Goal: Task Accomplishment & Management: Manage account settings

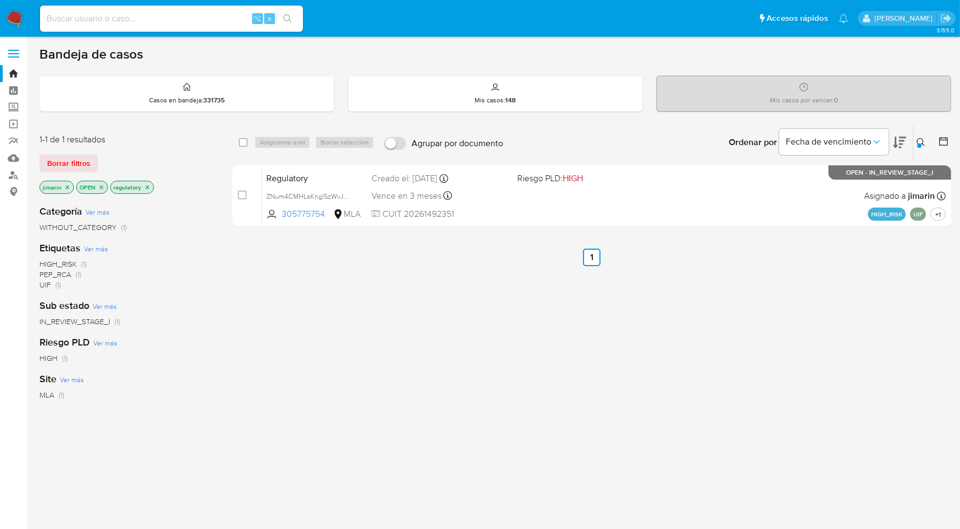
click at [918, 144] on div at bounding box center [919, 146] width 4 height 4
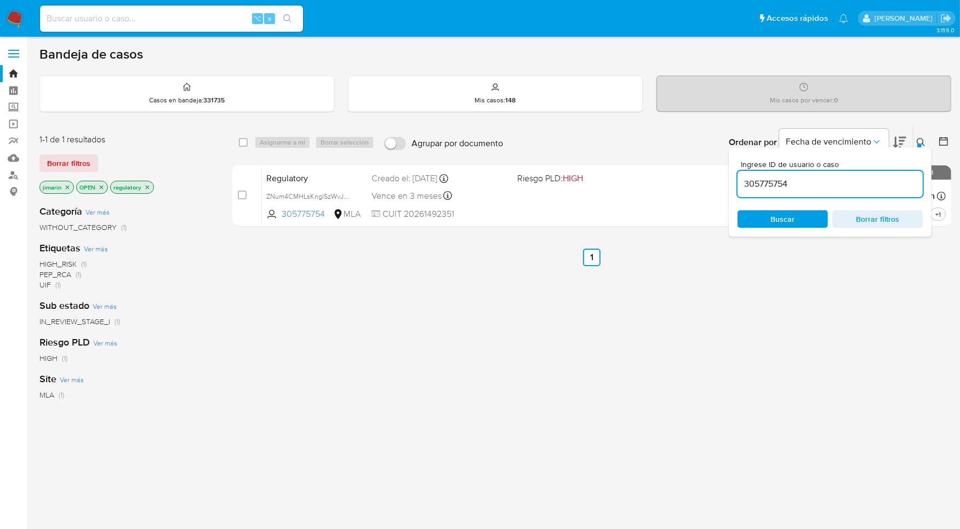
click at [854, 181] on input "305775754" at bounding box center [829, 184] width 185 height 14
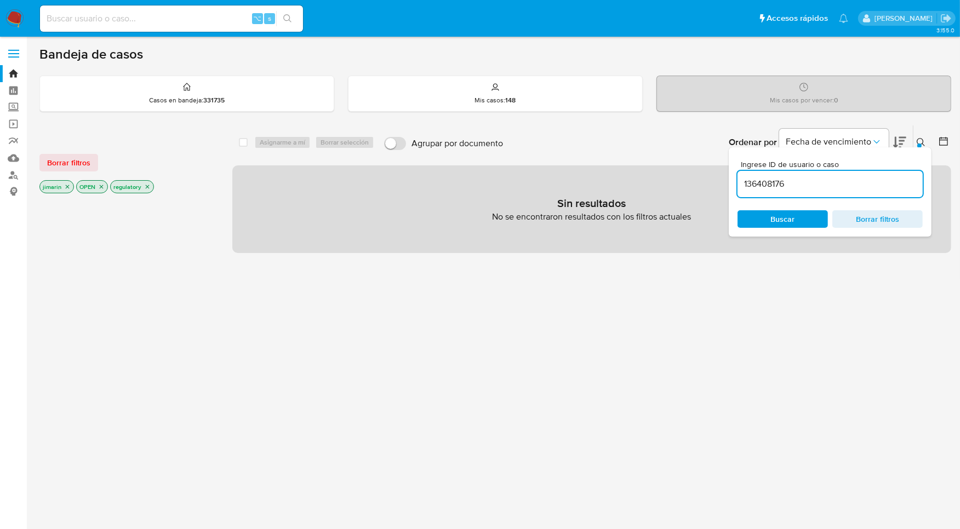
click at [101, 186] on icon "close-filter" at bounding box center [102, 187] width 4 height 4
click at [115, 187] on icon "close-filter" at bounding box center [113, 187] width 7 height 7
click at [67, 187] on icon "close-filter" at bounding box center [67, 187] width 7 height 7
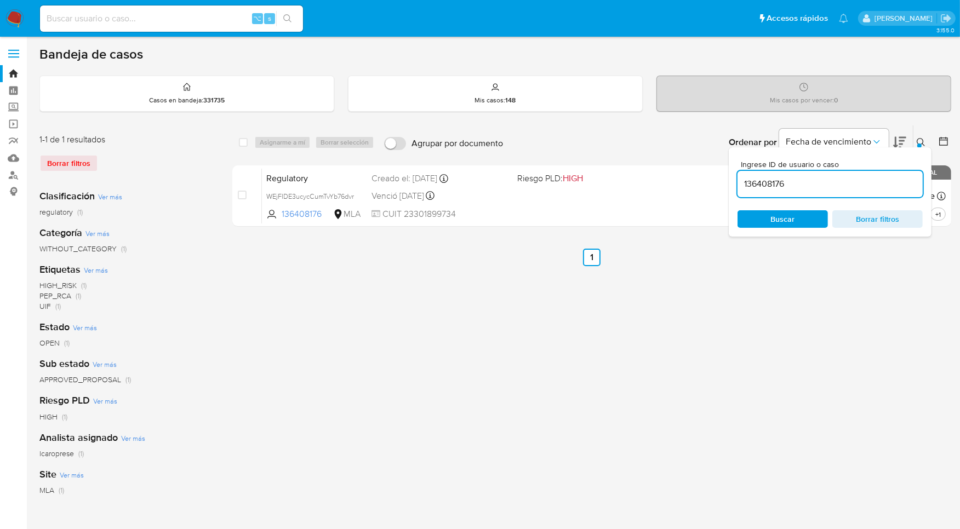
click at [925, 141] on icon at bounding box center [921, 142] width 9 height 9
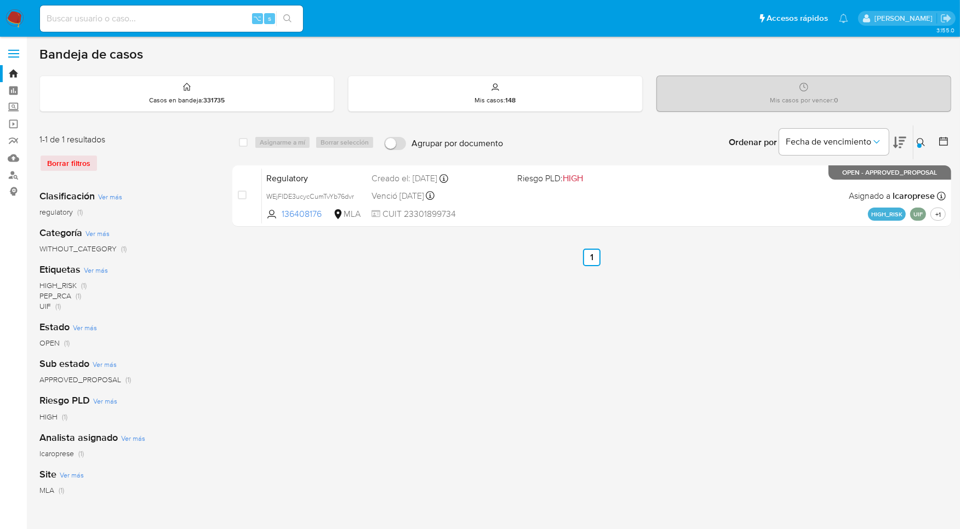
click at [876, 294] on div "select-all-cases-checkbox Asignarme a mí Borrar selección Agrupar por documento…" at bounding box center [591, 365] width 719 height 481
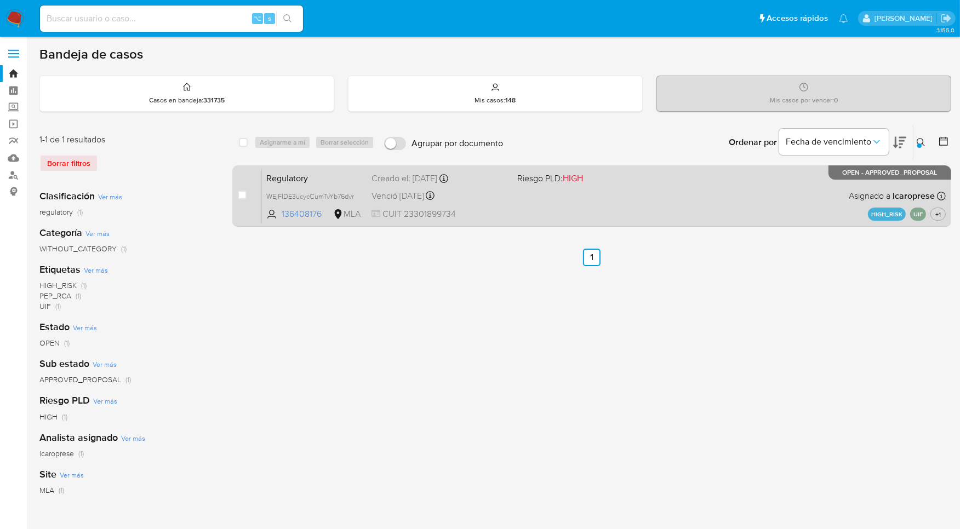
drag, startPoint x: 867, startPoint y: 173, endPoint x: 940, endPoint y: 192, distance: 76.0
click at [940, 191] on div "Regulatory WEjFIDE3ucycCumTvYb76dvr 136408176 MLA Riesgo PLD: HIGH Creado el: 1…" at bounding box center [604, 195] width 684 height 55
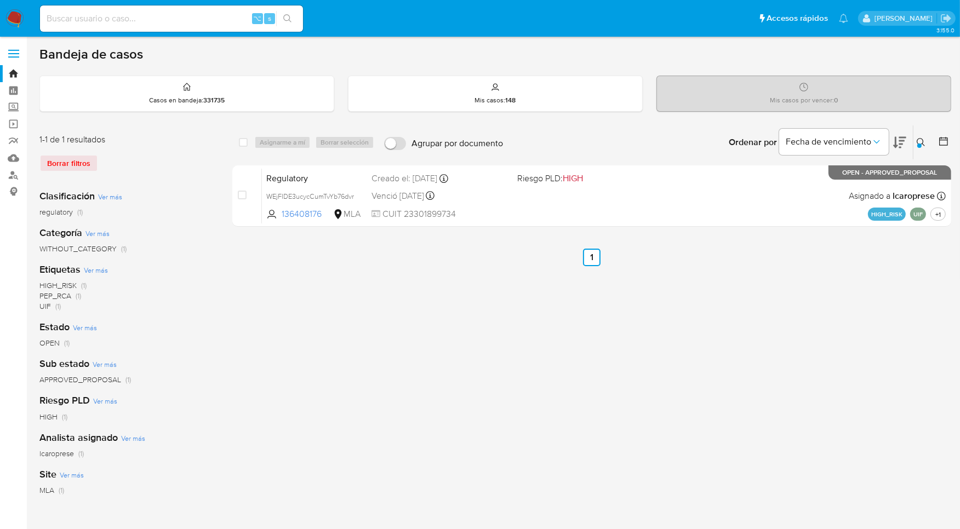
click at [921, 144] on div at bounding box center [919, 146] width 4 height 4
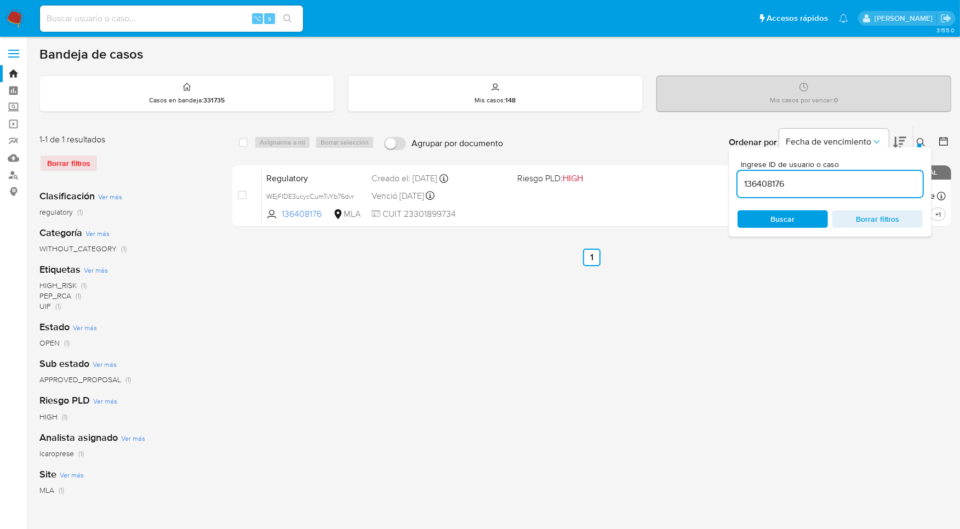
click at [858, 192] on div "136408176" at bounding box center [829, 184] width 185 height 26
click at [856, 186] on input "136408176" at bounding box center [829, 184] width 185 height 14
paste input "373152463"
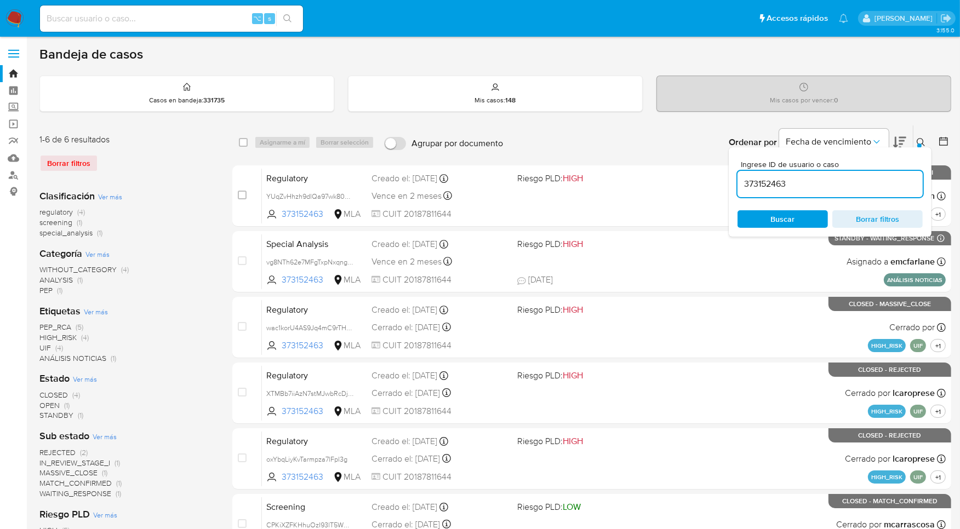
click at [919, 142] on icon at bounding box center [921, 142] width 9 height 9
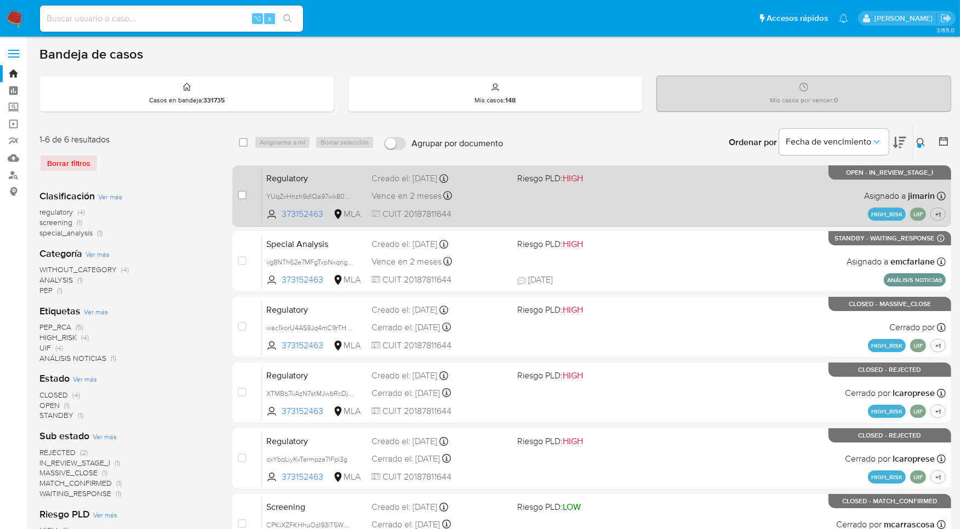
click at [725, 207] on div "Regulatory YUqZvHhzh9dlQa97wk80Prqd 373152463 MLA Riesgo PLD: HIGH Creado el: 2…" at bounding box center [604, 195] width 684 height 55
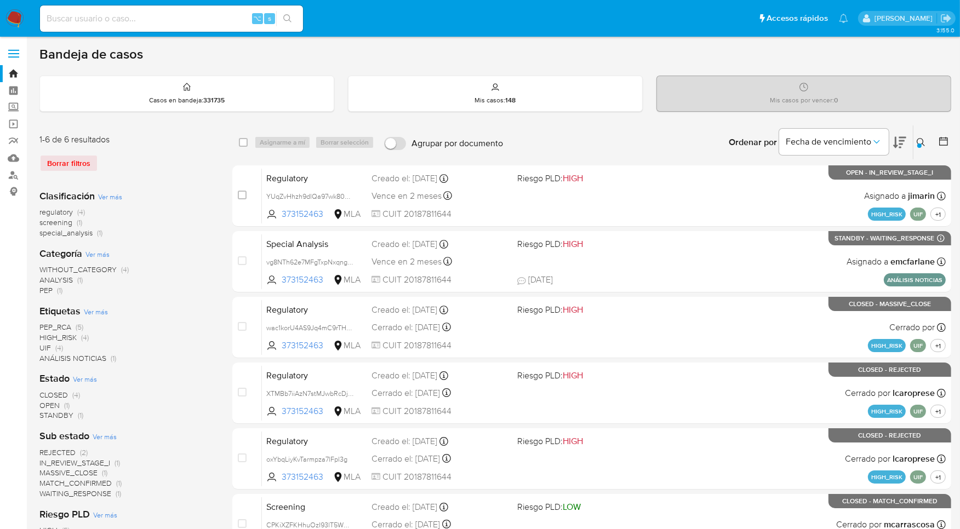
click at [918, 141] on icon at bounding box center [921, 142] width 9 height 9
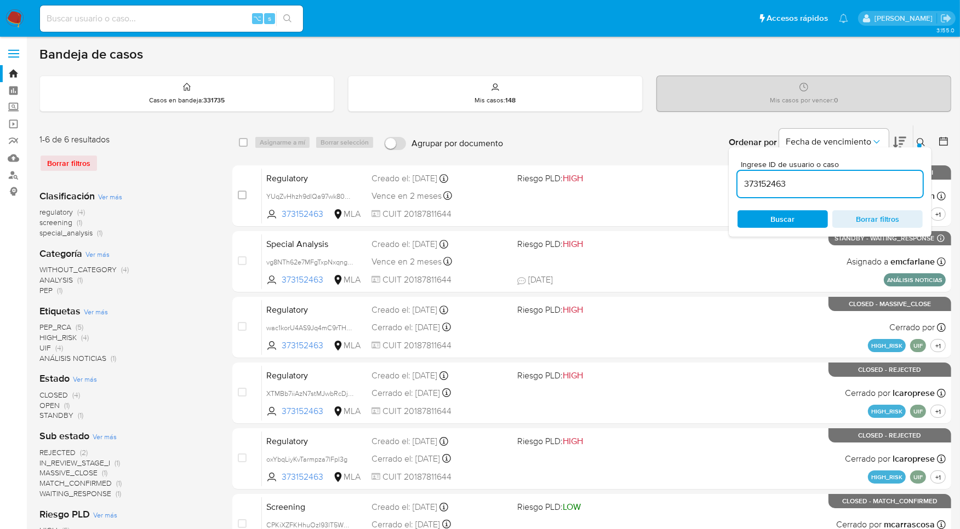
click at [826, 177] on input "373152463" at bounding box center [829, 184] width 185 height 14
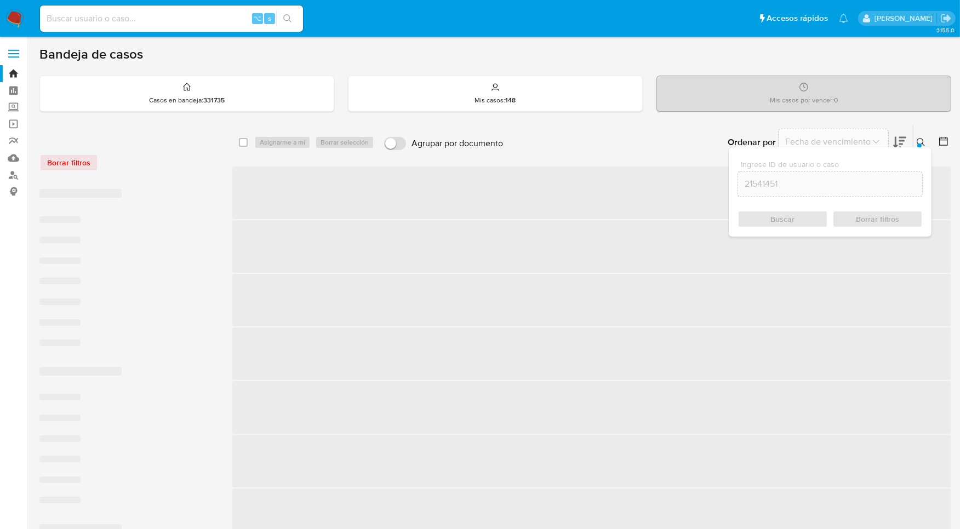
click at [919, 141] on icon at bounding box center [921, 142] width 9 height 9
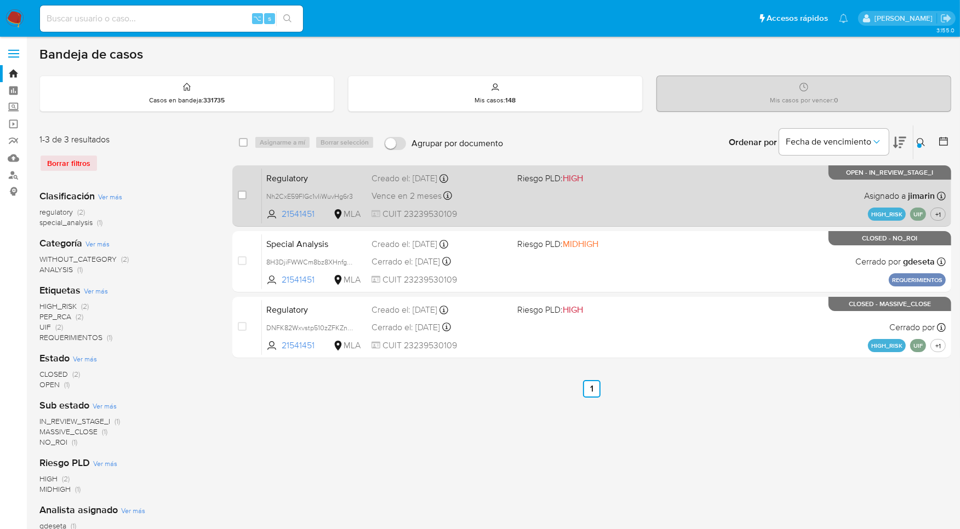
click at [779, 197] on div "Regulatory Nh2CxE59FlGc1vIiWuvHg6r3 21541451 MLA Riesgo PLD: HIGH Creado el: 29…" at bounding box center [604, 195] width 684 height 55
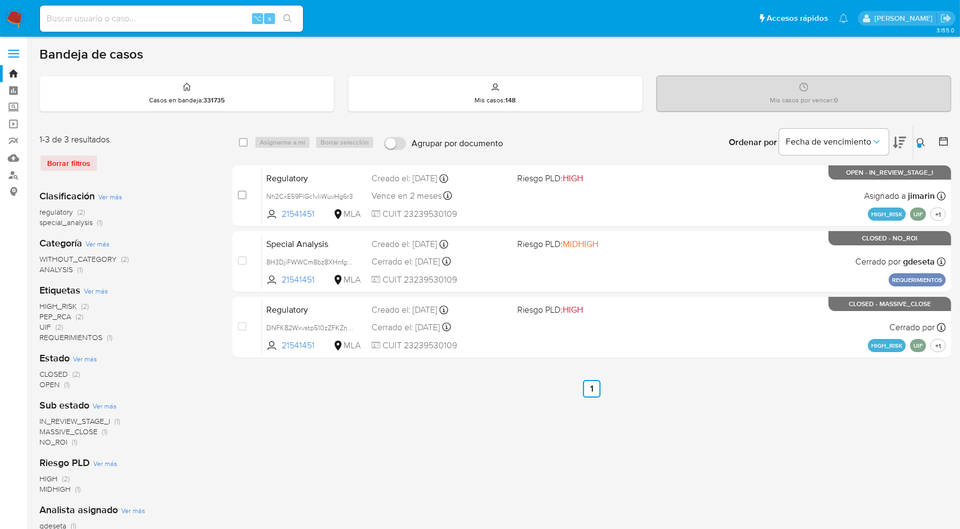
click at [924, 144] on icon at bounding box center [921, 142] width 9 height 9
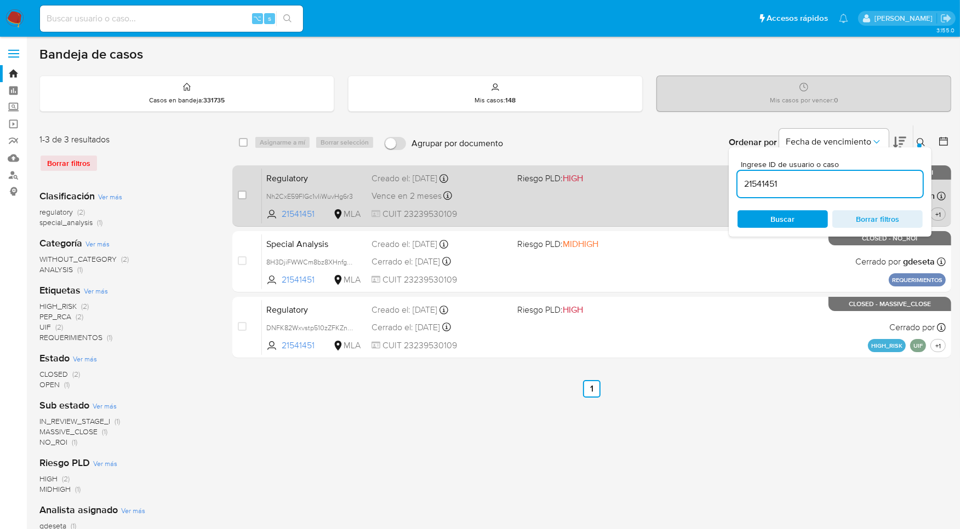
click at [636, 197] on div "Regulatory Nh2CxE59FlGc1vIiWuvHg6r3 21541451 MLA Riesgo PLD: HIGH Creado el: 29…" at bounding box center [604, 195] width 684 height 55
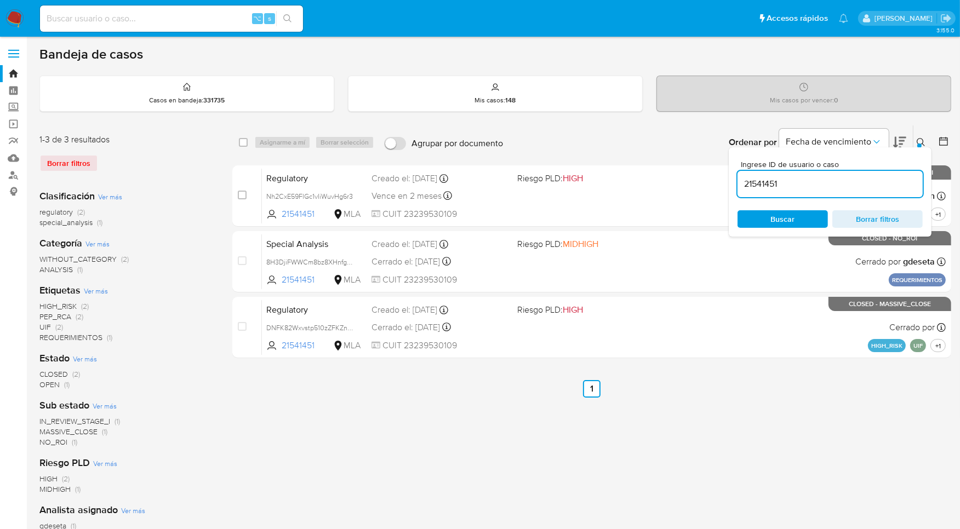
click at [860, 182] on input "21541451" at bounding box center [829, 184] width 185 height 14
paste input "1812059735"
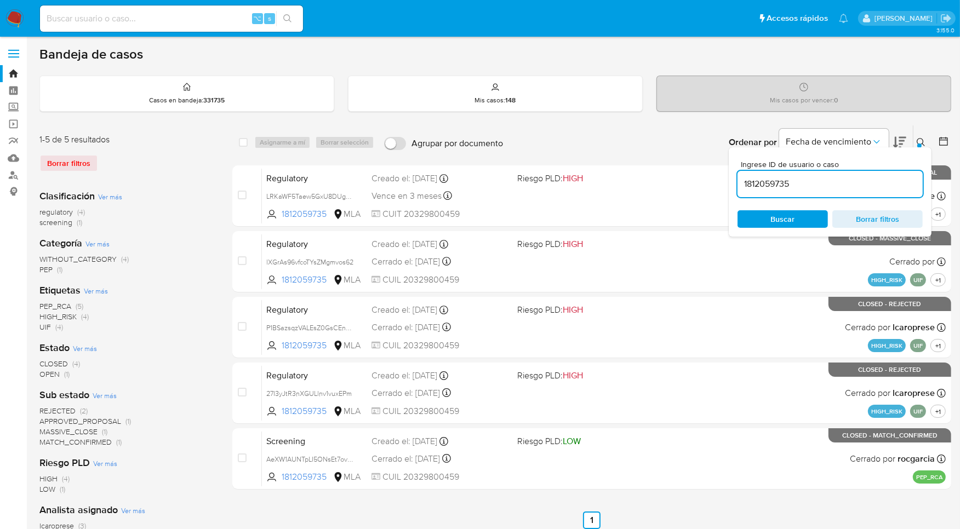
click at [922, 140] on icon at bounding box center [921, 142] width 9 height 9
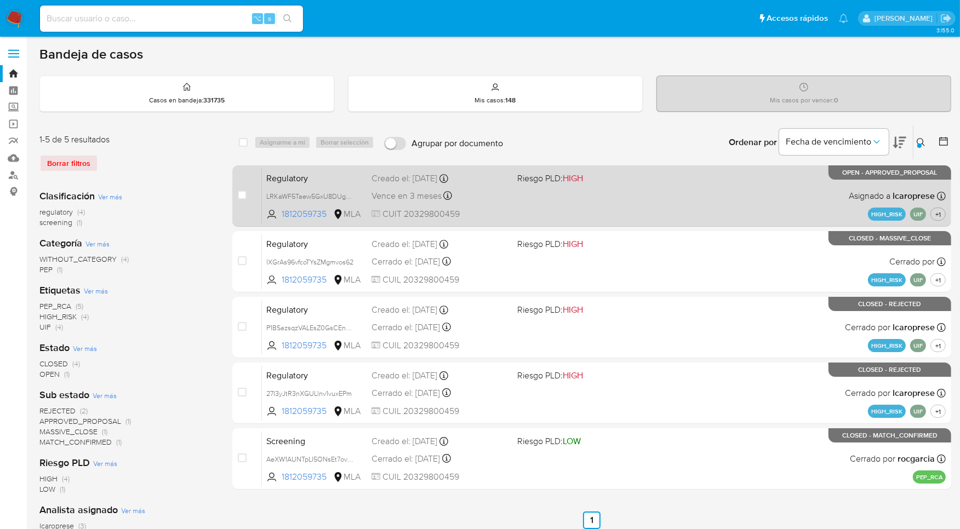
click at [802, 190] on div "Regulatory LRKaWF5Taew5GxU8DUgkbkFJ 1812059735 MLA Riesgo PLD: HIGH Creado el: …" at bounding box center [604, 195] width 684 height 55
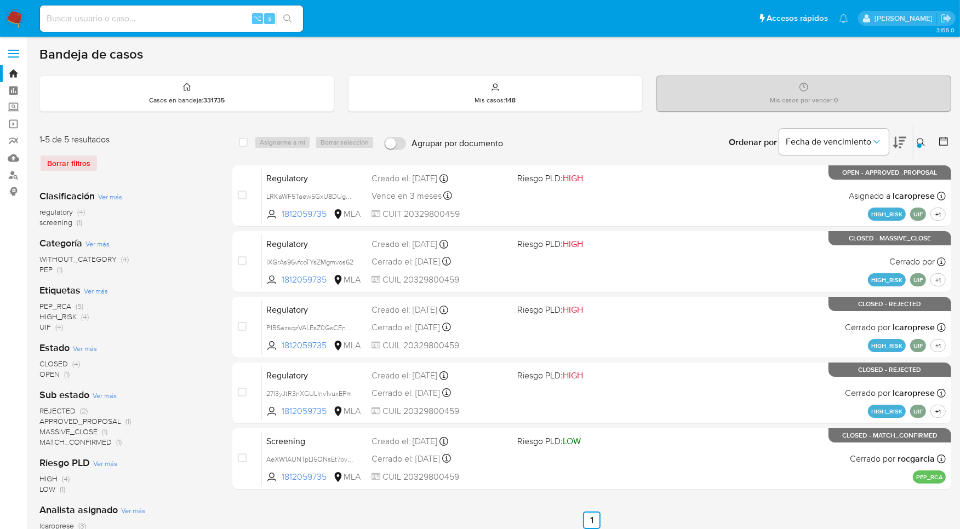
click at [917, 138] on icon at bounding box center [921, 142] width 9 height 9
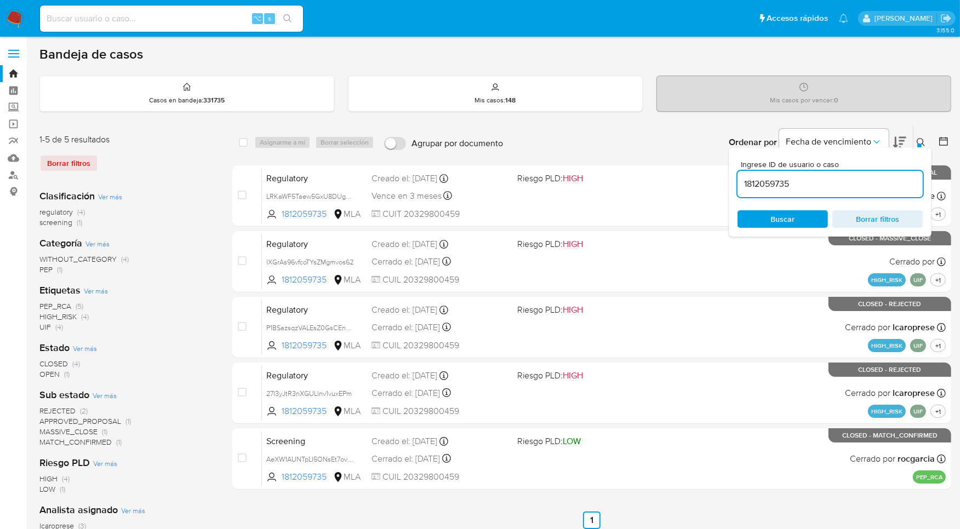
click at [833, 188] on input "1812059735" at bounding box center [829, 184] width 185 height 14
click at [833, 188] on input "18120597351004773312" at bounding box center [829, 184] width 185 height 14
click at [855, 188] on input "18120597351004773312" at bounding box center [829, 184] width 185 height 14
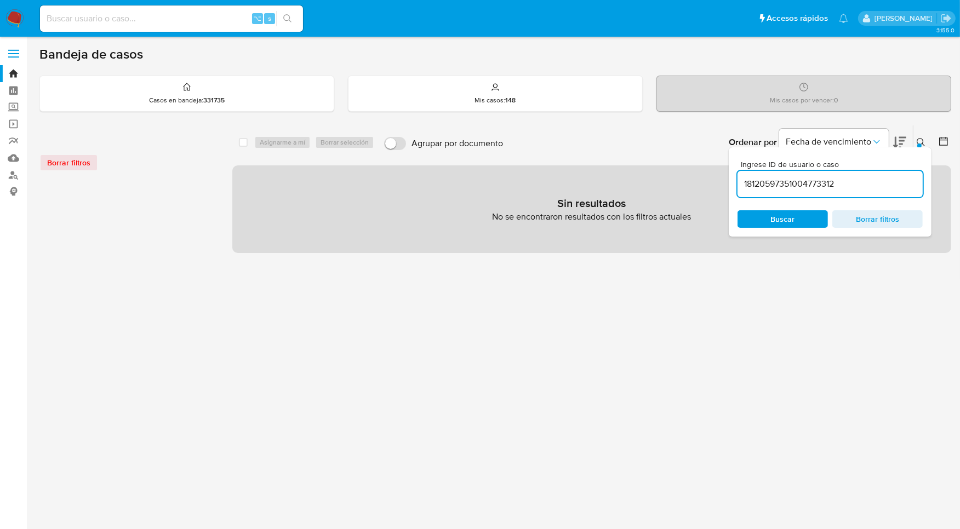
click at [827, 188] on input "18120597351004773312" at bounding box center [829, 184] width 185 height 14
paste input
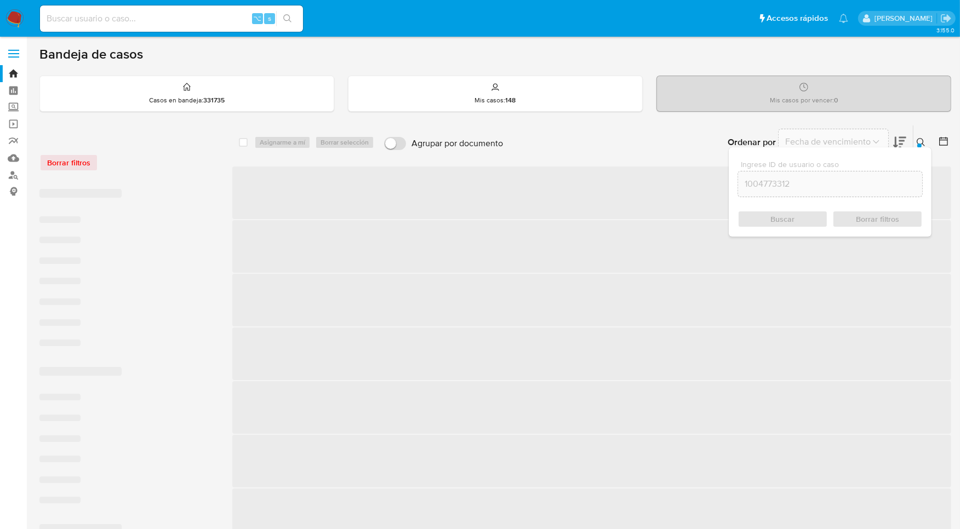
click at [926, 139] on button at bounding box center [922, 142] width 18 height 13
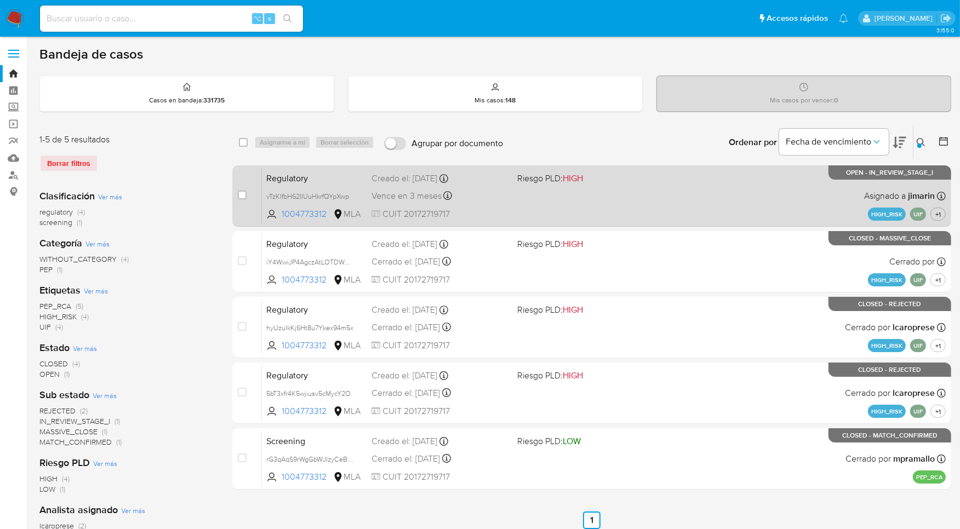
click at [790, 215] on div "Regulatory vTzKIfbH62IIUuHkrfQYpXwp 1004773312 MLA Riesgo PLD: HIGH Creado el: …" at bounding box center [604, 195] width 684 height 55
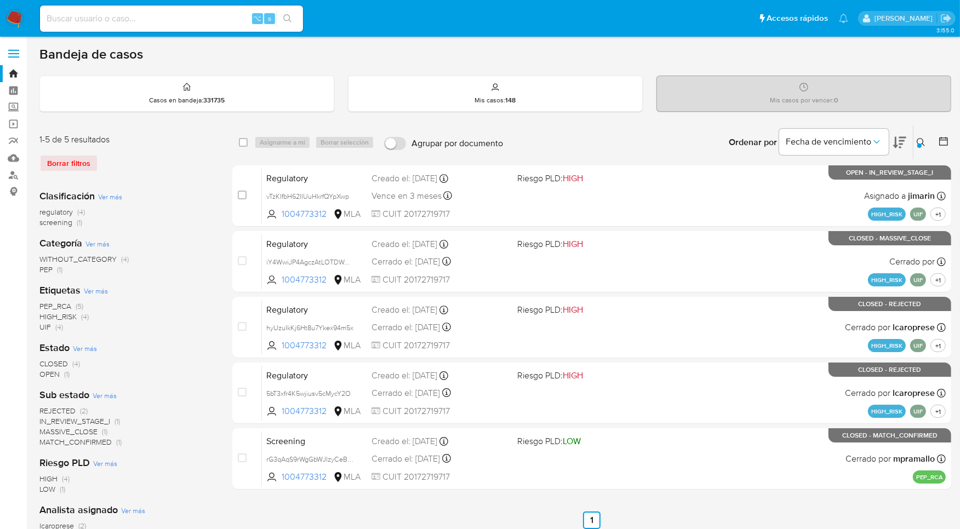
click at [924, 141] on icon at bounding box center [921, 142] width 9 height 9
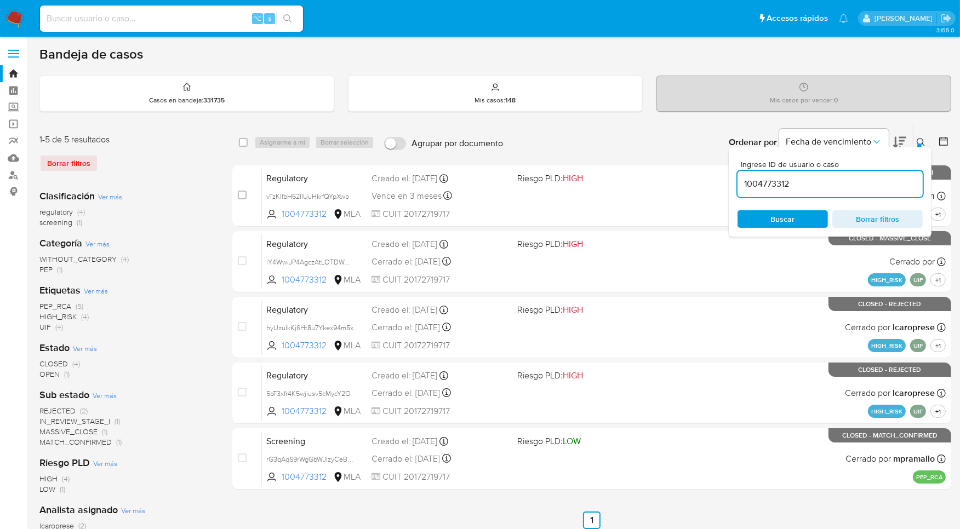
click at [840, 184] on input "1004773312" at bounding box center [829, 184] width 185 height 14
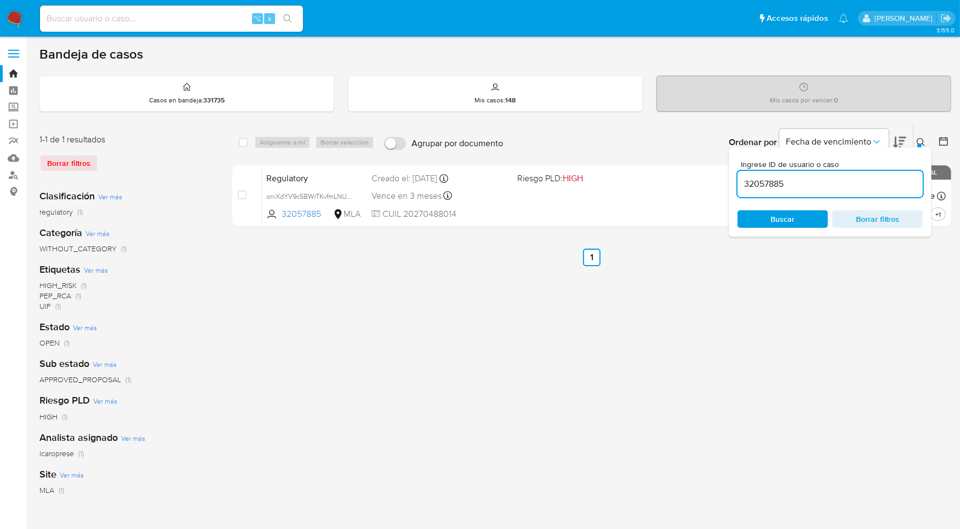
click at [922, 141] on icon at bounding box center [921, 142] width 9 height 9
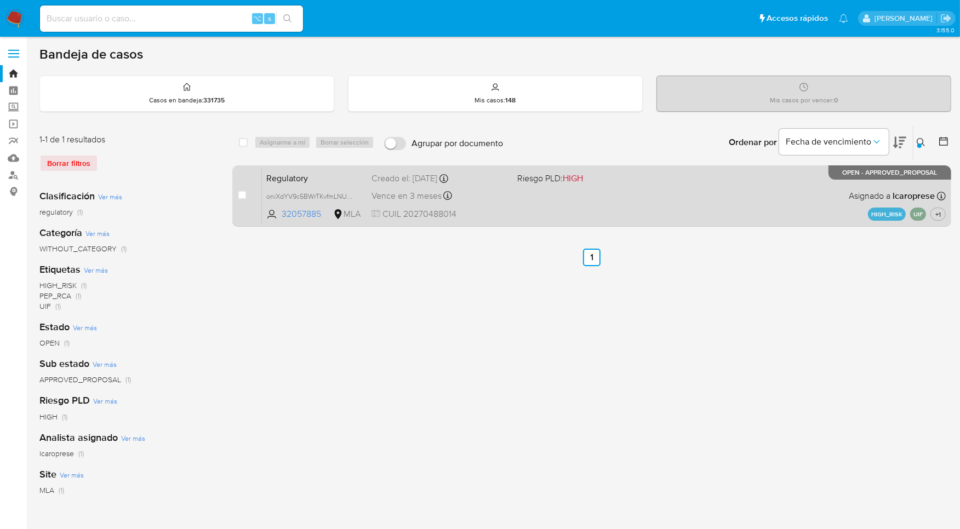
click at [762, 205] on div "Regulatory oniXdYV9c5BWrTKvfmLNUpsM 32057885 MLA Riesgo PLD: HIGH Creado el: 03…" at bounding box center [604, 195] width 684 height 55
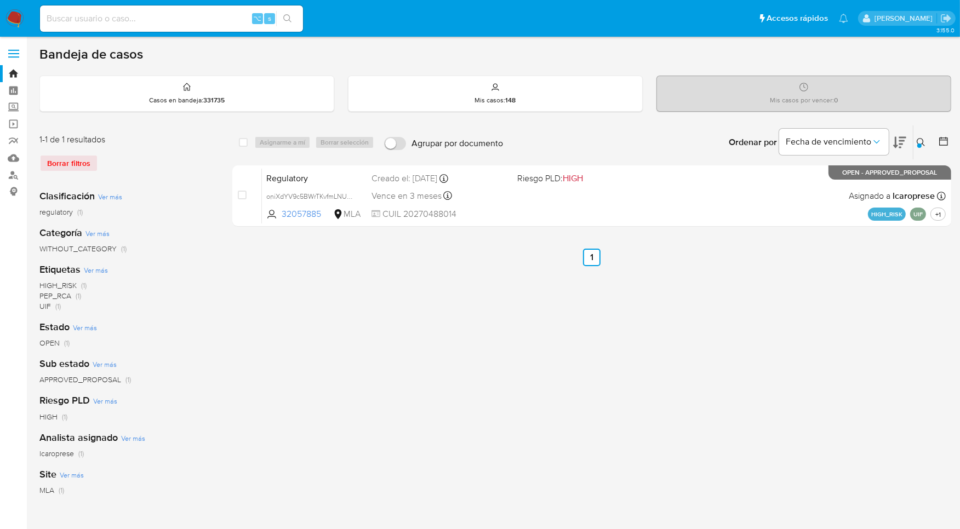
click at [920, 146] on div at bounding box center [919, 146] width 4 height 4
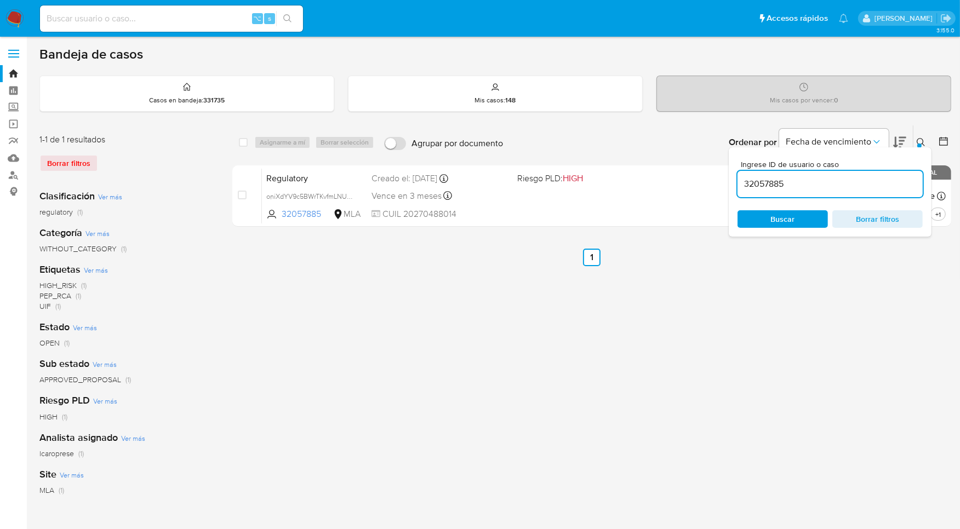
click at [857, 194] on div "32057885" at bounding box center [829, 184] width 185 height 26
click at [858, 190] on input "32057885" at bounding box center [829, 184] width 185 height 14
paste input "10114571"
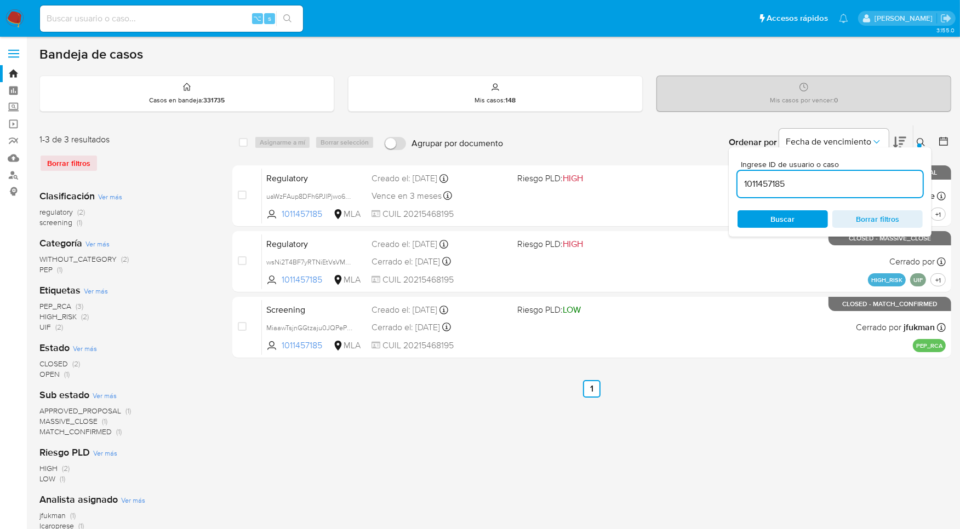
click at [923, 145] on icon at bounding box center [921, 142] width 9 height 9
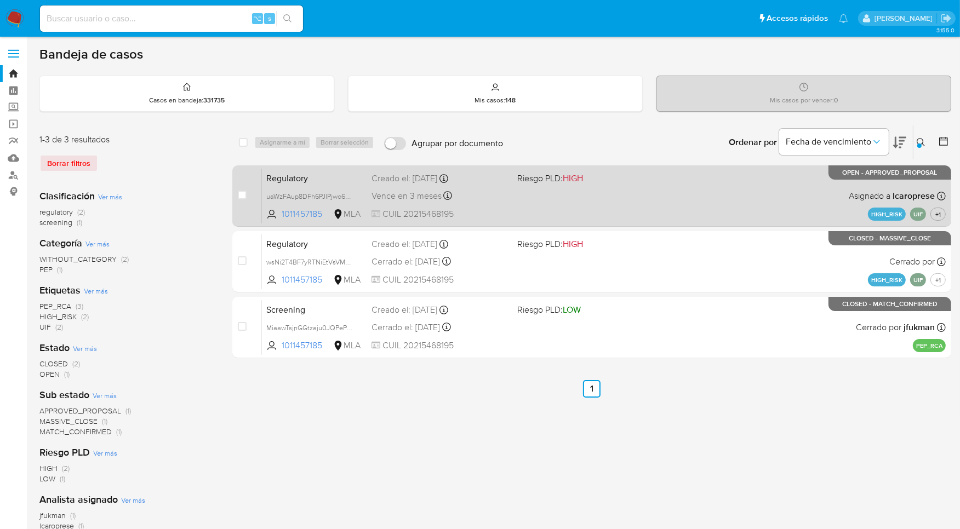
click at [734, 205] on div "Regulatory uaWzFAup8DFh6PJlPjwo6Vv5 1011457185 MLA Riesgo PLD: HIGH Creado el: …" at bounding box center [604, 195] width 684 height 55
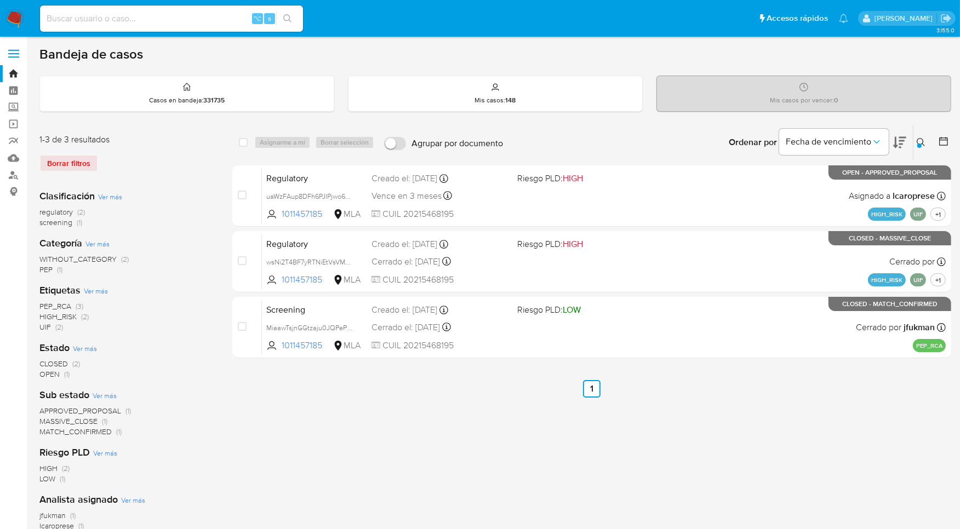
click at [919, 138] on icon at bounding box center [921, 142] width 9 height 9
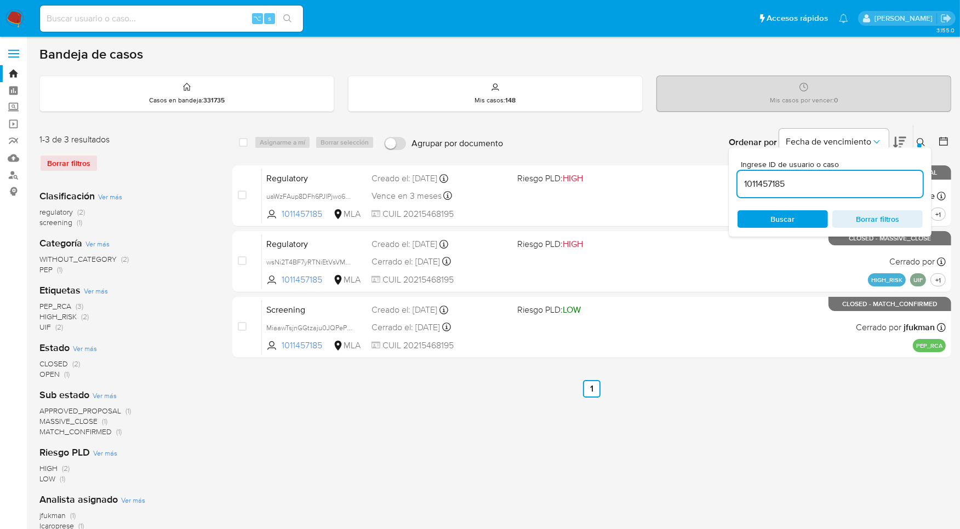
click at [807, 186] on input "1011457185" at bounding box center [829, 184] width 185 height 14
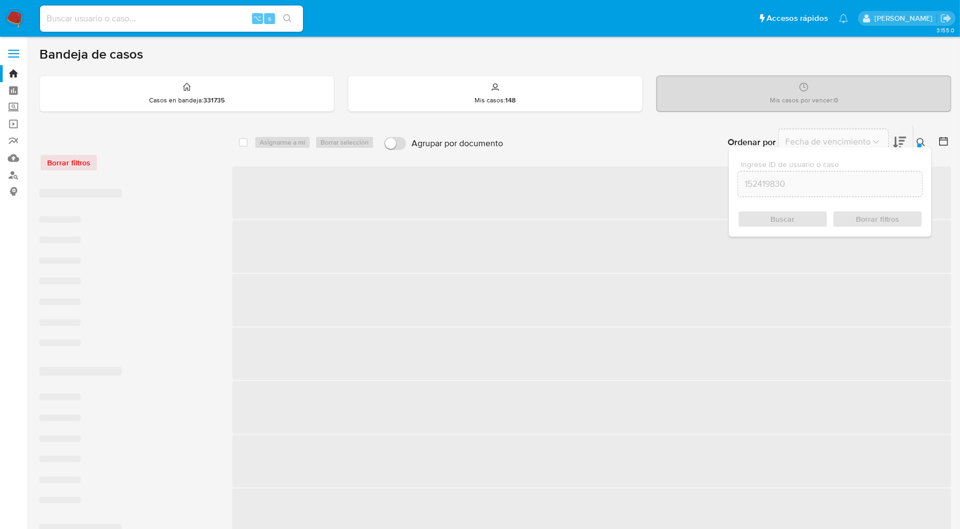
click at [923, 142] on icon at bounding box center [921, 142] width 9 height 9
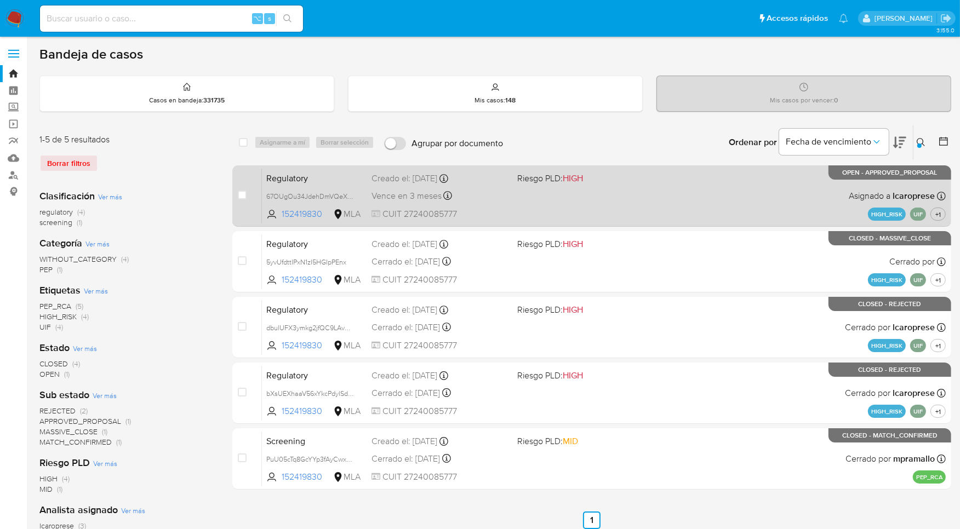
click at [722, 198] on div "Regulatory 67OUgOu34JdehDmVQeXFeVt6 152419830 MLA Riesgo PLD: HIGH Creado el: 0…" at bounding box center [604, 195] width 684 height 55
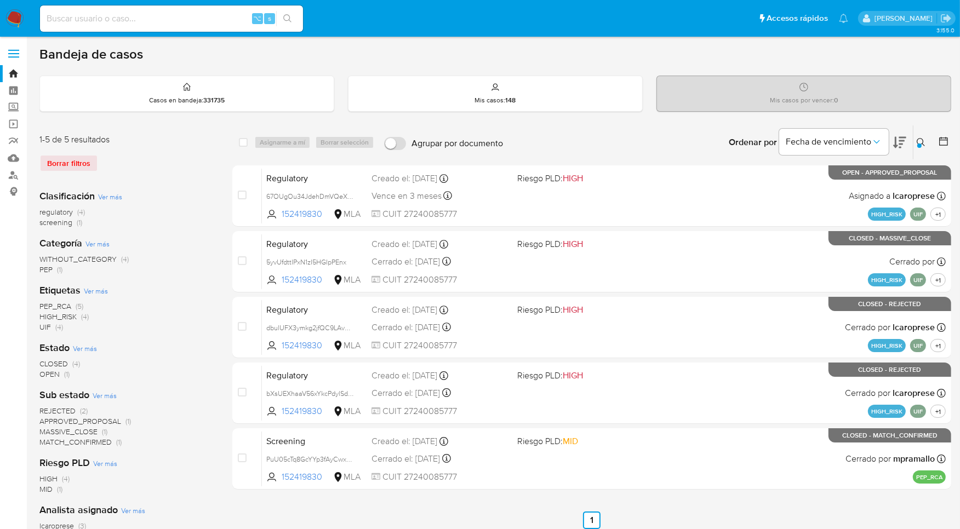
click at [918, 141] on icon at bounding box center [921, 142] width 9 height 9
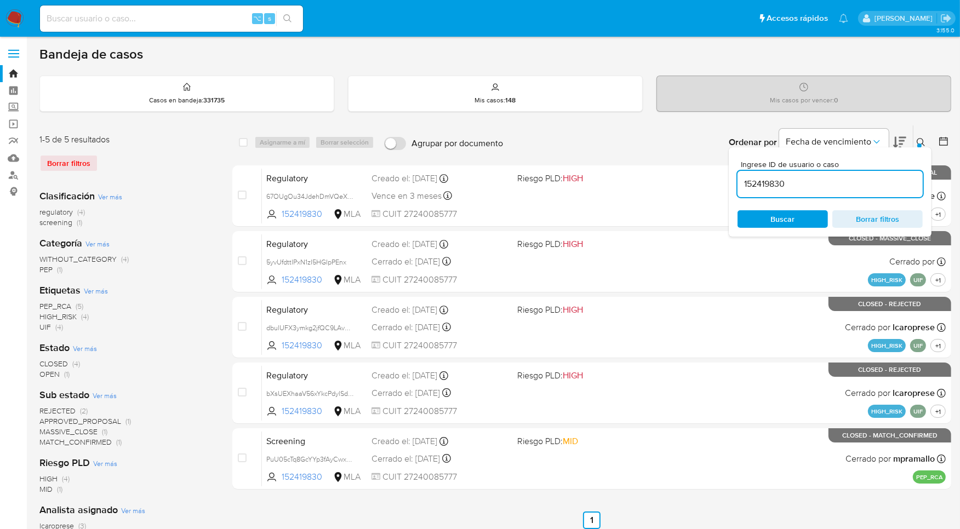
click at [845, 179] on input "152419830" at bounding box center [829, 184] width 185 height 14
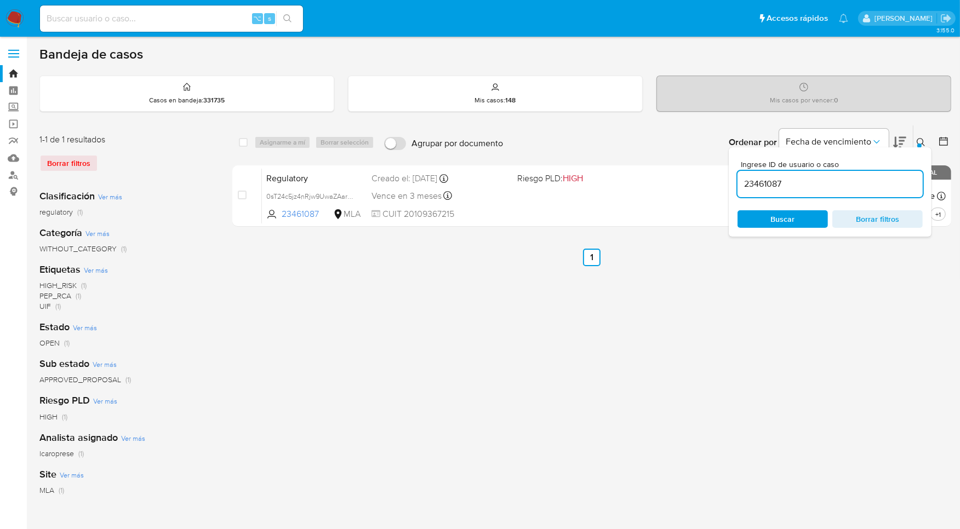
click at [923, 141] on icon at bounding box center [921, 142] width 8 height 8
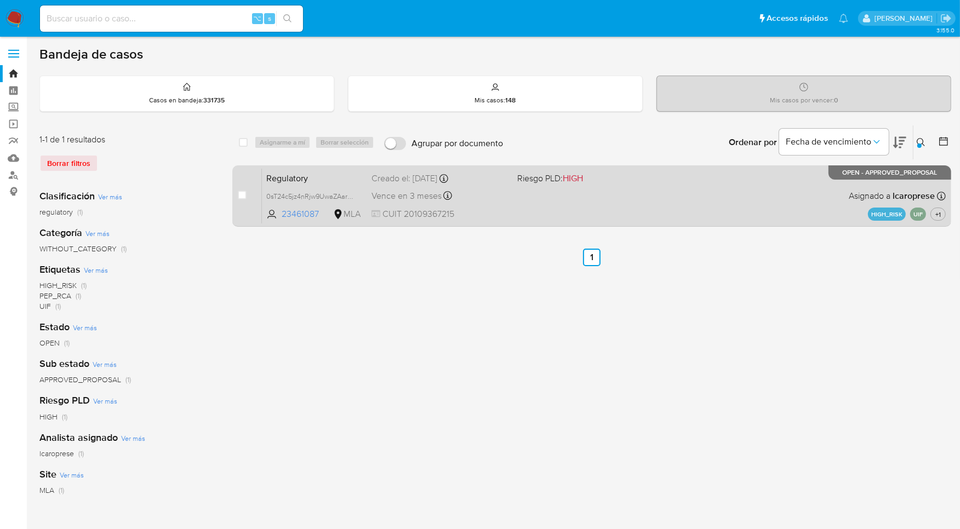
click at [753, 198] on div "Regulatory 0sT24c5jz4nRjw9UwaZAarOr 23461087 MLA Riesgo PLD: HIGH Creado el: 04…" at bounding box center [604, 195] width 684 height 55
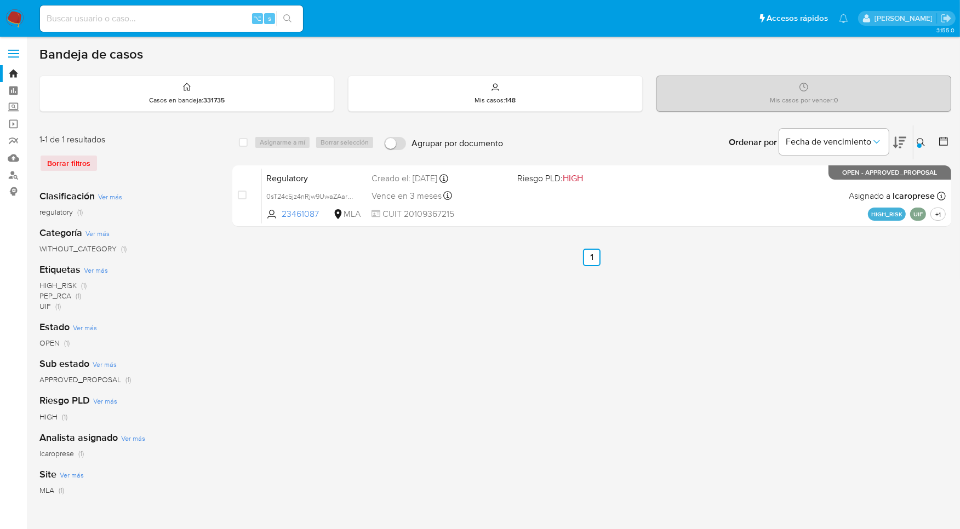
click at [925, 140] on icon at bounding box center [921, 142] width 9 height 9
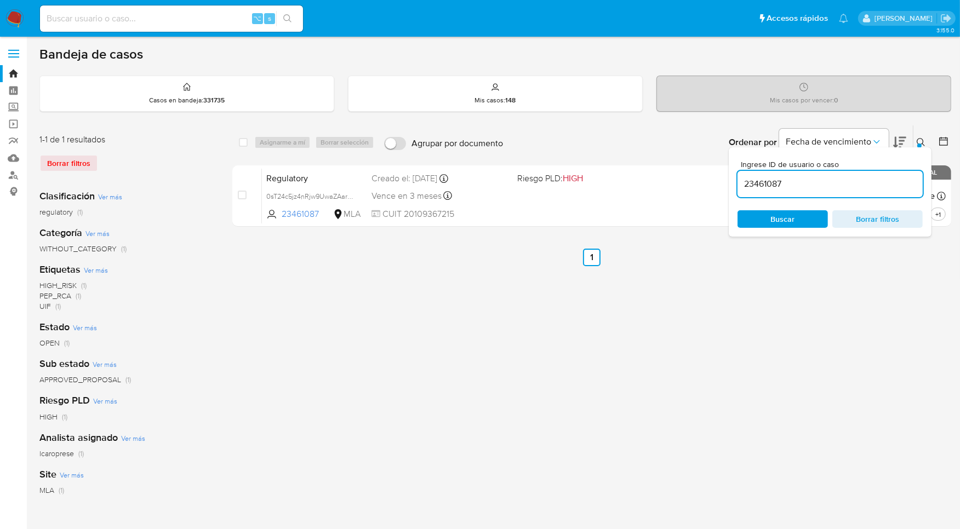
click at [841, 180] on input "23461087" at bounding box center [829, 184] width 185 height 14
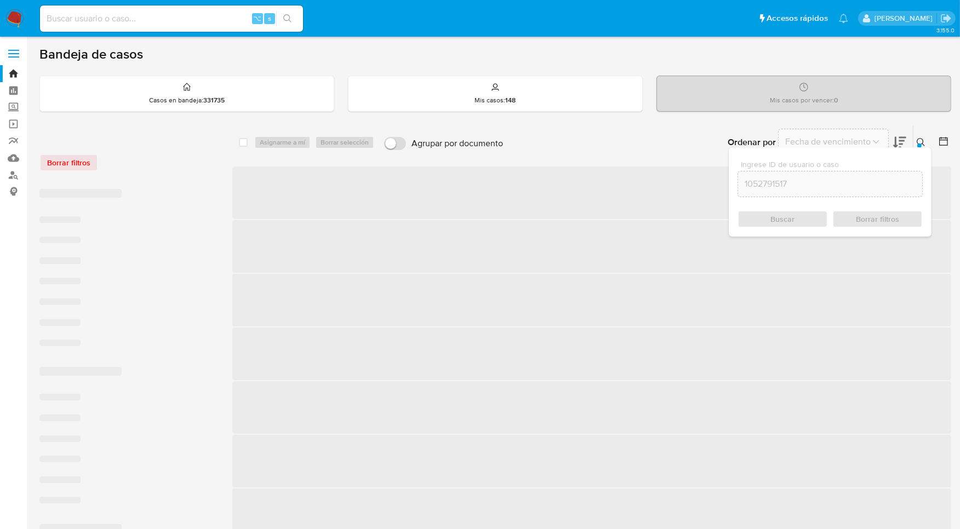
click at [917, 140] on icon at bounding box center [921, 142] width 8 height 8
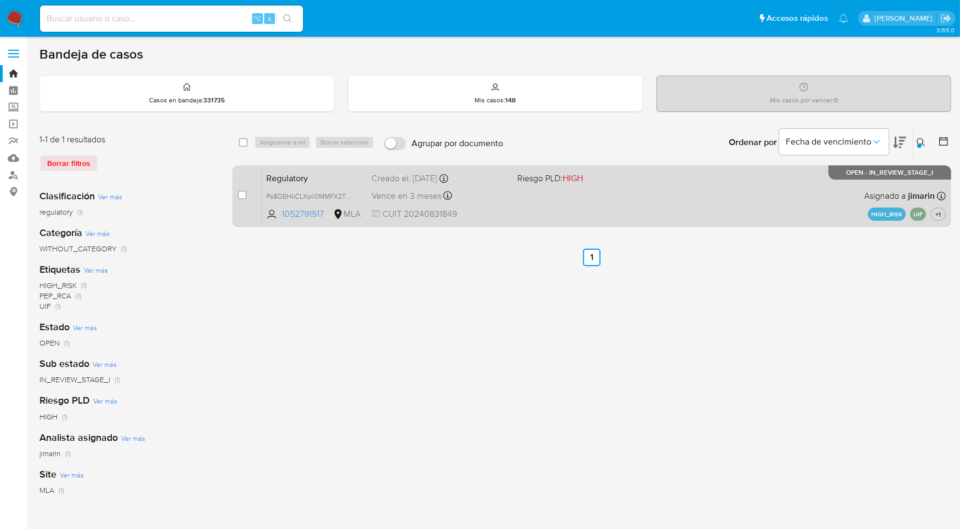
click at [845, 206] on div "Regulatory Ps8OEHkCLXpIi0MMFX2Twju5 1052791517 MLA Riesgo PLD: HIGH Creado el: …" at bounding box center [604, 195] width 684 height 55
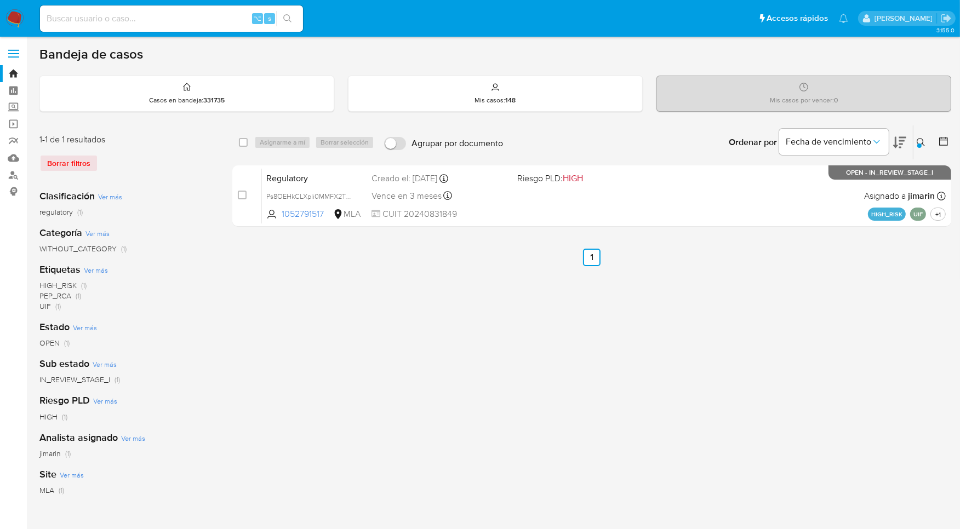
click at [913, 145] on button at bounding box center [922, 142] width 18 height 13
click at [919, 145] on div at bounding box center [919, 146] width 4 height 4
click at [913, 142] on button at bounding box center [922, 142] width 18 height 13
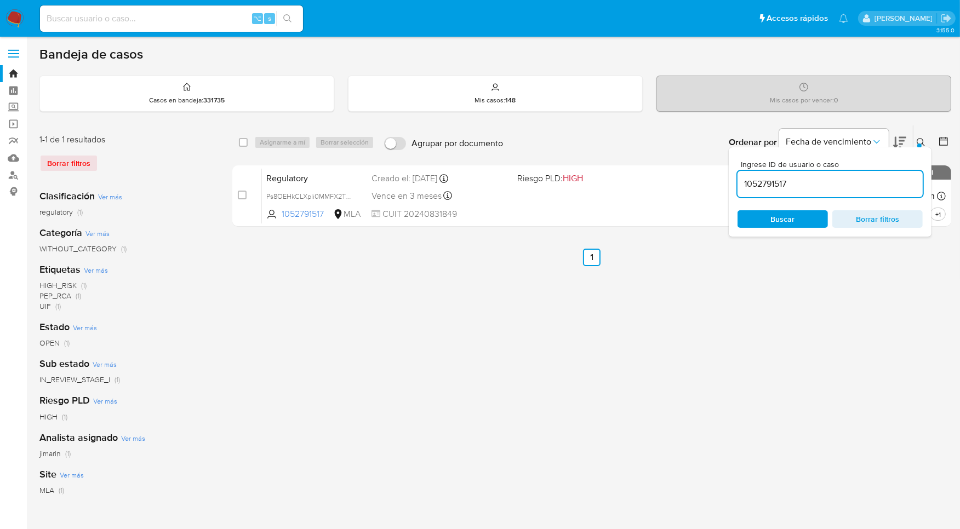
click at [875, 187] on input "1052791517" at bounding box center [829, 184] width 185 height 14
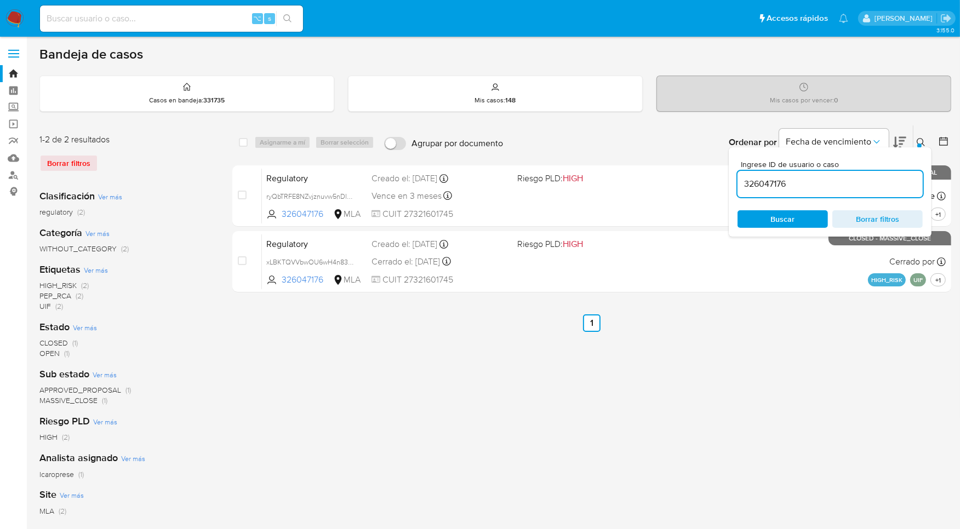
click at [914, 143] on button at bounding box center [922, 142] width 18 height 13
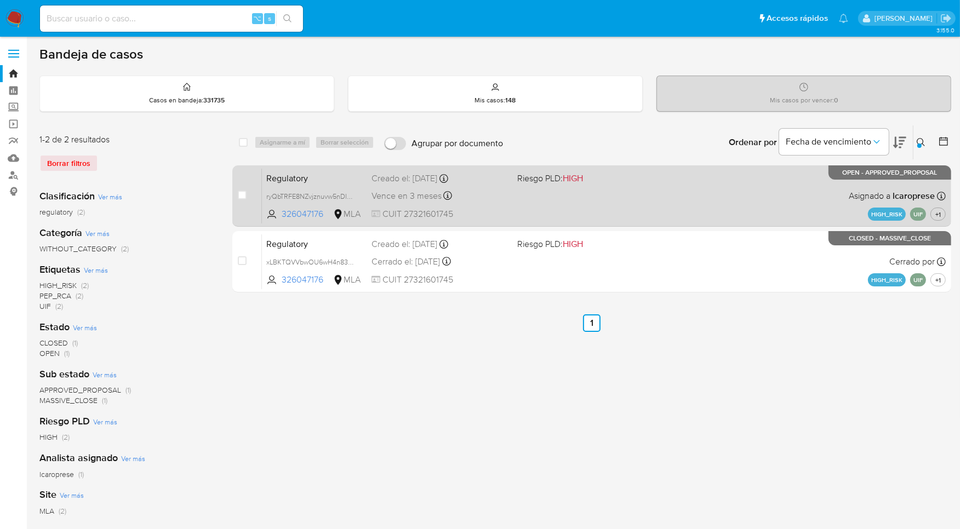
click at [768, 185] on div "Regulatory ryQbTRFE8NZvjznuvw5nDlMV 326047176 MLA Riesgo PLD: HIGH Creado el: 0…" at bounding box center [604, 195] width 684 height 55
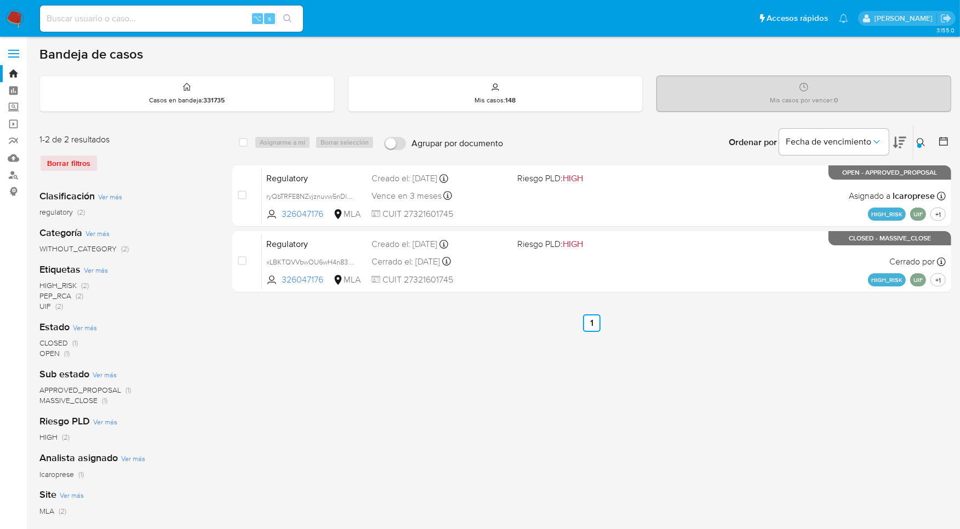
click at [921, 142] on icon at bounding box center [921, 142] width 9 height 9
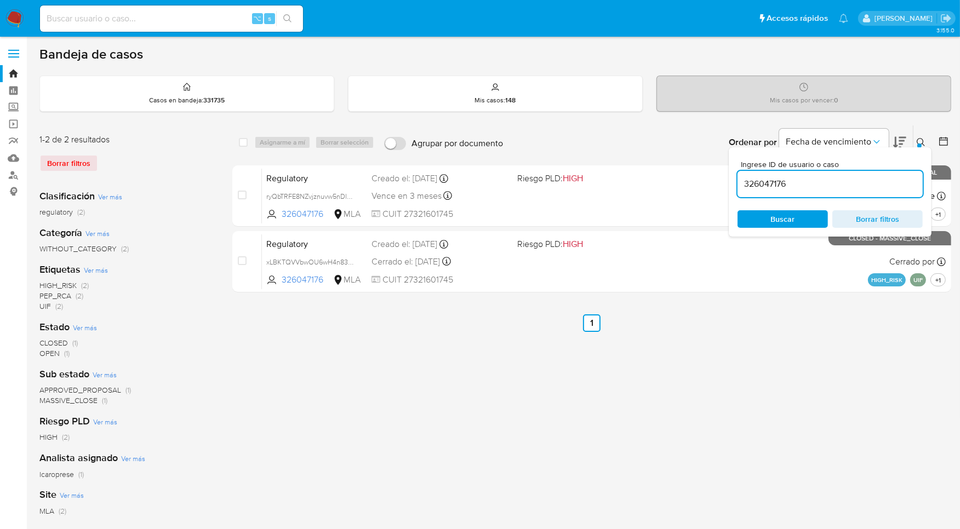
click at [867, 188] on input "326047176" at bounding box center [829, 184] width 185 height 14
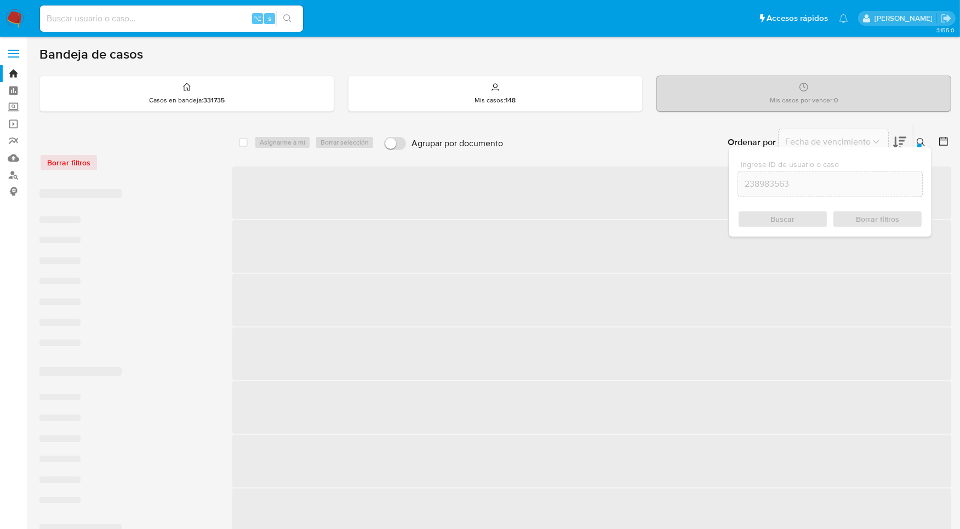
click at [919, 141] on icon at bounding box center [921, 142] width 9 height 9
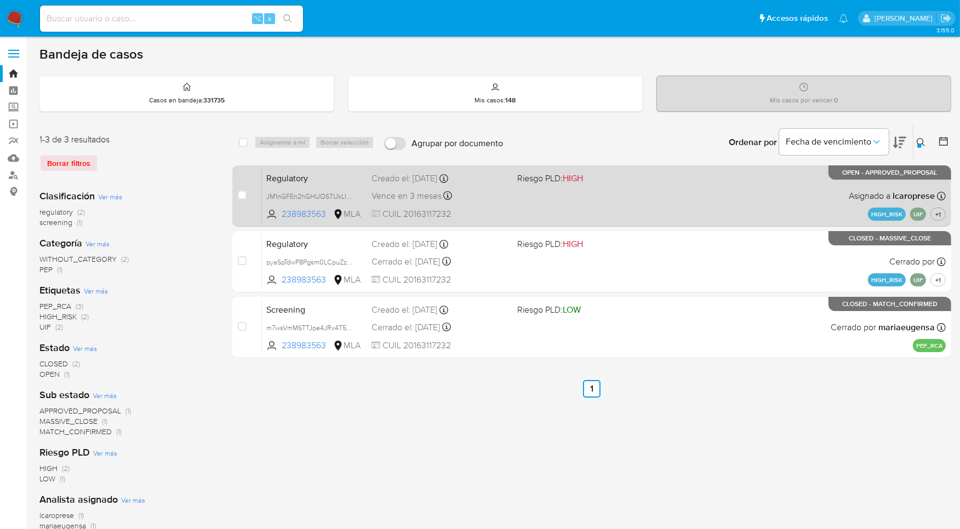
click at [779, 176] on div "Regulatory JM1nGFEn2hGHUOSTUkLl4pwc 238983563 MLA Riesgo PLD: HIGH Creado el: 1…" at bounding box center [604, 195] width 684 height 55
click at [723, 198] on div "Regulatory JM1nGFEn2hGHUOSTUkLl4pwc 238983563 MLA Riesgo PLD: HIGH Creado el: 1…" at bounding box center [604, 195] width 684 height 55
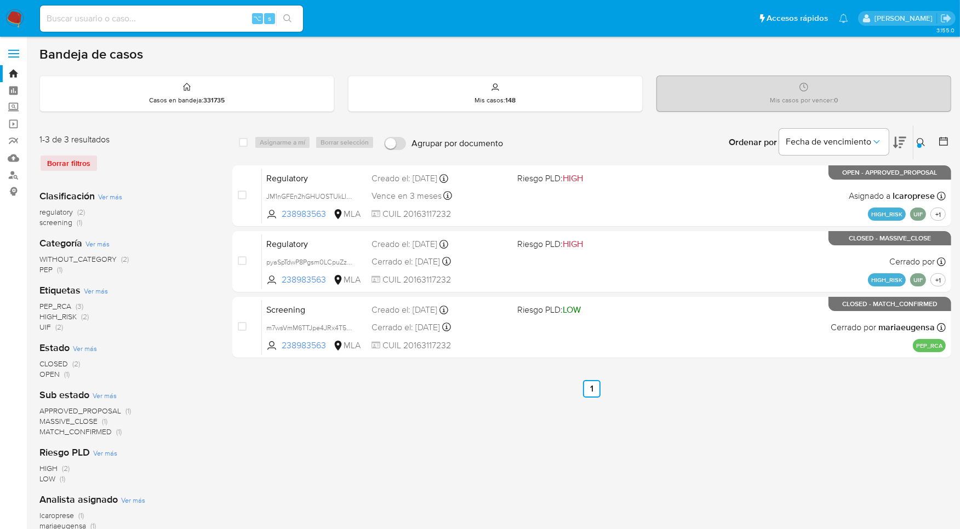
click at [926, 140] on button at bounding box center [922, 142] width 18 height 13
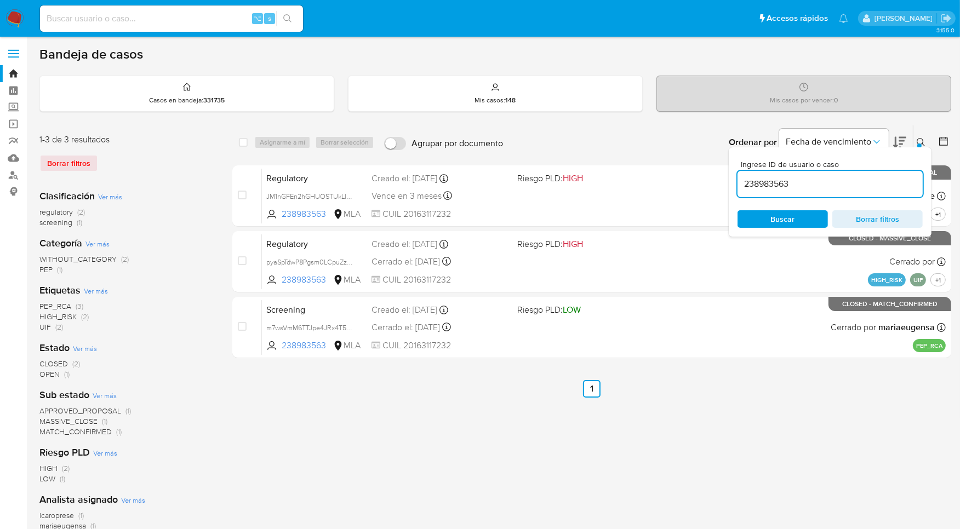
click at [856, 192] on div "238983563" at bounding box center [829, 184] width 185 height 26
click at [855, 185] on input "238983563" at bounding box center [829, 184] width 185 height 14
paste input "305775754"
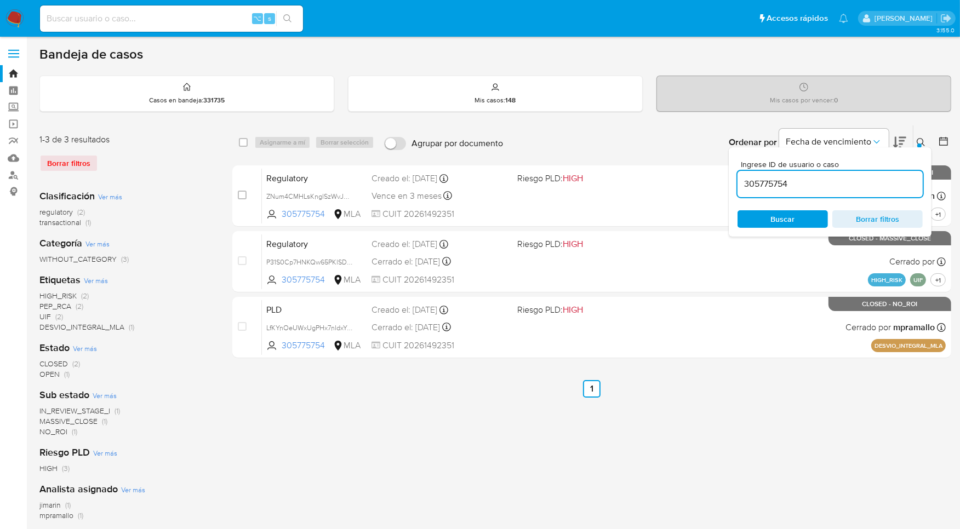
click at [923, 141] on icon at bounding box center [921, 142] width 8 height 8
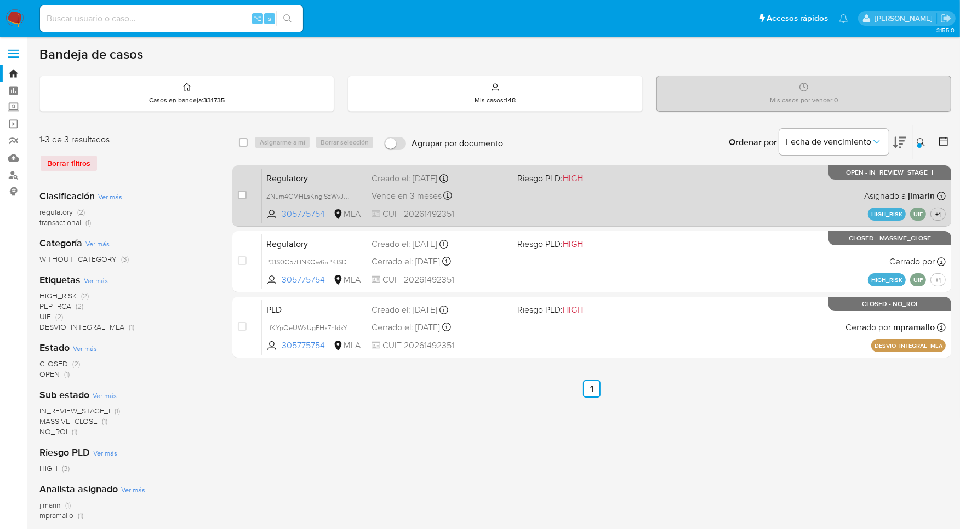
click at [826, 193] on div "Regulatory ZNum4CMHLsKnglSzWvJMB1KO 305775754 MLA Riesgo PLD: HIGH Creado el: 1…" at bounding box center [604, 195] width 684 height 55
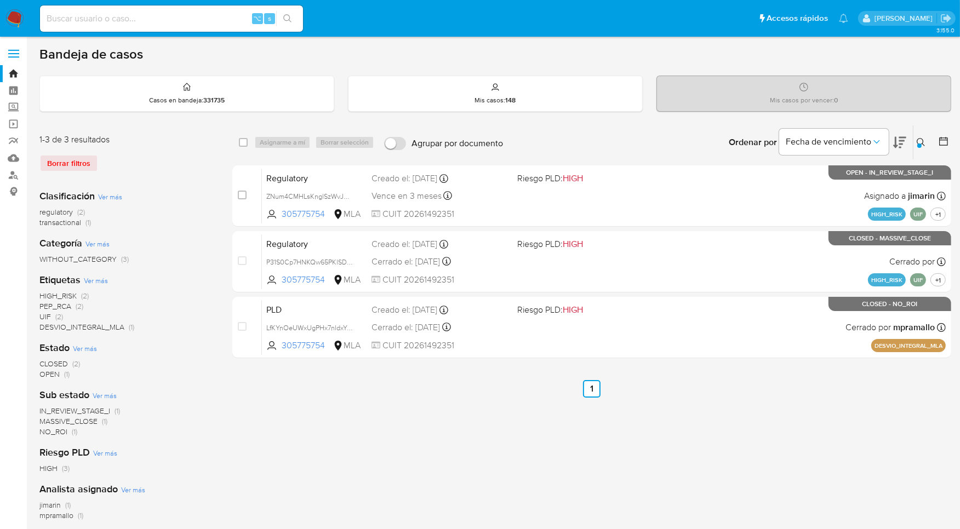
click at [929, 144] on button at bounding box center [922, 142] width 18 height 13
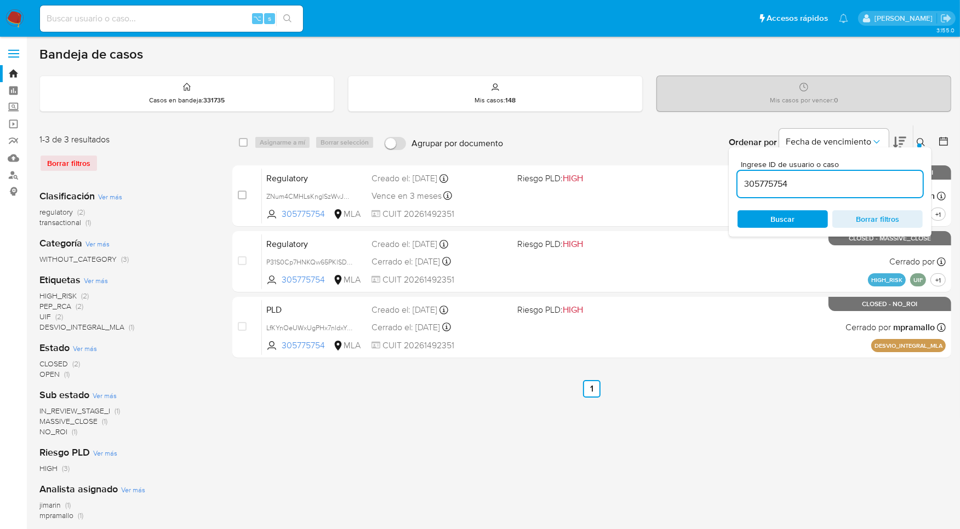
click at [828, 185] on input "305775754" at bounding box center [829, 184] width 185 height 14
click at [829, 185] on input "305775754" at bounding box center [829, 184] width 185 height 14
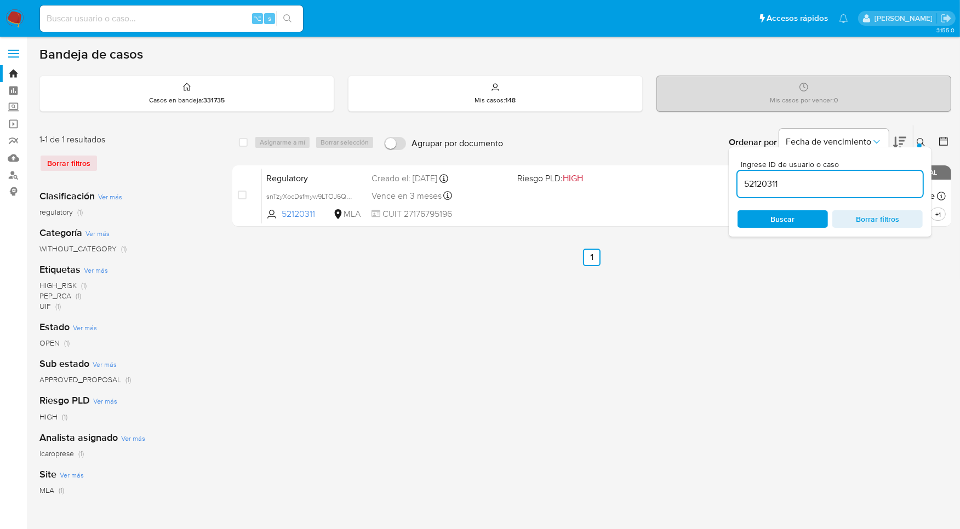
click at [920, 138] on icon at bounding box center [921, 142] width 9 height 9
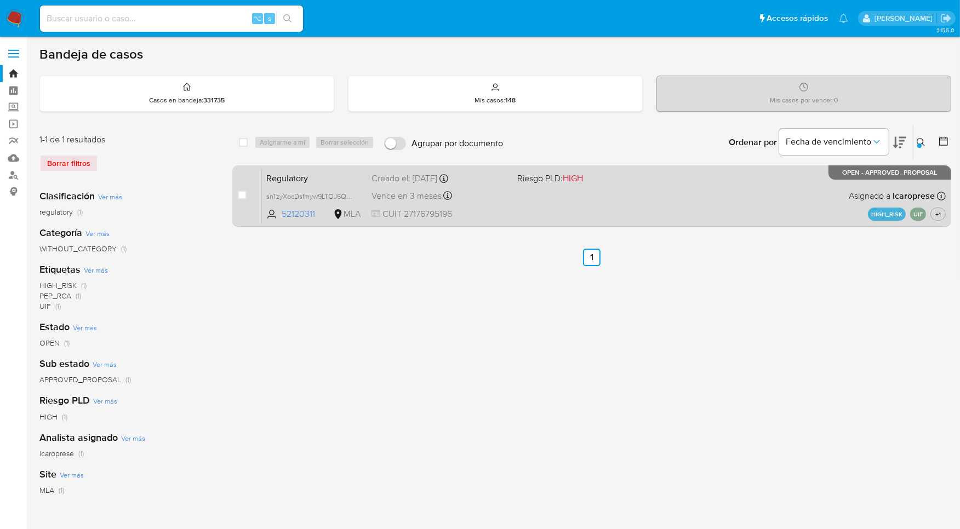
click at [743, 198] on div "Regulatory snTzyXocDsfmyw9LTOJ6QBYB 52120311 MLA Riesgo PLD: HIGH Creado el: 12…" at bounding box center [604, 195] width 684 height 55
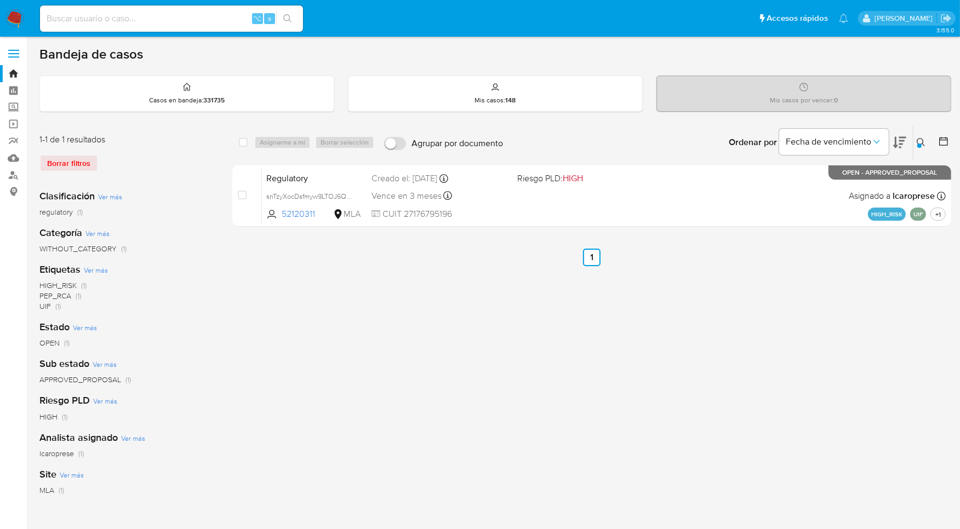
click at [918, 144] on div at bounding box center [919, 146] width 4 height 4
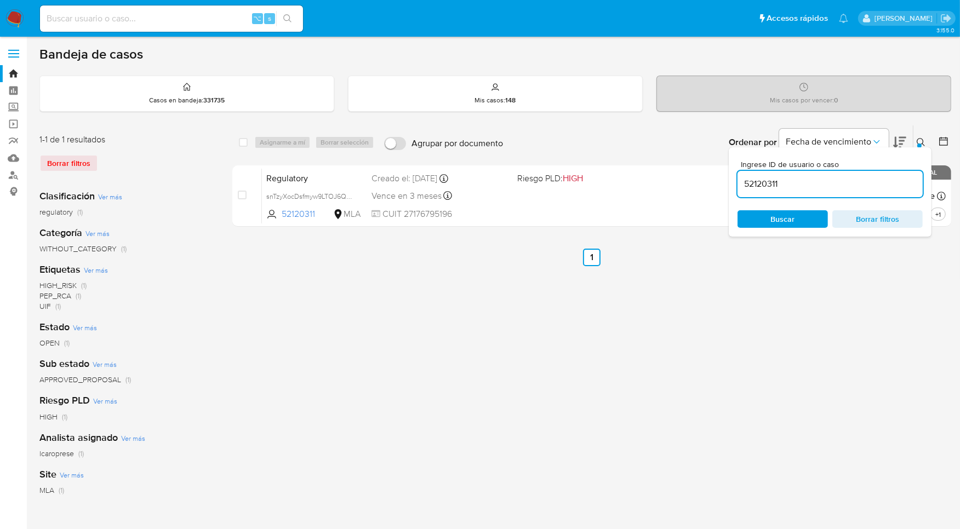
click at [828, 190] on input "52120311" at bounding box center [829, 184] width 185 height 14
click at [828, 185] on input "52120311" at bounding box center [829, 184] width 185 height 14
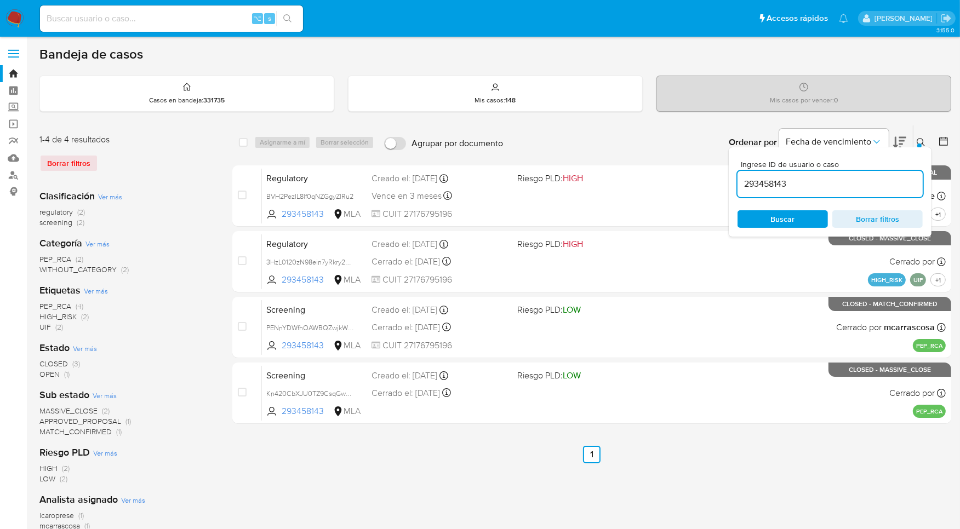
click at [913, 140] on button at bounding box center [922, 142] width 18 height 13
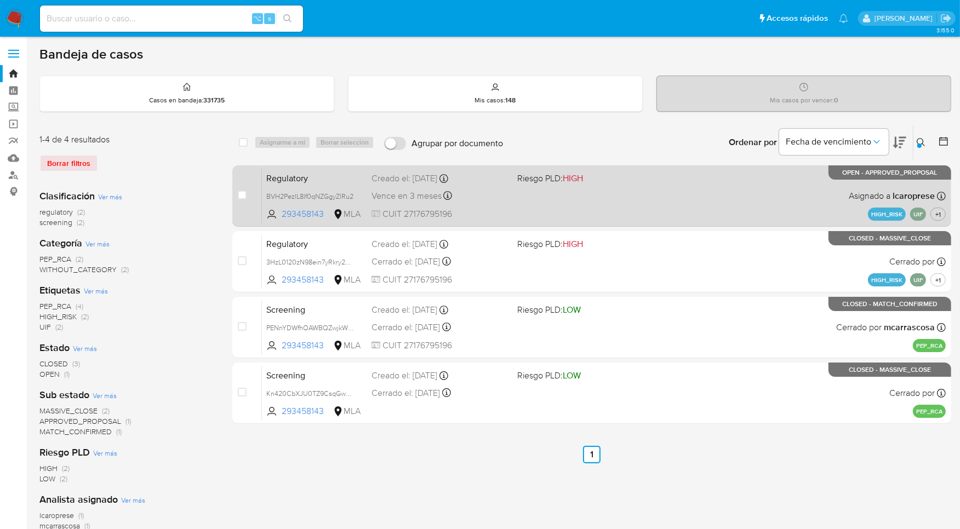
click at [740, 192] on div "Regulatory BVH2PezlL8lf0qNZGgyZlRu2 293458143 MLA Riesgo PLD: HIGH Creado el: 1…" at bounding box center [604, 195] width 684 height 55
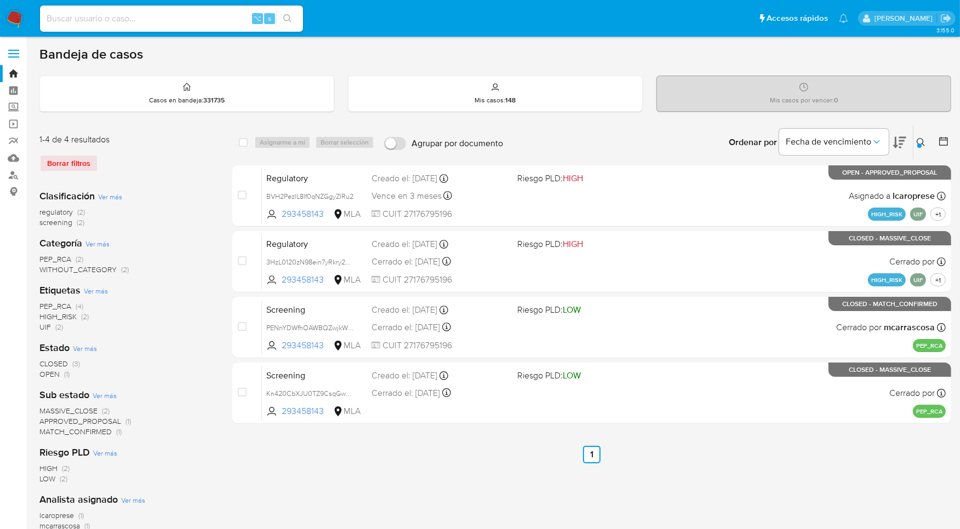
click at [922, 144] on icon at bounding box center [921, 142] width 9 height 9
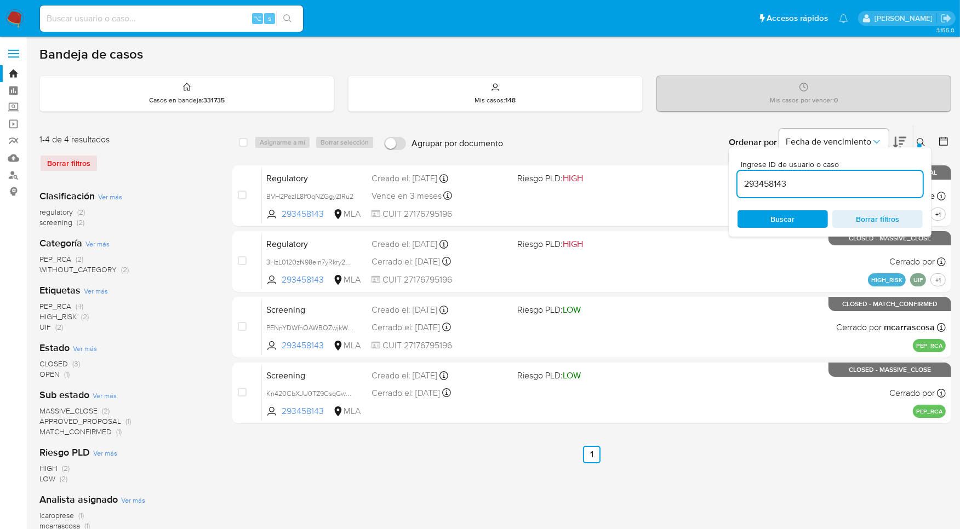
click at [838, 184] on input "293458143" at bounding box center [829, 184] width 185 height 14
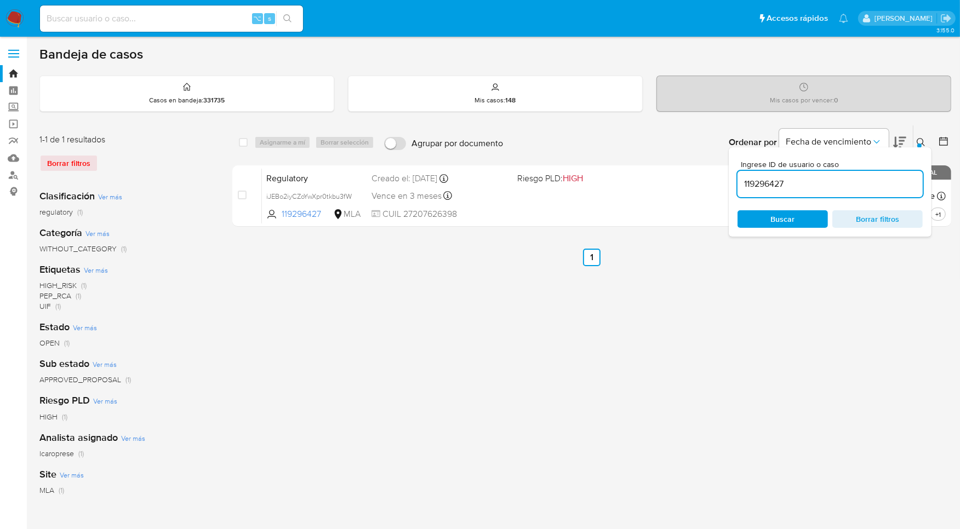
click at [921, 145] on div at bounding box center [919, 146] width 4 height 4
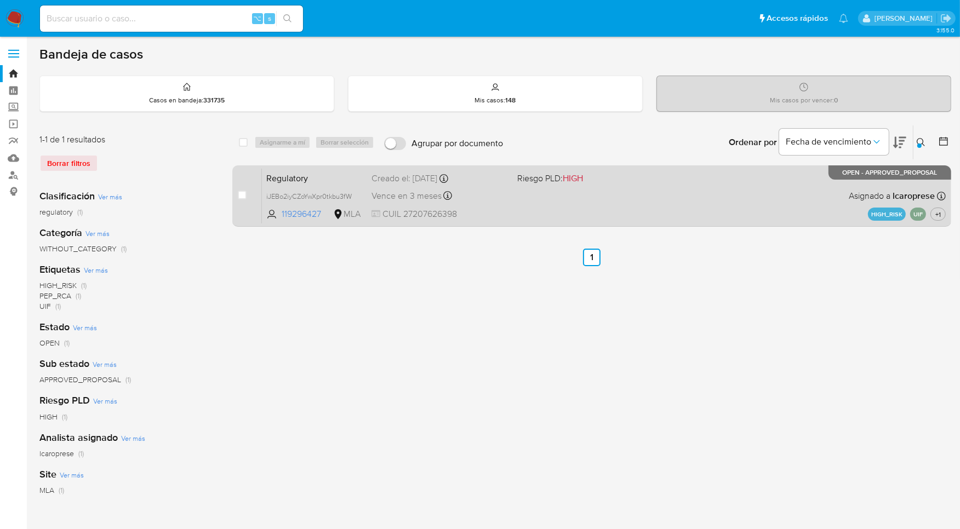
click at [653, 186] on div "Regulatory iJEBo2iyCZoYwXpr0tkbu3fW 119296427 MLA Riesgo PLD: HIGH Creado el: 1…" at bounding box center [604, 195] width 684 height 55
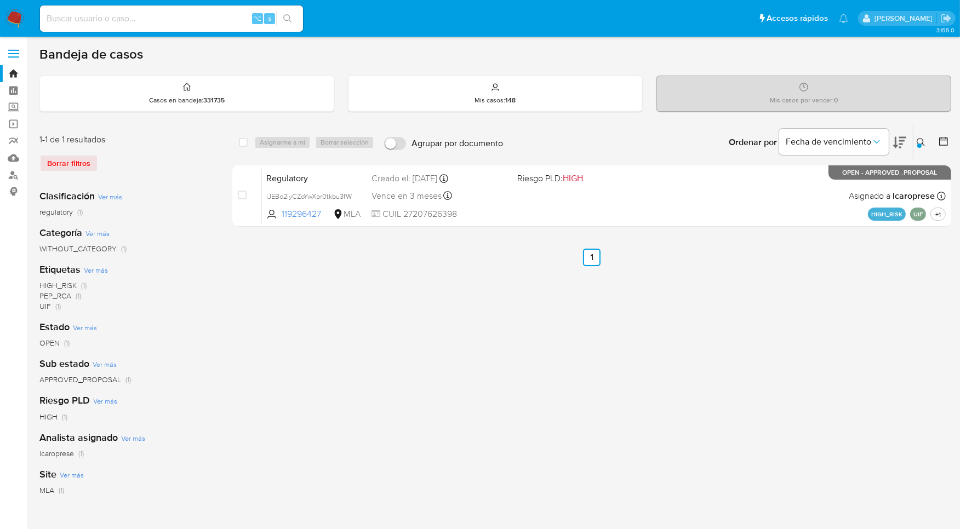
click at [914, 136] on button at bounding box center [922, 142] width 18 height 13
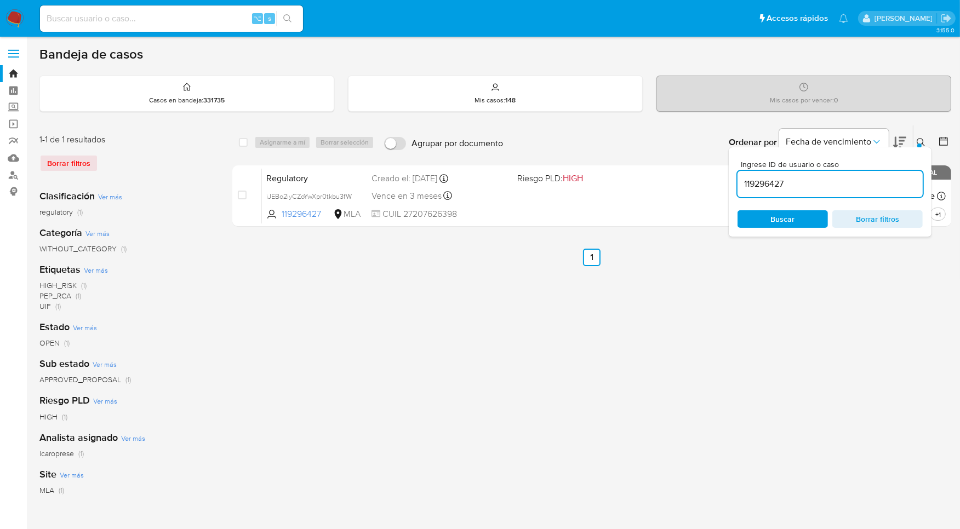
click at [845, 180] on input "119296427" at bounding box center [829, 184] width 185 height 14
click at [919, 141] on icon at bounding box center [921, 142] width 9 height 9
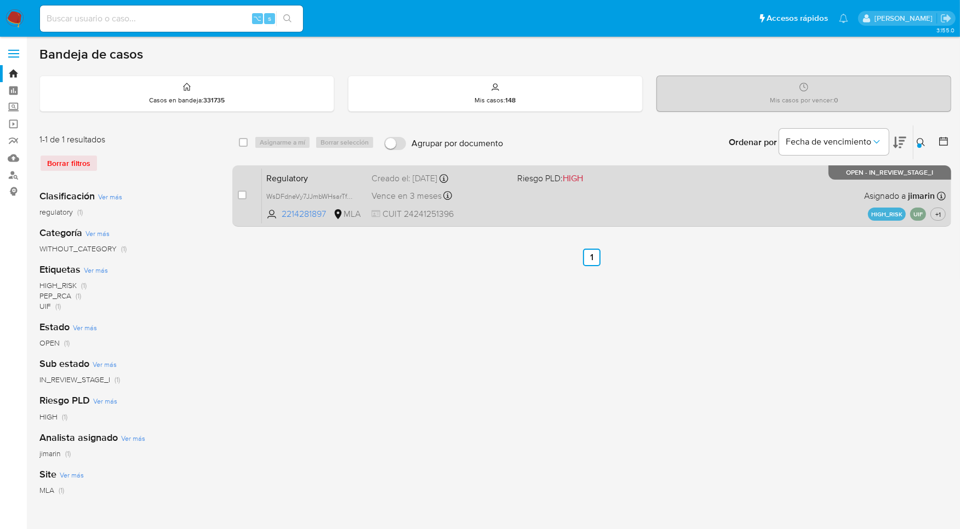
click at [728, 201] on div "Regulatory WsDFdneVy7JJmbWHsarTfScd 2214281897 MLA Riesgo PLD: HIGH Creado el: …" at bounding box center [604, 195] width 684 height 55
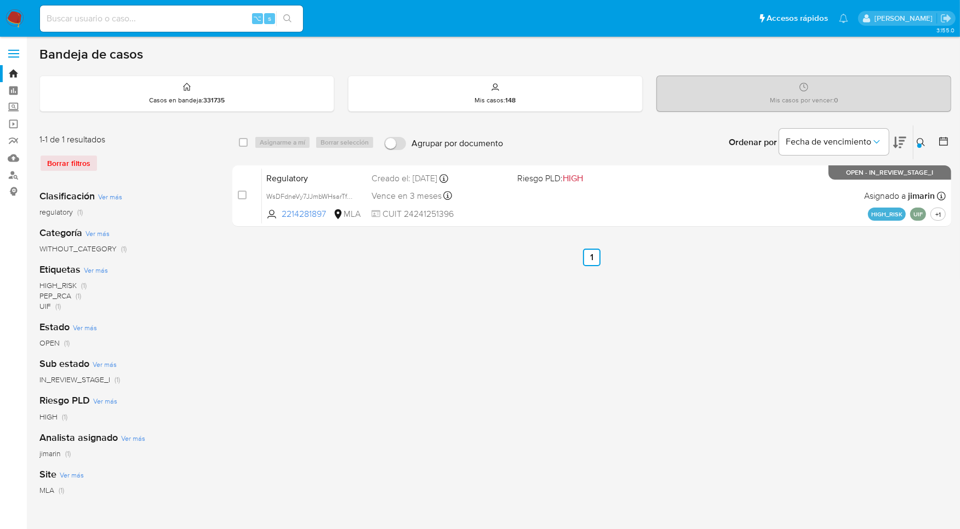
click at [919, 144] on div at bounding box center [919, 146] width 4 height 4
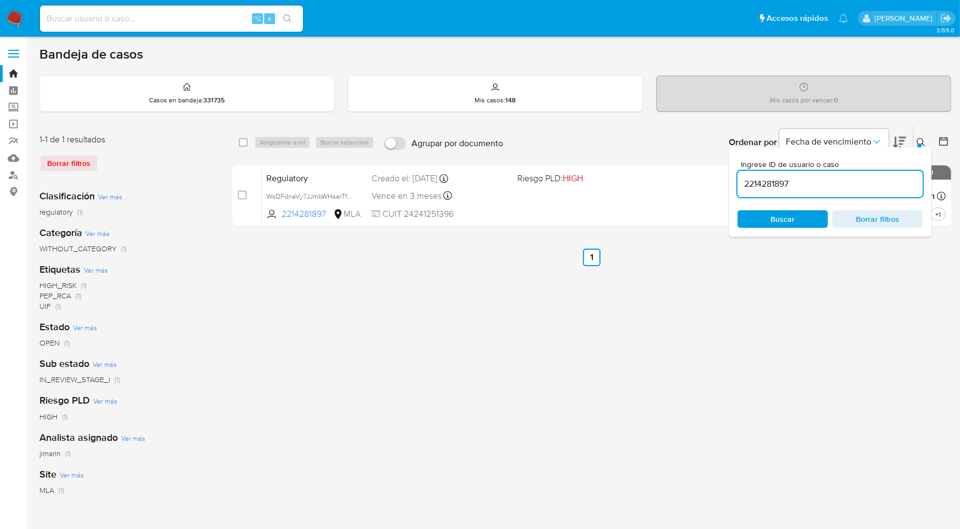
click at [835, 175] on div "2214281897" at bounding box center [829, 184] width 185 height 26
click at [832, 181] on input "2214281897" at bounding box center [829, 184] width 185 height 14
paste input "93490868"
type input "93490868"
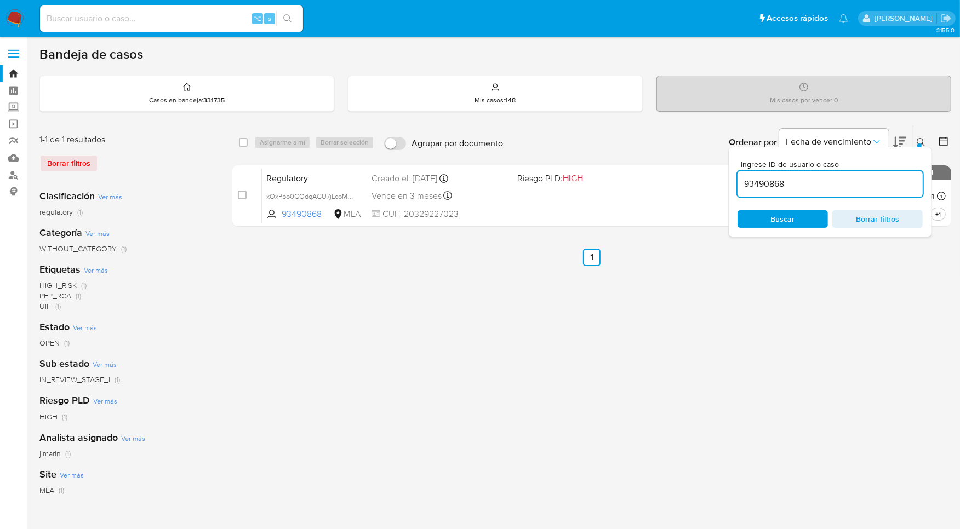
click at [921, 141] on icon at bounding box center [921, 142] width 9 height 9
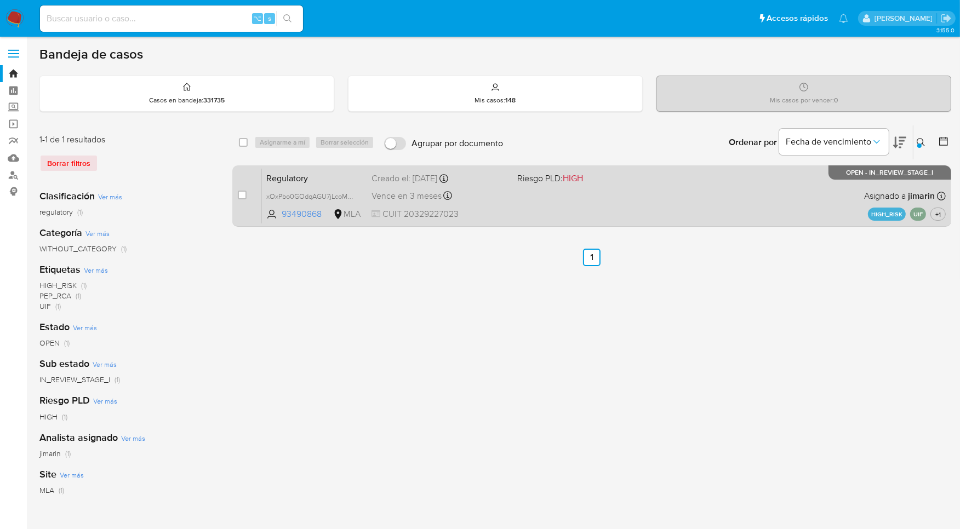
click at [776, 196] on div "Regulatory xOxPbo0GOdqAGU7jLcoMVblB 93490868 MLA Riesgo PLD: HIGH Creado el: 18…" at bounding box center [604, 195] width 684 height 55
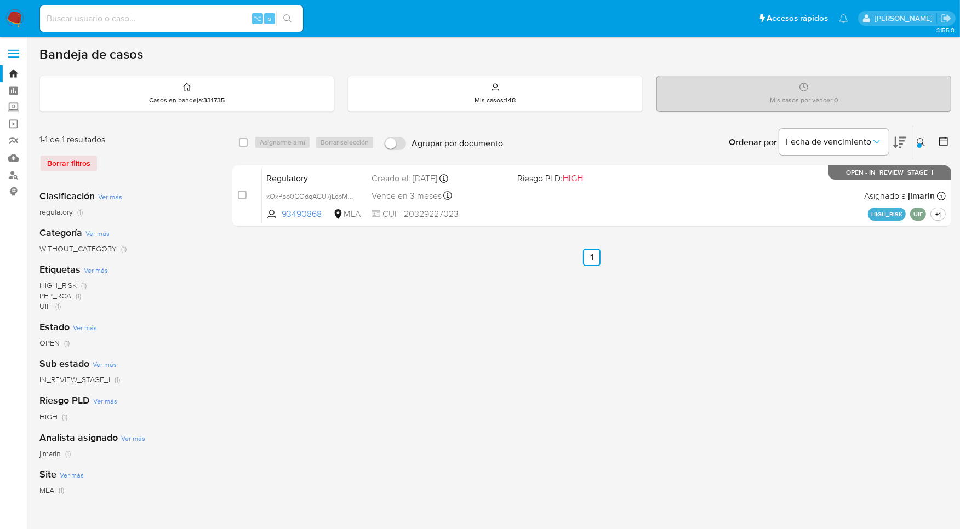
click at [917, 144] on div at bounding box center [919, 146] width 4 height 4
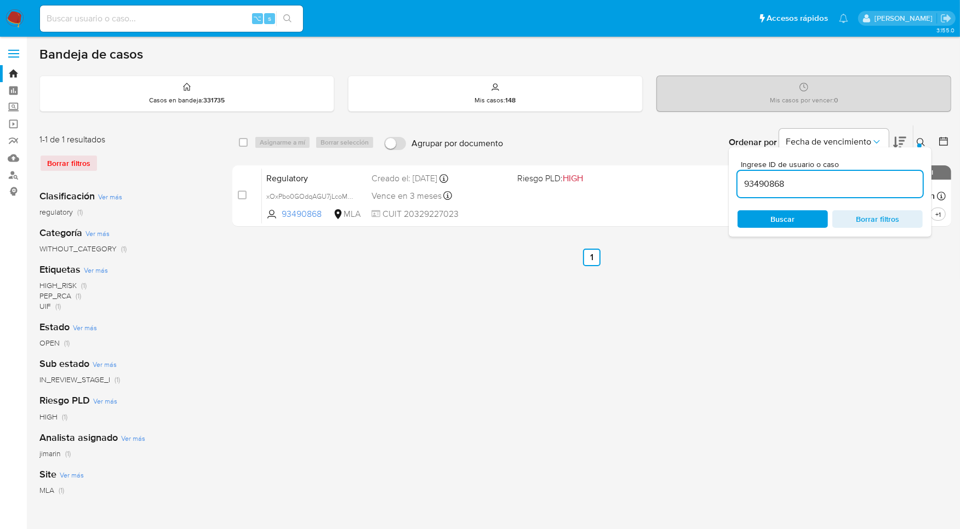
click at [862, 190] on input "93490868" at bounding box center [829, 184] width 185 height 14
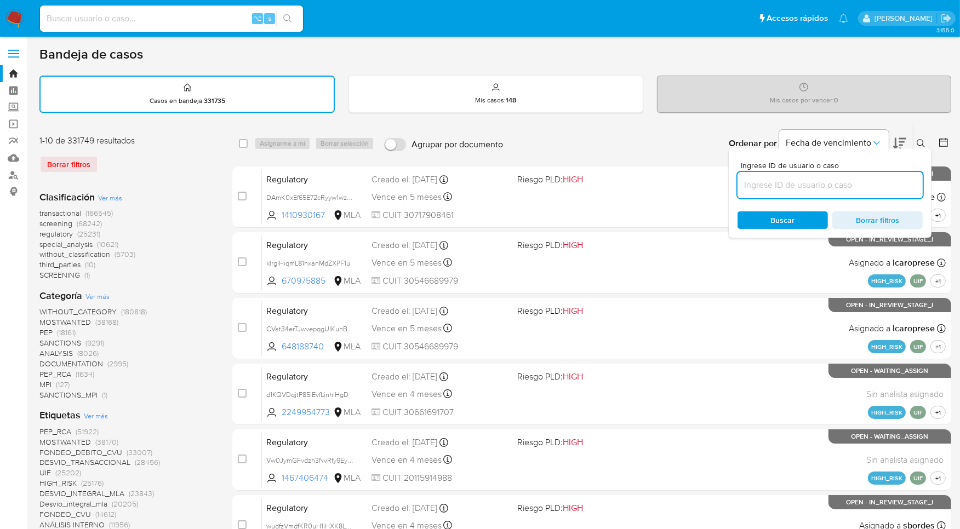
click at [825, 186] on input at bounding box center [829, 185] width 185 height 14
paste input "15779416"
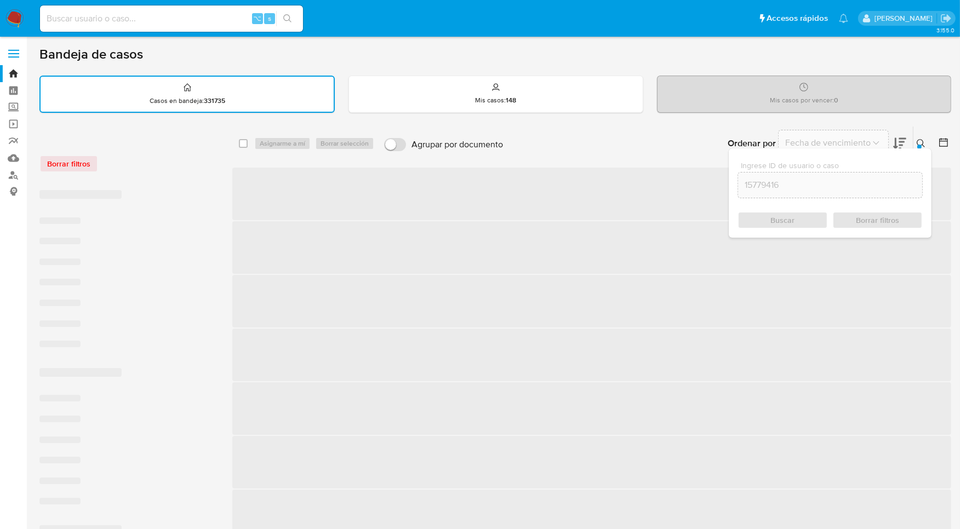
click at [920, 142] on icon at bounding box center [921, 143] width 9 height 9
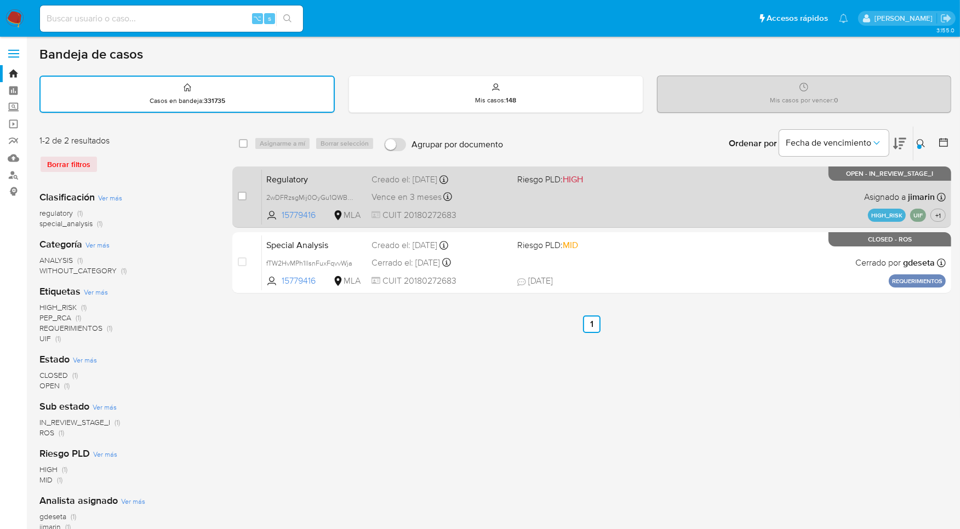
click at [817, 193] on div "Regulatory 2wDFRzsgMij0OyGu1QWBWExb 15779416 MLA Riesgo PLD: HIGH Creado el: 19…" at bounding box center [604, 196] width 684 height 55
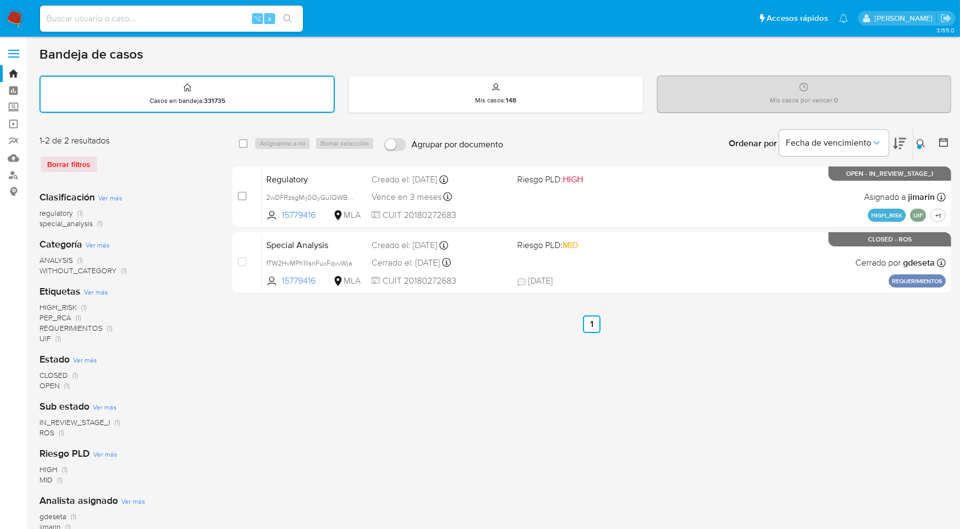
click at [919, 140] on icon at bounding box center [921, 143] width 9 height 9
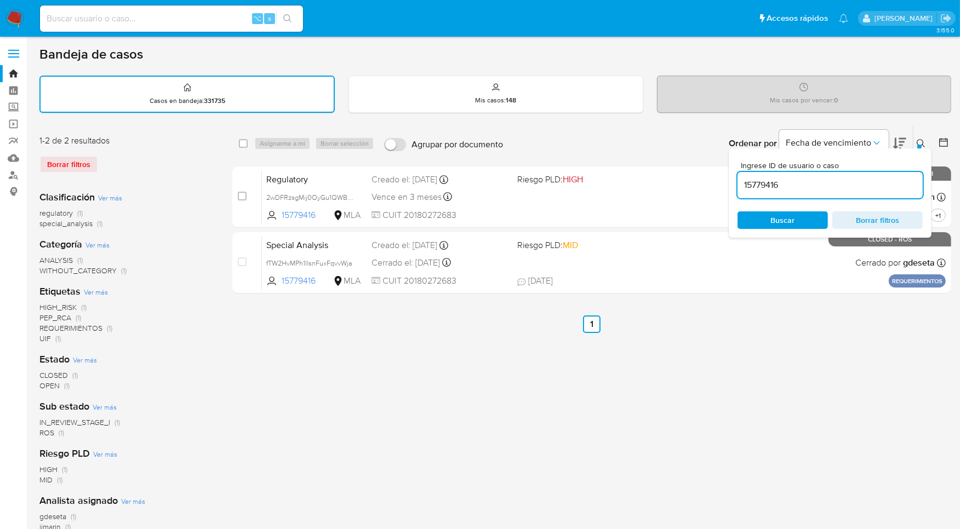
click at [806, 188] on input "15779416" at bounding box center [829, 185] width 185 height 14
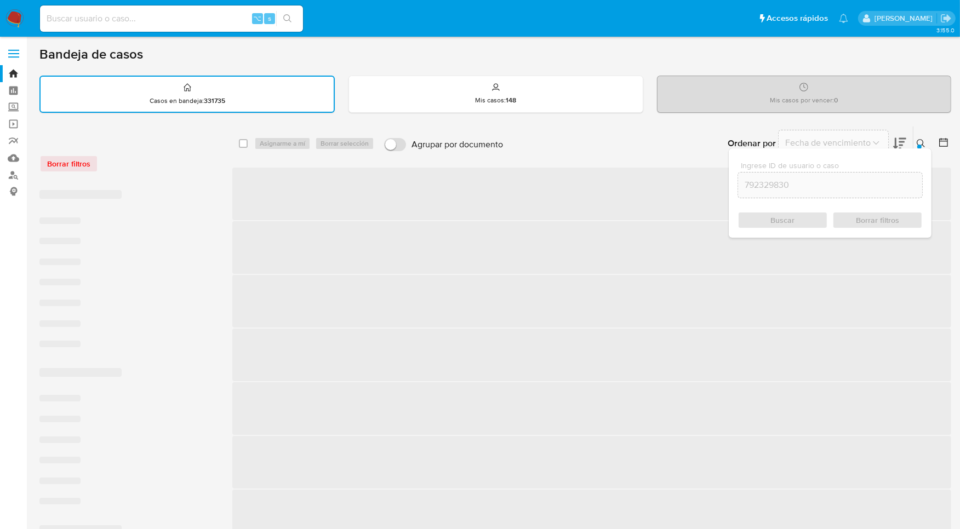
click at [922, 139] on icon at bounding box center [921, 143] width 8 height 8
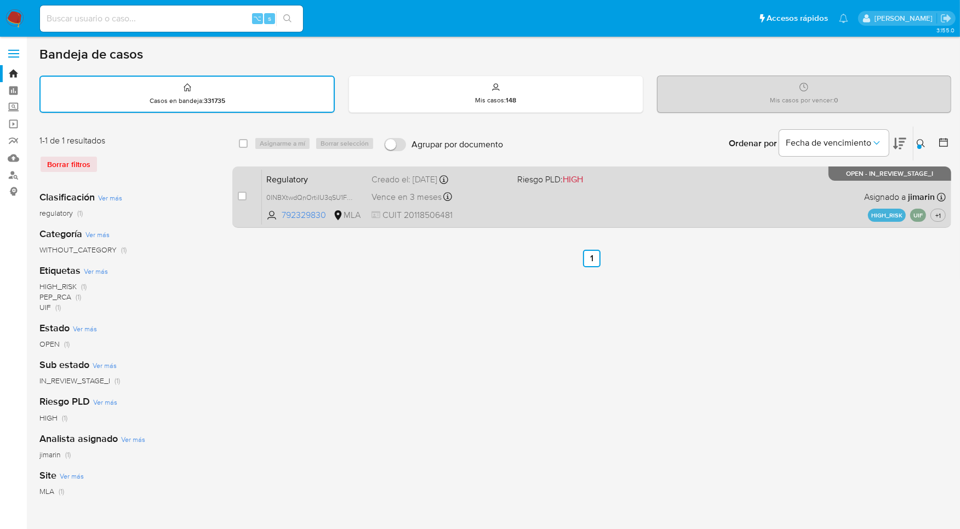
click at [797, 213] on div "Regulatory 0INBXtwdQnOrtiIU3qSU1FV9 792329830 MLA Riesgo PLD: HIGH Creado el: 2…" at bounding box center [604, 196] width 684 height 55
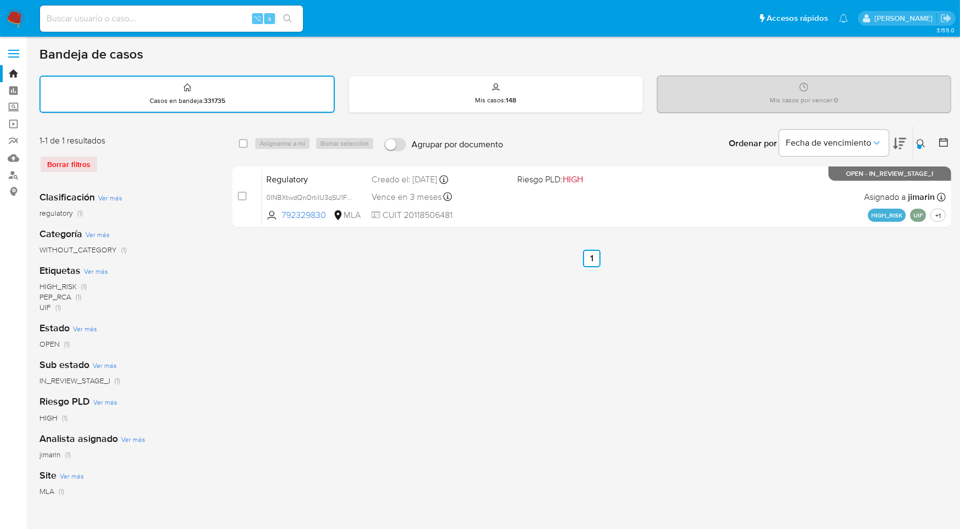
click at [927, 142] on button at bounding box center [922, 143] width 18 height 13
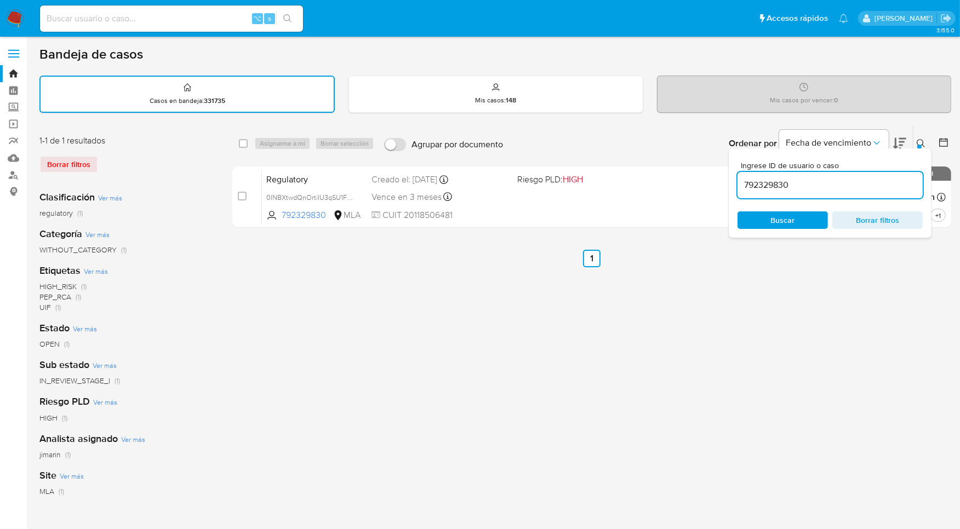
click at [890, 189] on input "792329830" at bounding box center [829, 185] width 185 height 14
click at [890, 188] on input "792329830" at bounding box center [829, 185] width 185 height 14
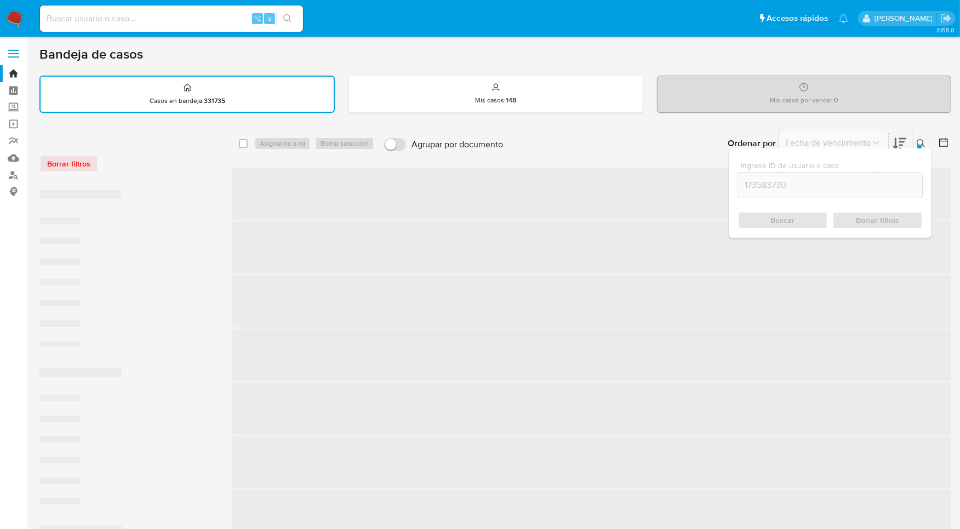
click at [922, 140] on icon at bounding box center [921, 143] width 9 height 9
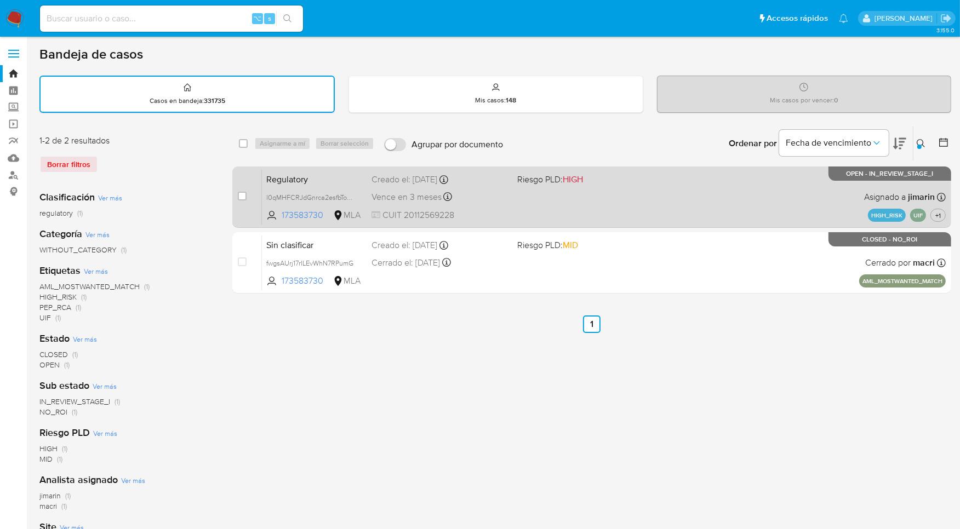
click at [734, 203] on div "Regulatory l0qMHFCRJdGnrca2esfbTom9 173583730 MLA Riesgo PLD: HIGH Creado el: 2…" at bounding box center [604, 196] width 684 height 55
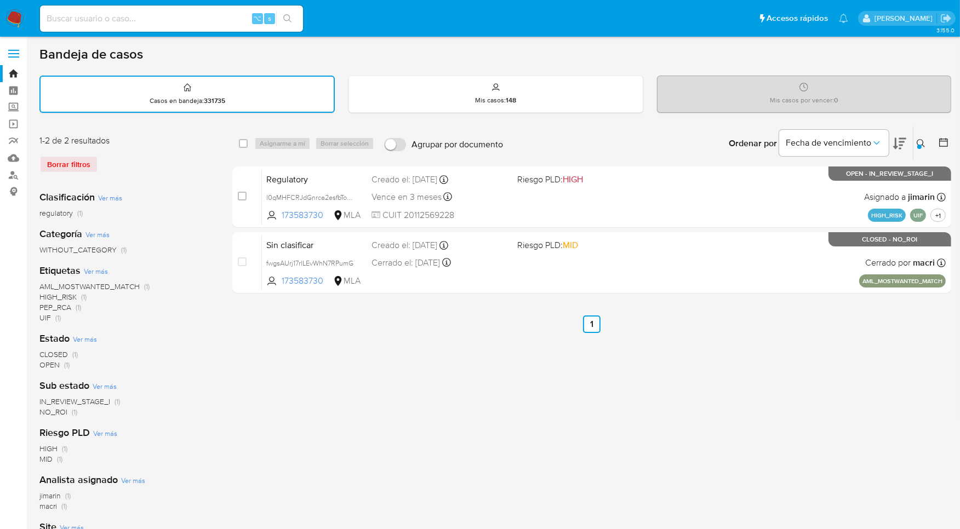
click at [914, 141] on button at bounding box center [922, 143] width 18 height 13
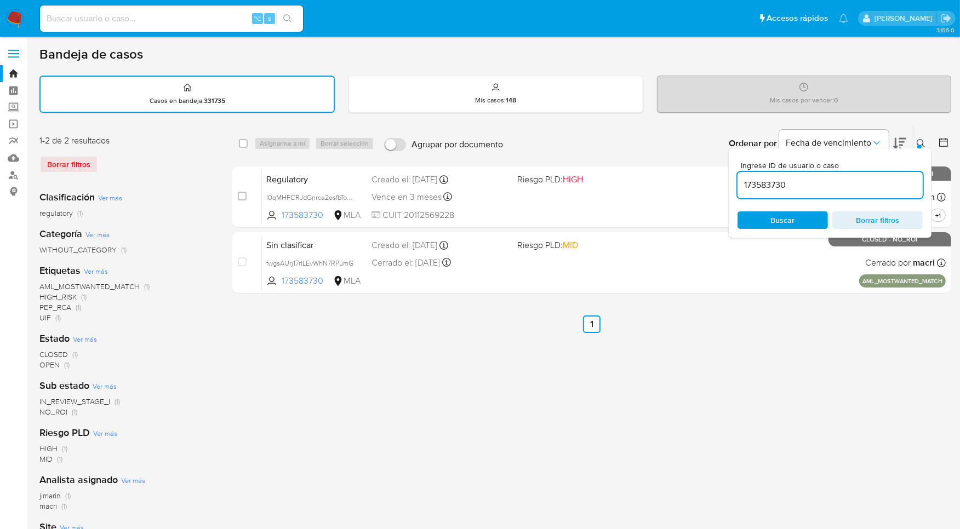
click at [844, 179] on input "173583730" at bounding box center [829, 185] width 185 height 14
type input "373152463"
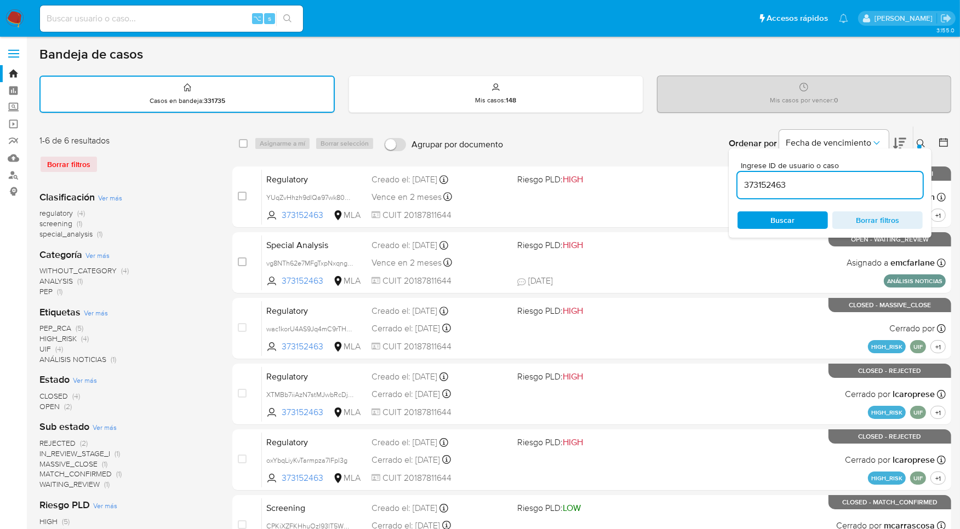
click at [922, 144] on icon at bounding box center [921, 143] width 9 height 9
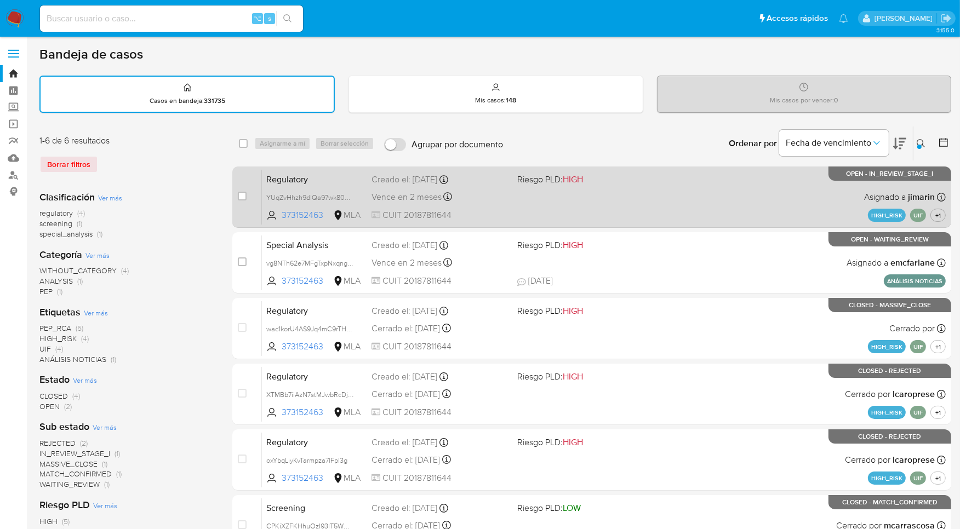
click at [737, 199] on div "Regulatory YUqZvHhzh9dlQa97wk80Prqd 373152463 MLA Riesgo PLD: HIGH Creado el: 2…" at bounding box center [604, 196] width 684 height 55
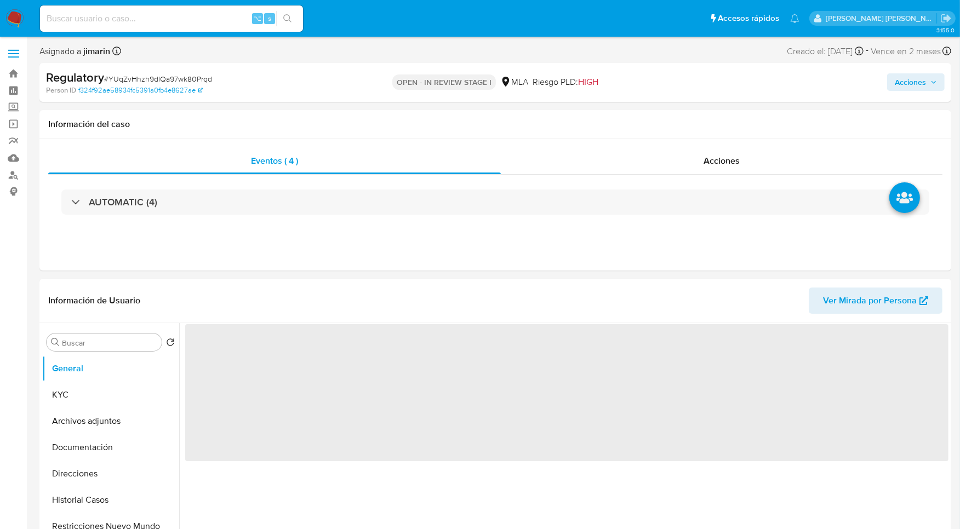
select select "10"
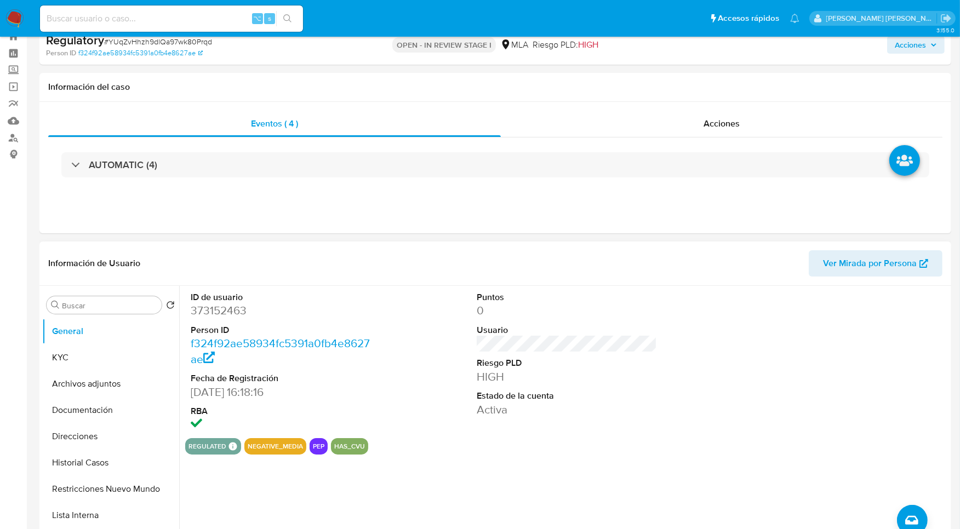
scroll to position [89, 0]
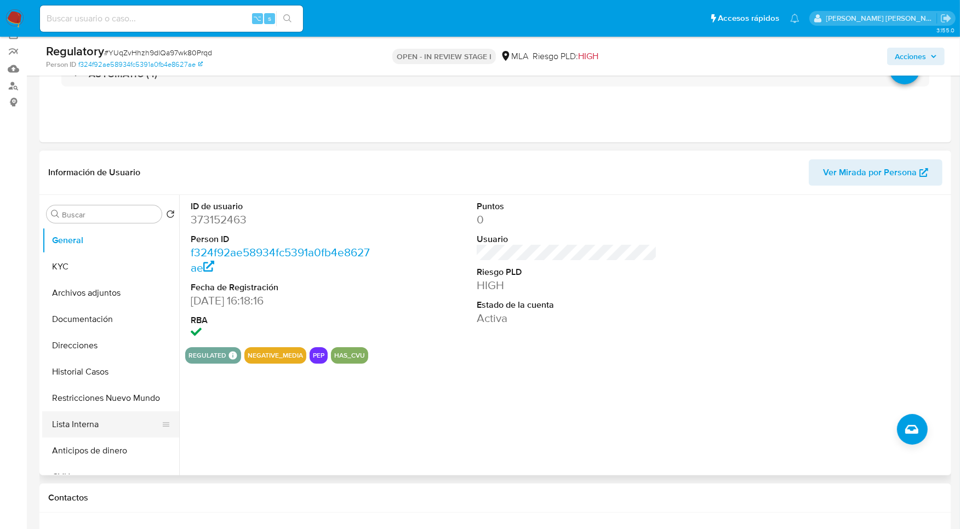
click at [93, 423] on button "Lista Interna" at bounding box center [106, 424] width 128 height 26
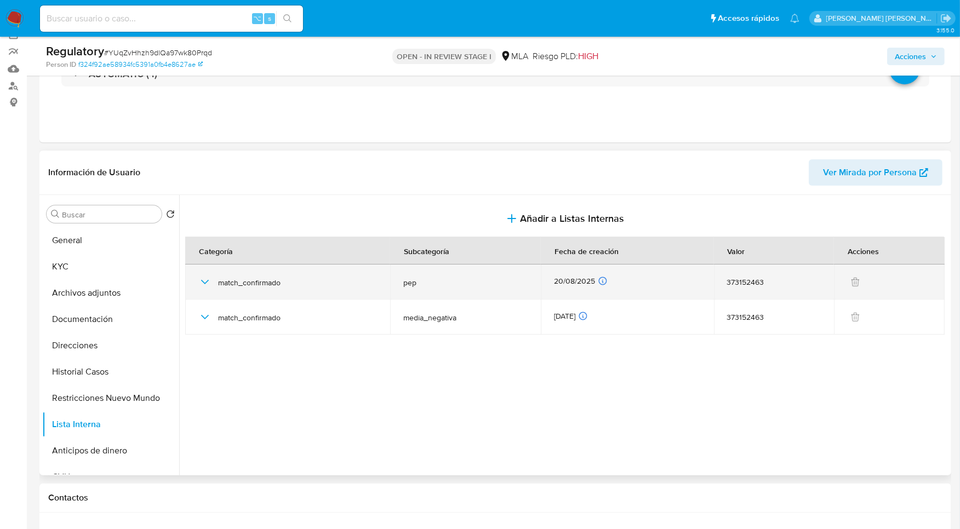
click at [206, 287] on icon "button" at bounding box center [204, 282] width 13 height 13
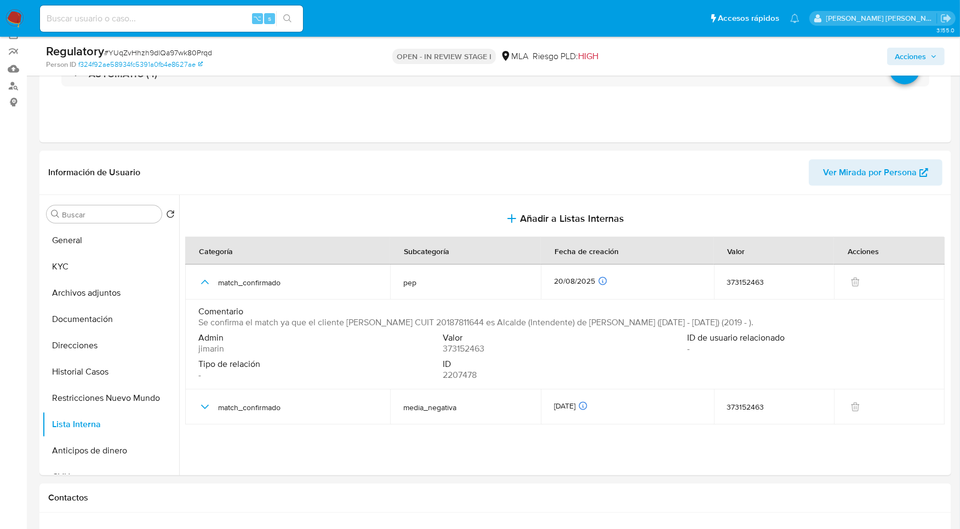
click at [198, 276] on button "button" at bounding box center [204, 282] width 13 height 13
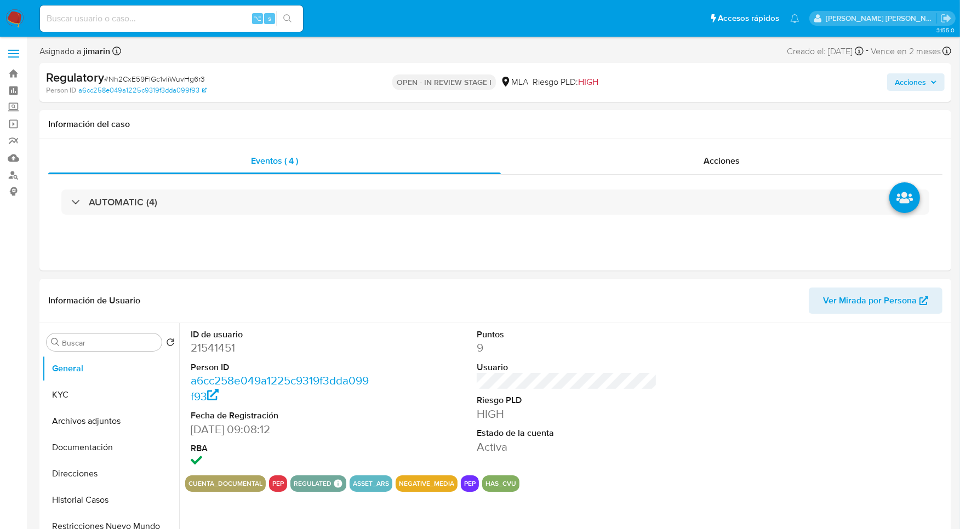
select select "10"
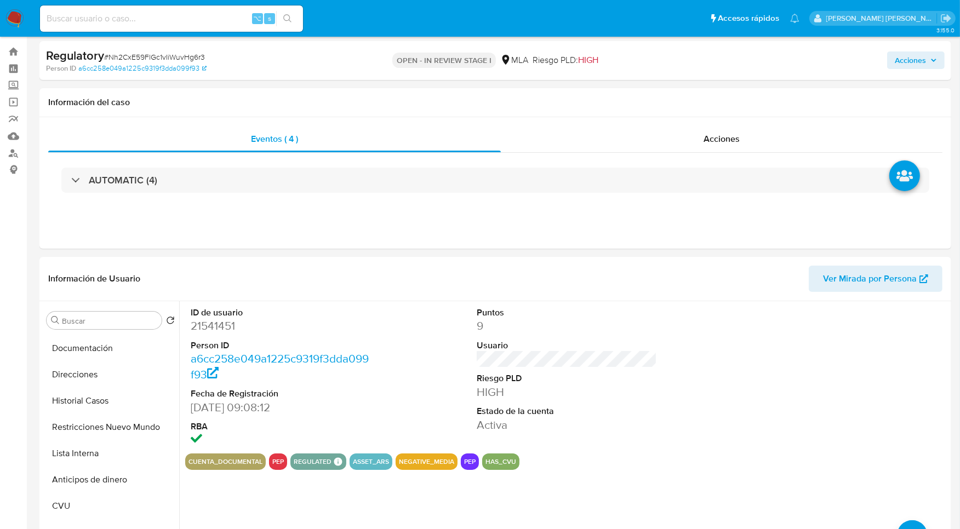
scroll to position [208, 0]
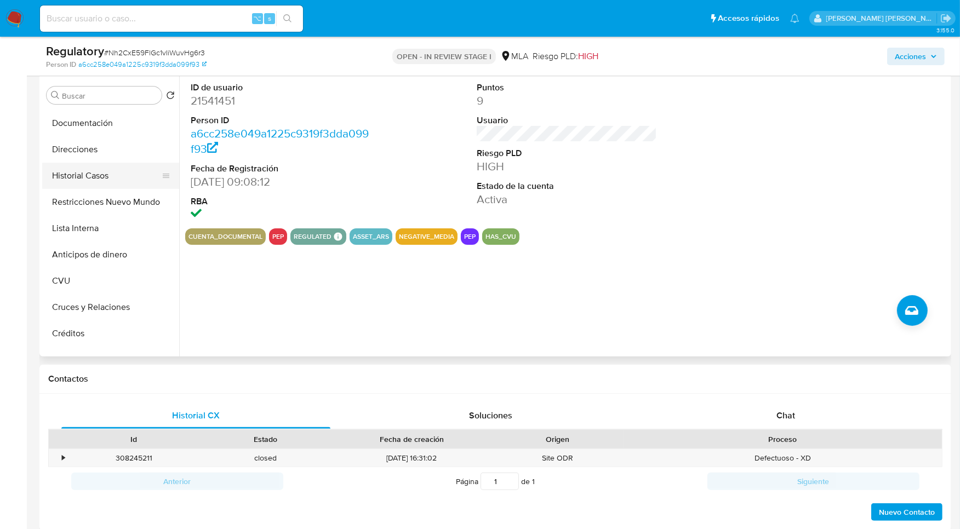
click at [101, 166] on button "Historial Casos" at bounding box center [106, 176] width 128 height 26
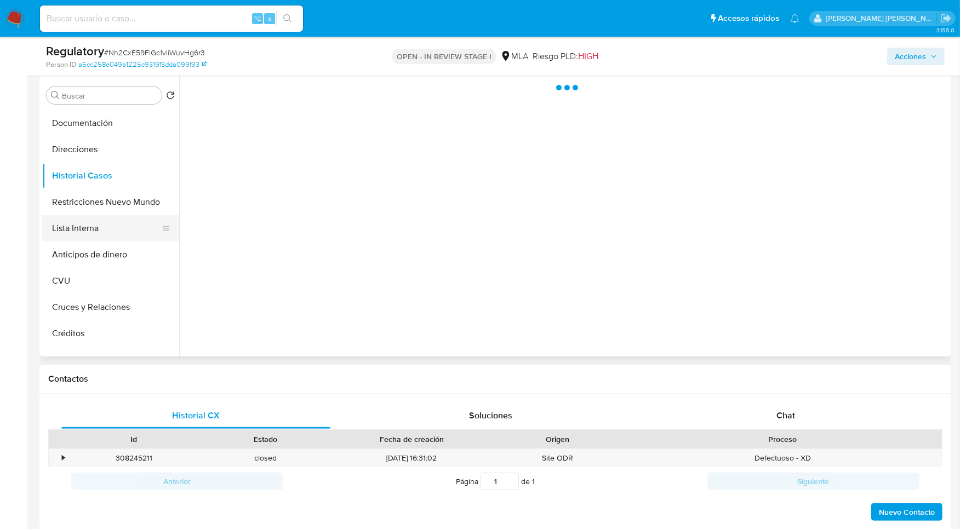
click at [105, 237] on button "Lista Interna" at bounding box center [106, 228] width 128 height 26
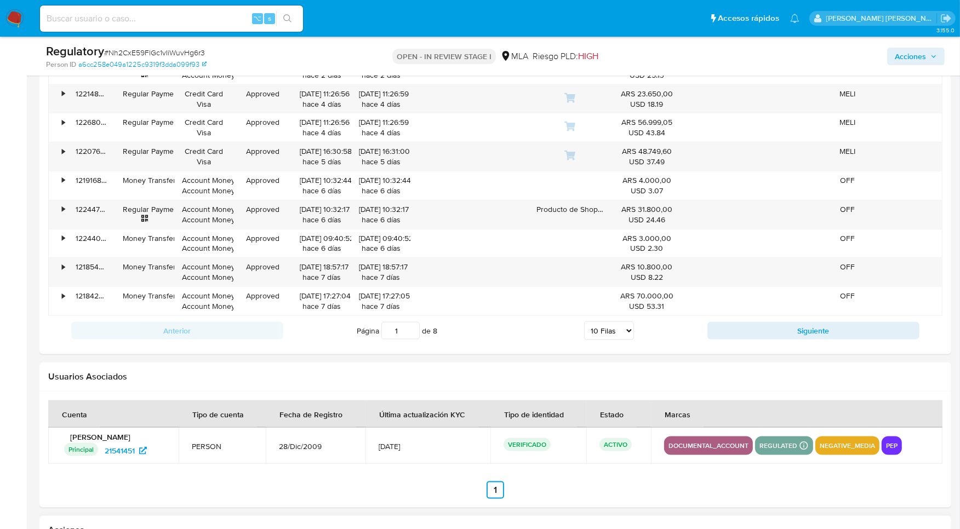
scroll to position [1301, 0]
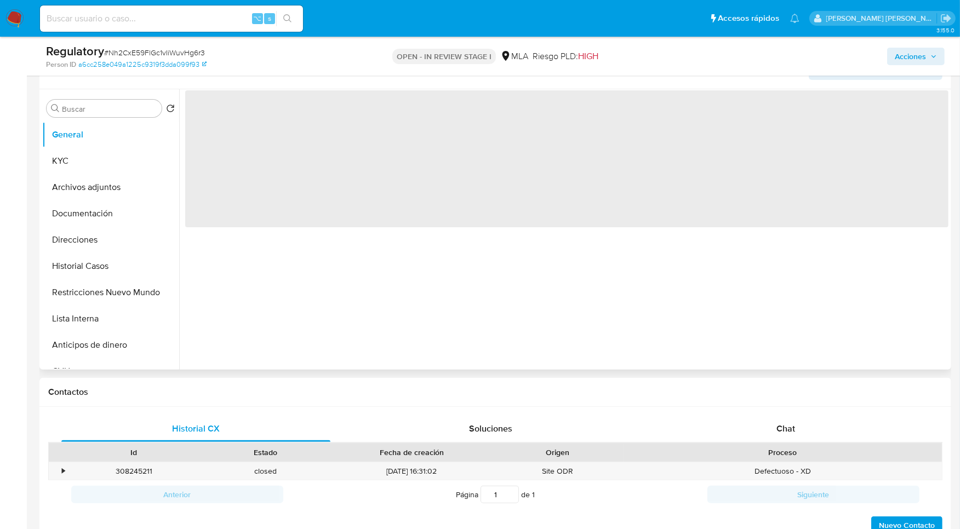
scroll to position [196, 0]
click at [100, 316] on button "Lista Interna" at bounding box center [106, 318] width 128 height 26
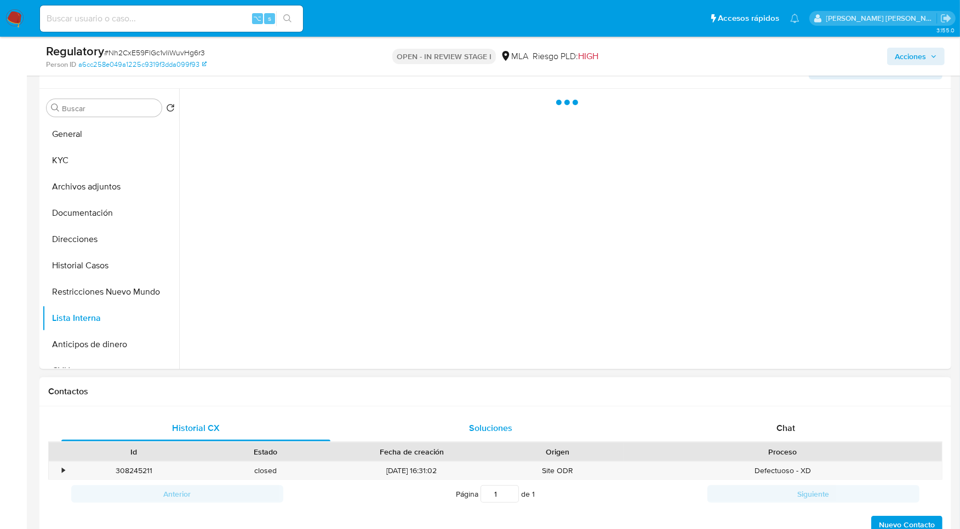
select select "10"
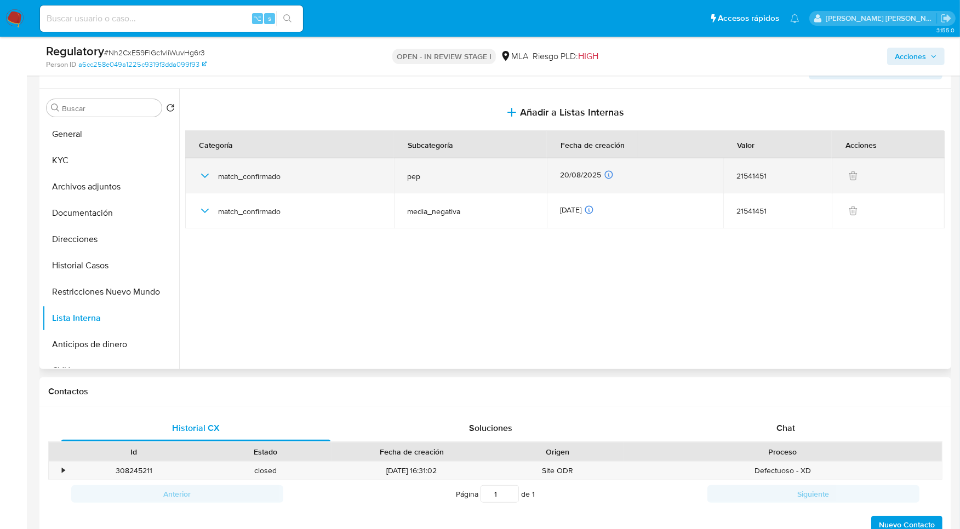
click at [207, 171] on icon "button" at bounding box center [204, 175] width 13 height 13
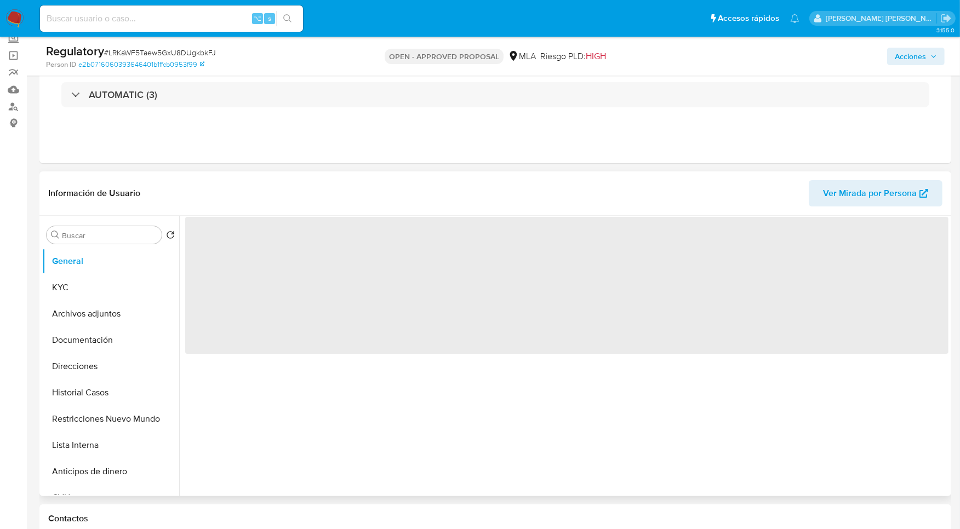
scroll to position [71, 0]
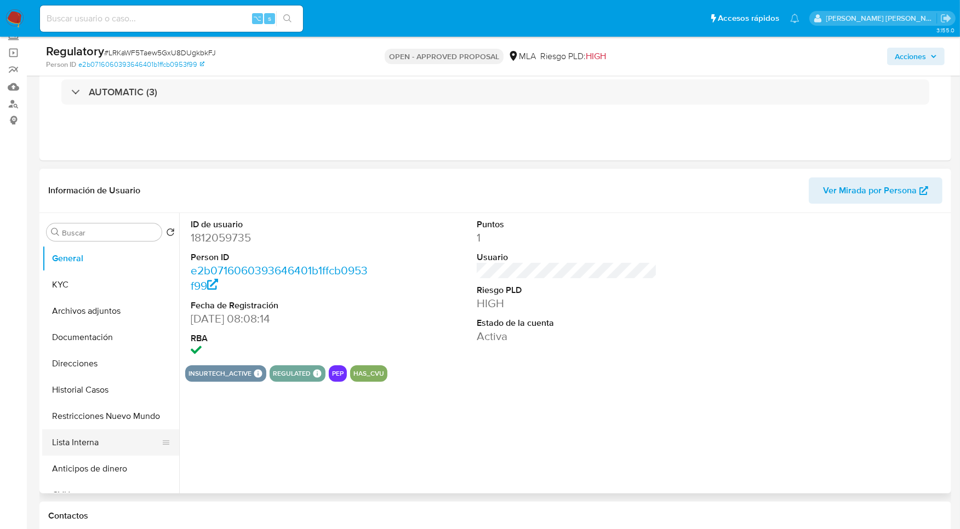
click at [123, 433] on button "Lista Interna" at bounding box center [106, 443] width 128 height 26
select select "10"
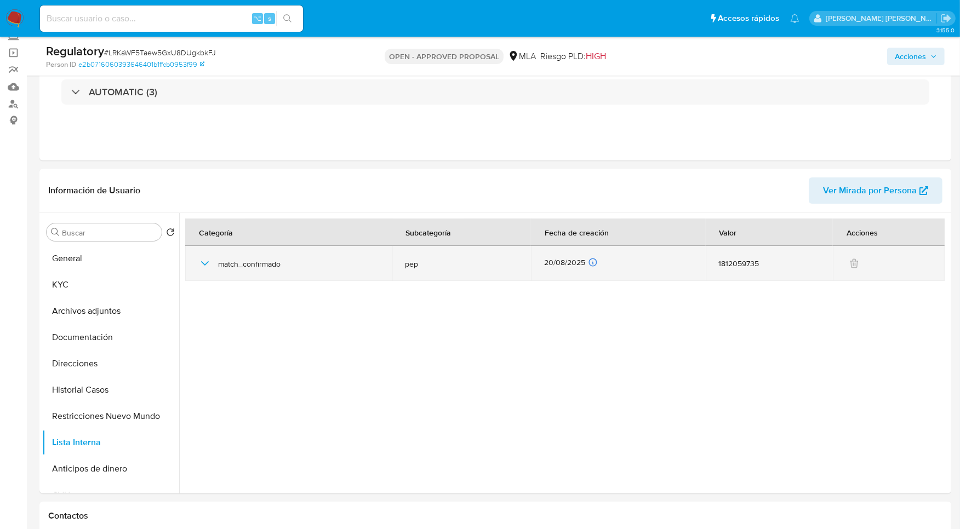
click at [197, 270] on td "match_confirmado" at bounding box center [288, 263] width 207 height 35
click at [204, 266] on icon "button" at bounding box center [204, 263] width 13 height 13
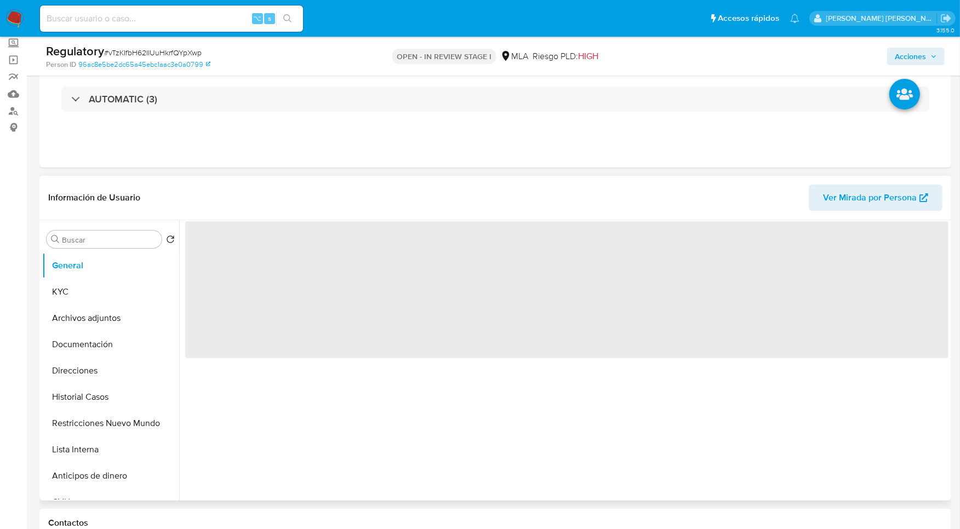
scroll to position [67, 0]
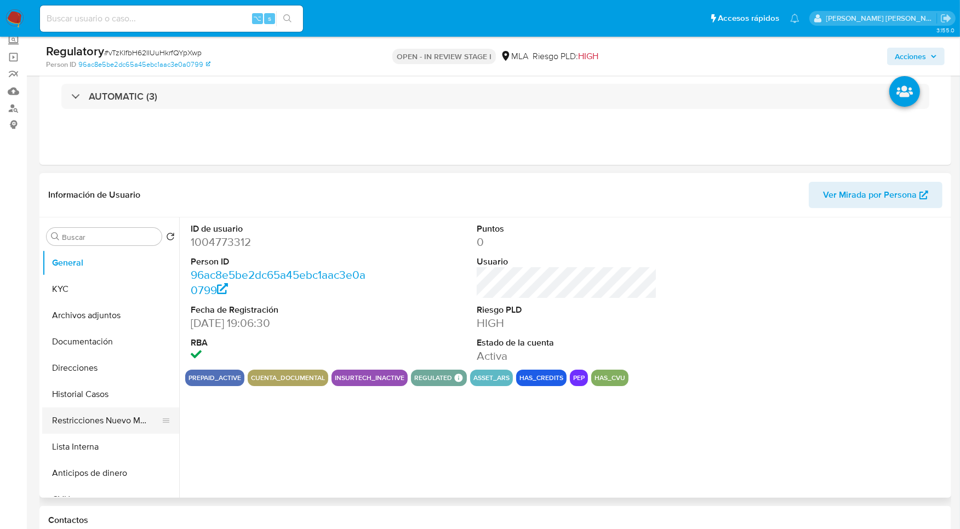
select select "10"
click at [108, 444] on button "Lista Interna" at bounding box center [106, 447] width 128 height 26
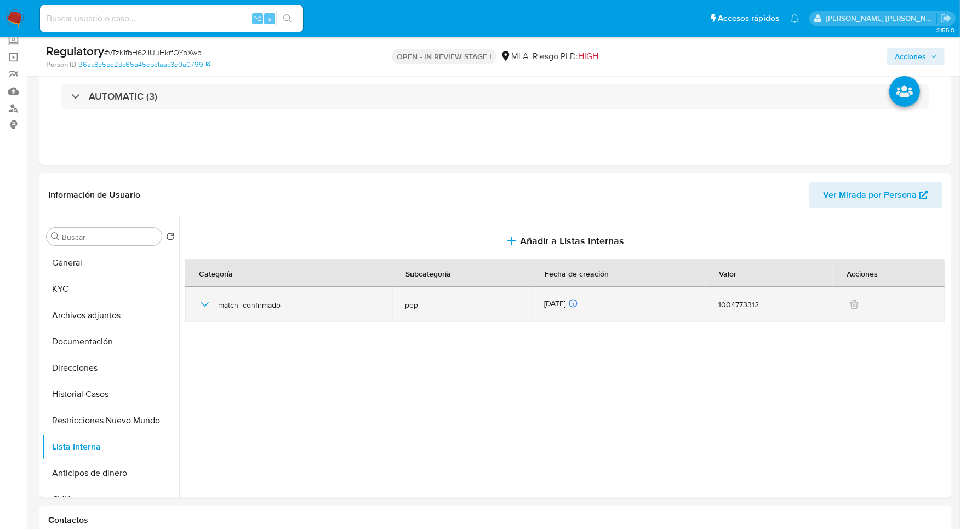
click at [201, 300] on icon "button" at bounding box center [204, 304] width 13 height 13
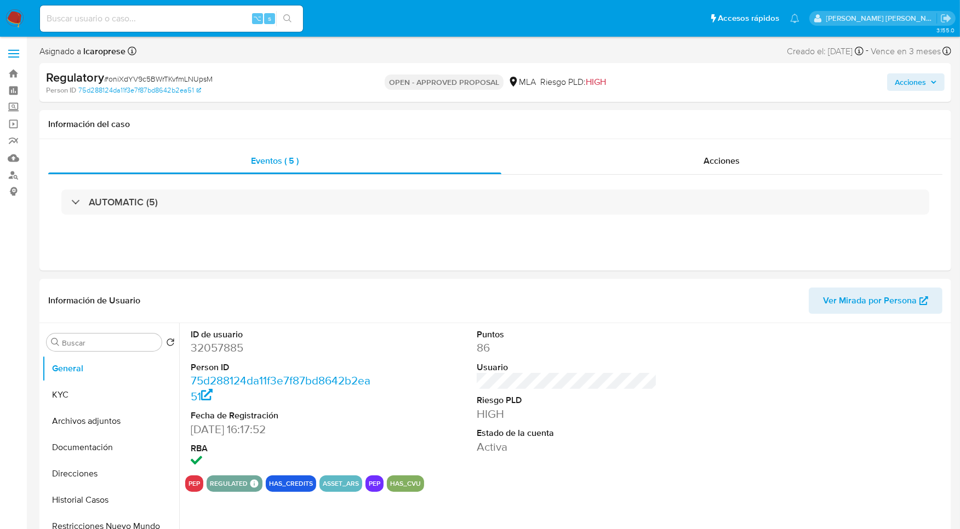
select select "10"
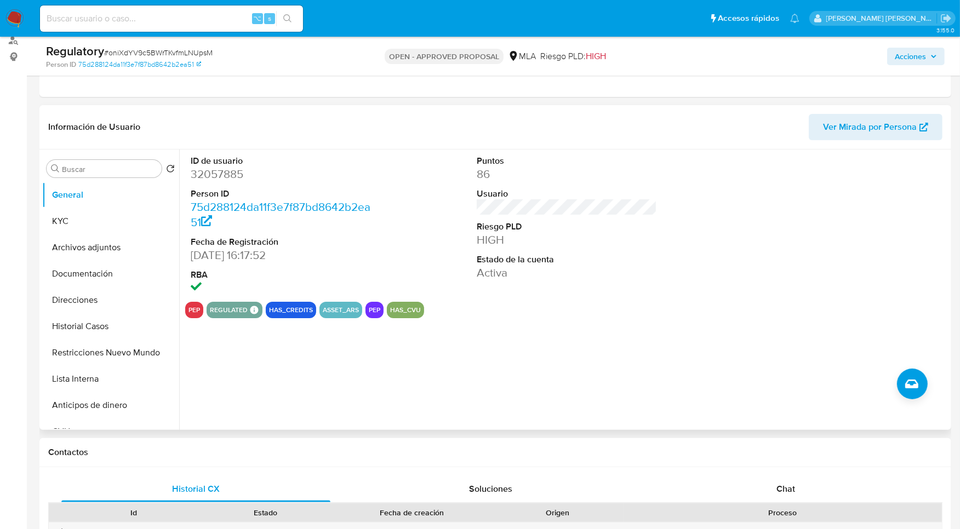
scroll to position [143, 0]
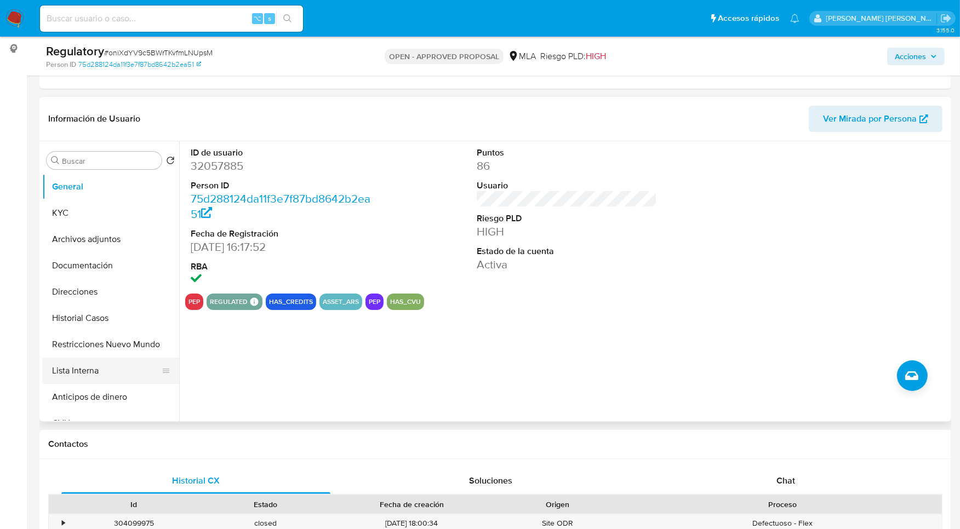
click at [116, 364] on button "Lista Interna" at bounding box center [106, 371] width 128 height 26
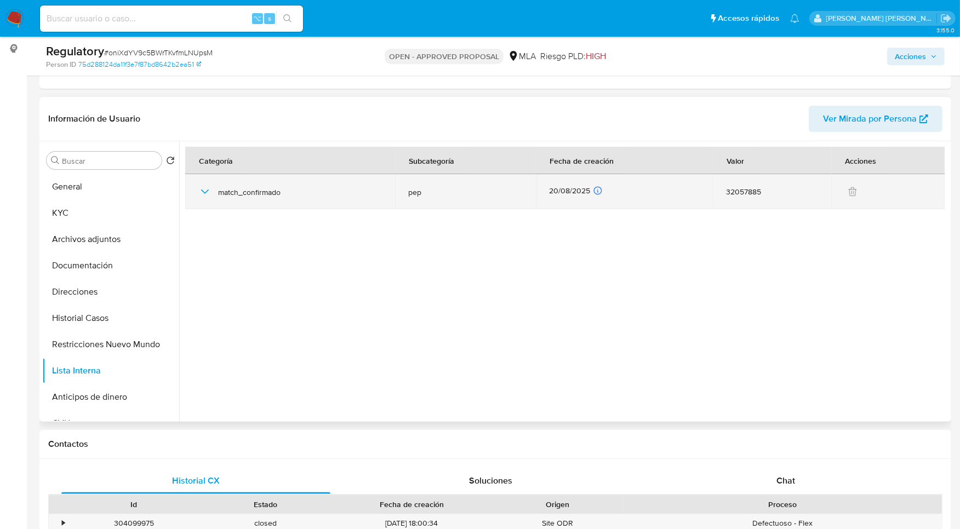
drag, startPoint x: 207, startPoint y: 196, endPoint x: 214, endPoint y: 192, distance: 7.9
click at [207, 196] on icon "button" at bounding box center [204, 191] width 13 height 13
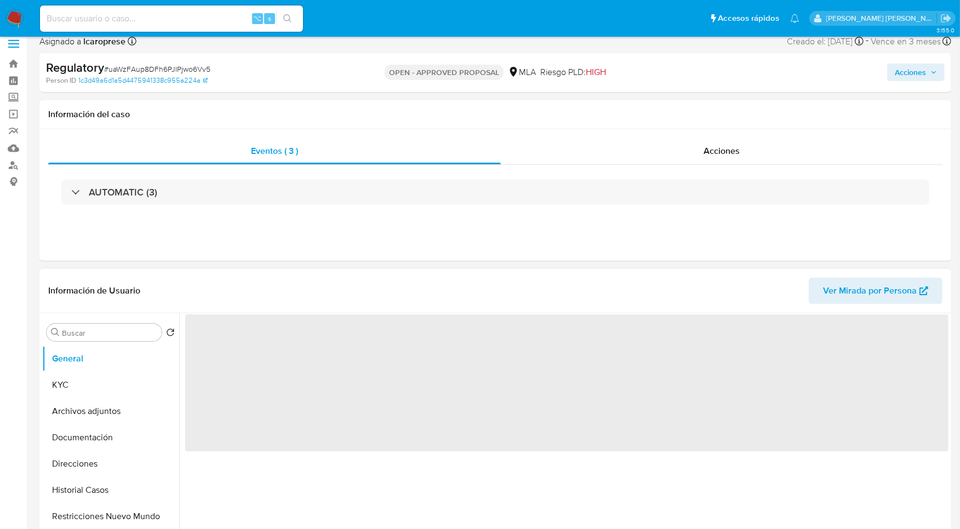
scroll to position [188, 0]
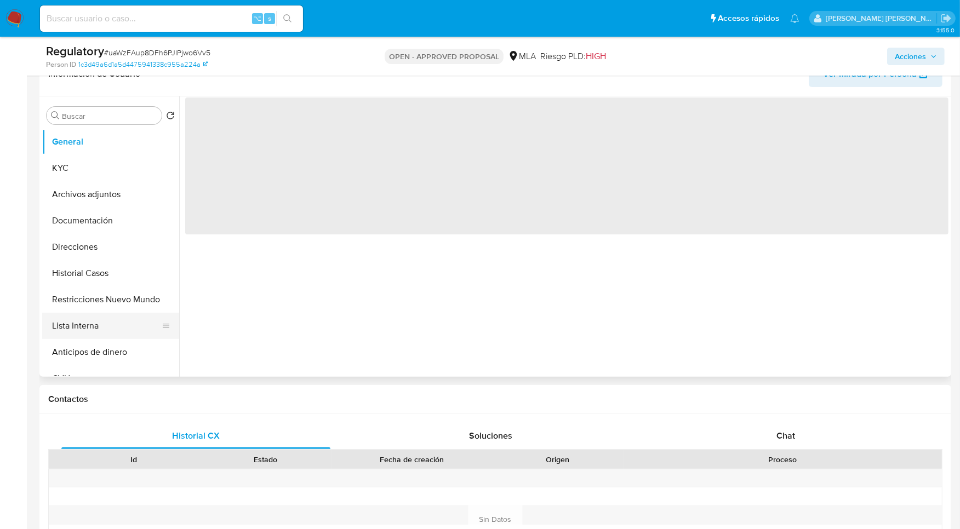
click at [91, 323] on button "Lista Interna" at bounding box center [106, 326] width 128 height 26
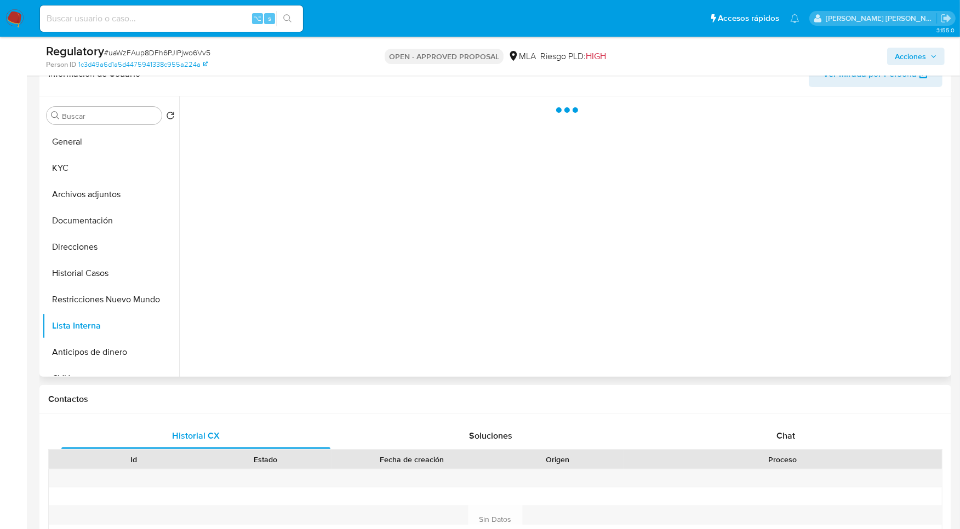
select select "10"
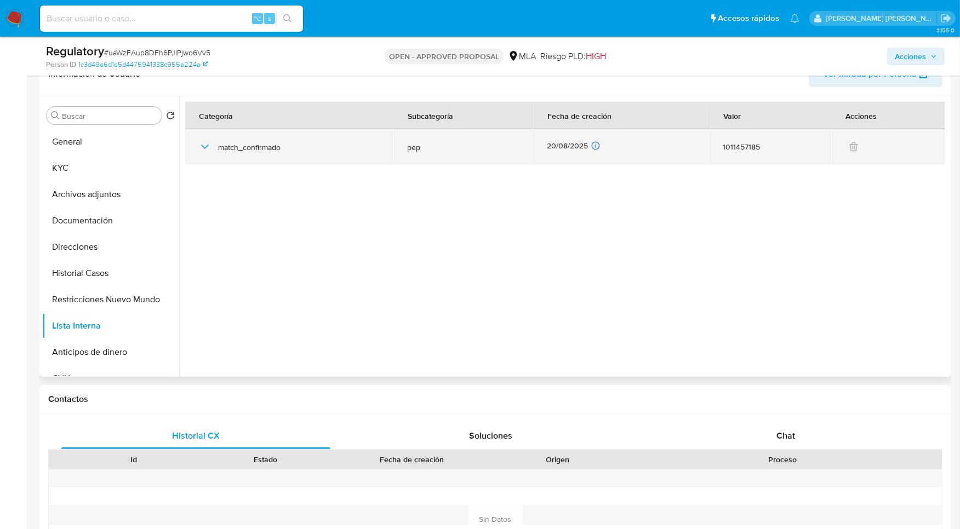
click at [202, 150] on icon "button" at bounding box center [204, 146] width 13 height 13
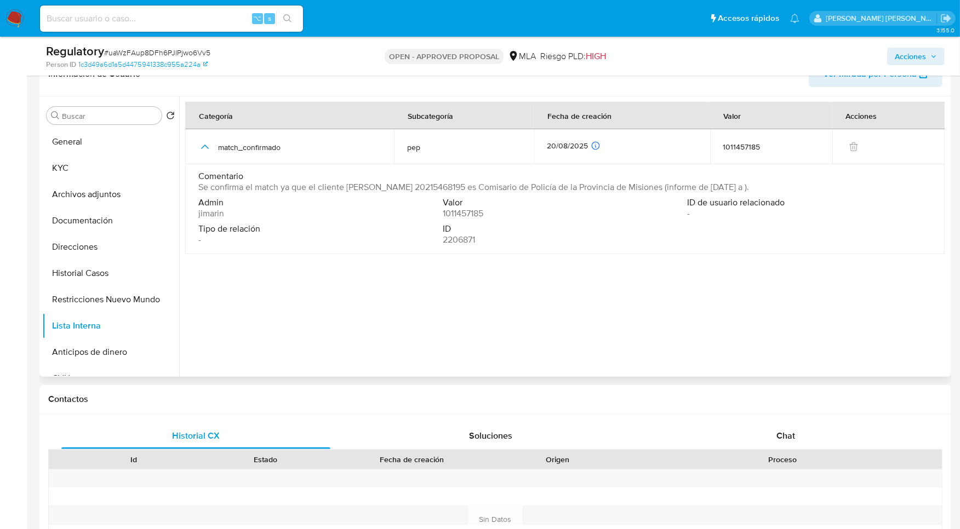
scroll to position [173, 0]
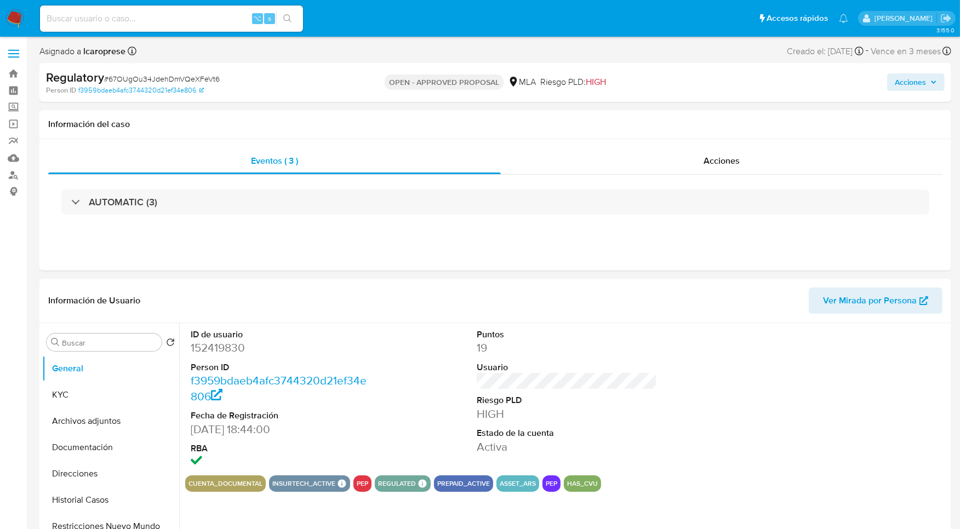
select select "10"
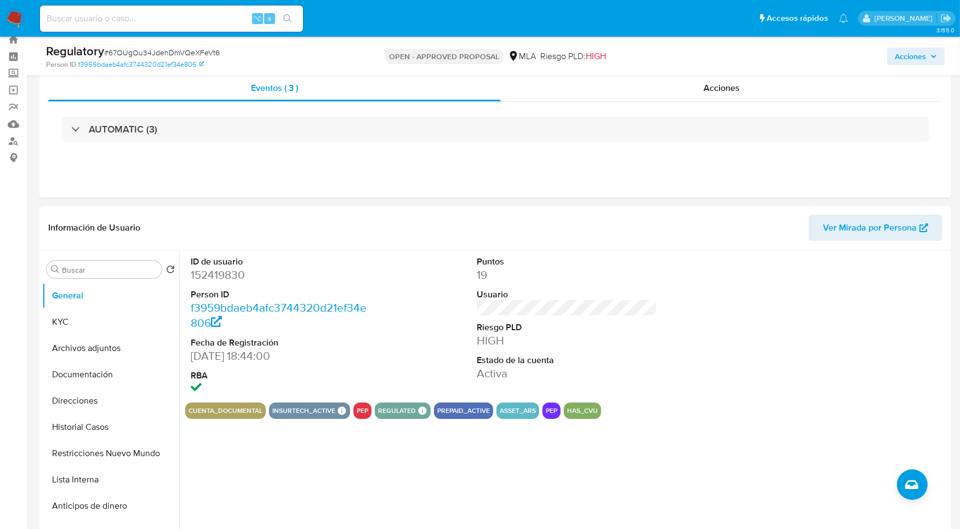
scroll to position [83, 0]
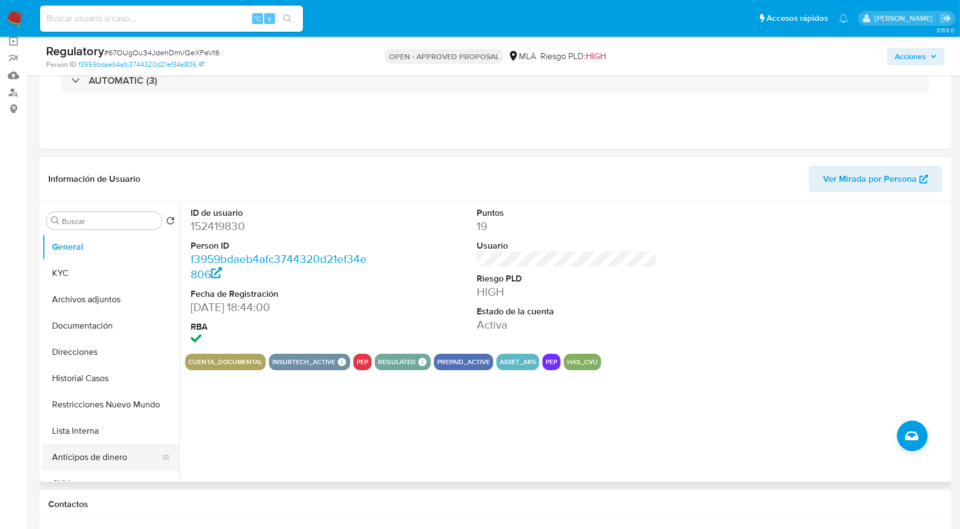
click at [59, 444] on button "Anticipos de dinero" at bounding box center [106, 457] width 128 height 26
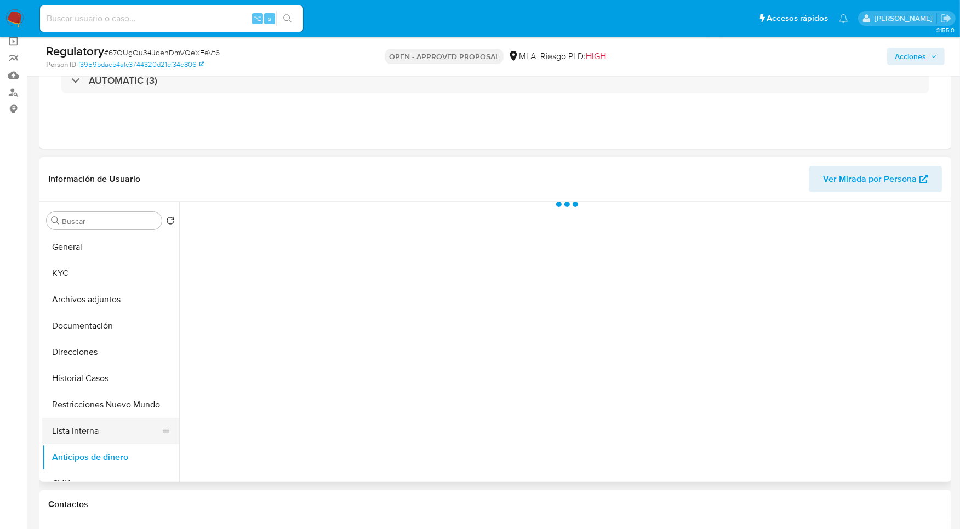
click at [118, 436] on button "Lista Interna" at bounding box center [106, 431] width 128 height 26
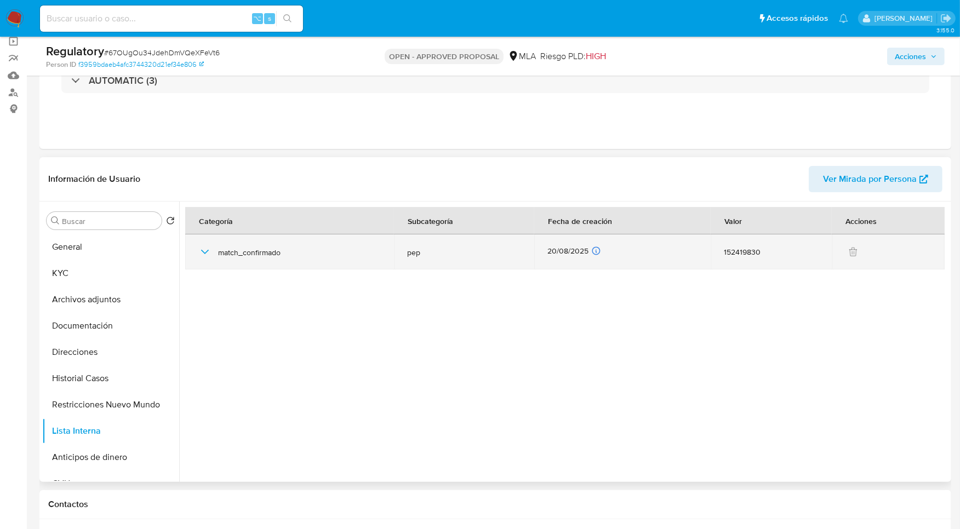
click at [206, 252] on icon "button" at bounding box center [205, 252] width 8 height 4
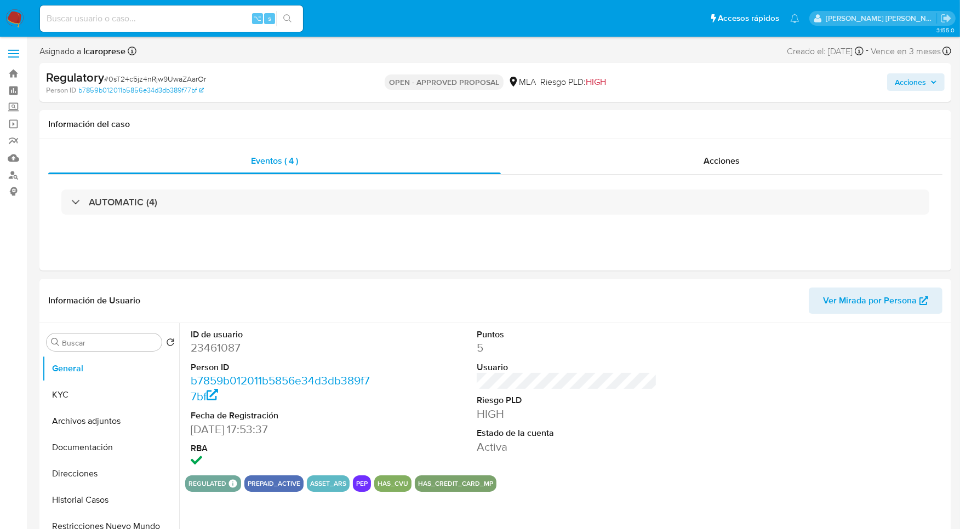
select select "10"
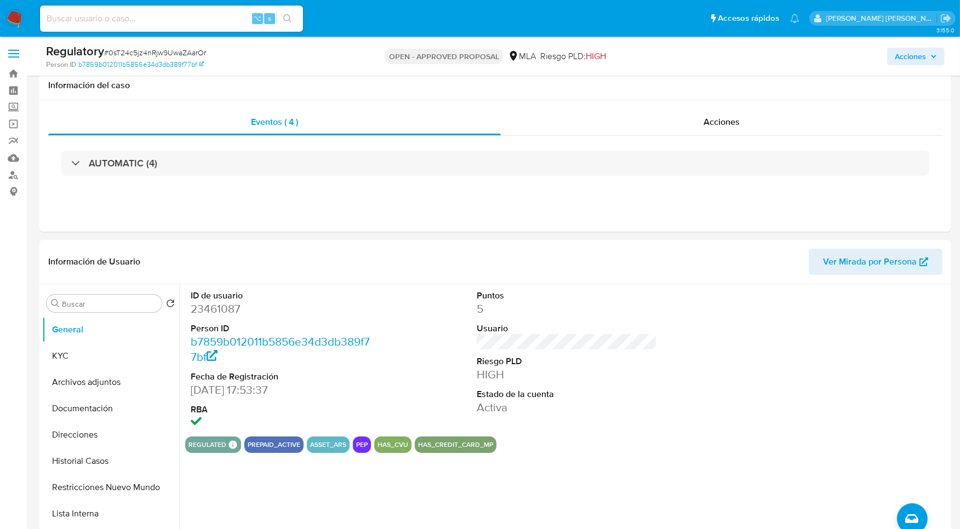
scroll to position [192, 0]
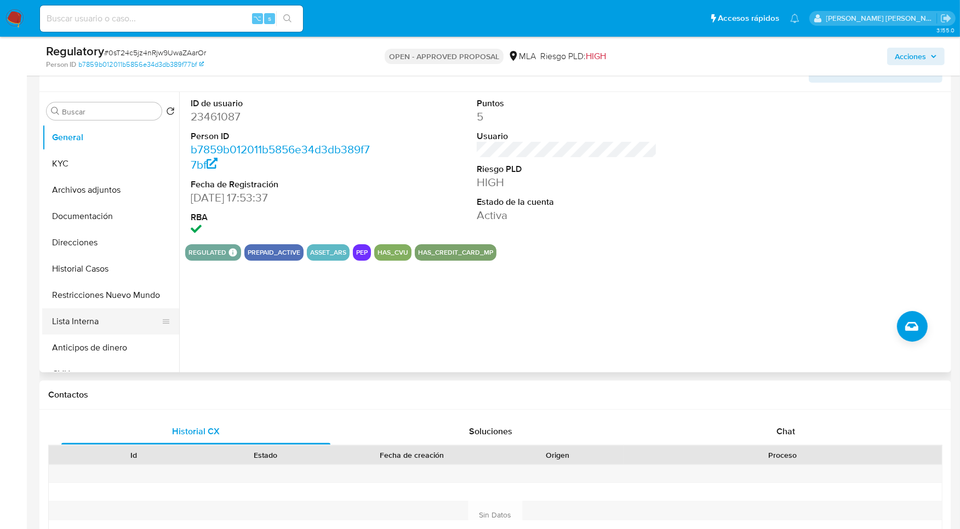
click at [88, 318] on button "Lista Interna" at bounding box center [106, 321] width 128 height 26
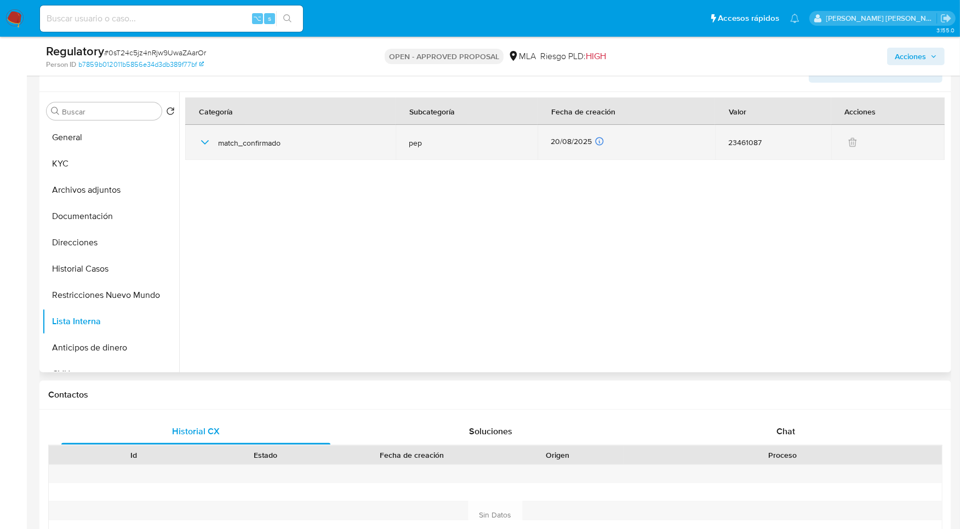
click at [205, 142] on icon "button" at bounding box center [204, 142] width 13 height 13
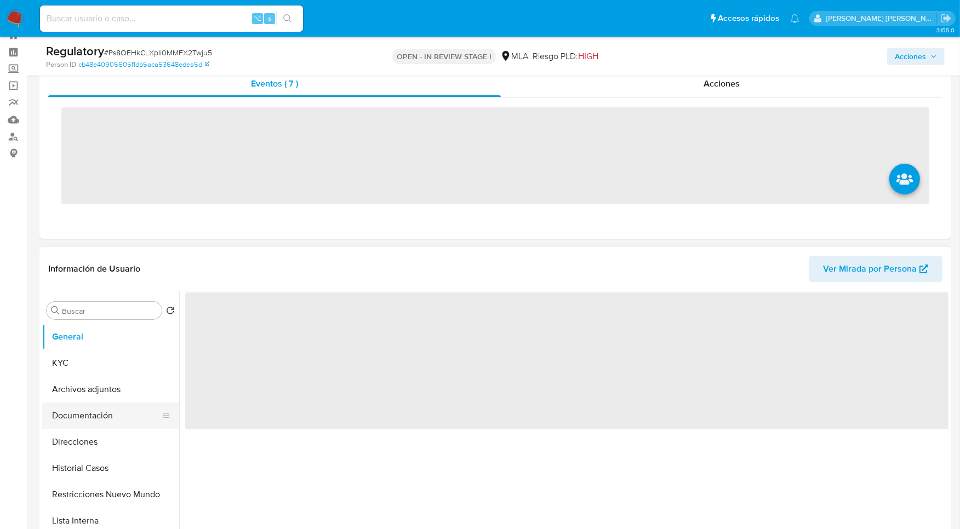
scroll to position [89, 0]
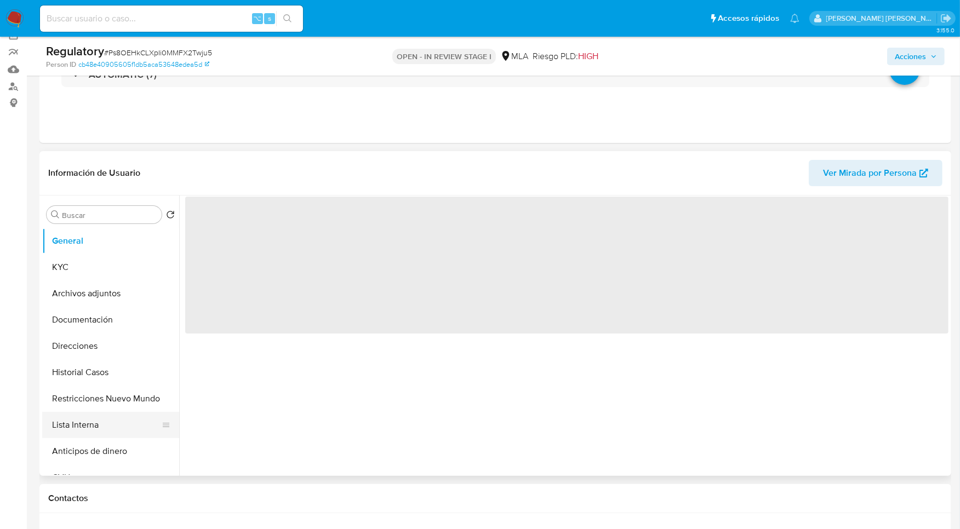
click at [91, 425] on button "Lista Interna" at bounding box center [106, 425] width 128 height 26
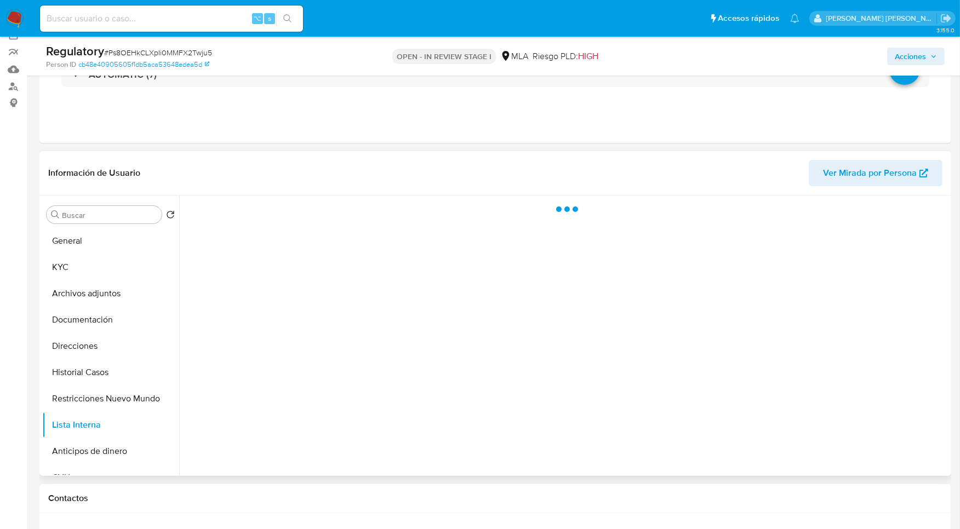
select select "10"
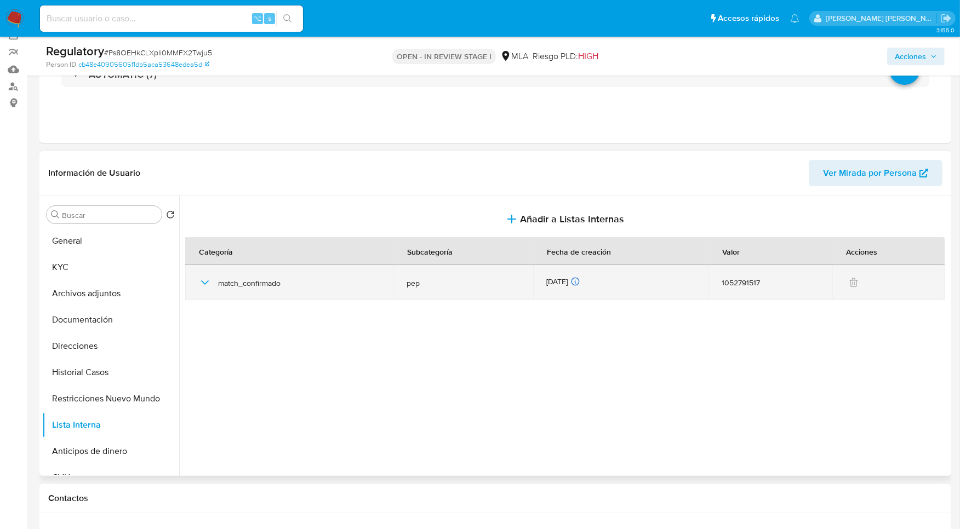
click at [204, 282] on icon "button" at bounding box center [204, 282] width 13 height 13
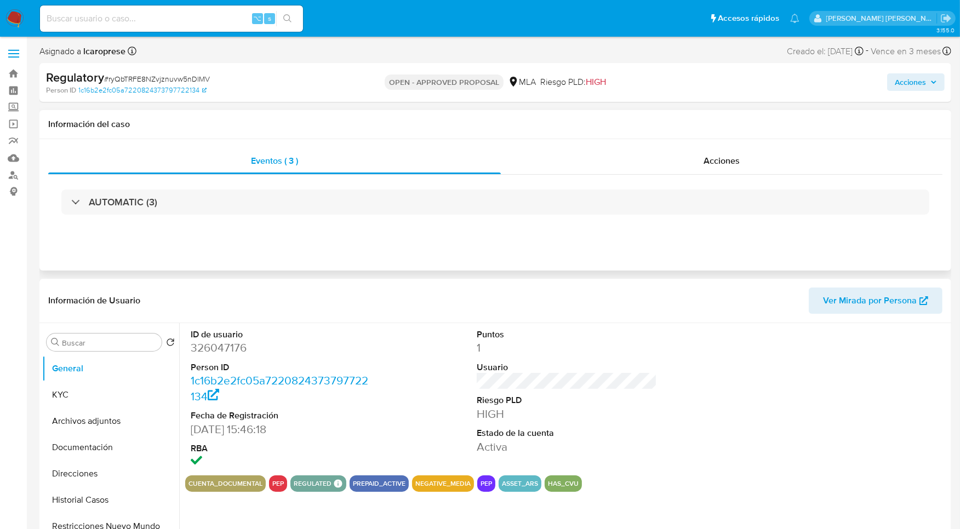
select select "10"
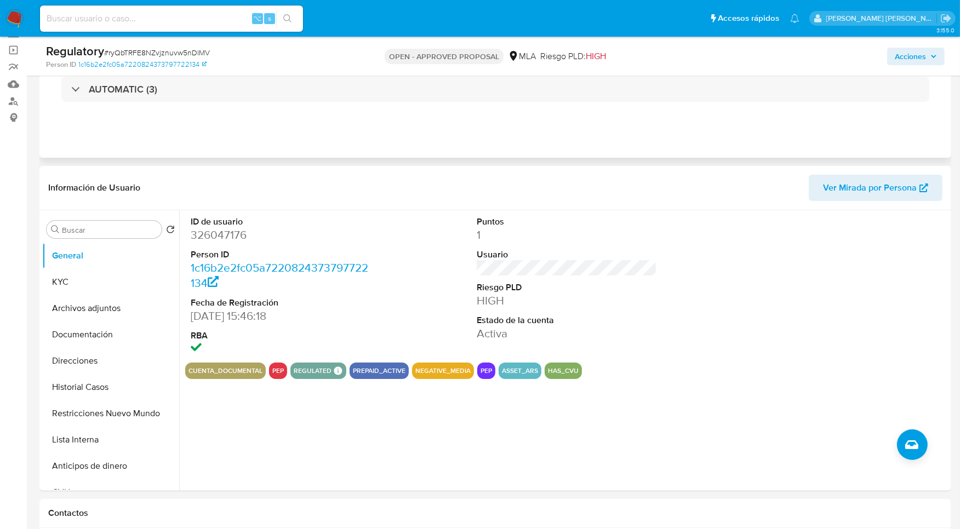
scroll to position [75, 0]
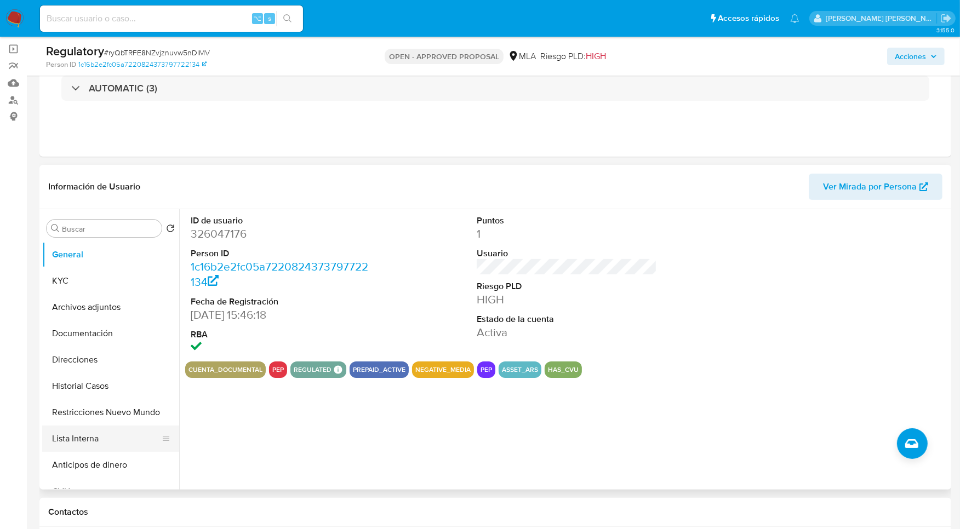
click at [93, 434] on button "Lista Interna" at bounding box center [106, 439] width 128 height 26
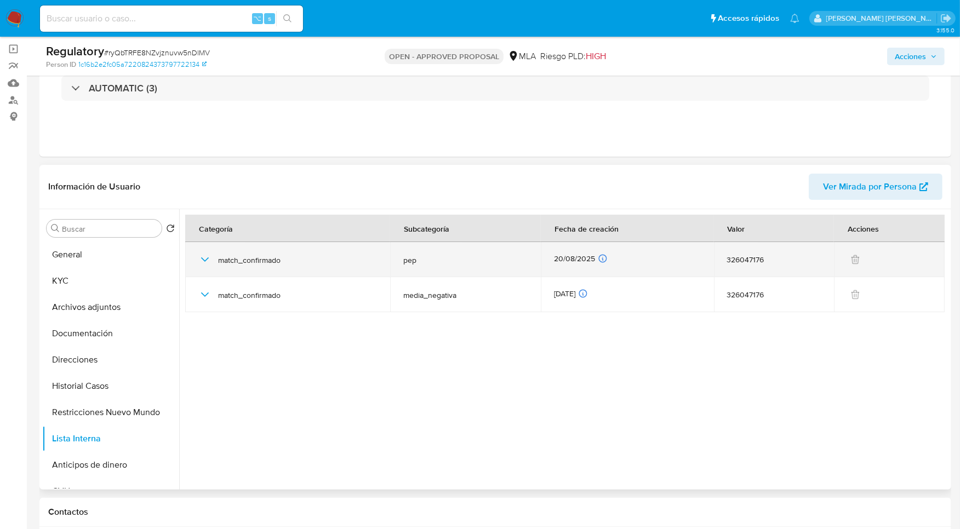
click at [199, 259] on icon "button" at bounding box center [204, 259] width 13 height 13
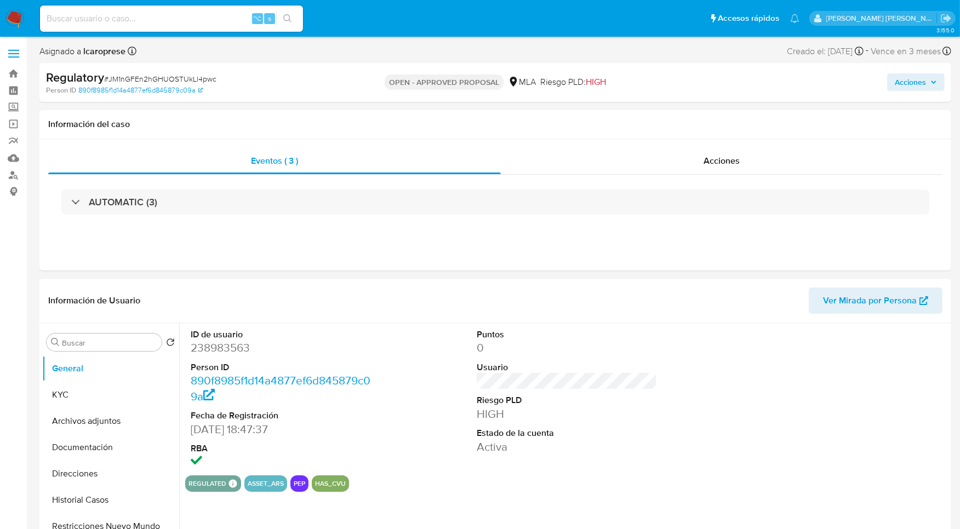
select select "10"
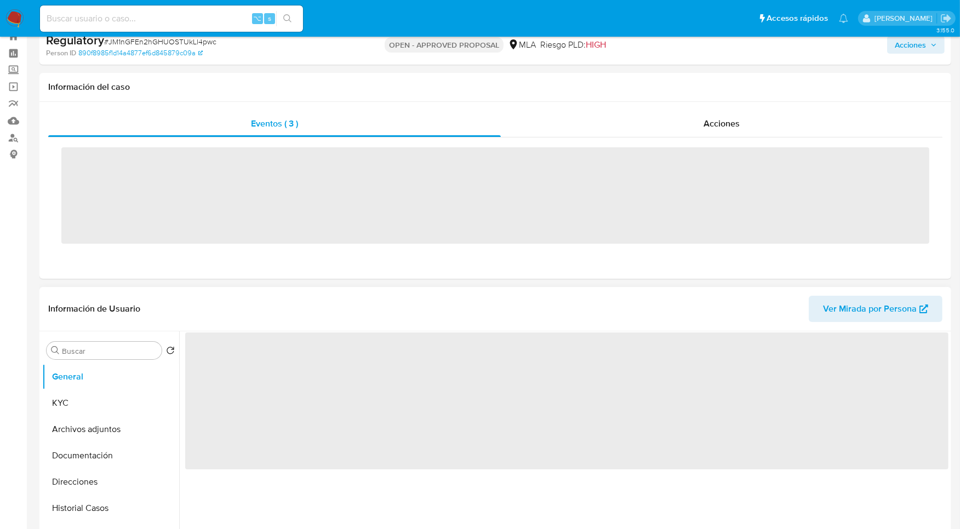
scroll to position [84, 0]
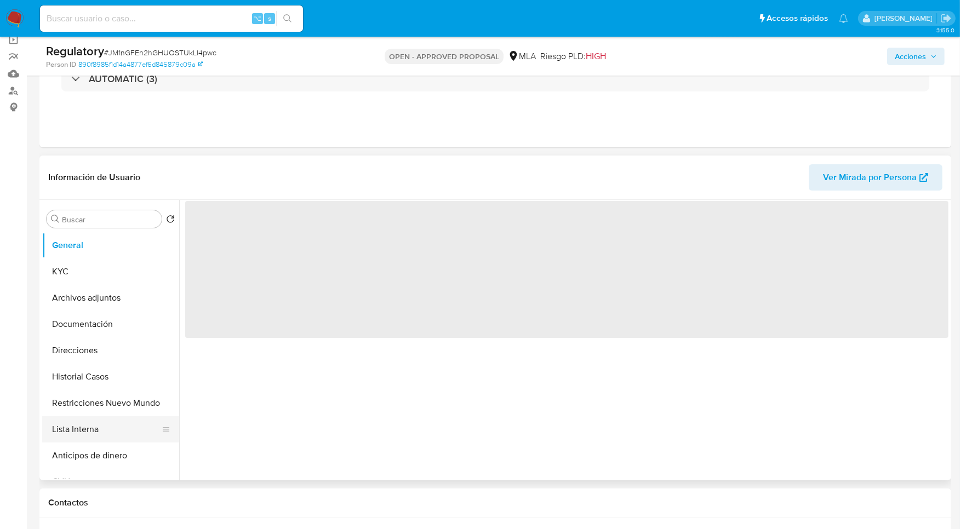
click at [76, 434] on button "Lista Interna" at bounding box center [106, 429] width 128 height 26
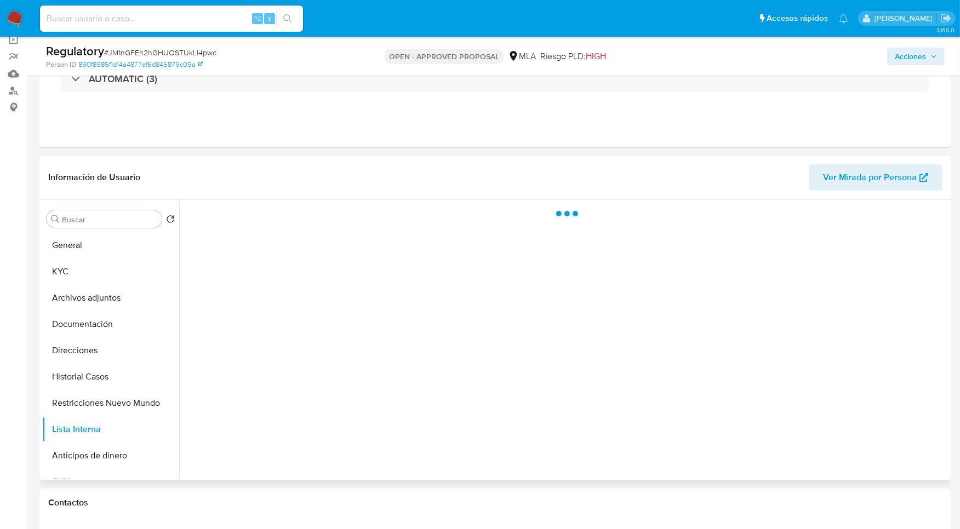
select select "10"
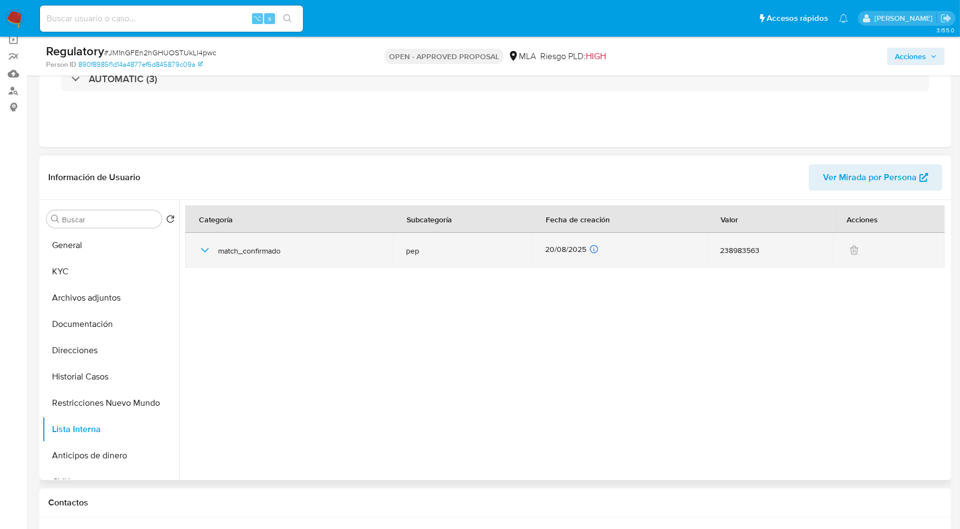
click at [203, 255] on icon "button" at bounding box center [204, 250] width 13 height 13
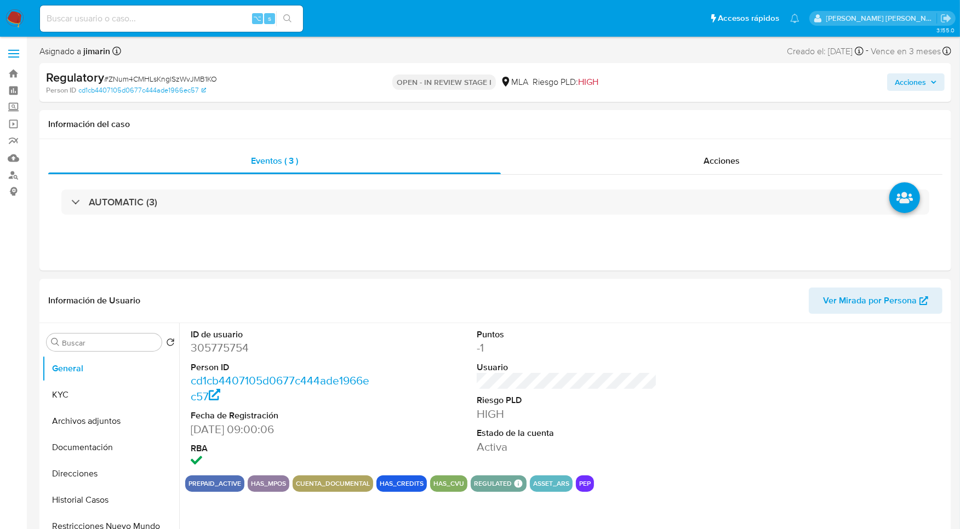
select select "10"
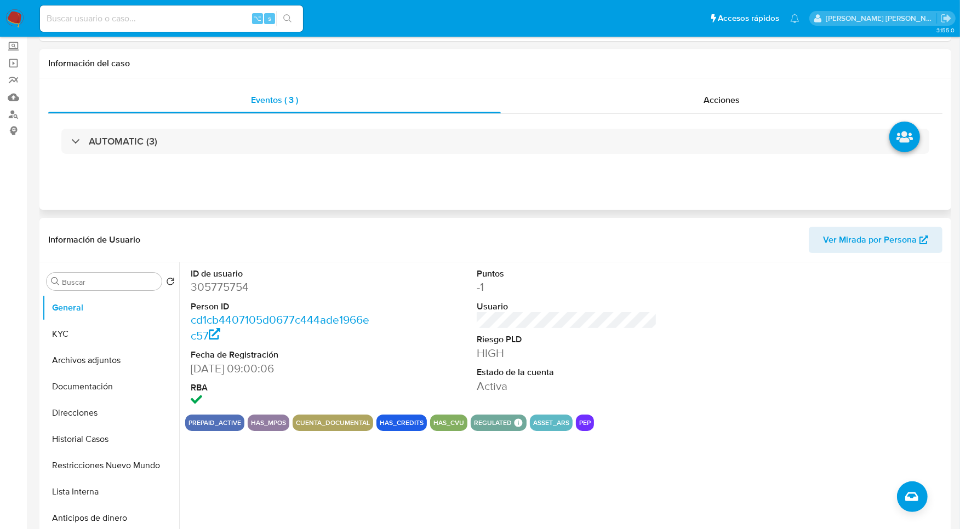
scroll to position [67, 0]
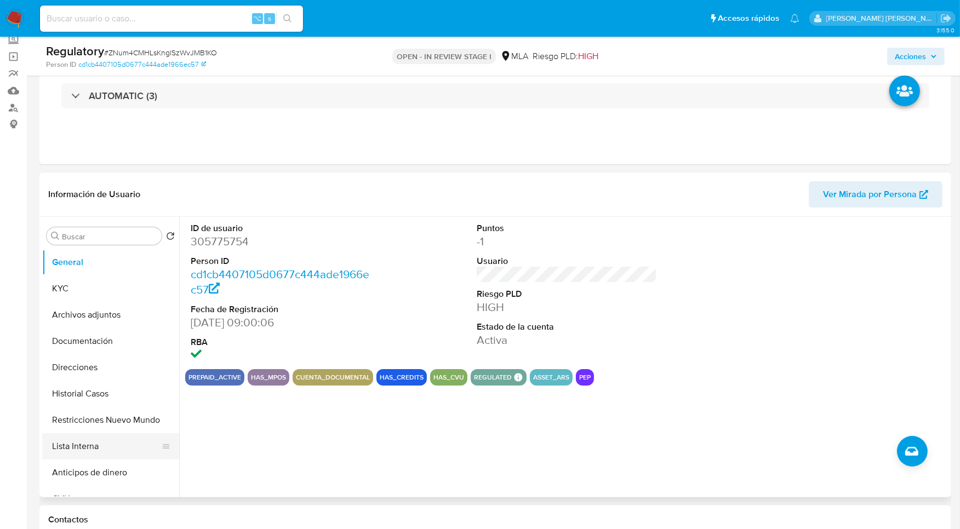
click at [98, 448] on button "Lista Interna" at bounding box center [106, 446] width 128 height 26
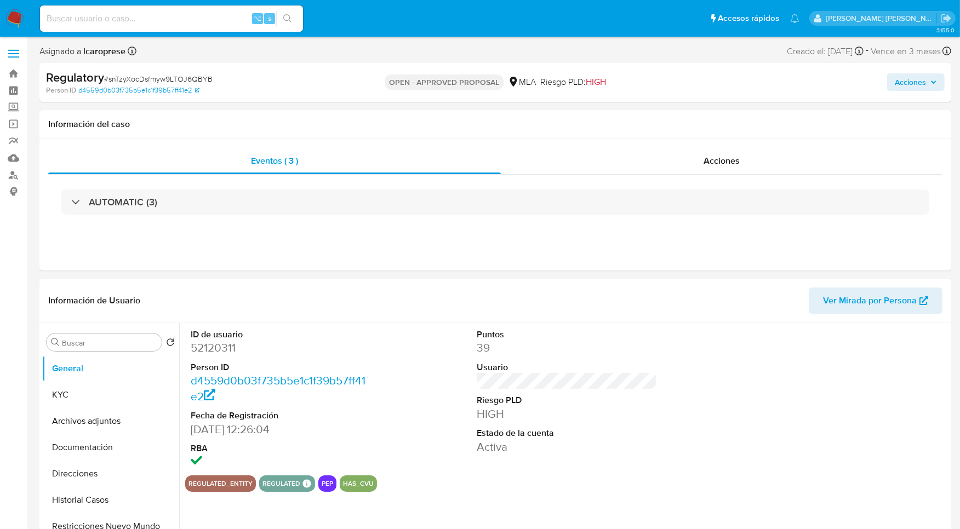
select select "10"
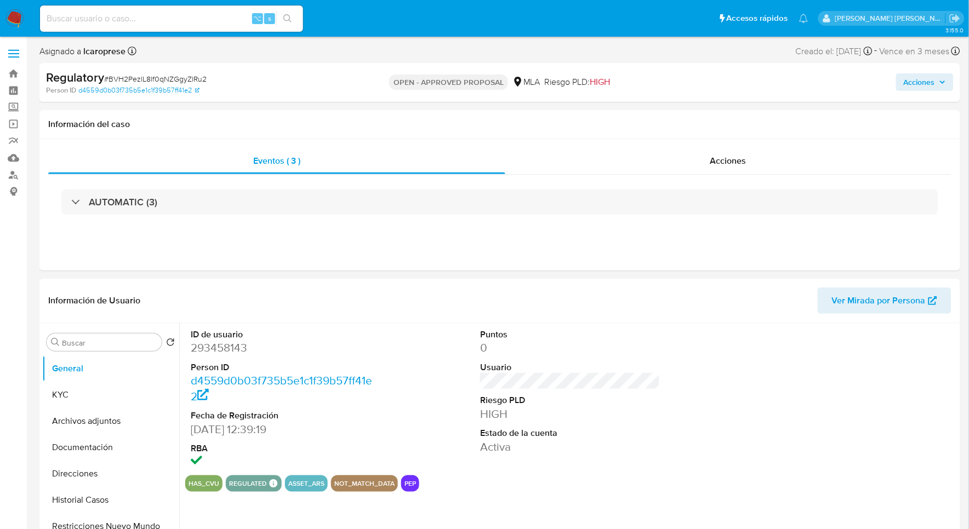
select select "10"
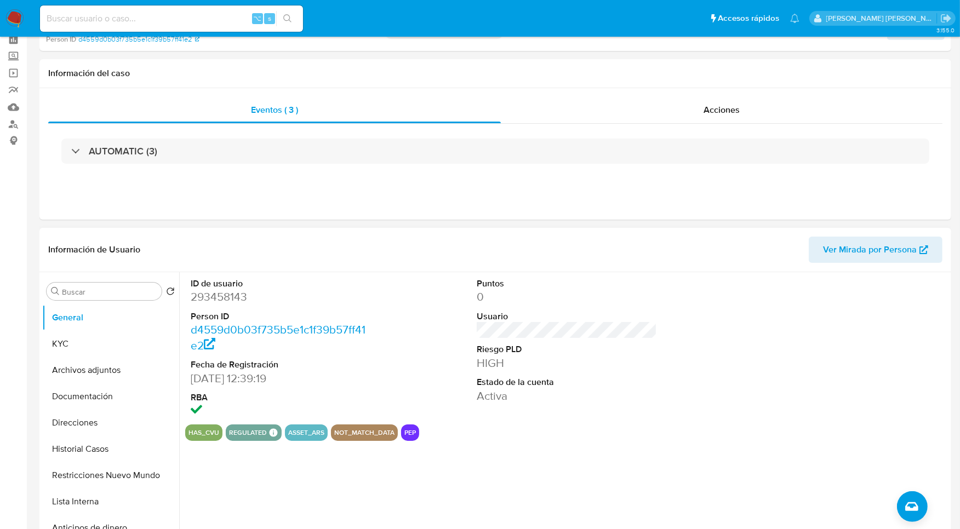
scroll to position [59, 0]
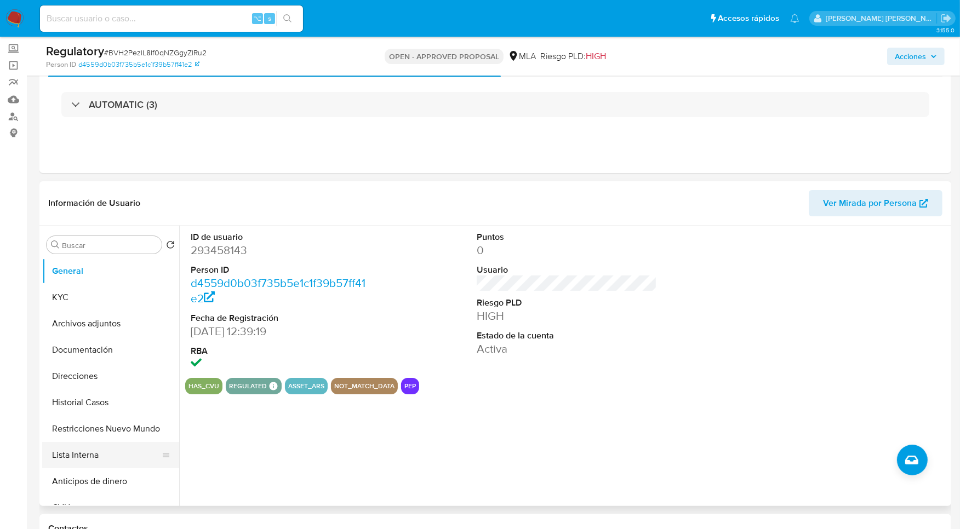
click at [117, 462] on button "Lista Interna" at bounding box center [106, 455] width 128 height 26
click at [114, 463] on button "Lista Interna" at bounding box center [106, 455] width 128 height 26
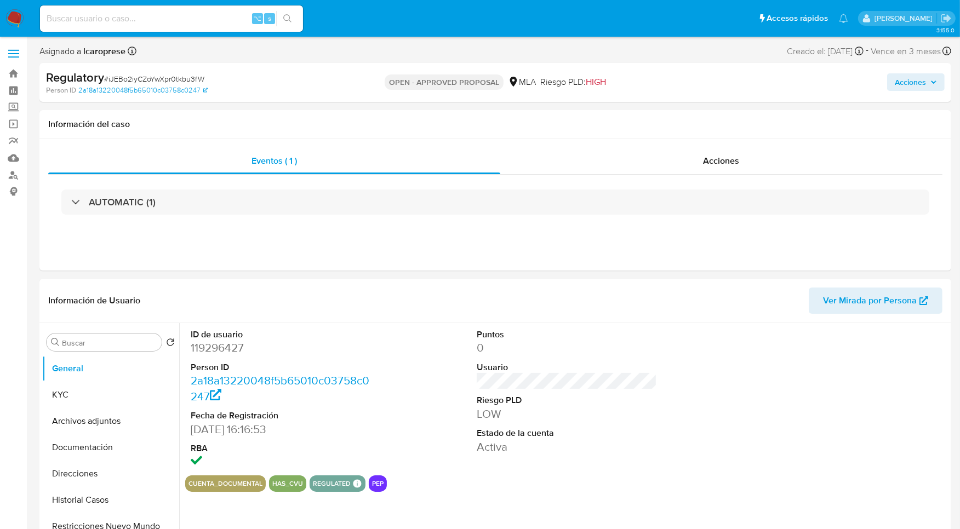
select select "10"
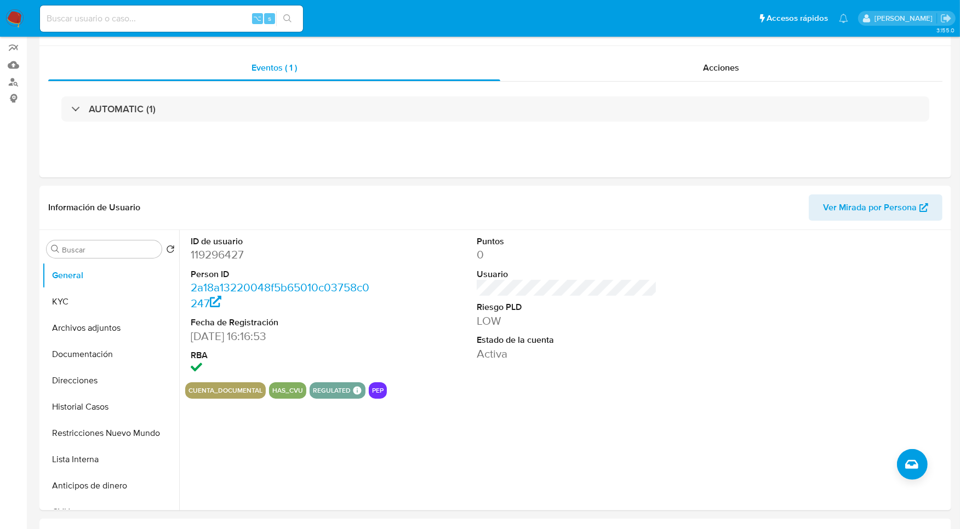
scroll to position [193, 0]
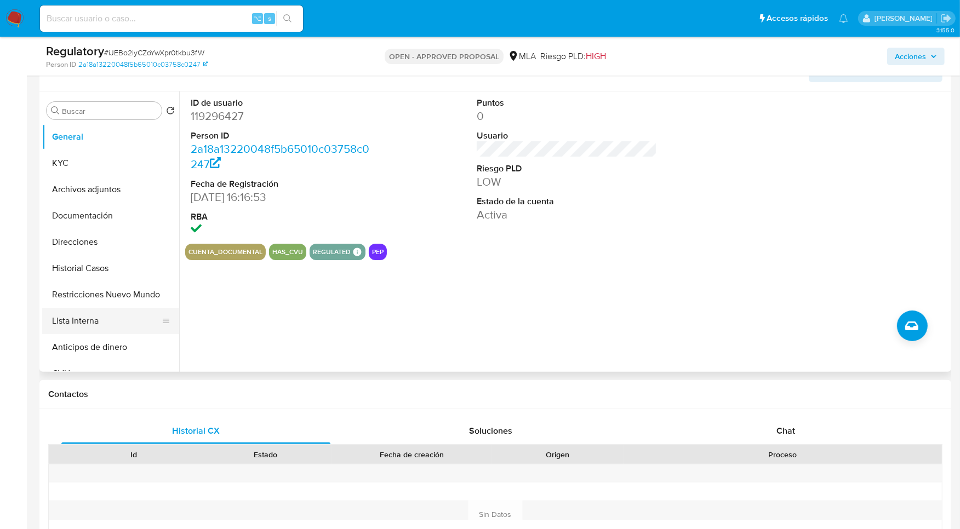
click at [110, 317] on button "Lista Interna" at bounding box center [106, 321] width 128 height 26
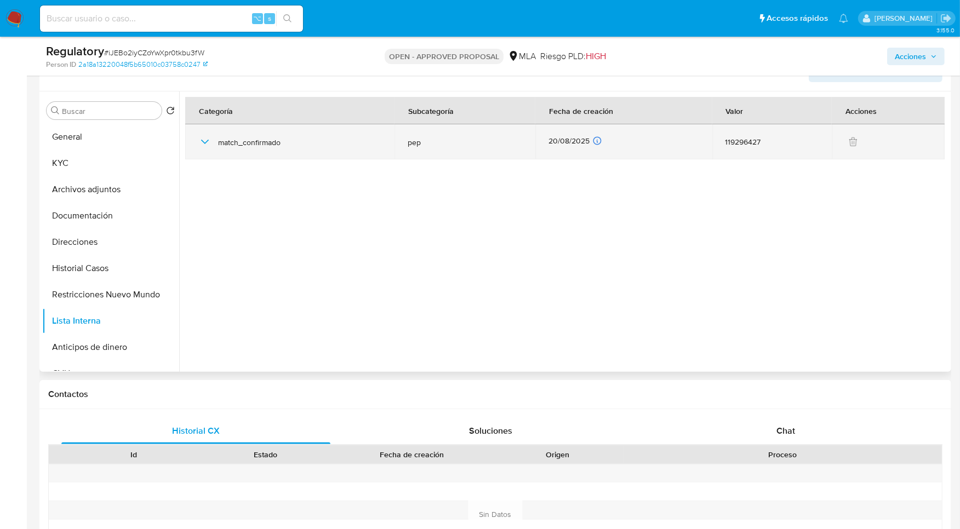
click at [209, 143] on icon "button" at bounding box center [204, 141] width 13 height 13
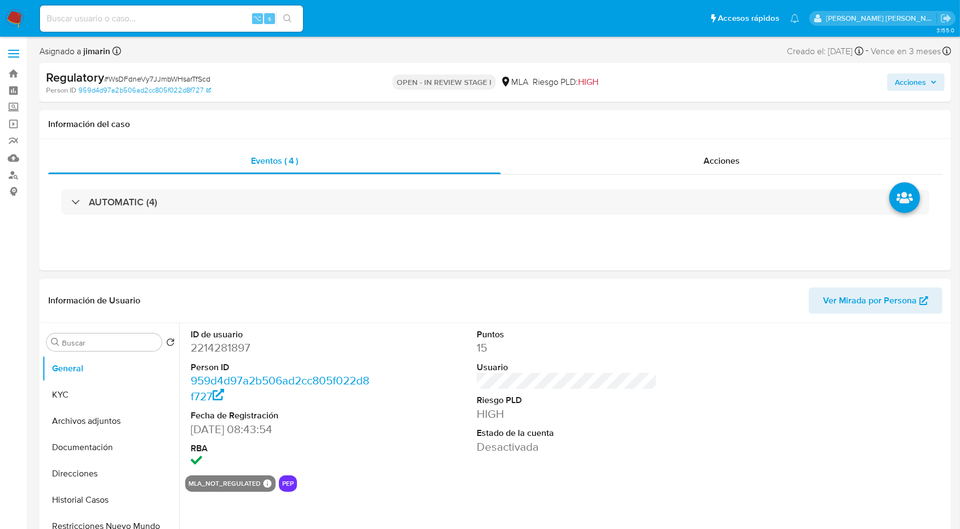
select select "10"
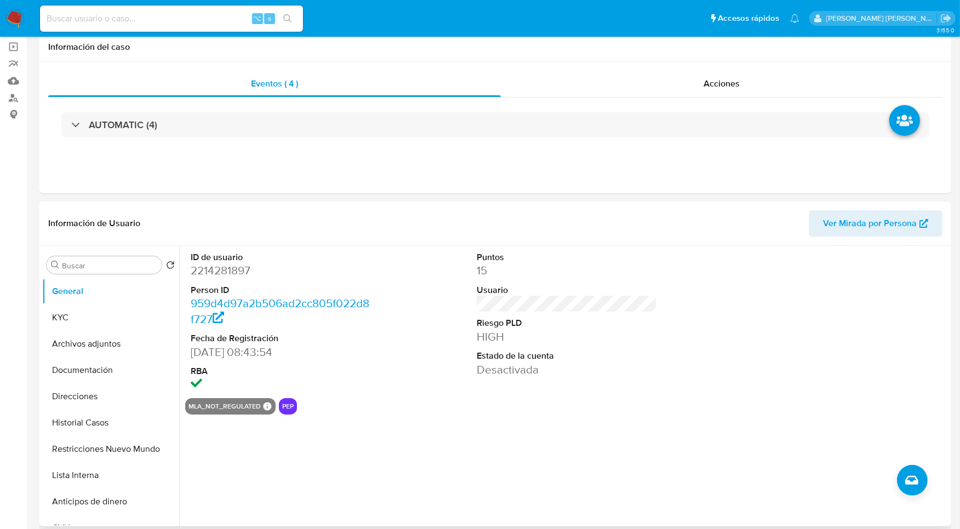
scroll to position [191, 0]
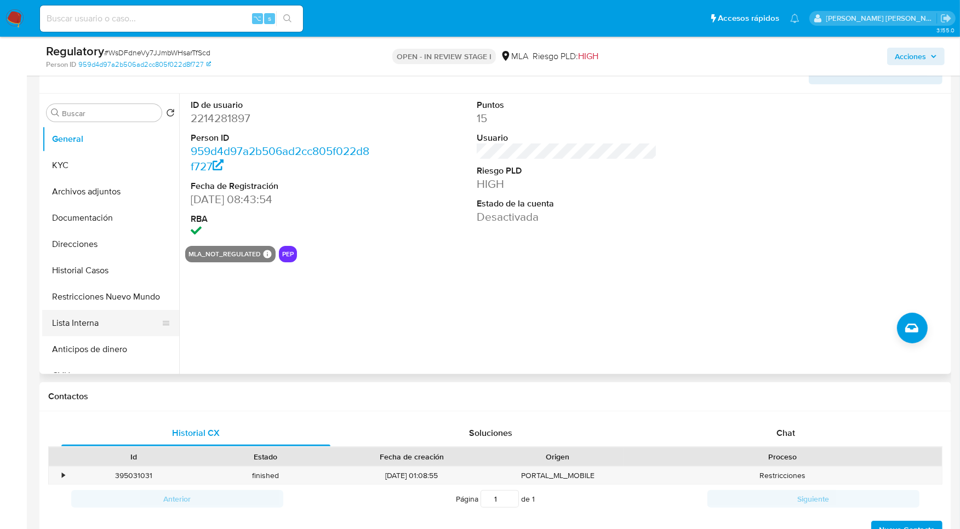
click at [80, 326] on button "Lista Interna" at bounding box center [106, 323] width 128 height 26
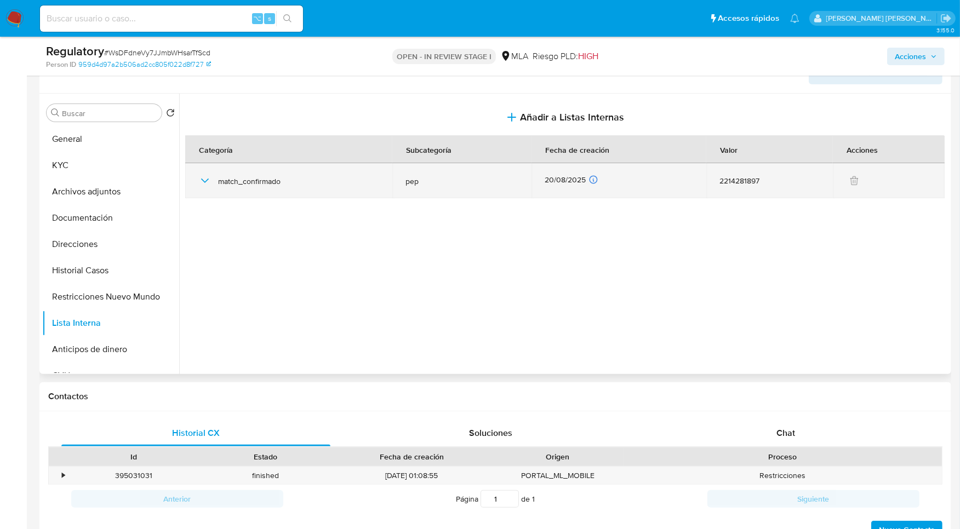
click at [212, 171] on div "match_confirmado" at bounding box center [288, 180] width 181 height 35
click at [210, 174] on icon "button" at bounding box center [204, 180] width 13 height 13
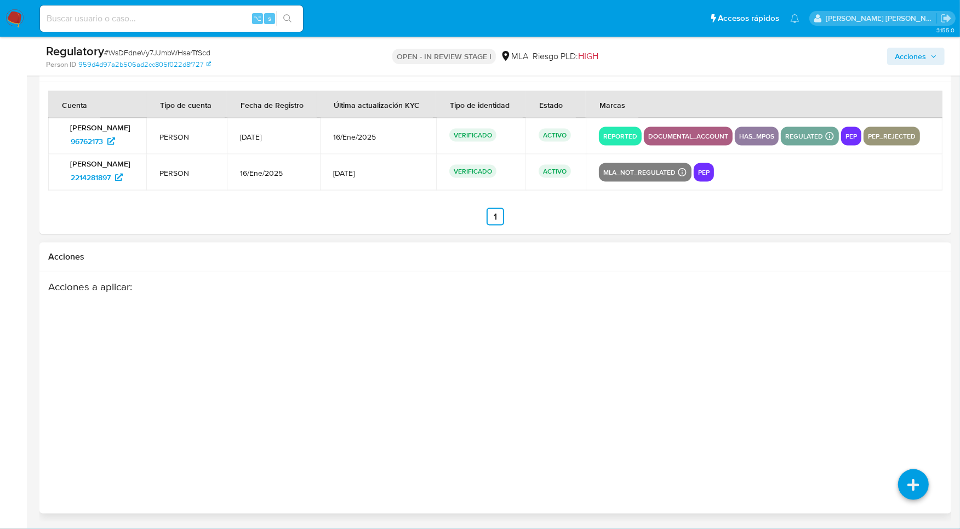
scroll to position [1211, 0]
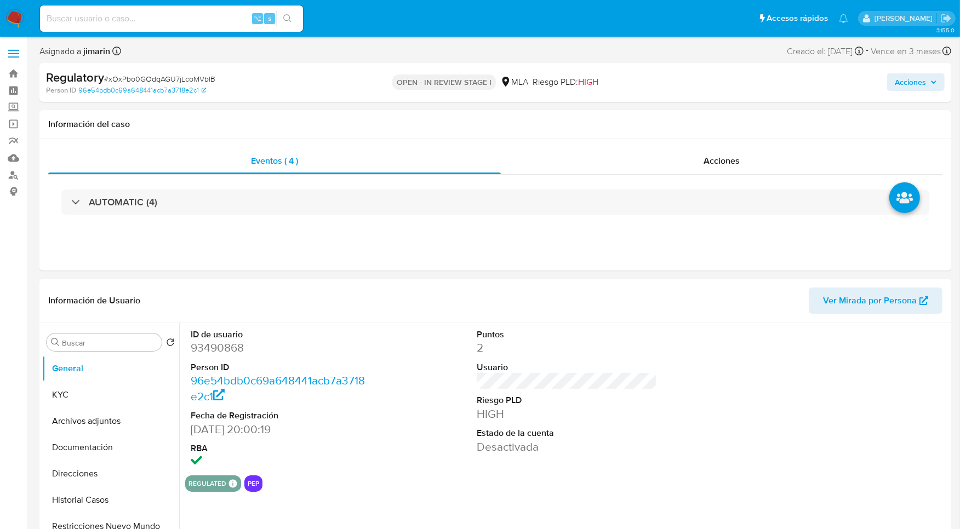
select select "10"
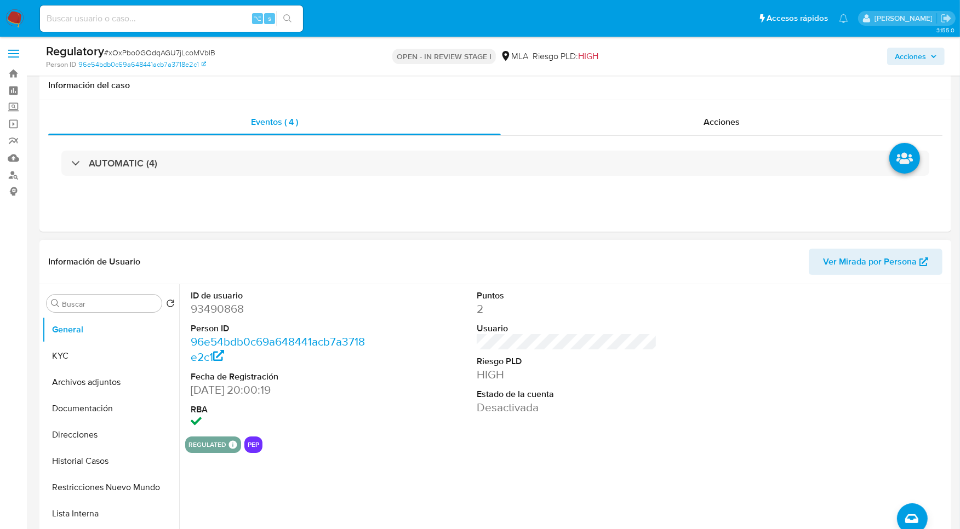
scroll to position [201, 0]
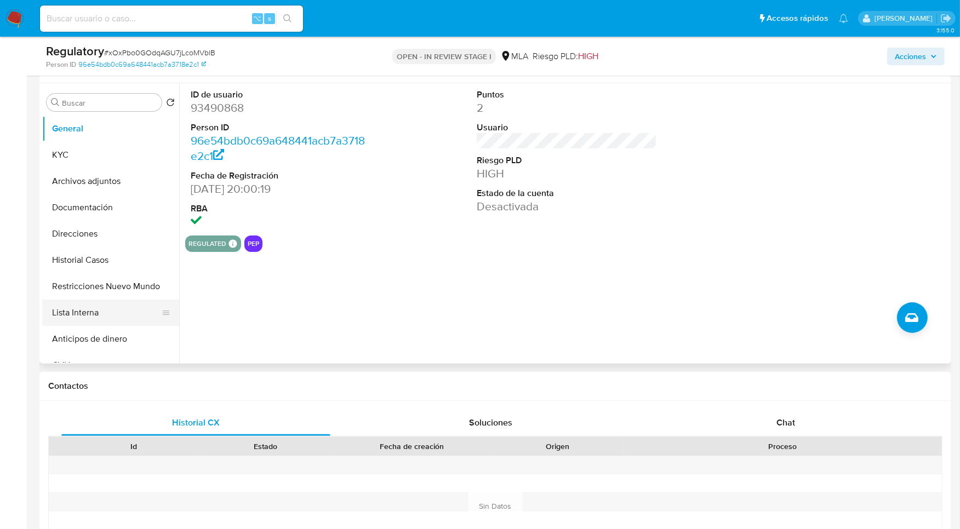
click at [103, 320] on button "Lista Interna" at bounding box center [106, 313] width 128 height 26
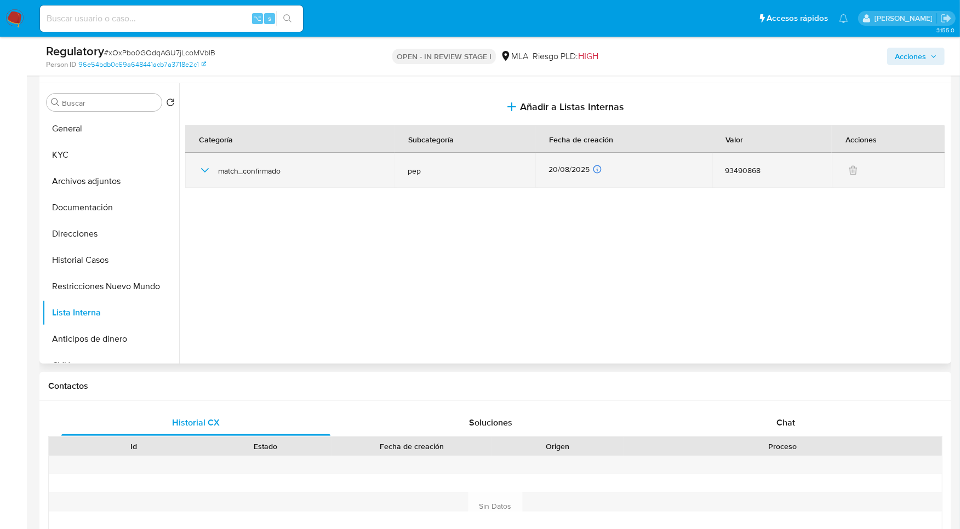
click at [207, 171] on icon "button" at bounding box center [204, 170] width 13 height 13
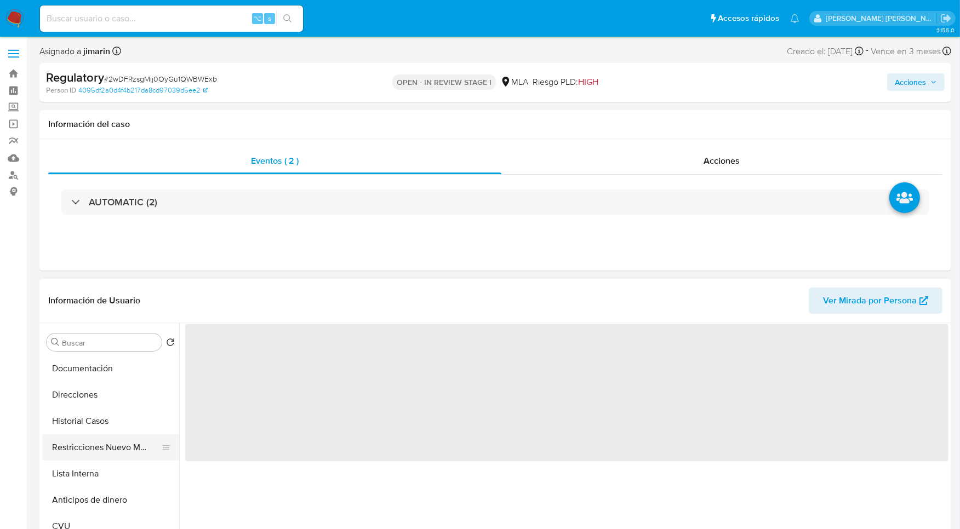
scroll to position [79, 0]
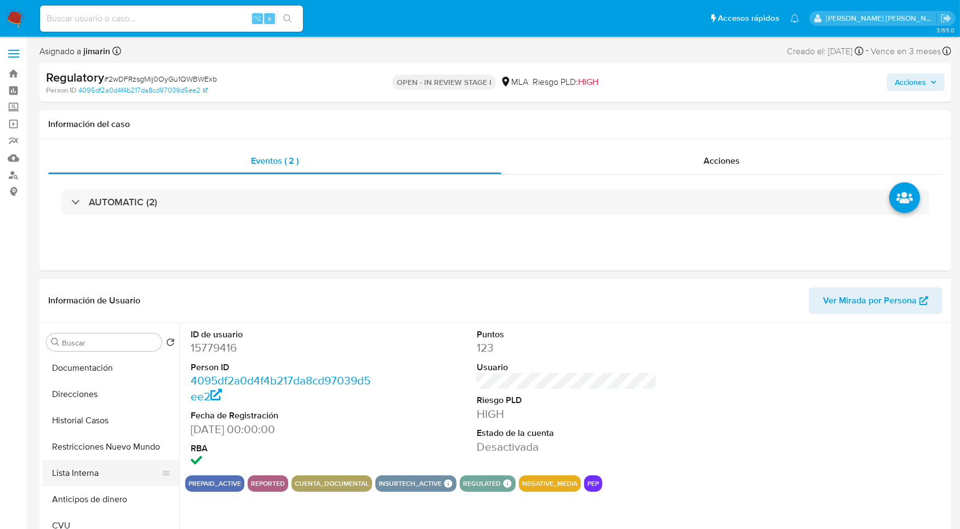
click at [94, 470] on button "Lista Interna" at bounding box center [106, 473] width 128 height 26
select select "10"
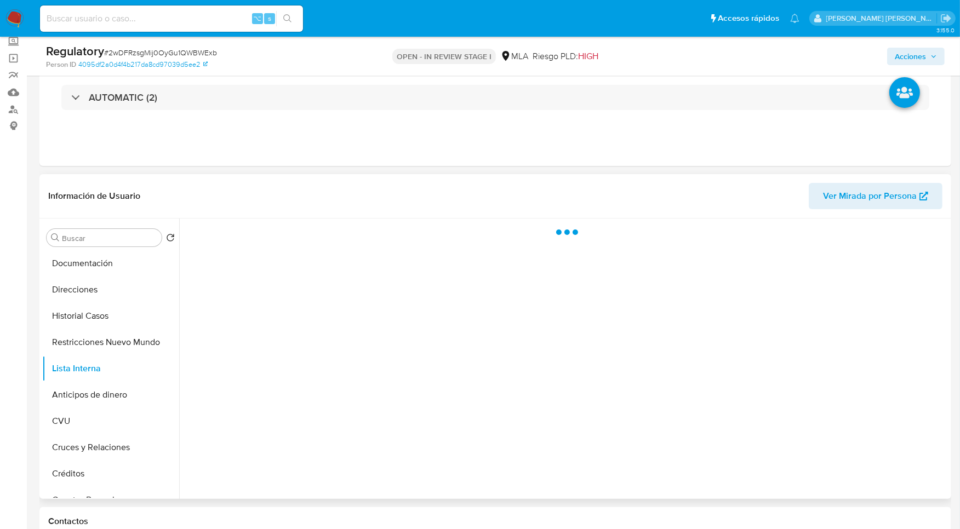
scroll to position [67, 0]
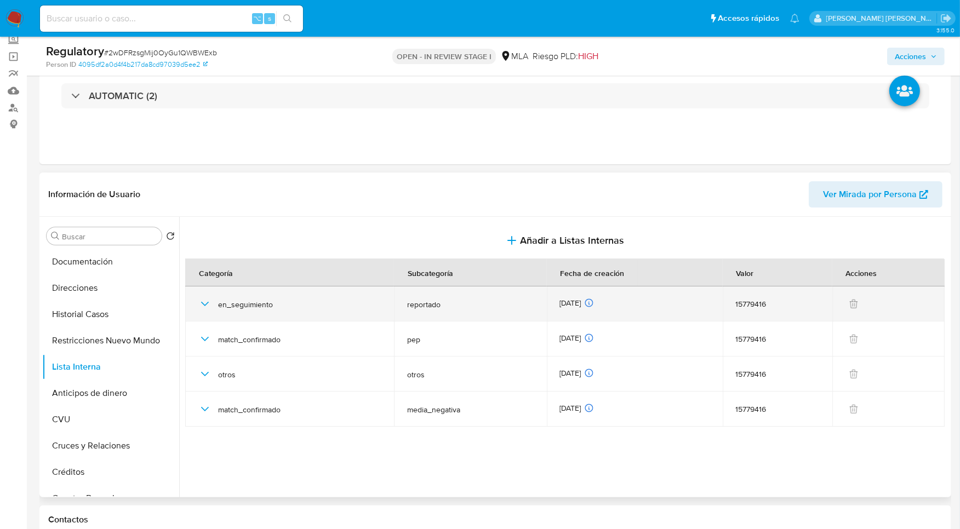
click at [205, 304] on icon "button" at bounding box center [205, 304] width 8 height 4
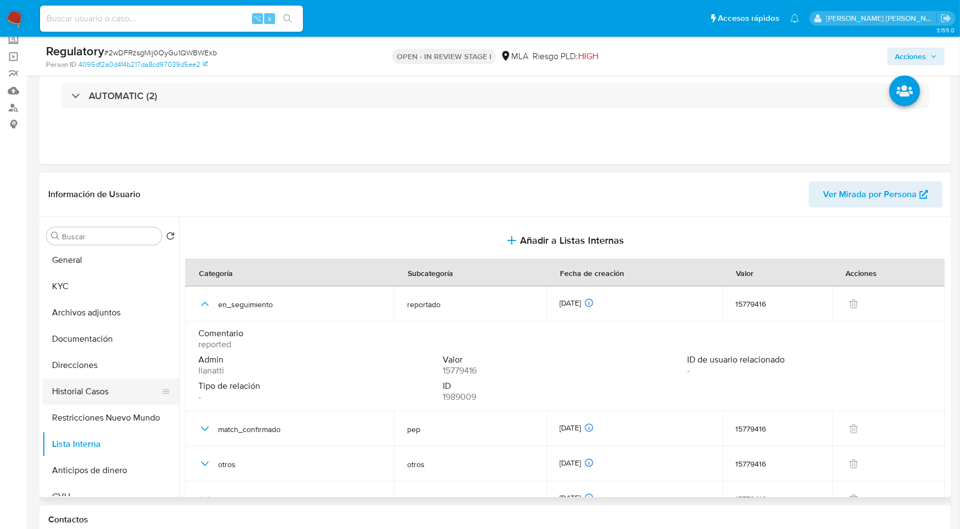
scroll to position [0, 0]
click at [99, 386] on button "Historial Casos" at bounding box center [106, 394] width 128 height 26
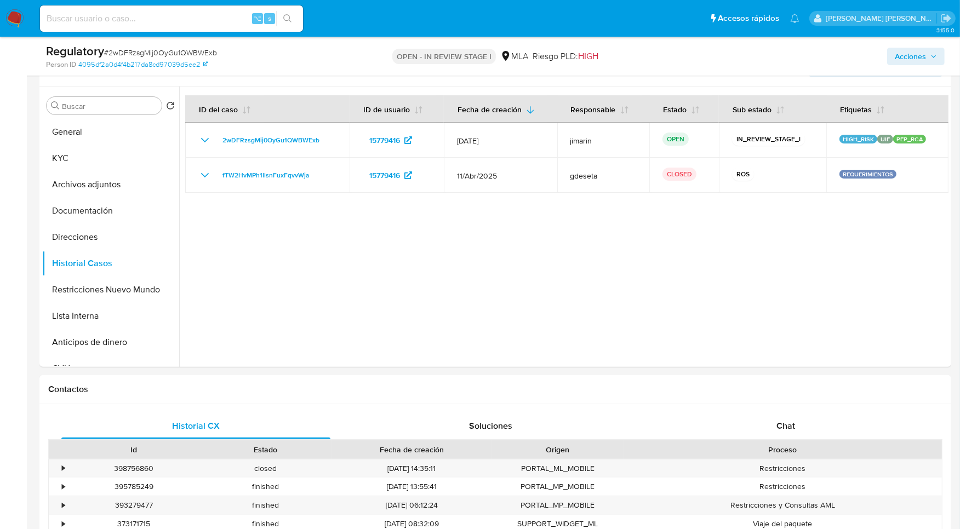
scroll to position [103, 0]
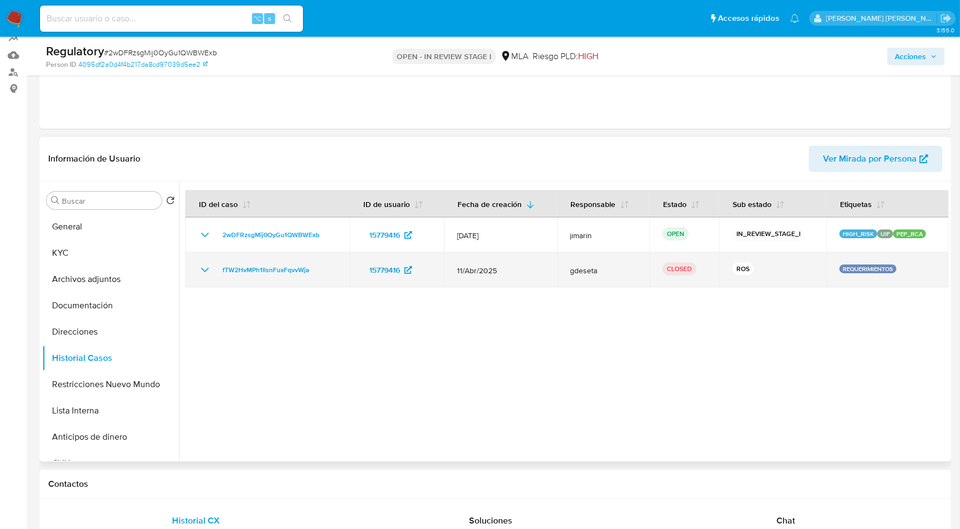
click at [209, 270] on icon "Mostrar/Ocultar" at bounding box center [204, 270] width 13 height 13
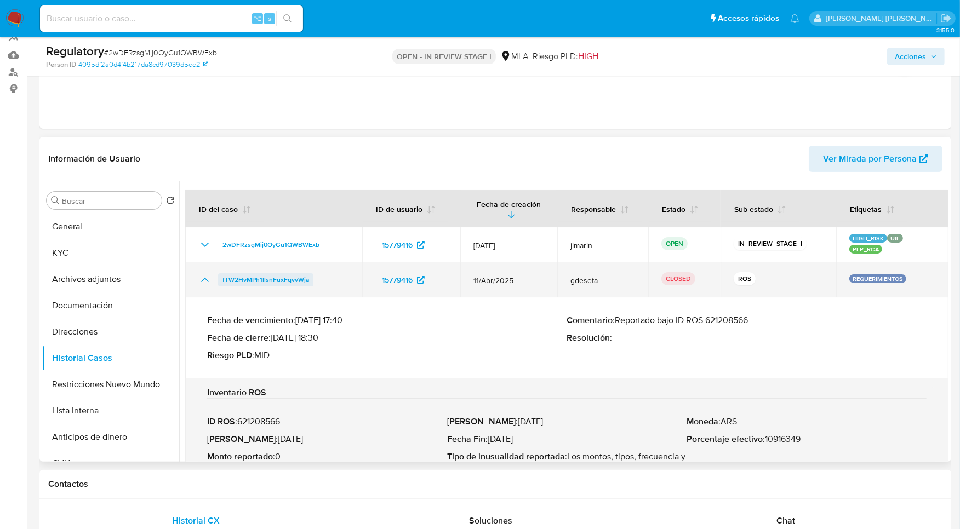
click at [283, 283] on span "fTW2HvMPh1IlsnFuxFqvvWja" at bounding box center [265, 279] width 87 height 13
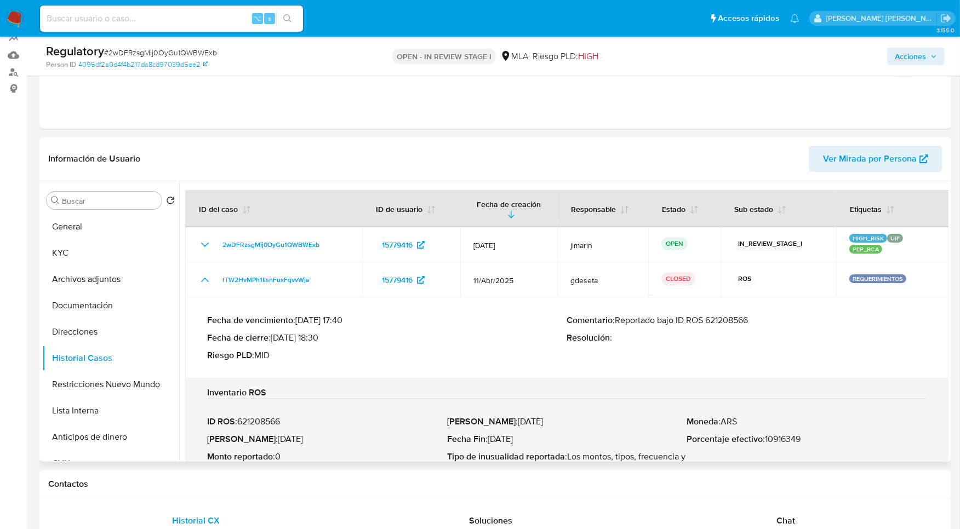
drag, startPoint x: 620, startPoint y: 321, endPoint x: 816, endPoint y: 321, distance: 196.1
click at [816, 321] on p "Comentario : Reportado bajo ID ROS 621208566" at bounding box center [747, 320] width 360 height 11
click at [808, 321] on p "Comentario : Reportado bajo ID ROS 621208566" at bounding box center [747, 320] width 360 height 11
drag, startPoint x: 619, startPoint y: 322, endPoint x: 796, endPoint y: 323, distance: 176.4
click at [796, 323] on p "Comentario : Reportado bajo ID ROS 621208566" at bounding box center [747, 320] width 360 height 11
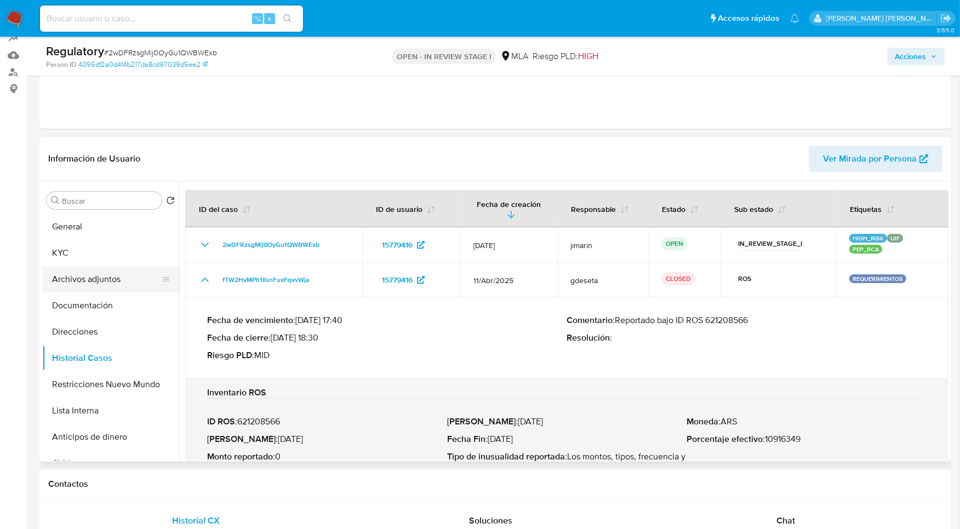
click at [99, 276] on button "Archivos adjuntos" at bounding box center [106, 279] width 128 height 26
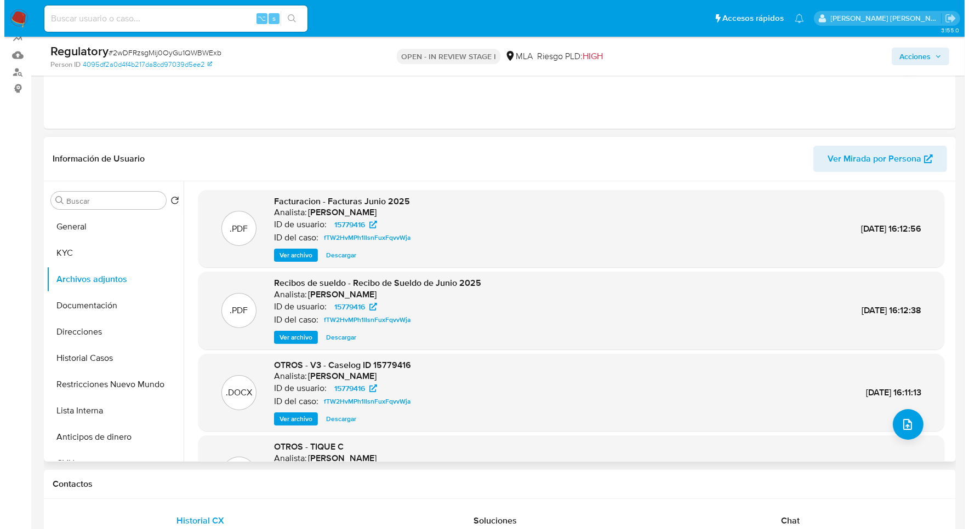
scroll to position [84, 0]
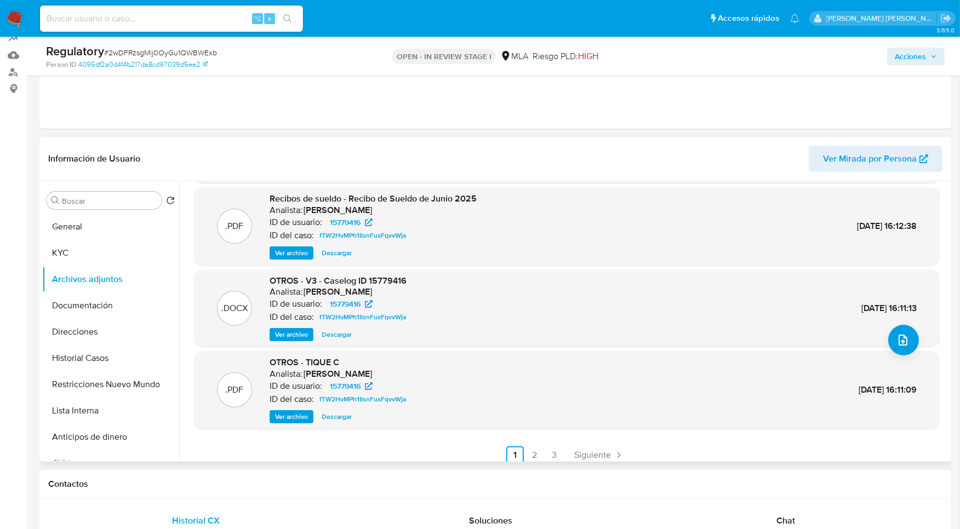
click at [294, 339] on span "Ver archivo" at bounding box center [291, 334] width 33 height 11
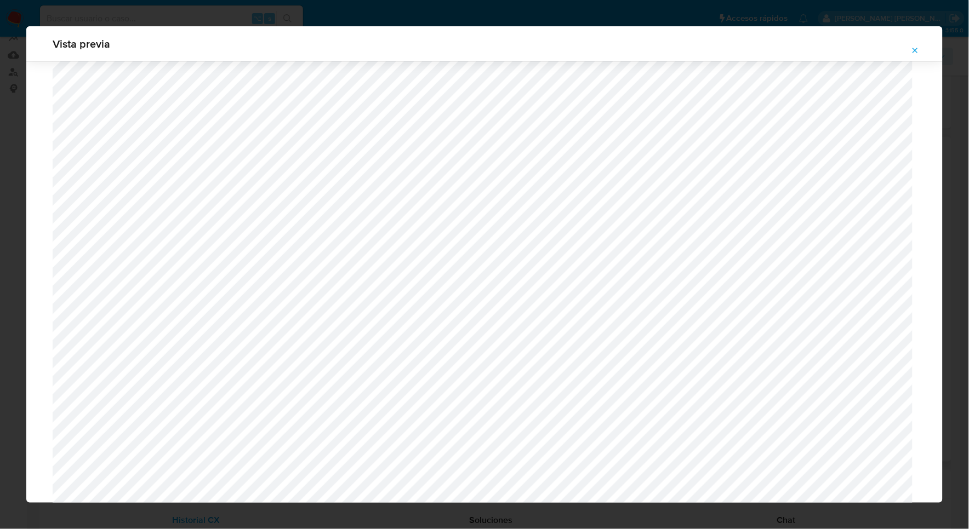
scroll to position [1005, 0]
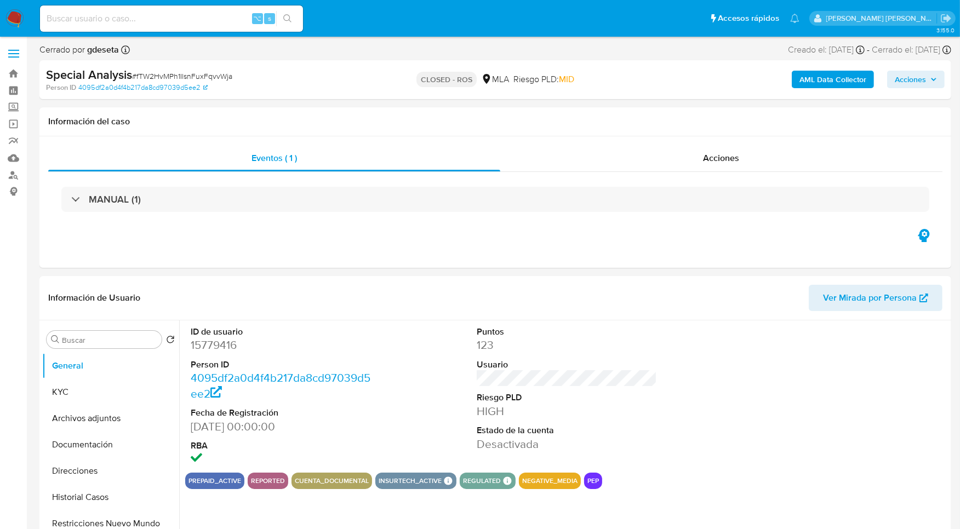
select select "10"
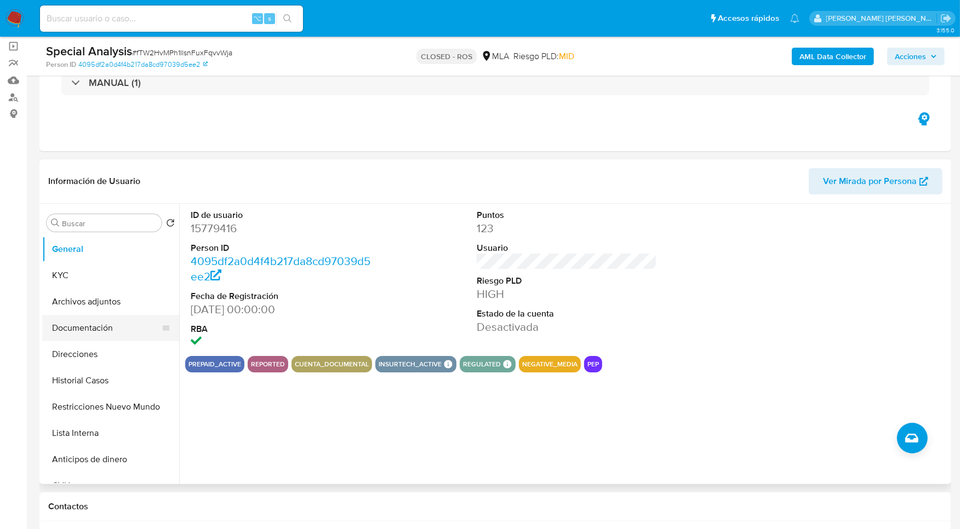
scroll to position [81, 0]
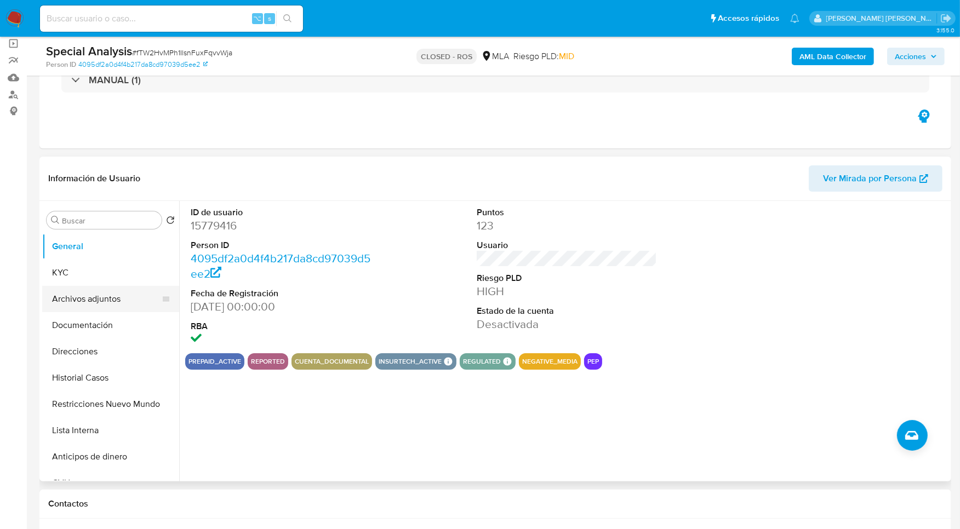
click at [95, 295] on button "Archivos adjuntos" at bounding box center [106, 299] width 128 height 26
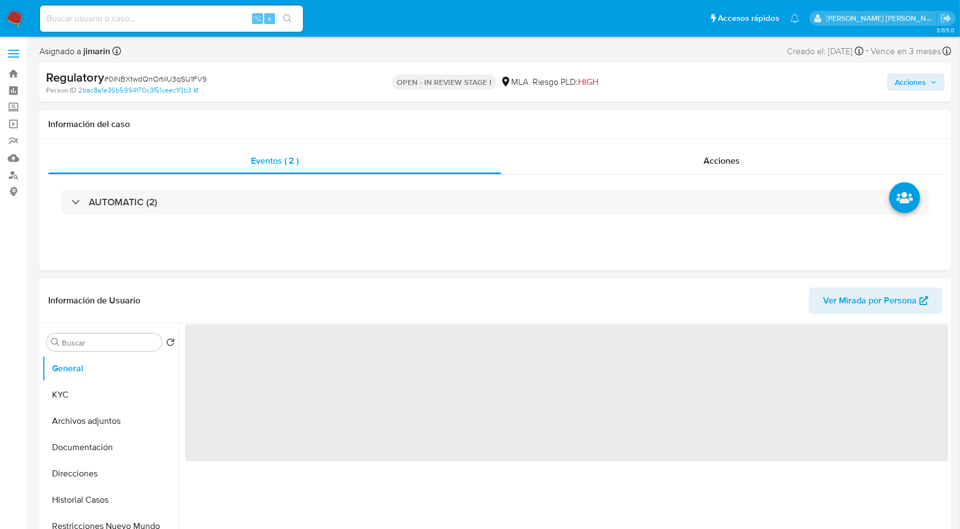
select select "10"
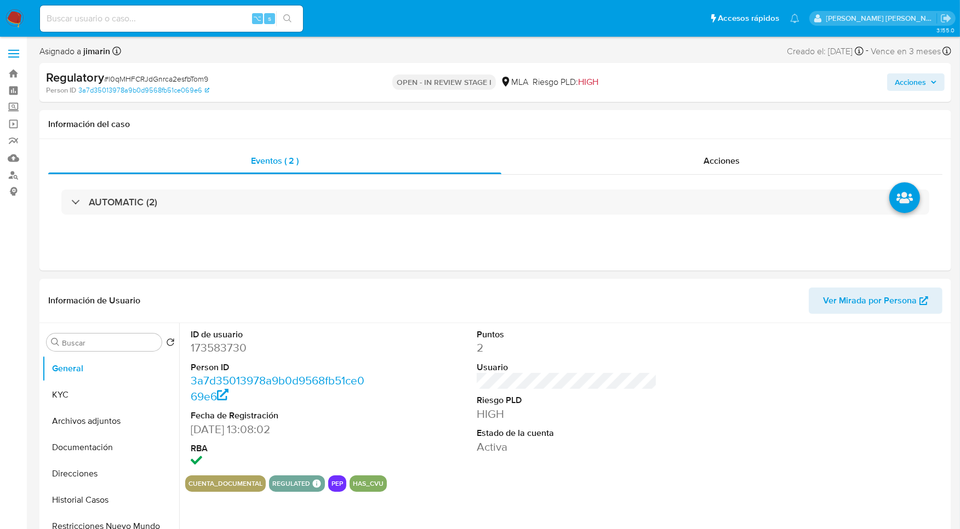
select select "10"
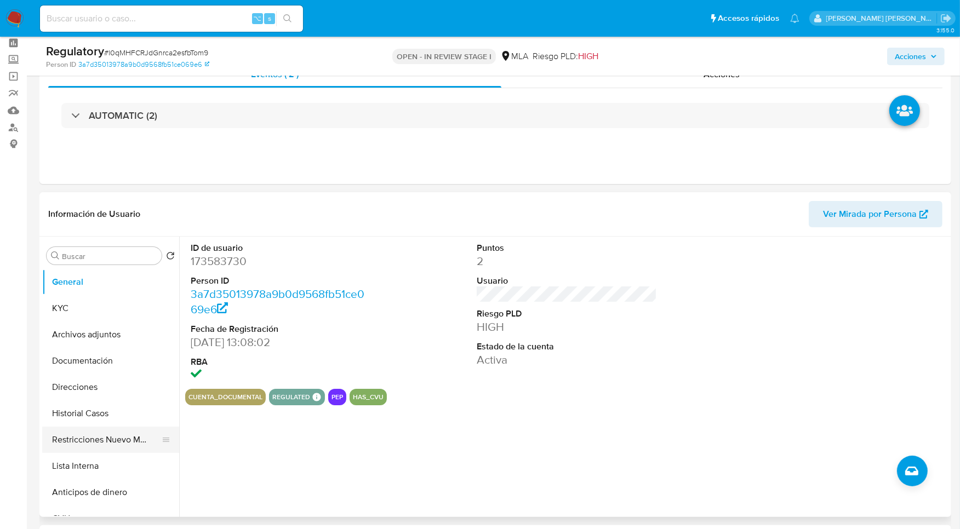
scroll to position [111, 0]
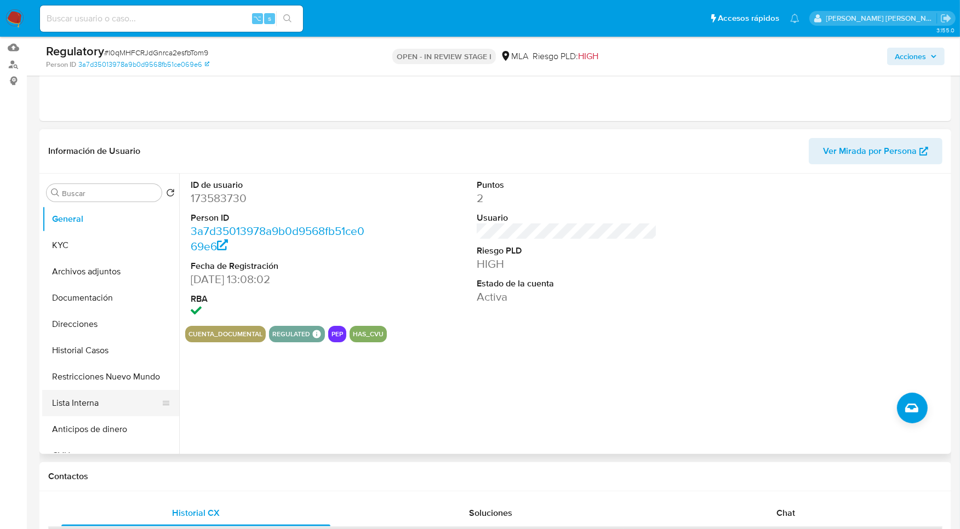
click at [101, 399] on button "Lista Interna" at bounding box center [106, 403] width 128 height 26
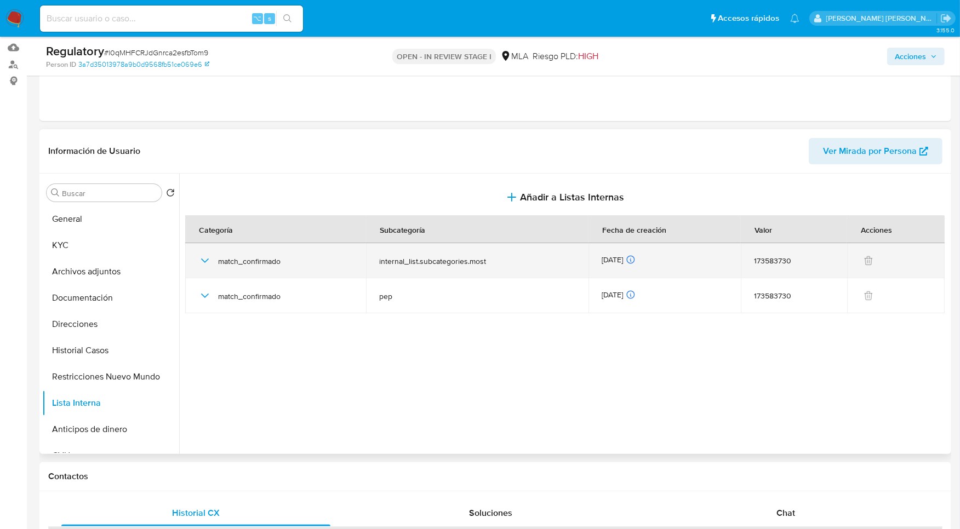
click at [202, 261] on icon "button" at bounding box center [204, 260] width 13 height 13
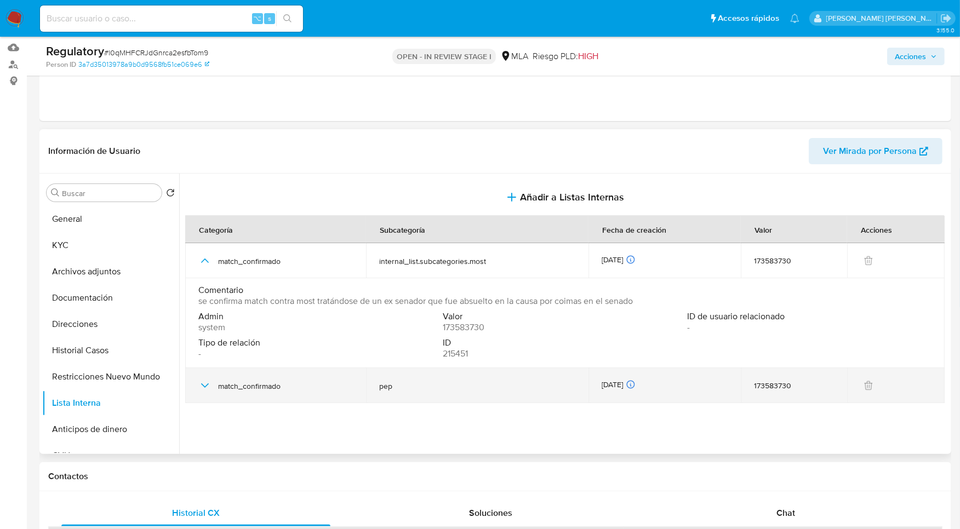
click at [209, 383] on icon "button" at bounding box center [204, 385] width 13 height 13
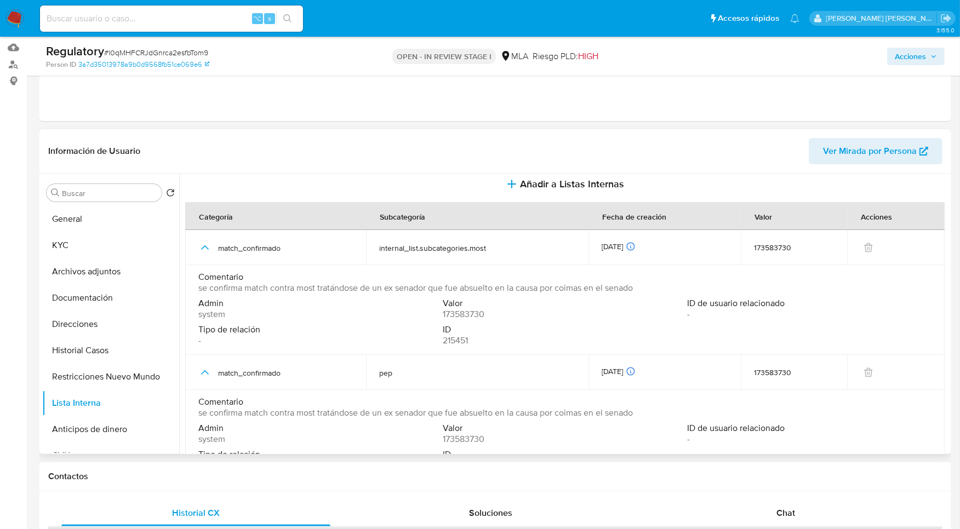
scroll to position [0, 0]
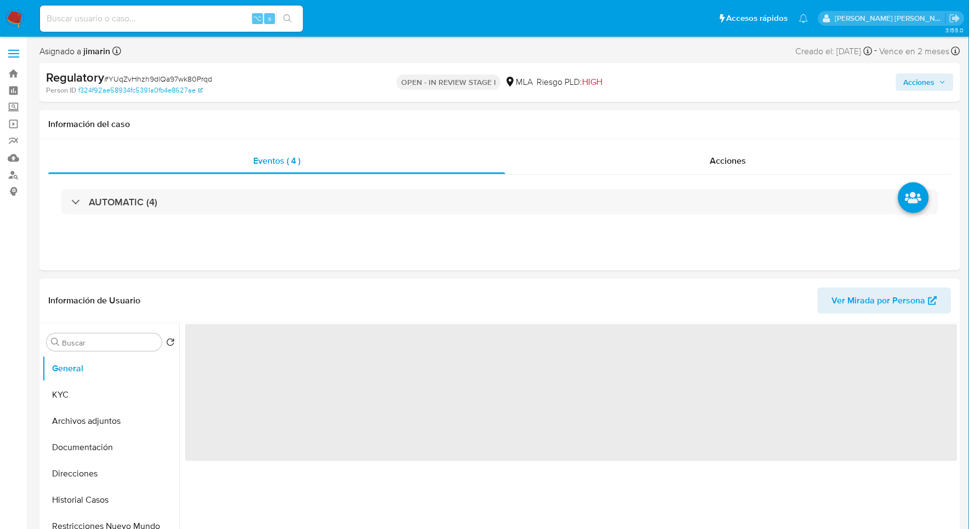
select select "10"
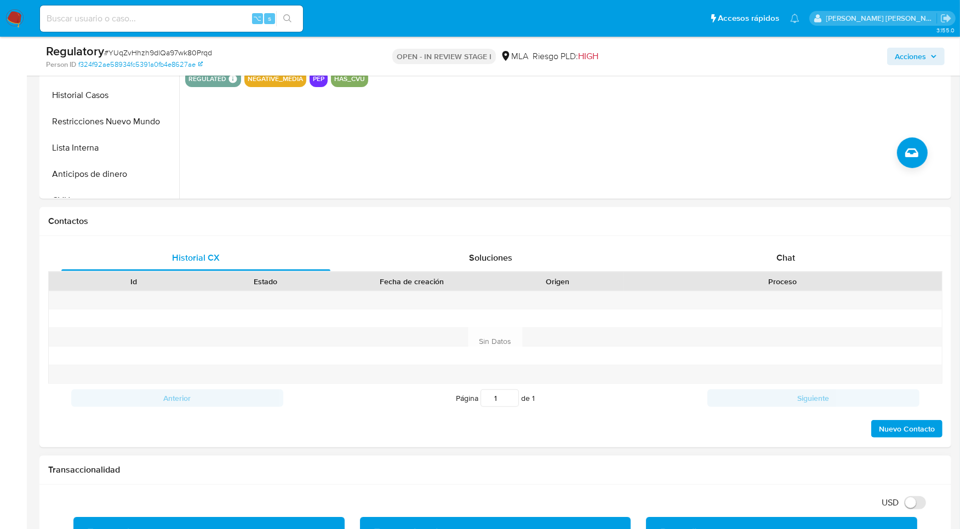
scroll to position [322, 0]
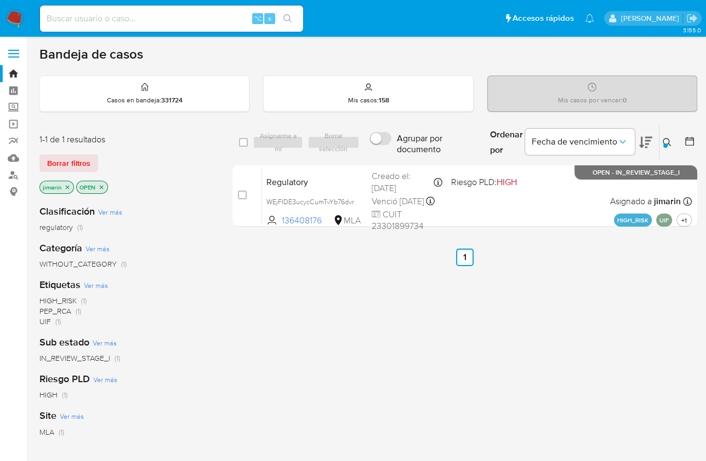
click at [661, 139] on button at bounding box center [668, 142] width 18 height 13
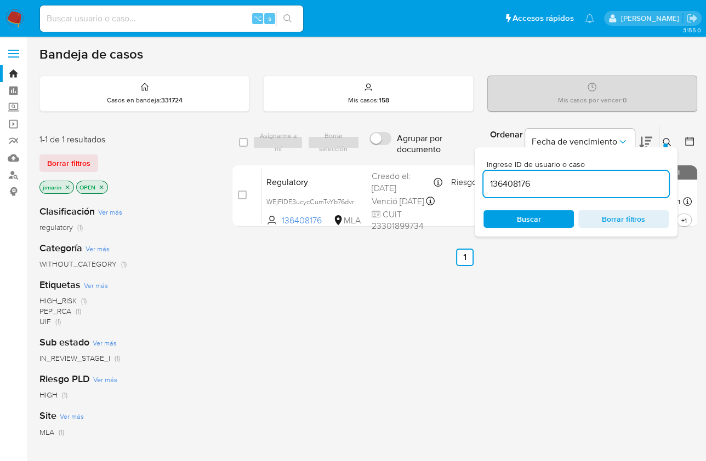
click at [614, 178] on input "136408176" at bounding box center [575, 184] width 185 height 14
type input "342630152"
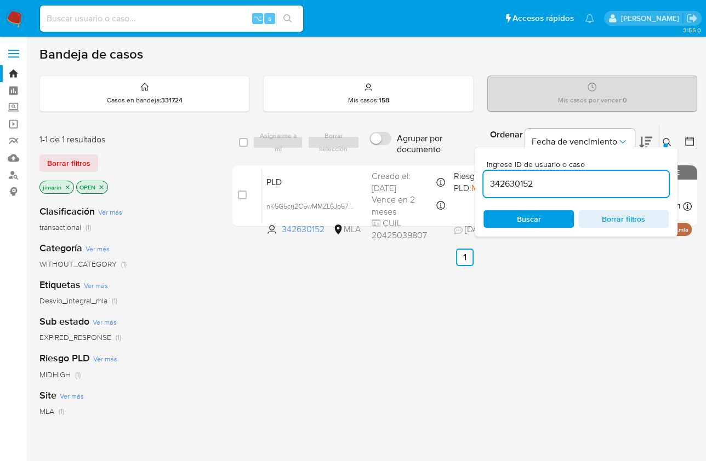
click at [667, 142] on icon at bounding box center [666, 142] width 8 height 8
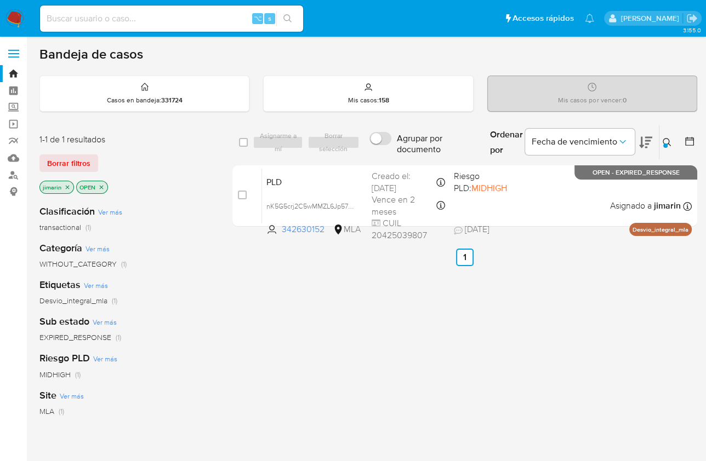
click at [101, 187] on icon "close-filter" at bounding box center [101, 187] width 7 height 7
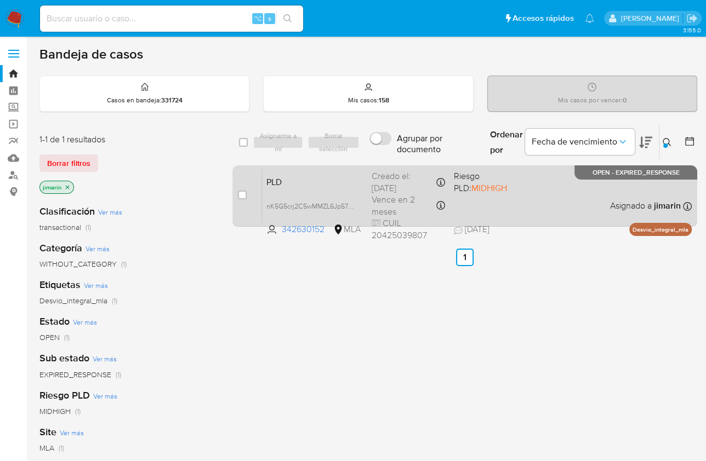
click at [246, 199] on div "case-item-checkbox" at bounding box center [242, 195] width 9 height 11
click at [242, 194] on input "checkbox" at bounding box center [242, 195] width 9 height 9
checkbox input "true"
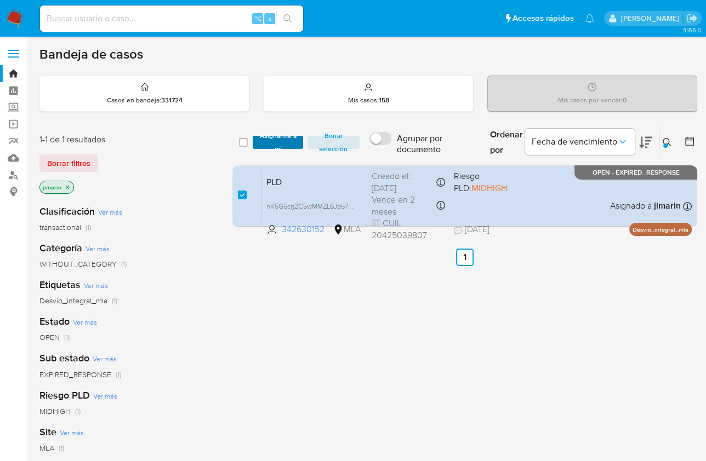
click at [270, 146] on span "Asignarme a mí" at bounding box center [277, 142] width 39 height 11
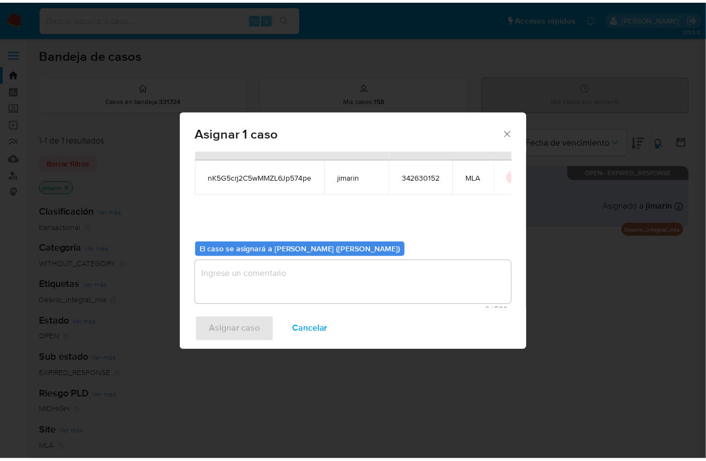
scroll to position [56, 0]
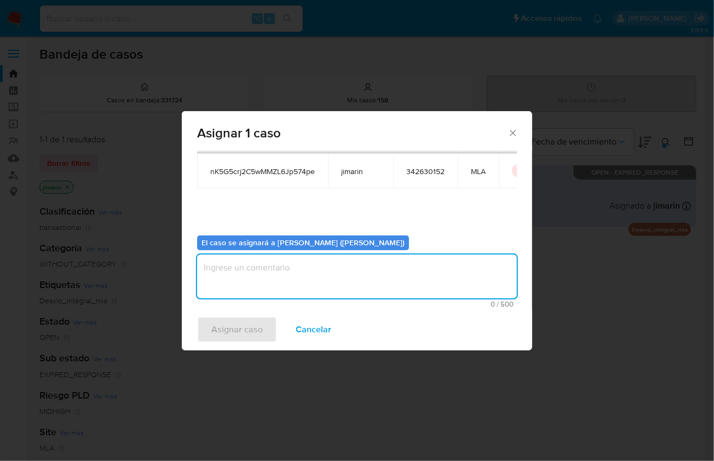
click at [314, 287] on textarea "assign-modal" at bounding box center [357, 277] width 320 height 44
click at [255, 322] on span "Asignar caso" at bounding box center [237, 330] width 52 height 24
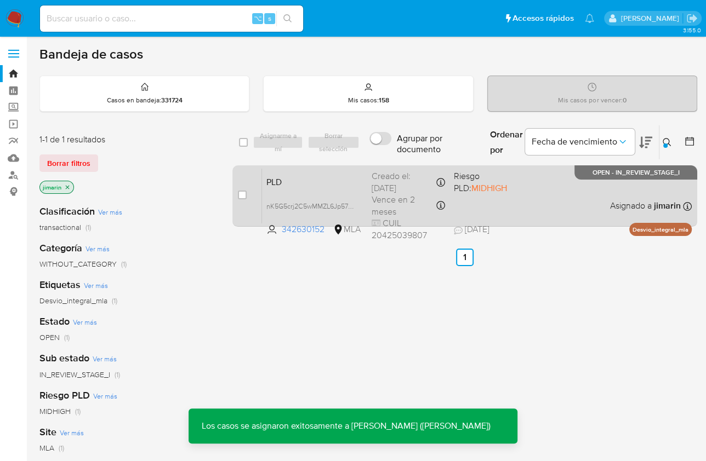
click at [605, 206] on div "PLD nK5G5crj2C5wMMZL6Jp574pe 342630152 MLA Riesgo PLD: MIDHIGH Creado el: 12/07…" at bounding box center [477, 195] width 430 height 55
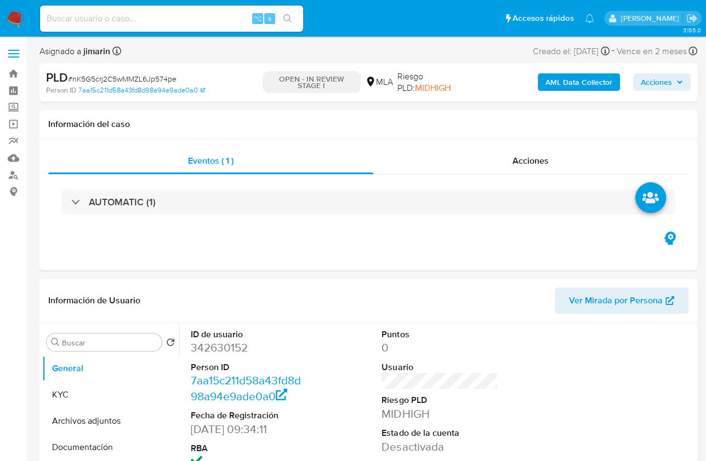
select select "10"
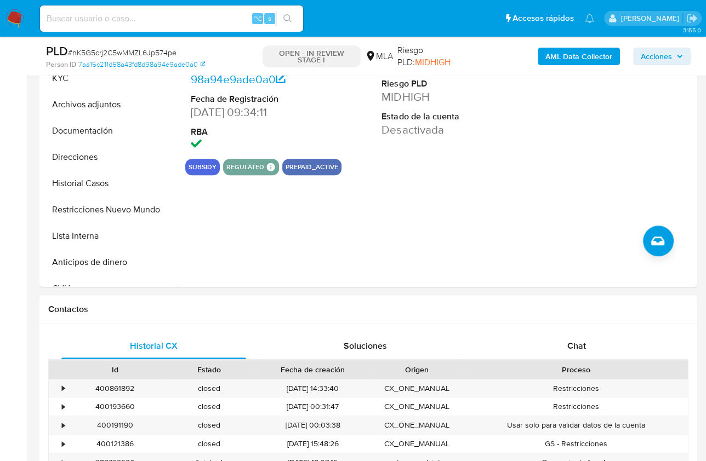
scroll to position [278, 0]
click at [589, 340] on div "Chat" at bounding box center [576, 346] width 185 height 26
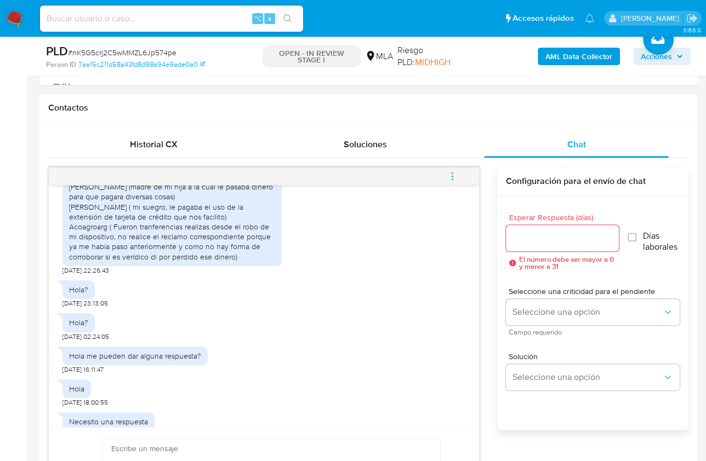
scroll to position [1173, 0]
click at [164, 147] on span "Historial CX" at bounding box center [154, 144] width 48 height 13
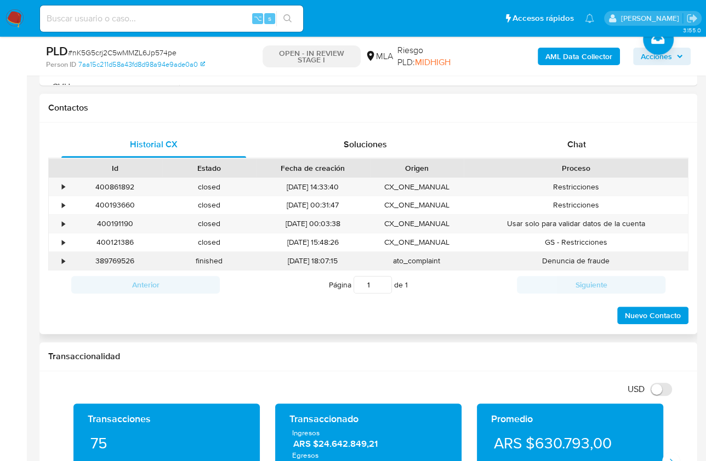
click at [109, 258] on div "389769526" at bounding box center [115, 261] width 94 height 18
copy div "389769526"
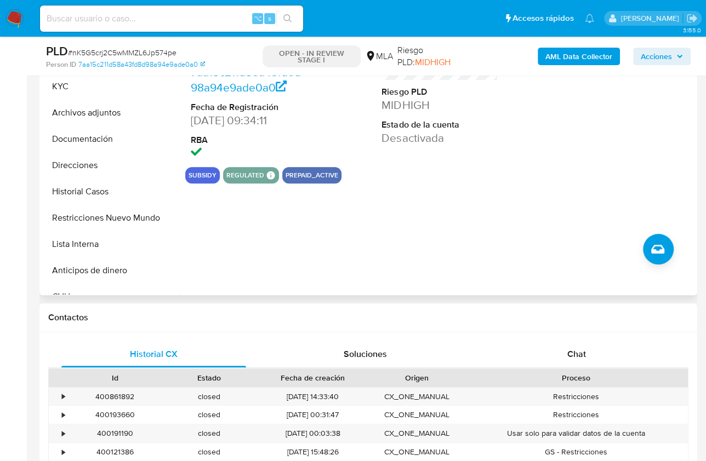
scroll to position [138, 0]
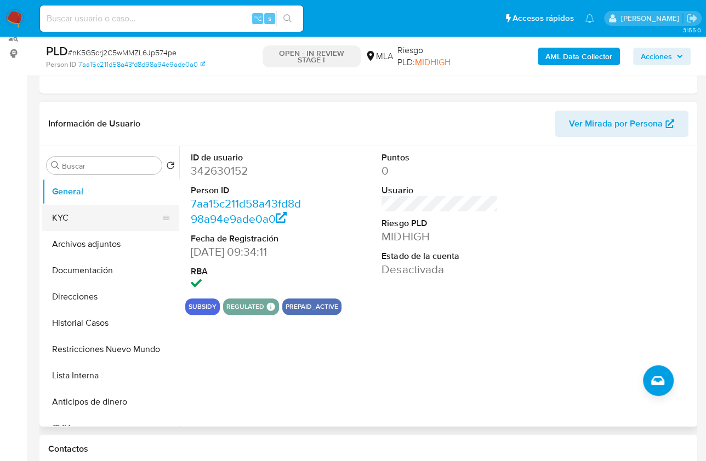
click at [80, 207] on button "KYC" at bounding box center [106, 218] width 128 height 26
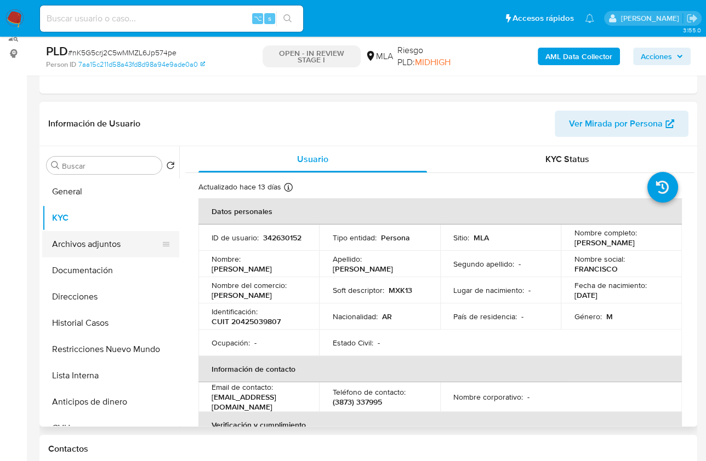
click at [107, 248] on button "Archivos adjuntos" at bounding box center [106, 244] width 128 height 26
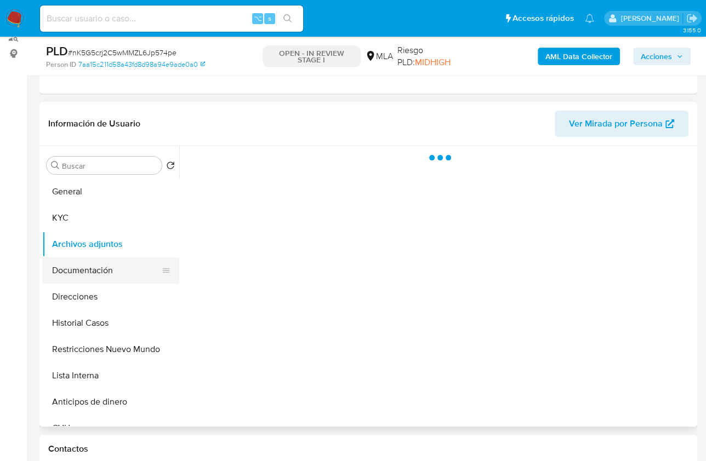
click at [103, 270] on button "Documentación" at bounding box center [106, 271] width 128 height 26
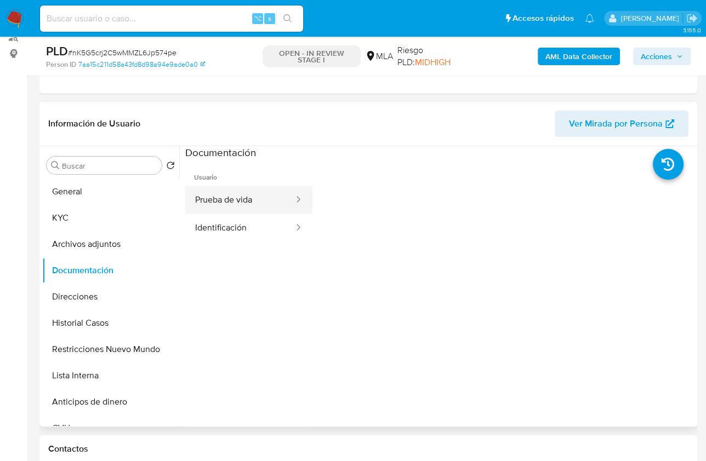
click at [262, 204] on button "Prueba de vida" at bounding box center [240, 200] width 110 height 28
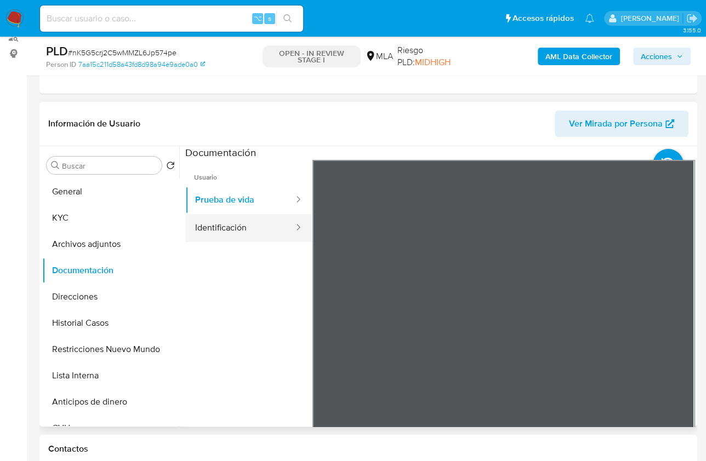
click at [219, 215] on button "Identificación" at bounding box center [240, 228] width 110 height 28
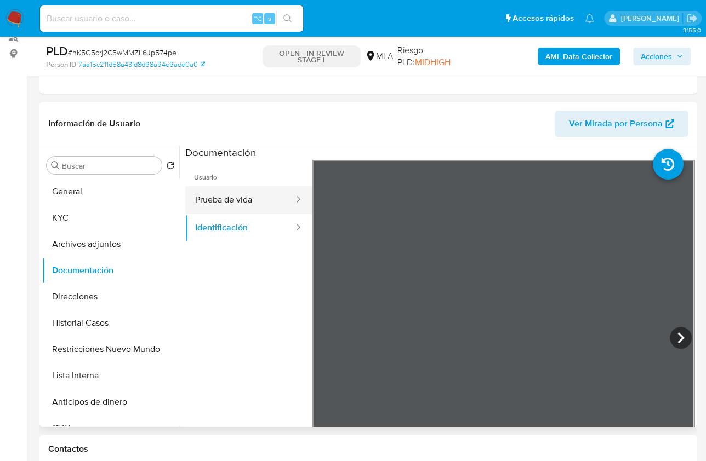
click at [248, 205] on button "Prueba de vida" at bounding box center [240, 200] width 110 height 28
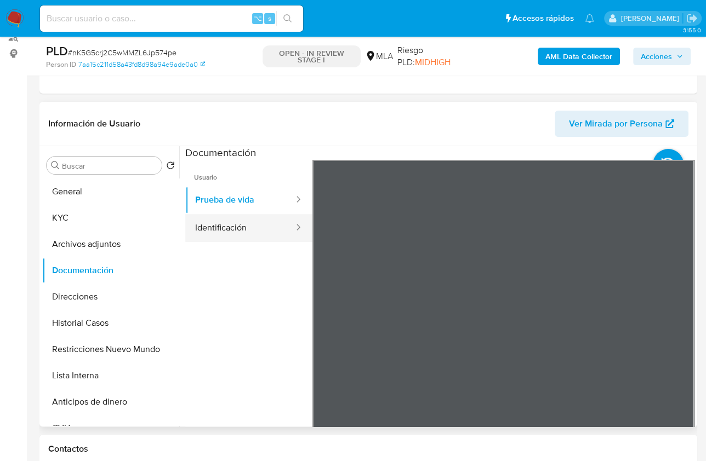
click at [240, 227] on button "Identificación" at bounding box center [240, 228] width 110 height 28
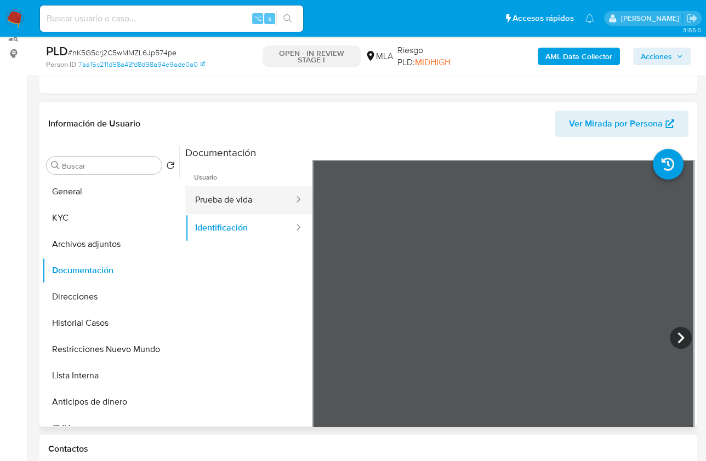
click at [228, 203] on button "Prueba de vida" at bounding box center [240, 200] width 110 height 28
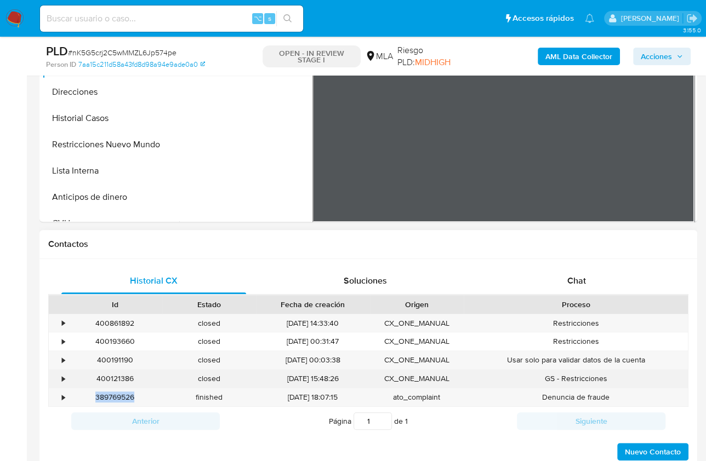
scroll to position [345, 0]
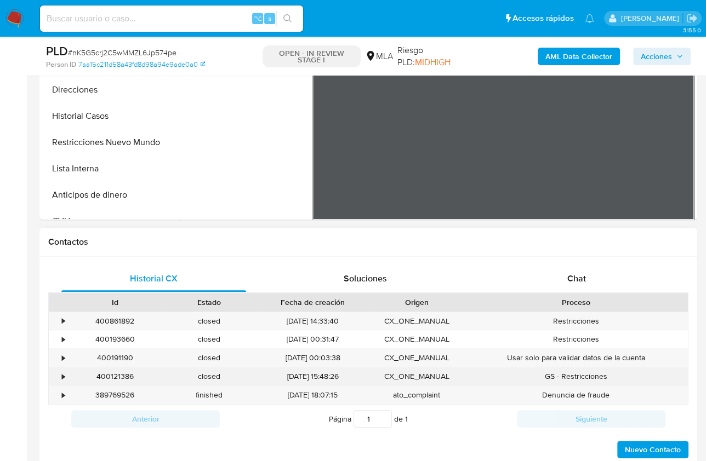
click at [327, 376] on div "13/08/2025 15:48:26" at bounding box center [312, 377] width 113 height 18
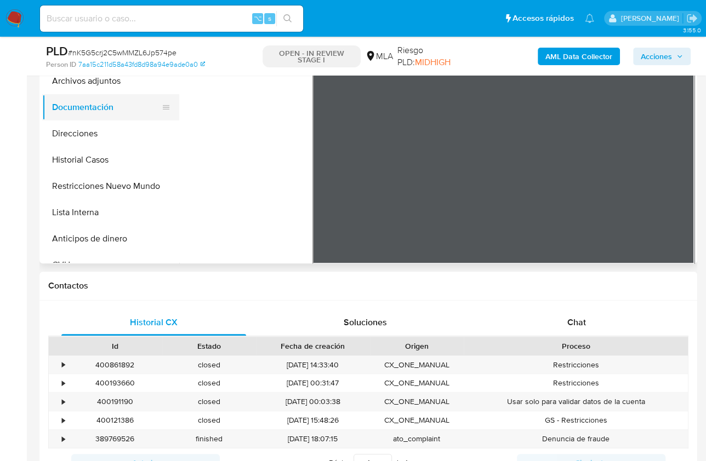
scroll to position [156, 0]
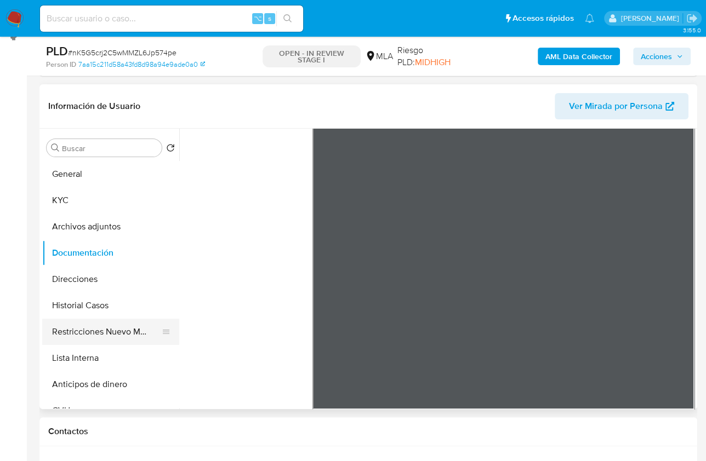
click at [123, 329] on button "Restricciones Nuevo Mundo" at bounding box center [106, 332] width 128 height 26
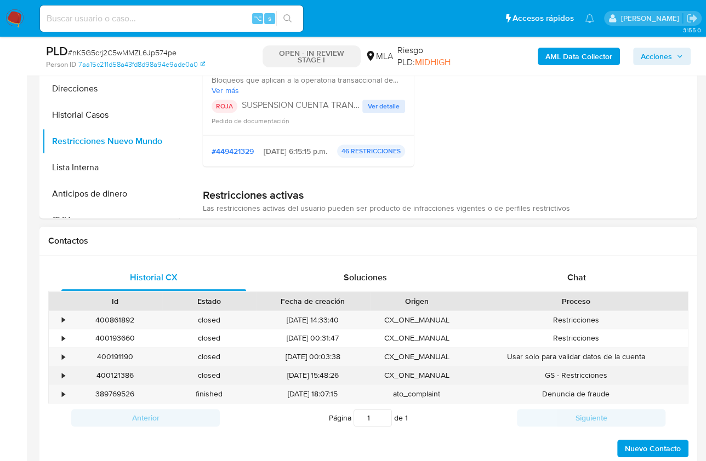
scroll to position [347, 0]
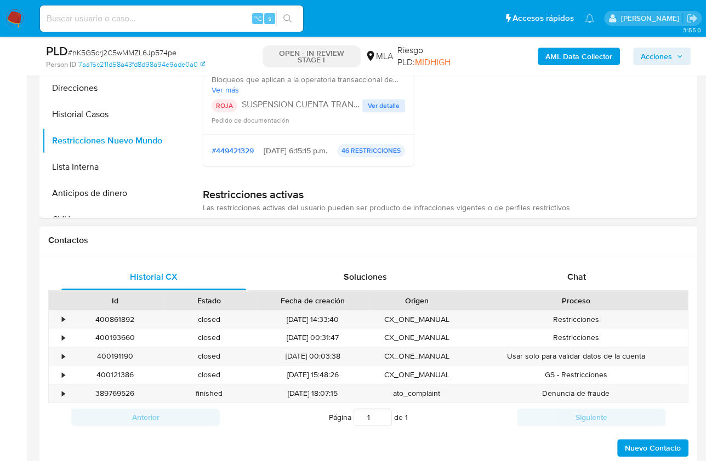
click at [407, 416] on span "1" at bounding box center [406, 417] width 3 height 11
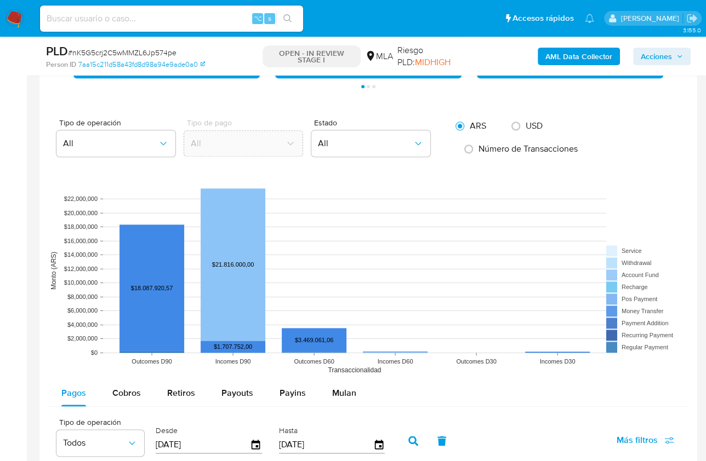
scroll to position [1729, 0]
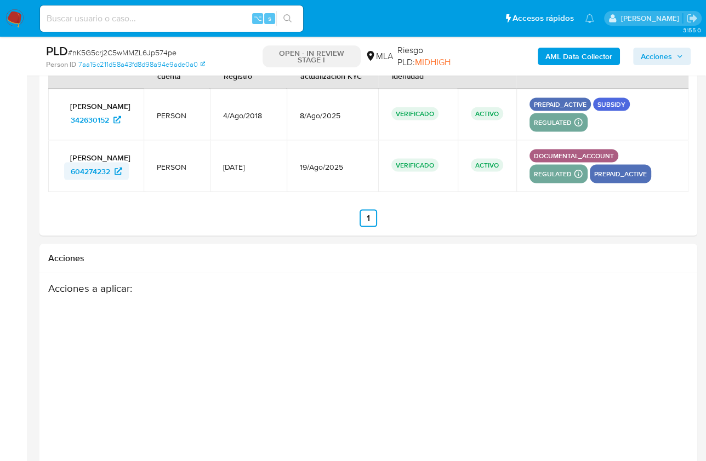
click at [102, 184] on span "604274232" at bounding box center [90, 182] width 39 height 18
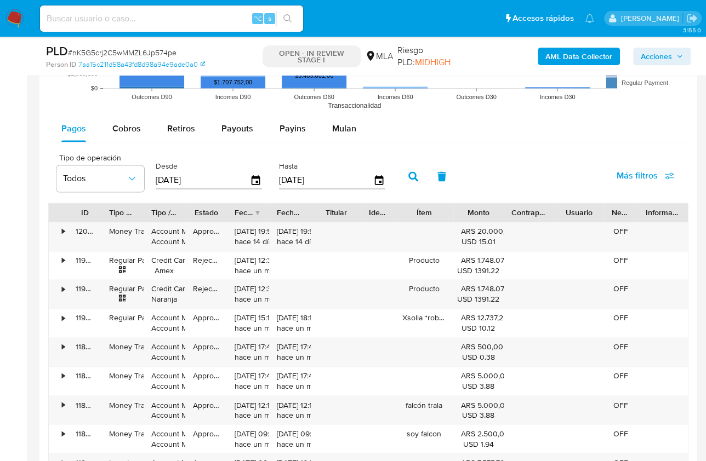
scroll to position [1182, 0]
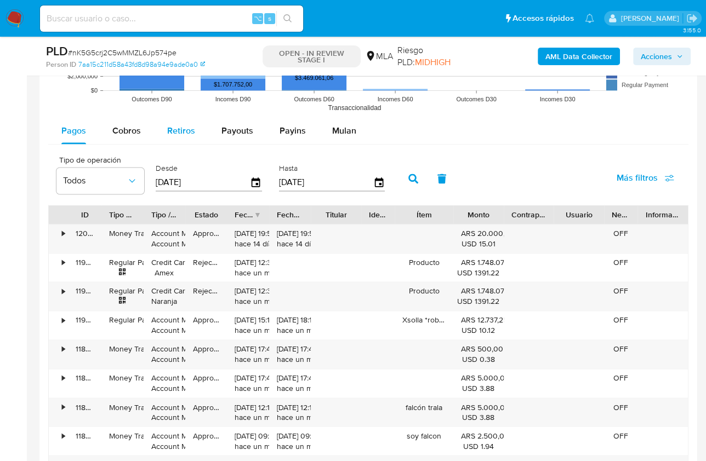
click at [193, 126] on span "Retiros" at bounding box center [181, 130] width 28 height 13
select select "10"
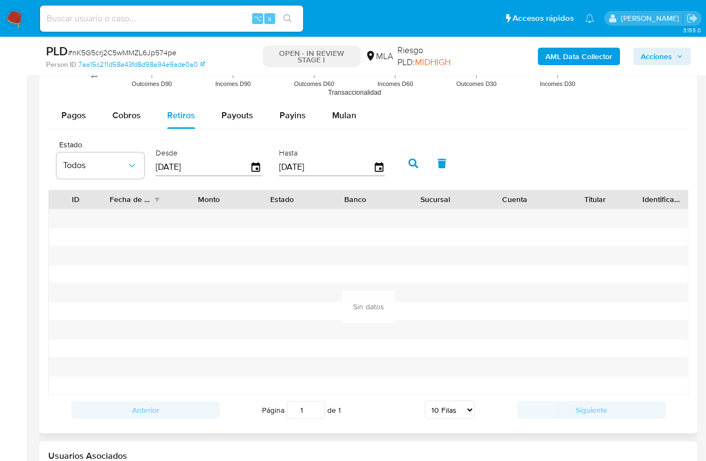
scroll to position [1200, 0]
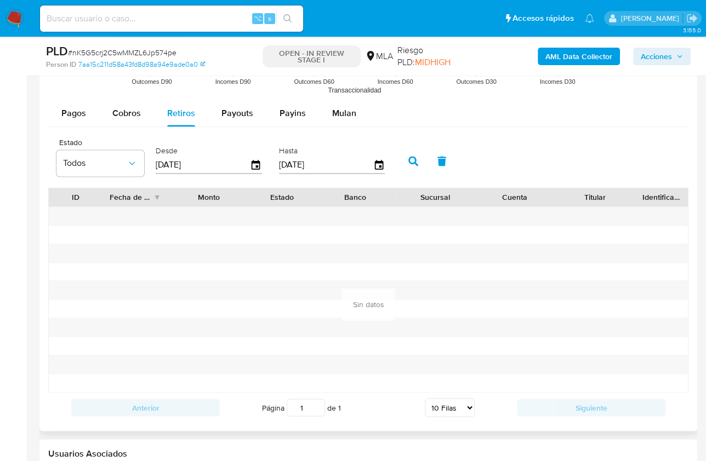
click at [248, 124] on div "Pagos Cobros Retiros Payouts Payins Mulan Tipo de operación Todos Desde 24/05/2…" at bounding box center [368, 261] width 640 height 322
click at [243, 119] on div "Payouts" at bounding box center [237, 113] width 32 height 26
select select "10"
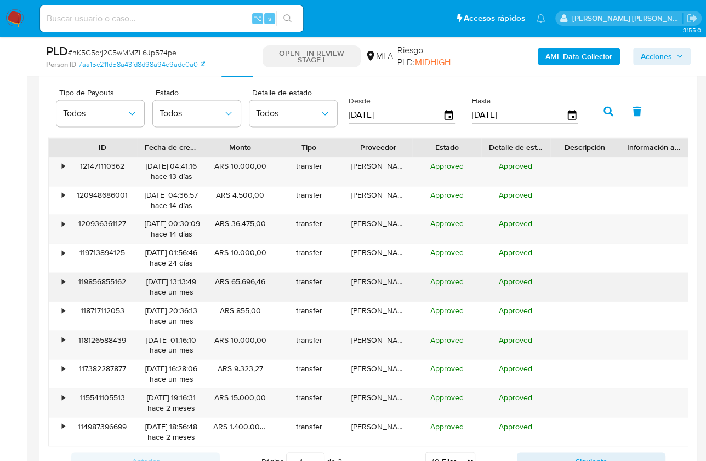
scroll to position [1256, 0]
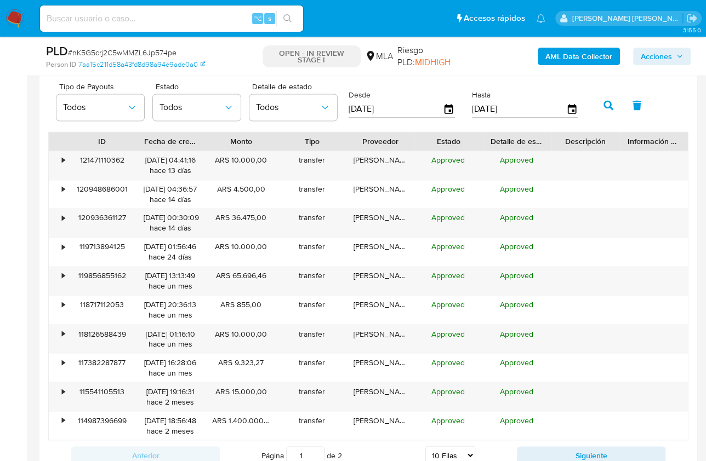
drag, startPoint x: 278, startPoint y: 138, endPoint x: 340, endPoint y: 138, distance: 61.4
click at [340, 138] on div "ID Fecha de creación Monto Tipo Proveedor Estado Detalle de estado Descripción …" at bounding box center [368, 141] width 639 height 19
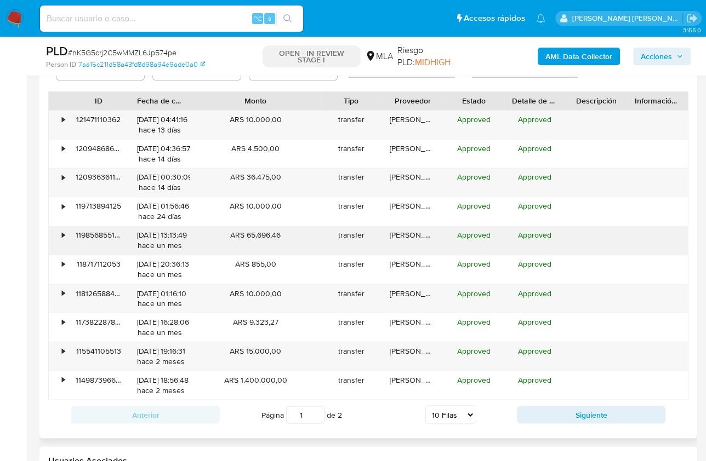
scroll to position [1308, 0]
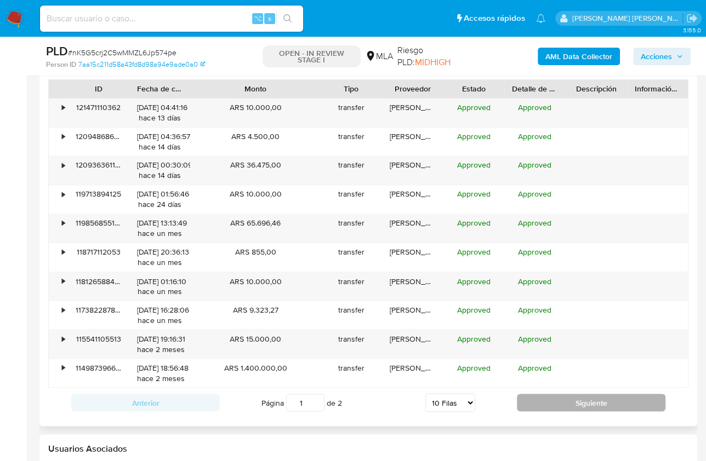
click at [598, 394] on button "Siguiente" at bounding box center [591, 403] width 148 height 18
type input "2"
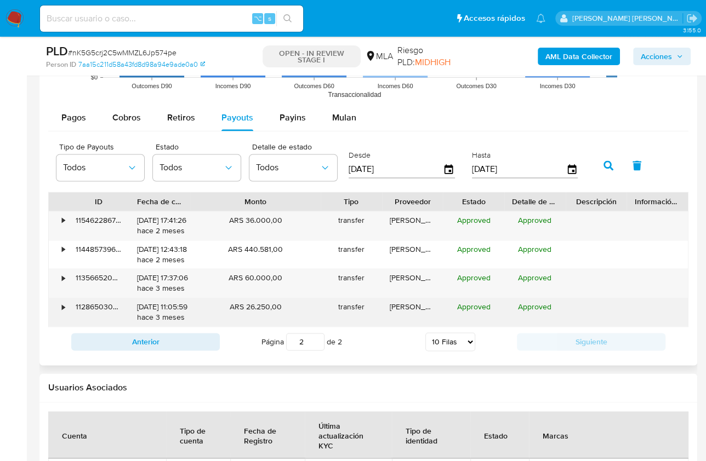
scroll to position [1191, 0]
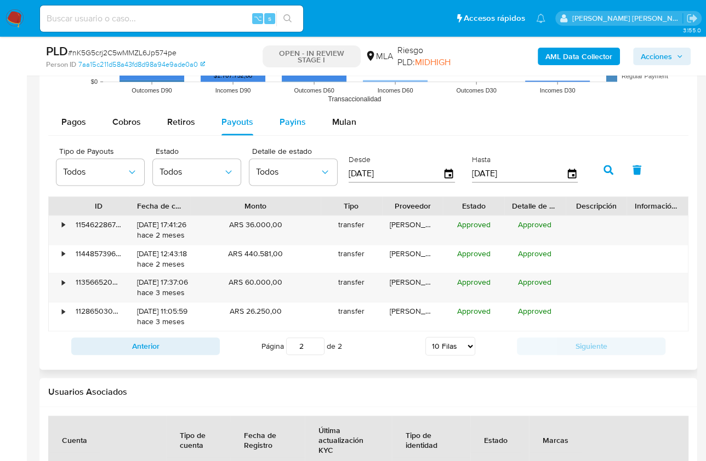
click at [289, 117] on span "Payins" at bounding box center [292, 122] width 26 height 13
select select "10"
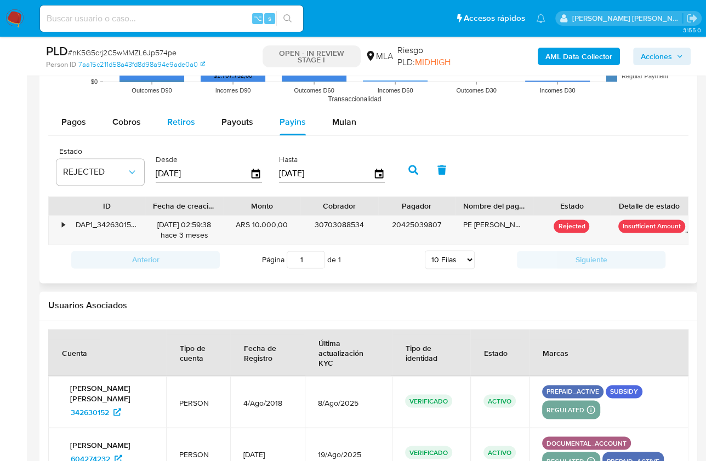
click at [164, 117] on button "Retiros" at bounding box center [181, 122] width 54 height 26
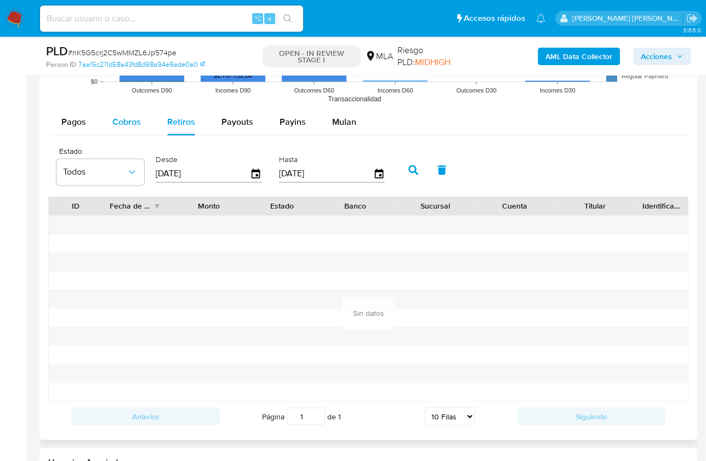
click at [118, 119] on span "Cobros" at bounding box center [126, 122] width 28 height 13
select select "10"
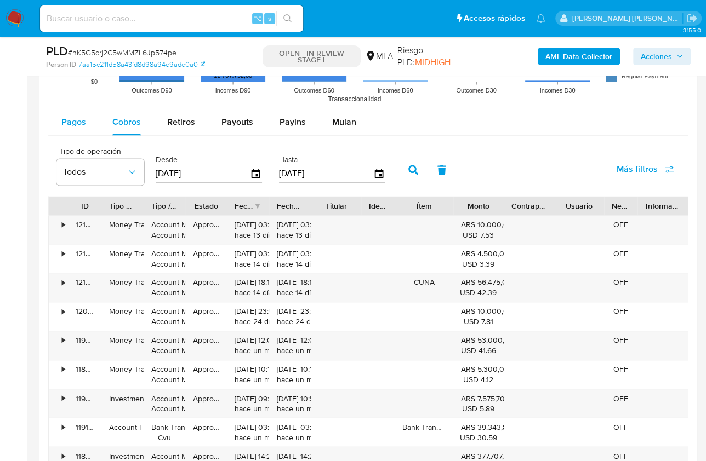
click at [73, 117] on span "Pagos" at bounding box center [73, 122] width 25 height 13
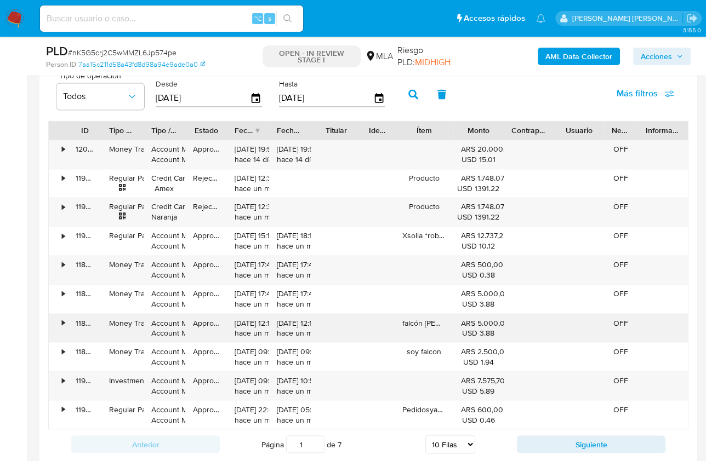
scroll to position [1269, 0]
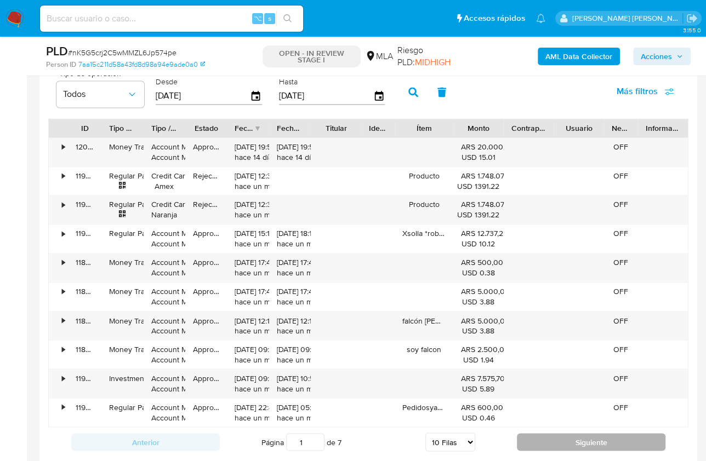
click at [570, 439] on button "Siguiente" at bounding box center [591, 442] width 148 height 18
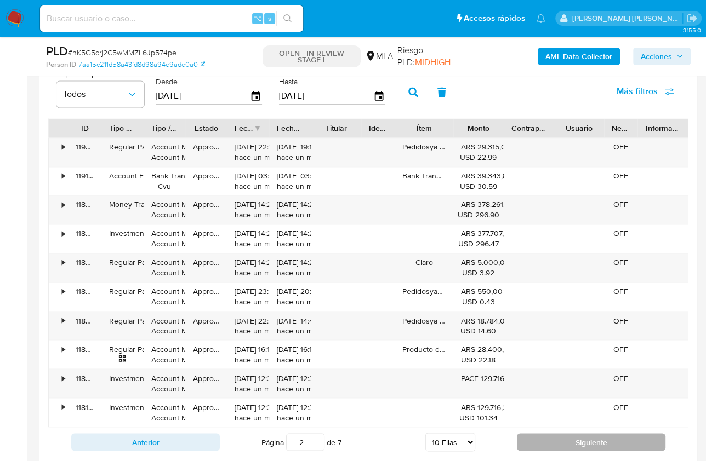
click at [521, 433] on button "Siguiente" at bounding box center [591, 442] width 148 height 18
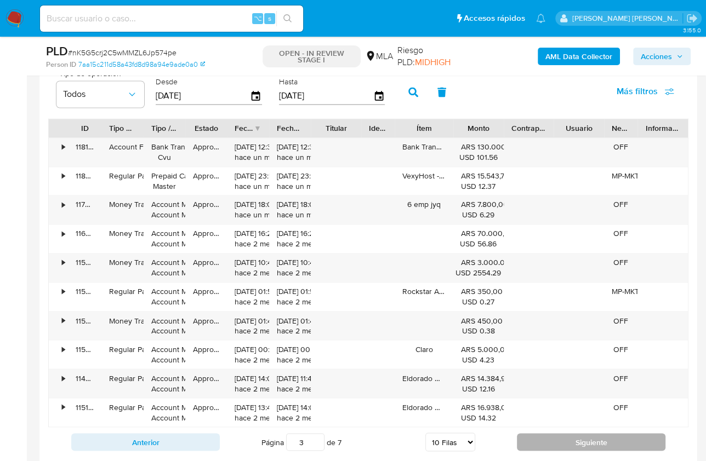
click at [553, 437] on button "Siguiente" at bounding box center [591, 442] width 148 height 18
type input "4"
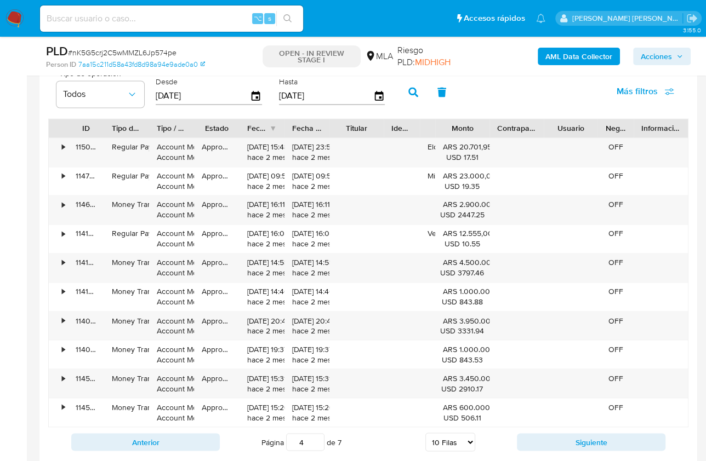
drag, startPoint x: 460, startPoint y: 126, endPoint x: 365, endPoint y: 126, distance: 94.2
click at [365, 126] on div "ID Tipo de operación Tipo / Método Estado Fecha de creación Fecha de aprobación…" at bounding box center [368, 128] width 639 height 19
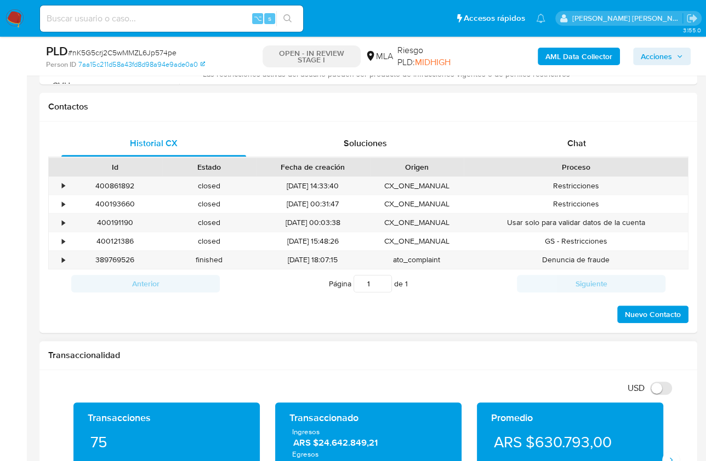
scroll to position [420, 0]
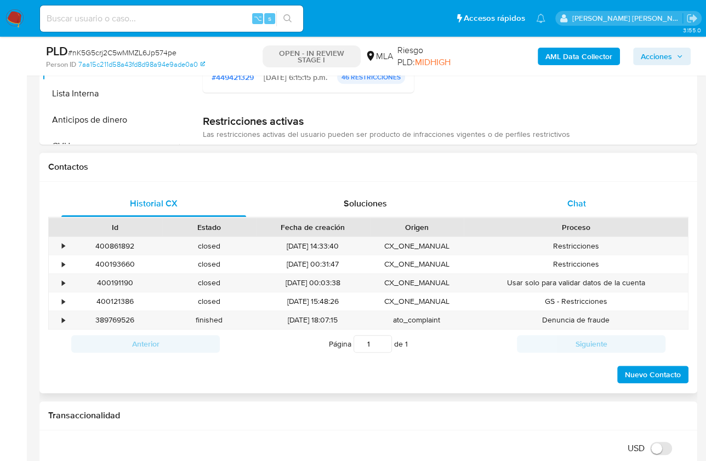
click at [585, 200] on span "Chat" at bounding box center [576, 203] width 19 height 13
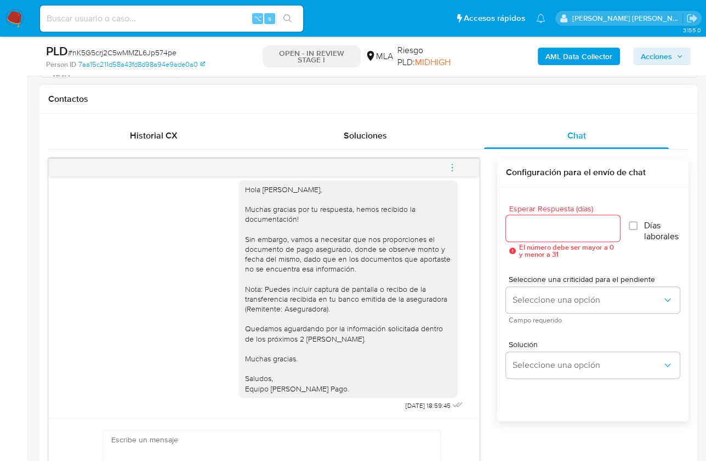
scroll to position [1518, 0]
click at [163, 136] on span "Historial CX" at bounding box center [154, 135] width 48 height 13
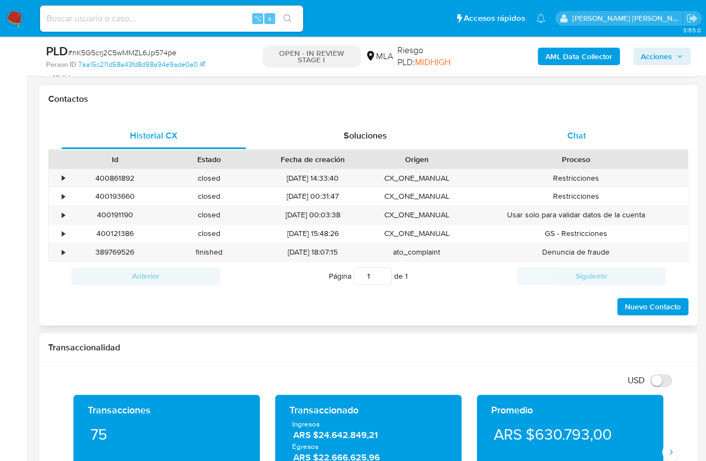
click at [559, 140] on div "Chat" at bounding box center [576, 136] width 185 height 26
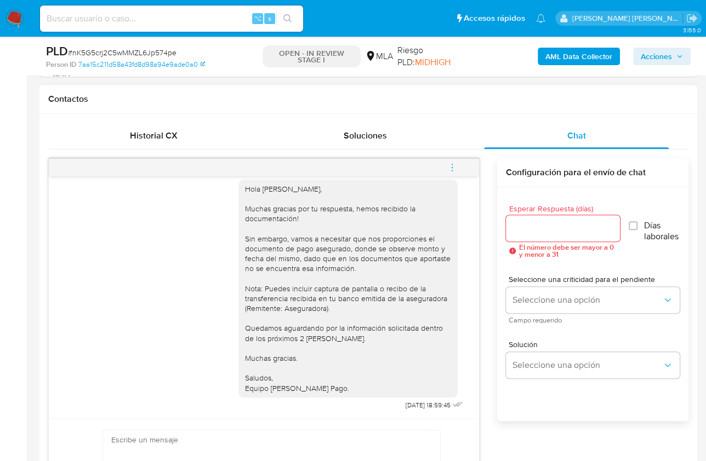
click at [491, 297] on div "17/07/2025 19:58:45 No cuento con un trabajo en blanco por lo cual no tengo lo …" at bounding box center [368, 342] width 640 height 369
click at [129, 125] on div "Historial CX" at bounding box center [153, 136] width 185 height 26
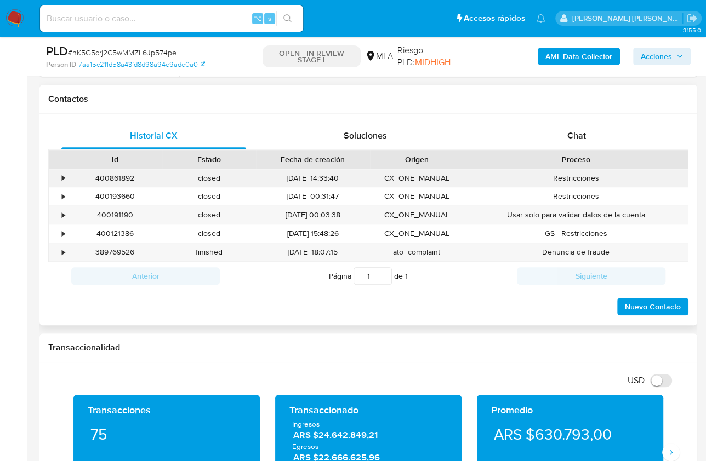
click at [117, 176] on div "400861892" at bounding box center [115, 178] width 94 height 18
copy div "400861892"
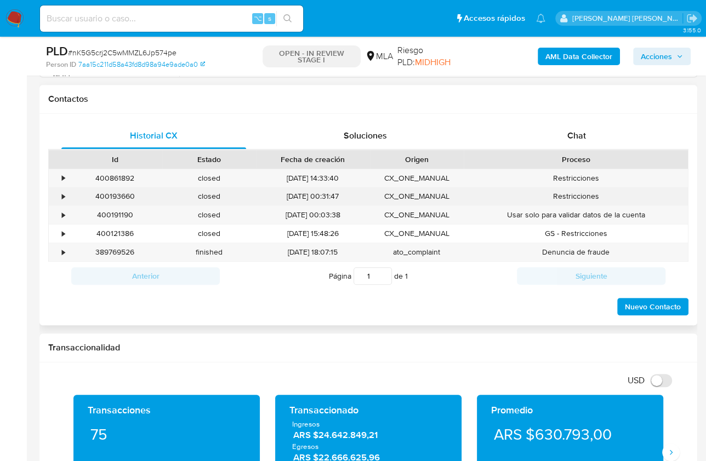
click at [116, 194] on div "400193660" at bounding box center [115, 196] width 94 height 18
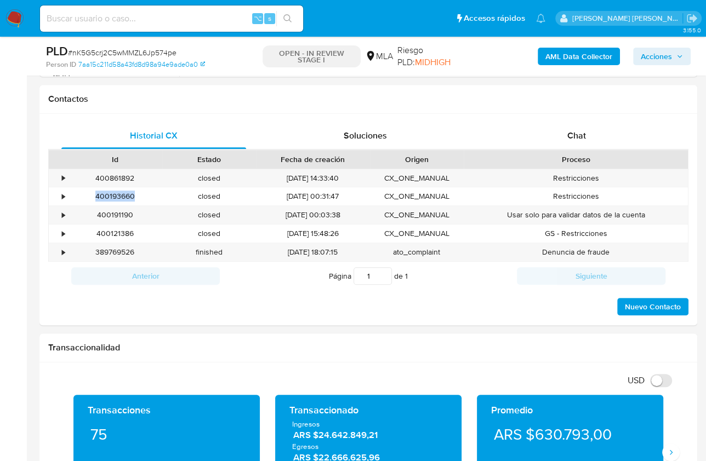
copy div "400193660"
click at [99, 249] on div "389769526" at bounding box center [115, 252] width 94 height 18
copy div "389769526"
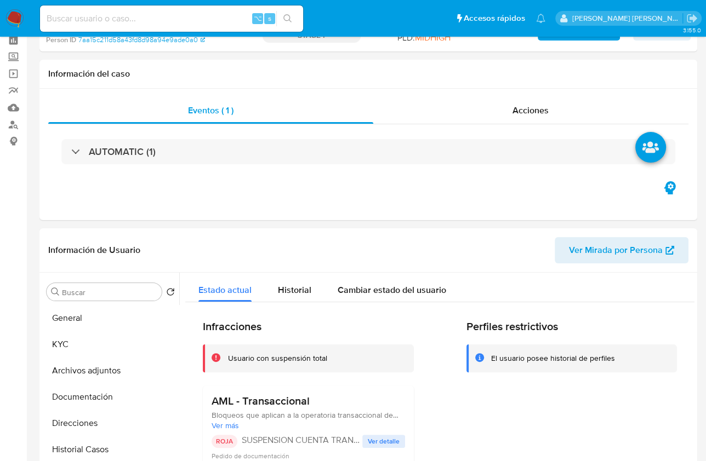
scroll to position [0, 0]
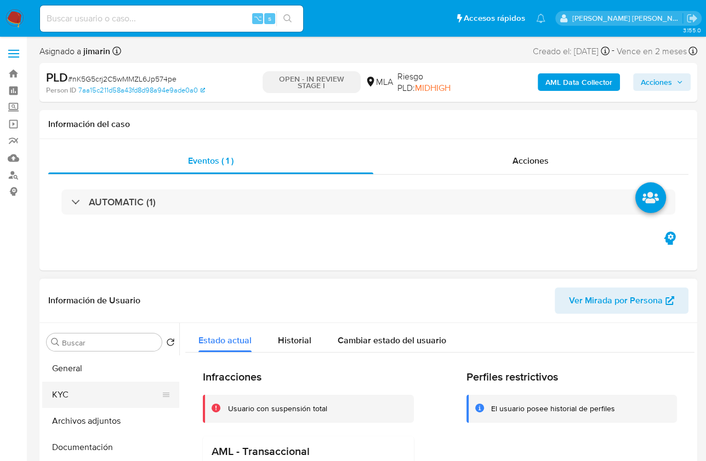
click at [75, 396] on button "KYC" at bounding box center [106, 395] width 128 height 26
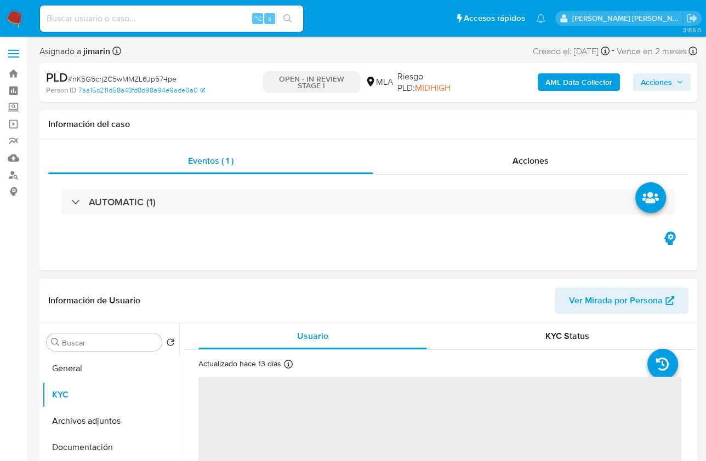
scroll to position [196, 0]
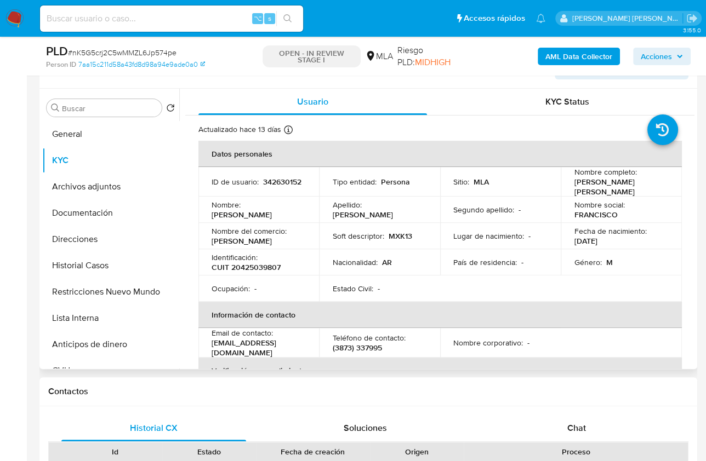
click at [387, 210] on p "Peñaranda" at bounding box center [362, 215] width 60 height 10
click at [77, 203] on button "Documentación" at bounding box center [106, 213] width 128 height 26
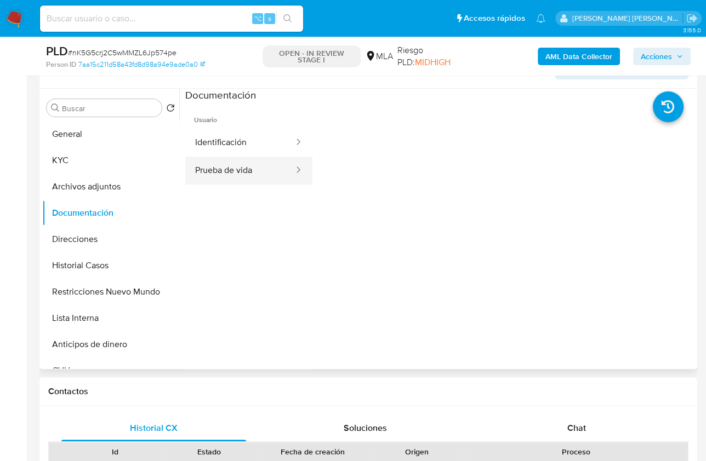
click at [236, 175] on button "Prueba de vida" at bounding box center [240, 171] width 110 height 28
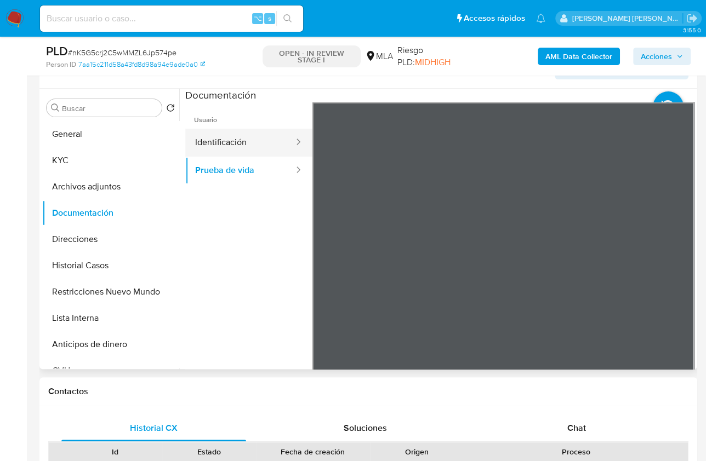
click at [254, 149] on button "Identificación" at bounding box center [240, 143] width 110 height 28
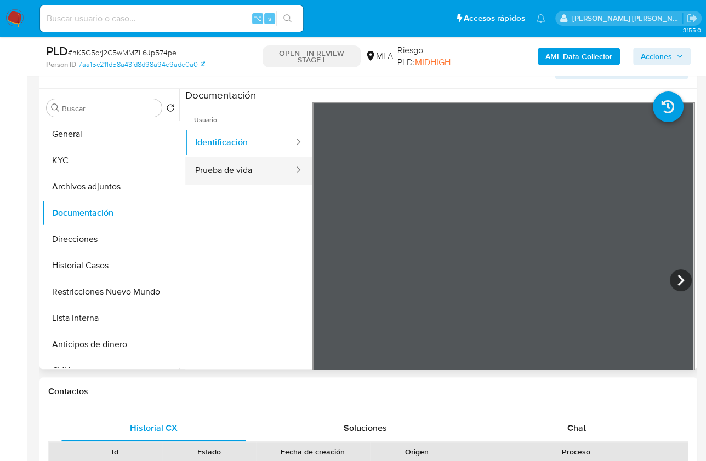
click at [249, 168] on button "Prueba de vida" at bounding box center [240, 171] width 110 height 28
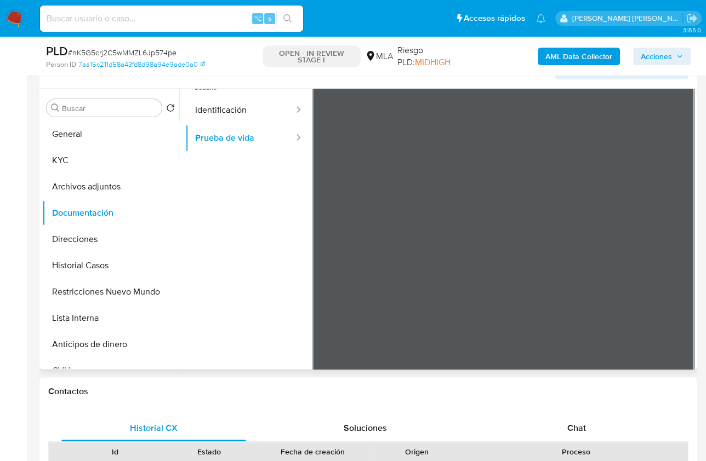
scroll to position [92, 0]
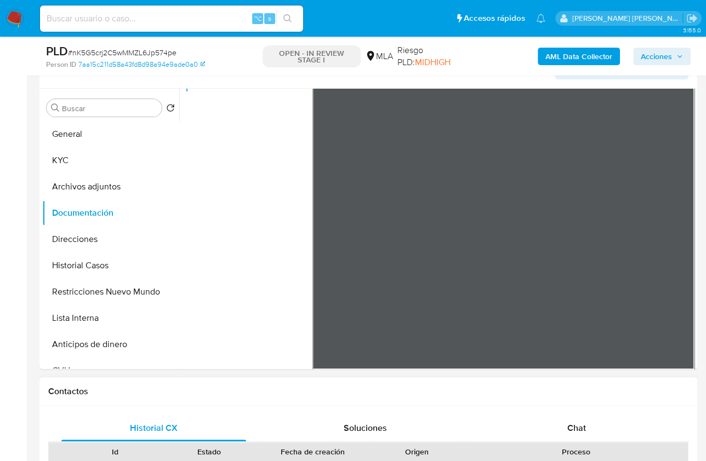
click at [610, 443] on div "Proceso" at bounding box center [576, 452] width 224 height 19
click at [581, 429] on span "Chat" at bounding box center [576, 428] width 19 height 13
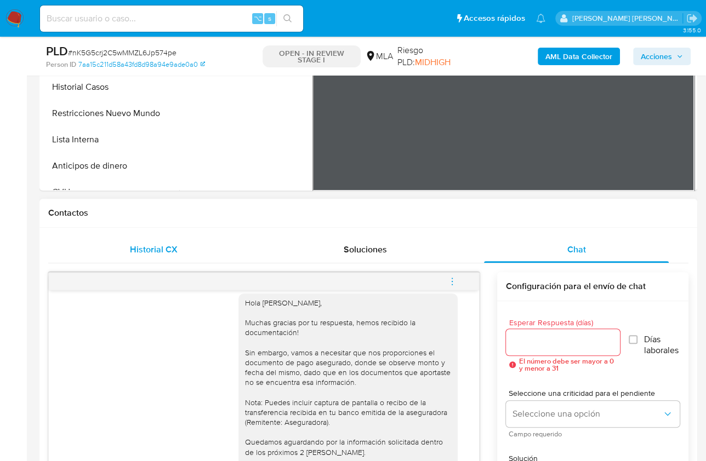
click at [221, 255] on div "Historial CX" at bounding box center [153, 250] width 185 height 26
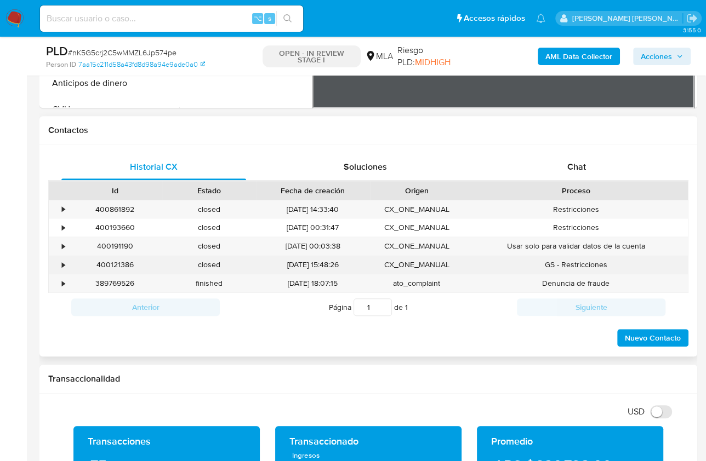
scroll to position [460, 0]
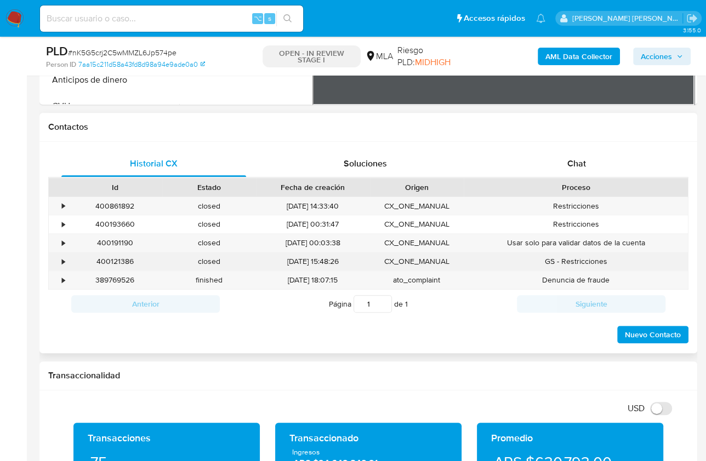
click at [107, 260] on div "400121386" at bounding box center [115, 262] width 94 height 18
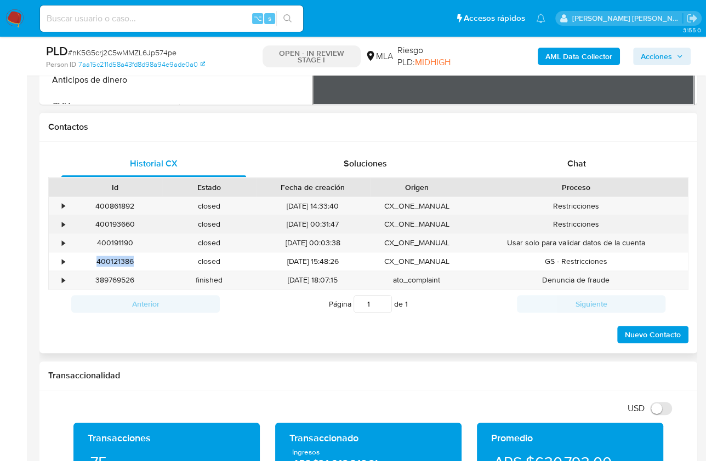
copy div "400121386"
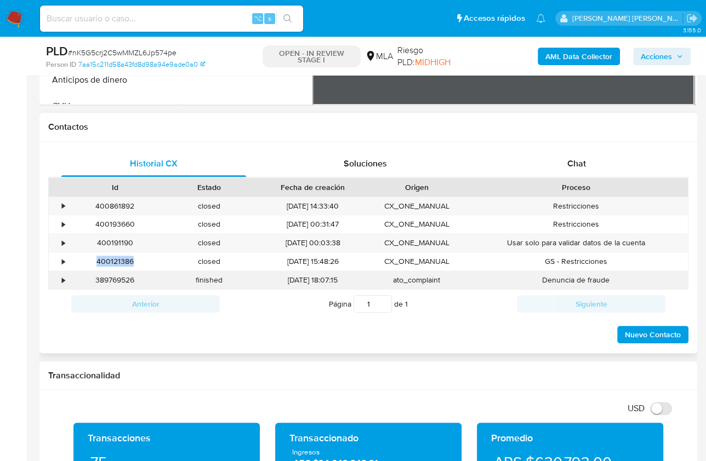
click at [127, 275] on div "389769526" at bounding box center [115, 280] width 94 height 18
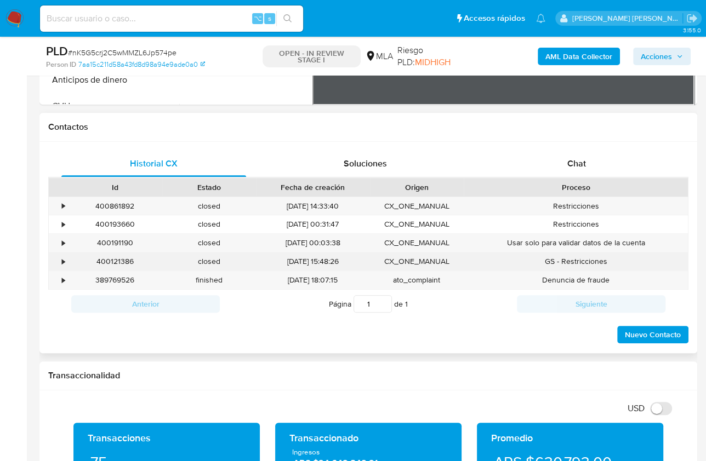
click at [127, 264] on div "400121386" at bounding box center [115, 262] width 94 height 18
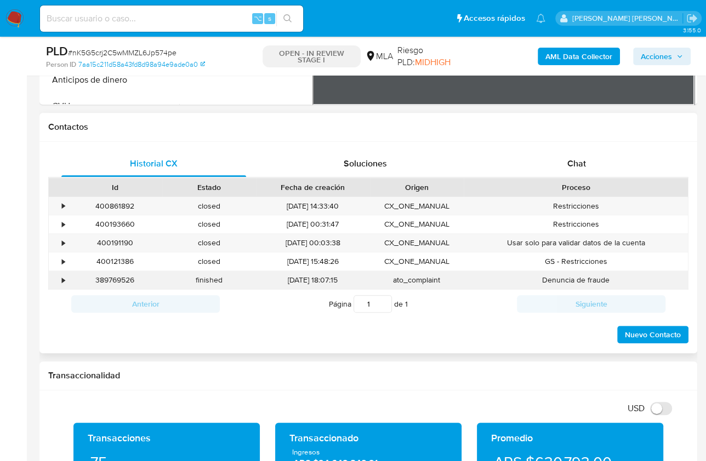
click at [127, 274] on div "389769526" at bounding box center [115, 280] width 94 height 18
copy div "389769526"
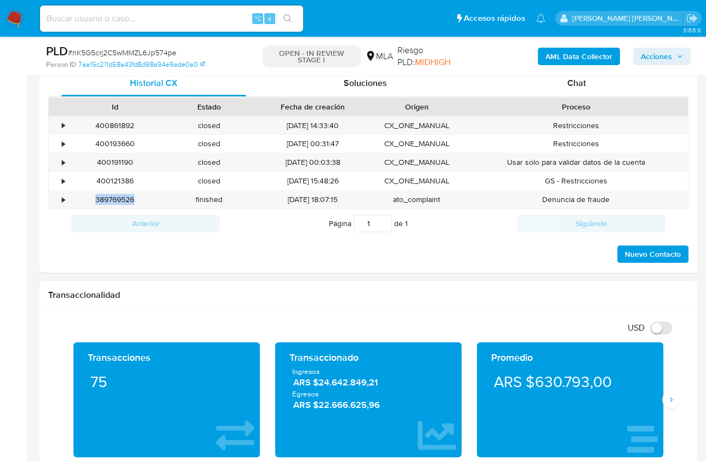
scroll to position [236, 0]
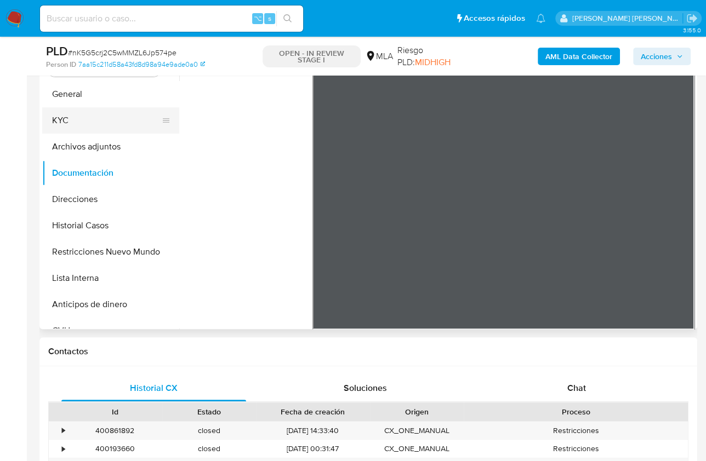
click at [72, 116] on button "KYC" at bounding box center [106, 120] width 128 height 26
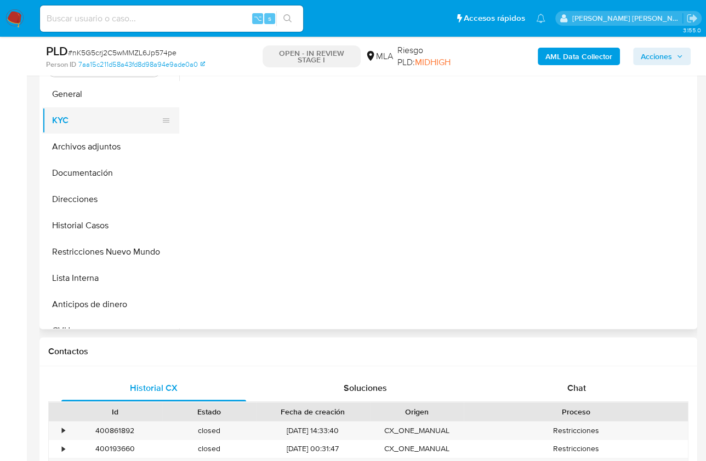
scroll to position [0, 0]
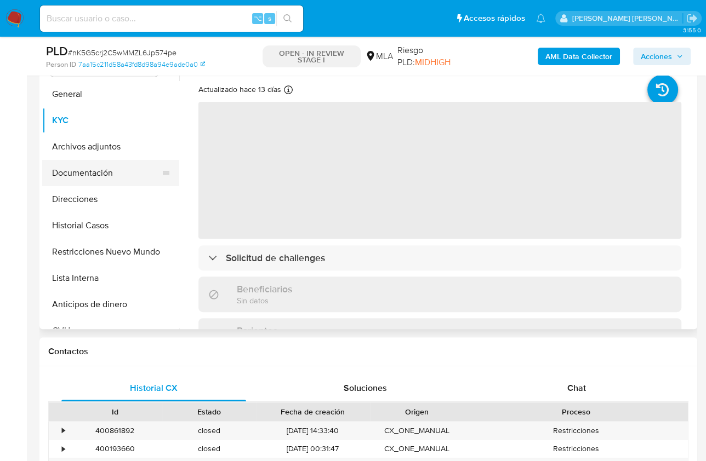
click at [105, 174] on button "Documentación" at bounding box center [106, 173] width 128 height 26
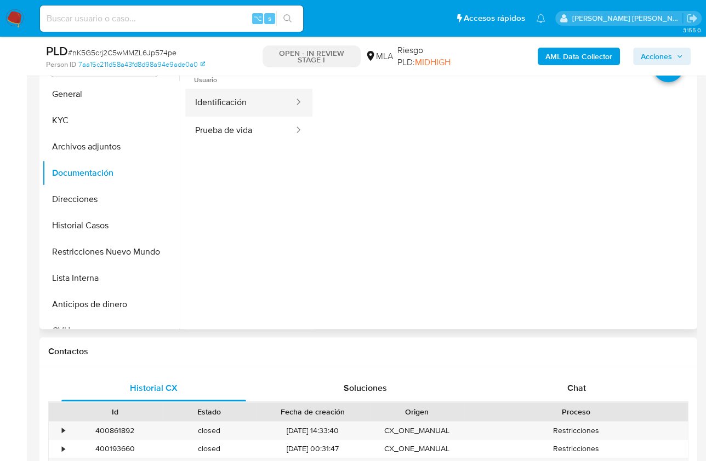
click at [230, 107] on button "Identificación" at bounding box center [240, 103] width 110 height 28
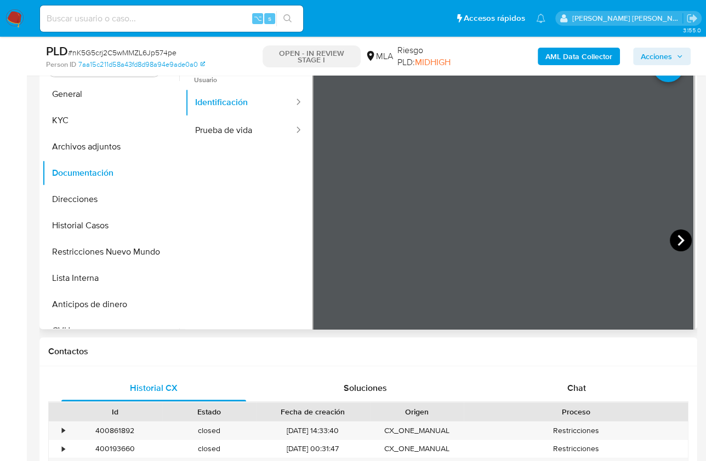
click at [671, 235] on icon at bounding box center [681, 241] width 22 height 22
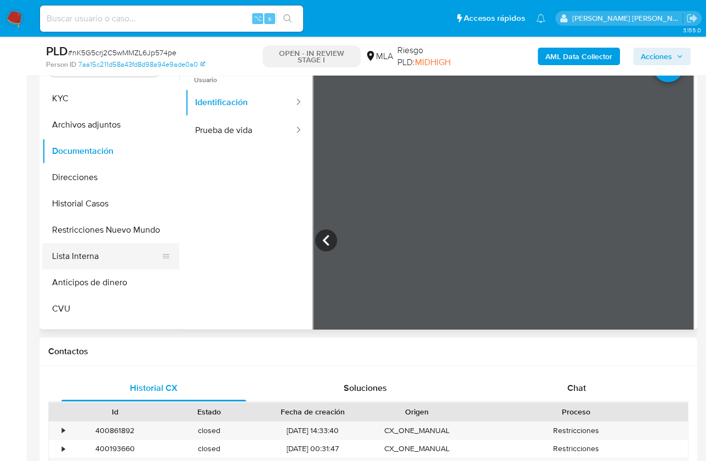
scroll to position [22, 0]
click at [82, 298] on button "CVU" at bounding box center [106, 308] width 128 height 26
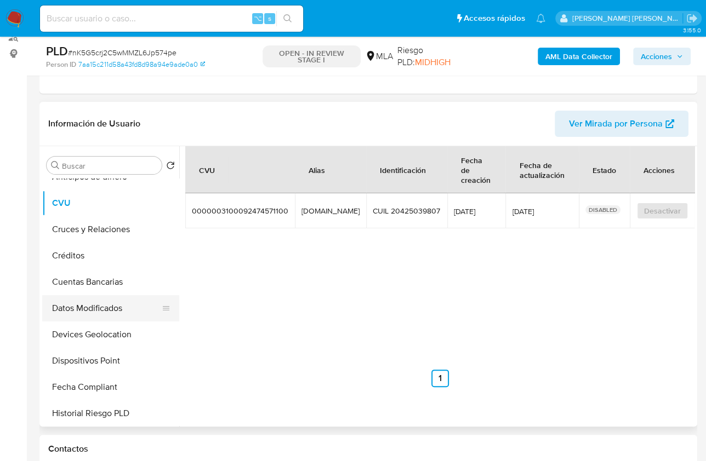
scroll to position [261, 0]
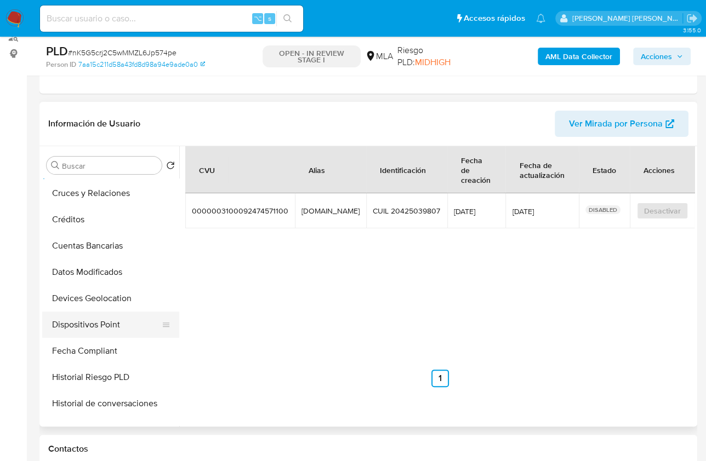
click at [115, 324] on button "Dispositivos Point" at bounding box center [106, 325] width 128 height 26
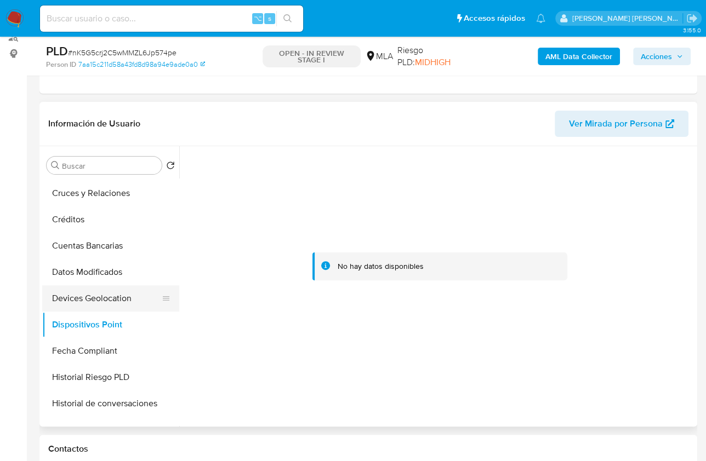
click at [101, 302] on button "Devices Geolocation" at bounding box center [106, 298] width 128 height 26
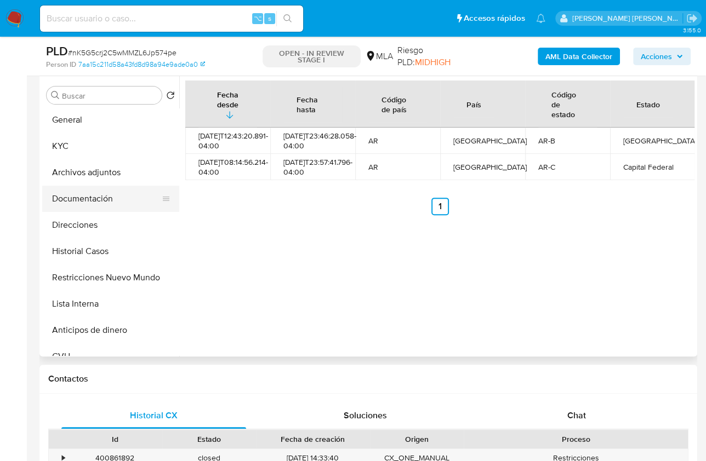
scroll to position [0, 0]
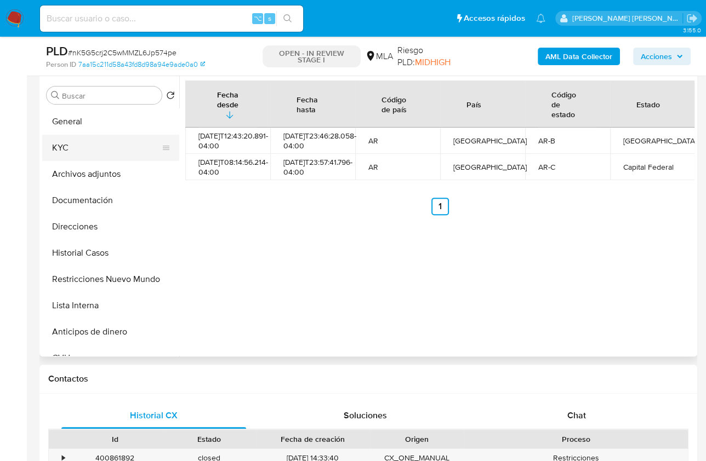
click at [79, 144] on button "KYC" at bounding box center [106, 148] width 128 height 26
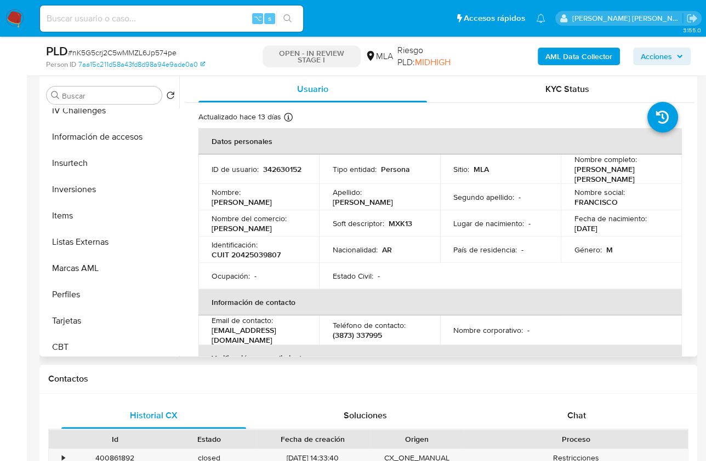
scroll to position [515, 0]
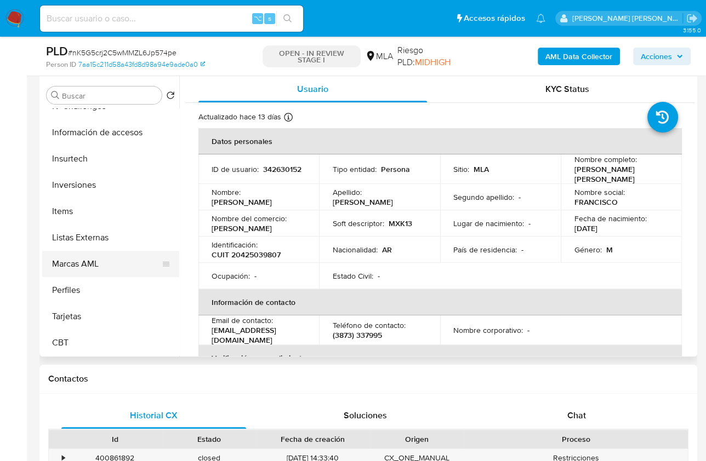
click at [85, 272] on button "Marcas AML" at bounding box center [106, 264] width 128 height 26
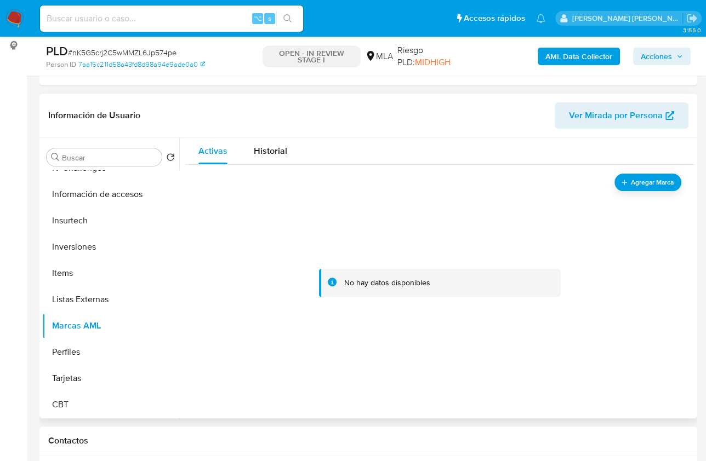
scroll to position [130, 0]
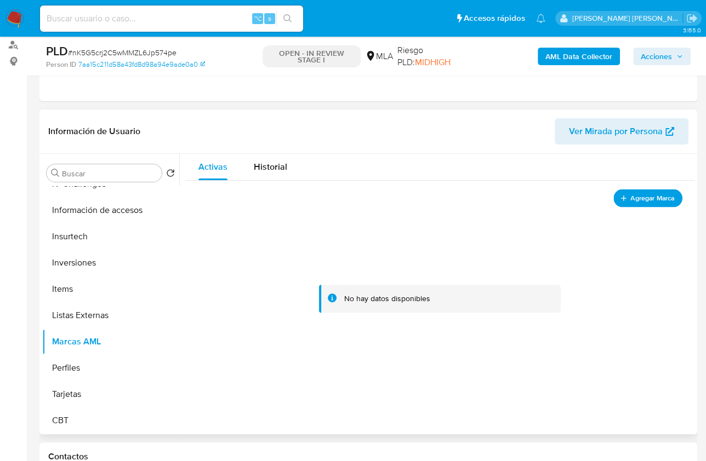
click at [632, 195] on span "Agregar Marca" at bounding box center [652, 198] width 44 height 14
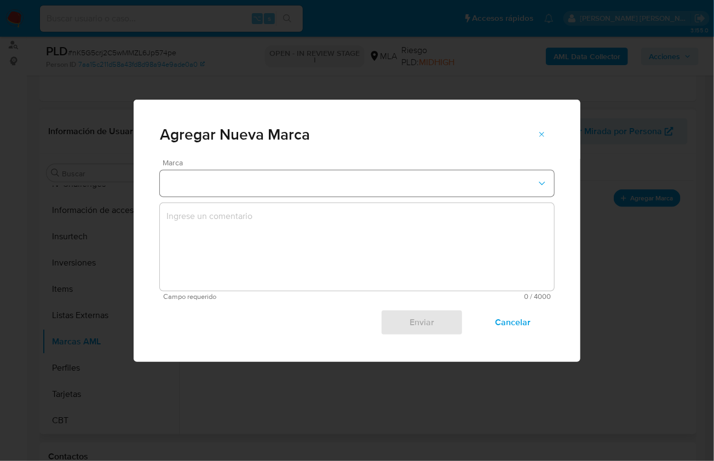
click at [261, 185] on button "marks-modal" at bounding box center [357, 183] width 394 height 26
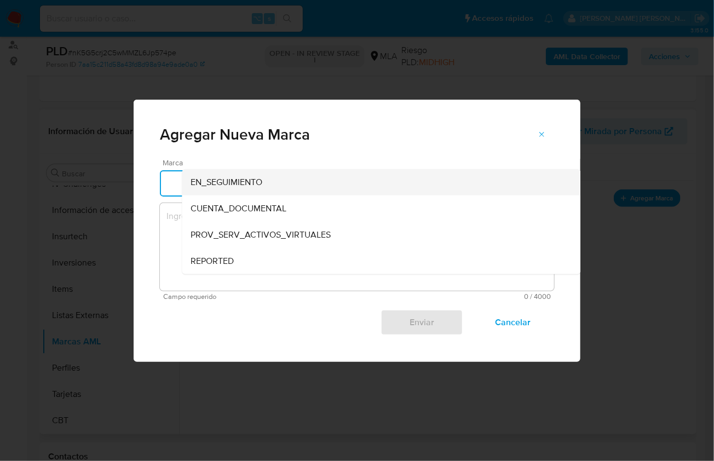
click at [243, 182] on span "EN_SEGUIMIENTO" at bounding box center [227, 181] width 72 height 11
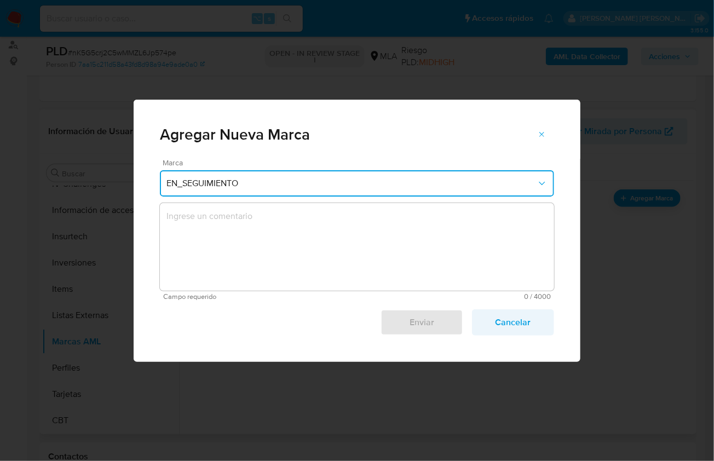
click at [532, 323] on span "Cancelar" at bounding box center [514, 323] width 54 height 24
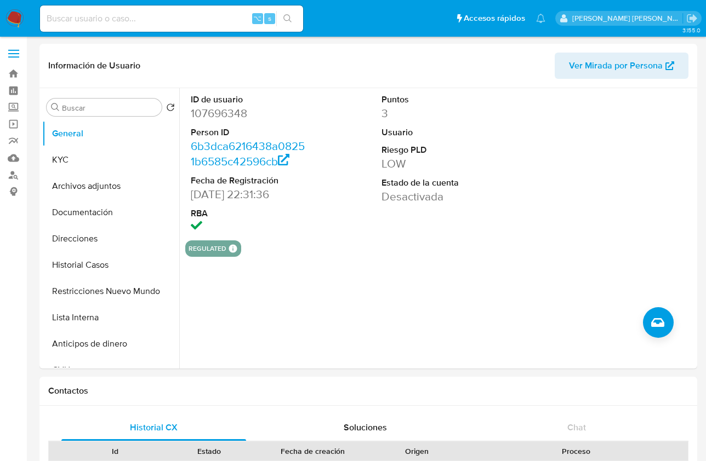
select select "10"
click at [191, 16] on input at bounding box center [171, 19] width 263 height 14
paste input "604274232"
type input "604274232"
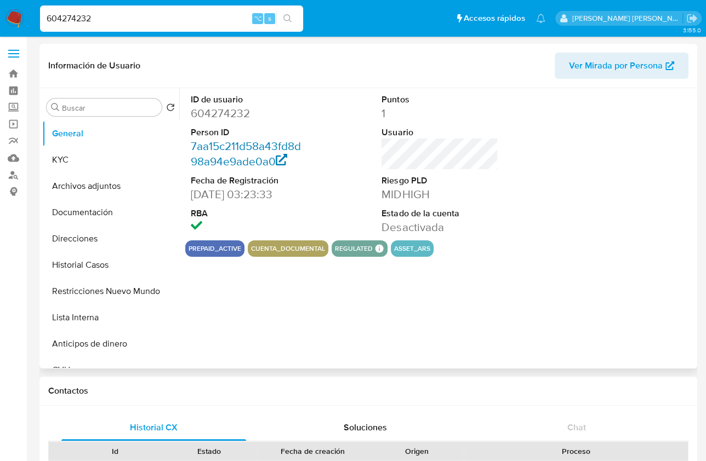
select select "10"
click at [83, 163] on button "KYC" at bounding box center [106, 160] width 128 height 26
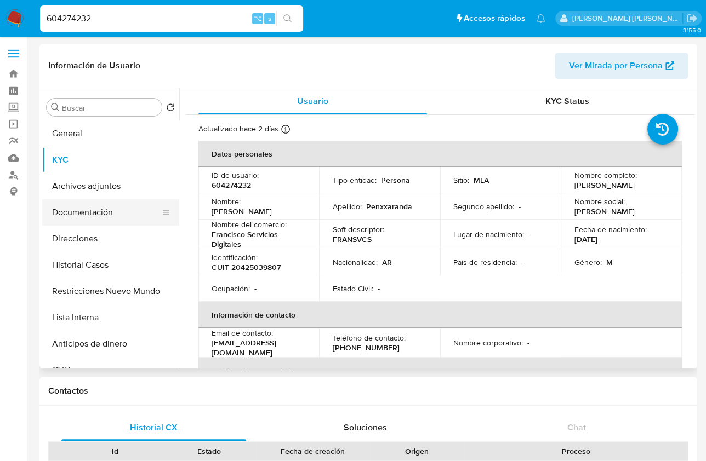
click at [88, 208] on button "Documentación" at bounding box center [106, 212] width 128 height 26
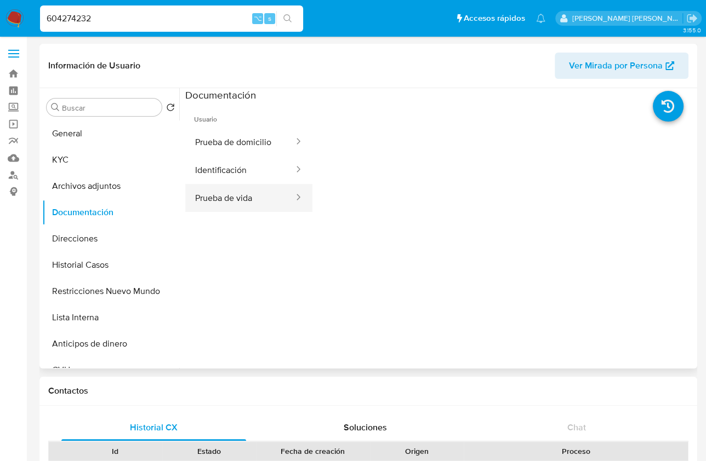
click at [239, 199] on button "Prueba de vida" at bounding box center [240, 198] width 110 height 28
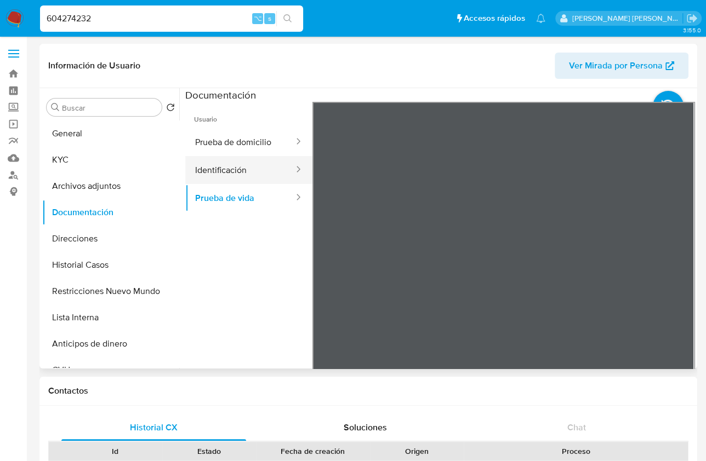
click at [226, 182] on button "Identificación" at bounding box center [240, 170] width 110 height 28
drag, startPoint x: 242, startPoint y: 199, endPoint x: 244, endPoint y: 170, distance: 29.1
click at [242, 199] on button "Prueba de vida" at bounding box center [240, 198] width 110 height 28
click at [221, 173] on button "Identificación" at bounding box center [240, 170] width 110 height 28
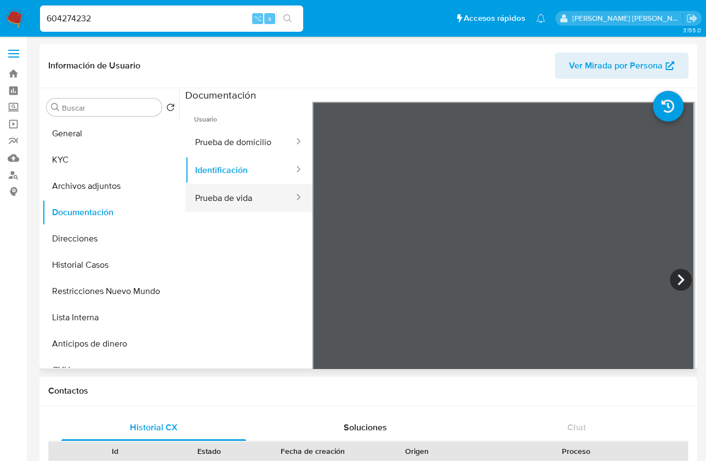
click at [239, 196] on button "Prueba de vida" at bounding box center [240, 198] width 110 height 28
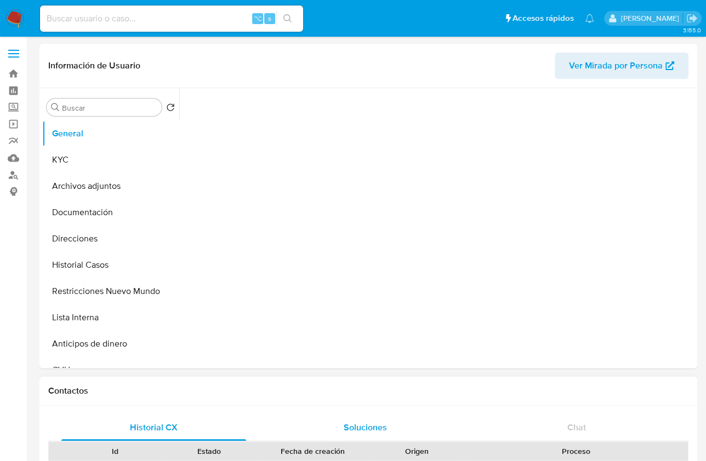
select select "10"
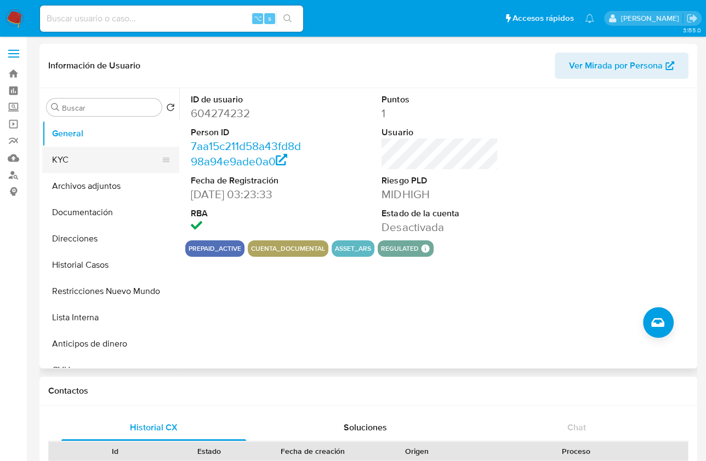
click at [90, 170] on button "KYC" at bounding box center [106, 160] width 128 height 26
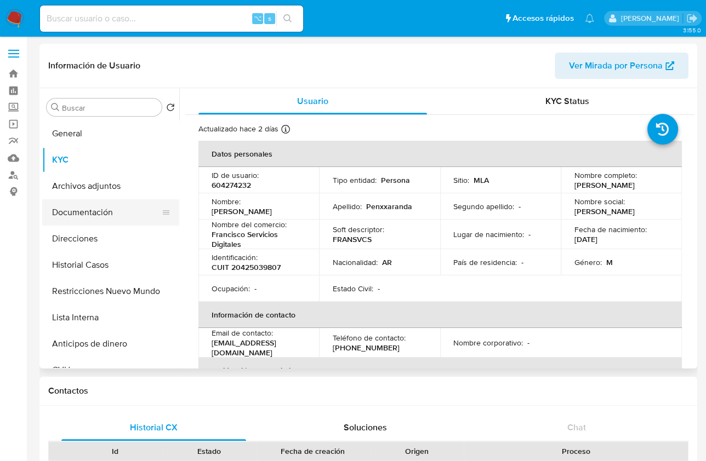
click at [90, 220] on button "Documentación" at bounding box center [106, 212] width 128 height 26
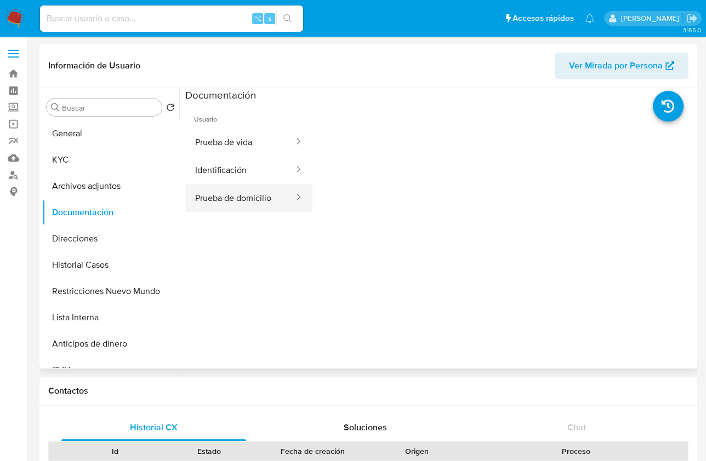
click at [247, 207] on button "Prueba de domicilio" at bounding box center [240, 198] width 110 height 28
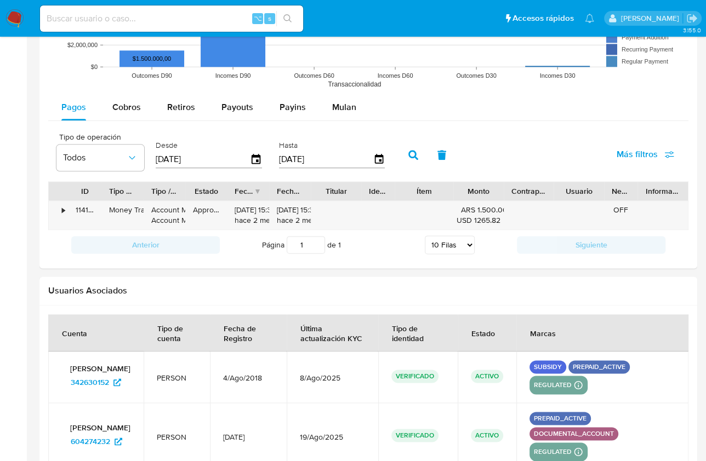
scroll to position [957, 0]
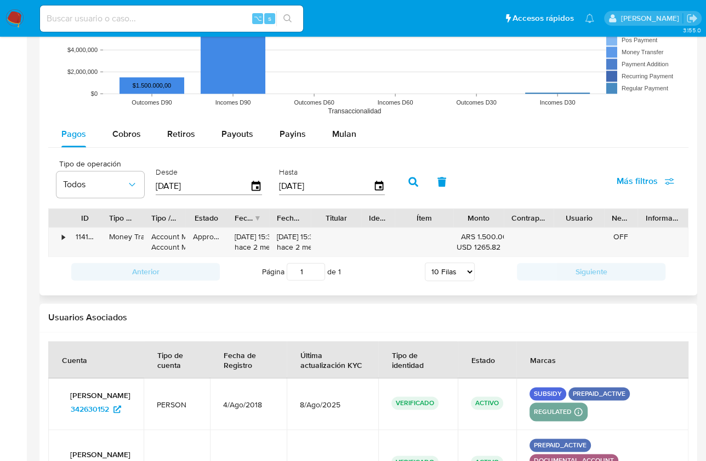
click at [204, 182] on input "[DATE]" at bounding box center [203, 187] width 94 height 18
click at [123, 190] on button "Todos" at bounding box center [100, 184] width 88 height 26
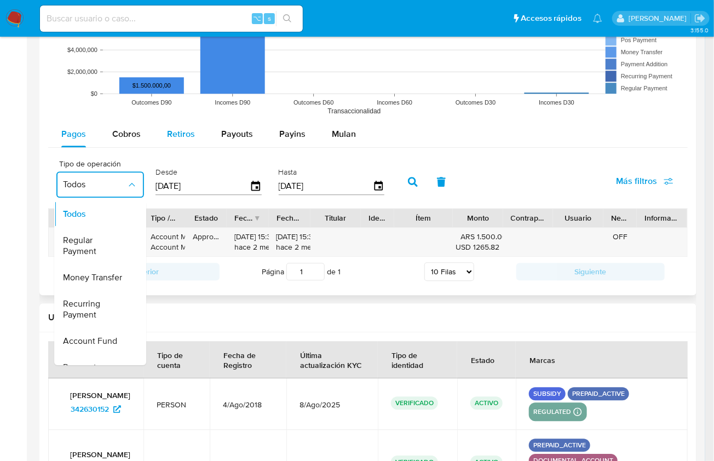
click at [171, 132] on span "Retiros" at bounding box center [181, 134] width 28 height 13
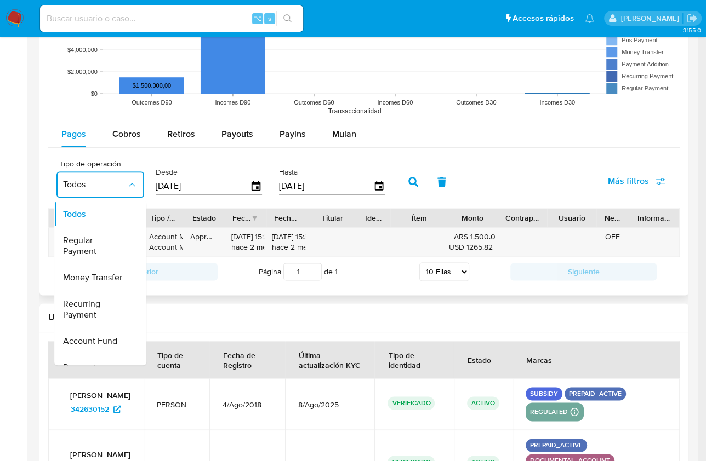
select select "10"
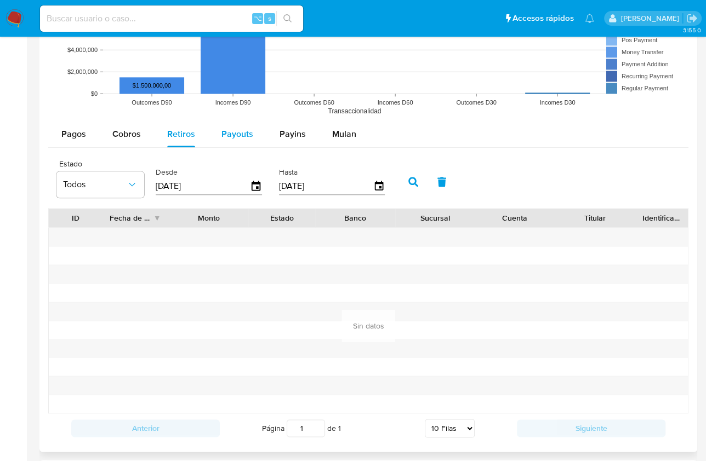
click at [245, 137] on span "Payouts" at bounding box center [237, 134] width 32 height 13
select select "10"
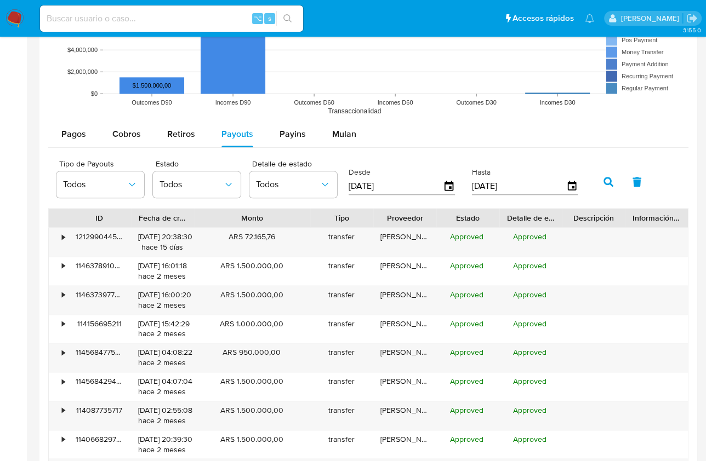
drag, startPoint x: 270, startPoint y: 216, endPoint x: 323, endPoint y: 216, distance: 53.1
click at [320, 216] on div at bounding box center [310, 218] width 20 height 19
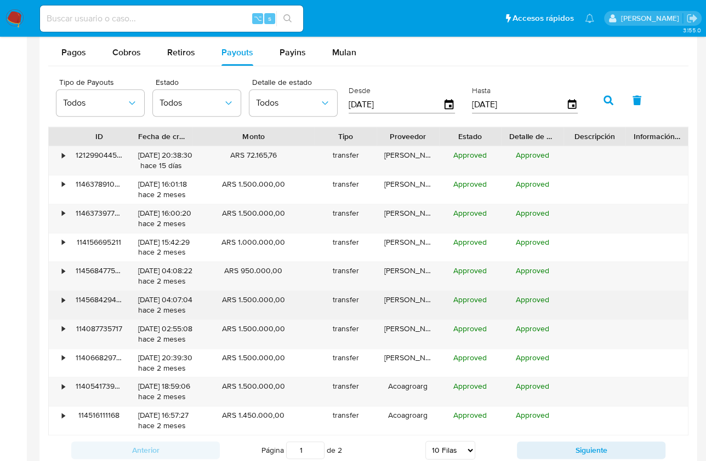
scroll to position [1041, 0]
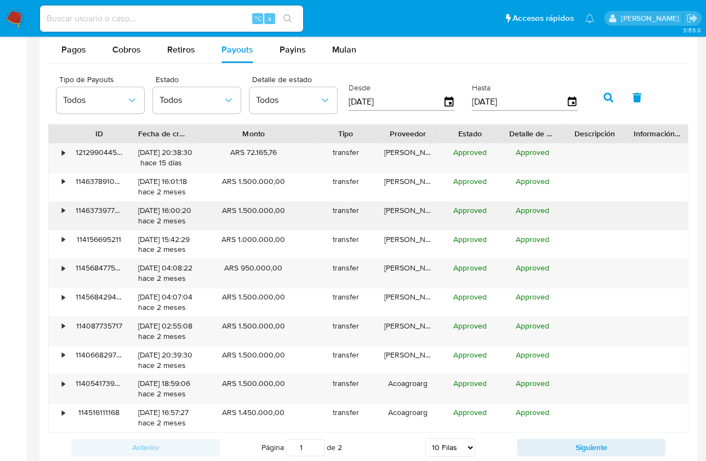
click at [62, 207] on div "•" at bounding box center [63, 210] width 3 height 10
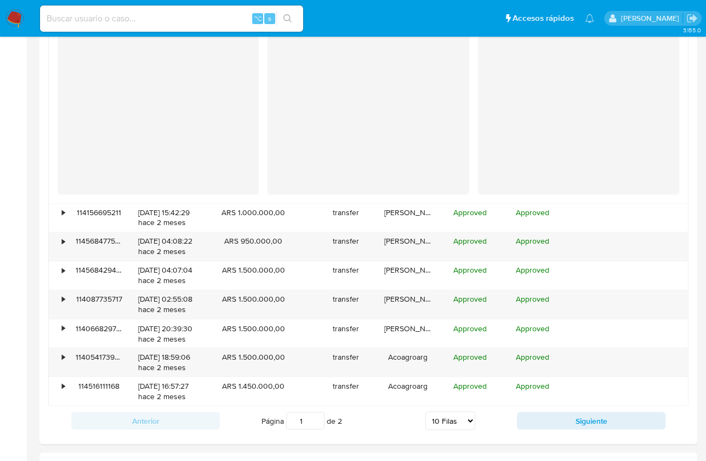
scroll to position [1274, 0]
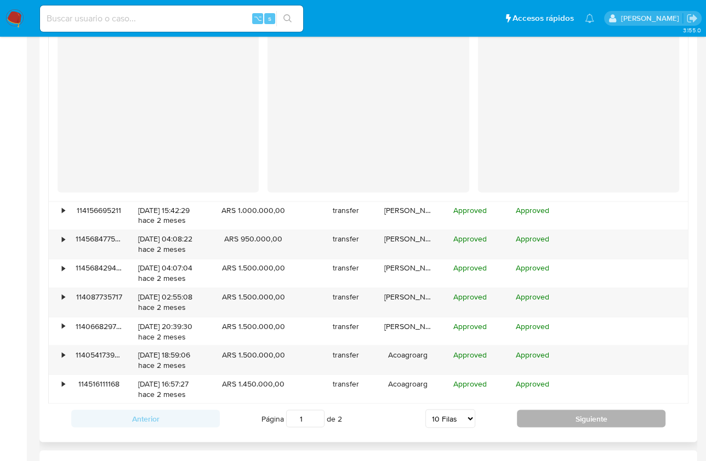
click at [591, 414] on button "Siguiente" at bounding box center [591, 419] width 148 height 18
type input "2"
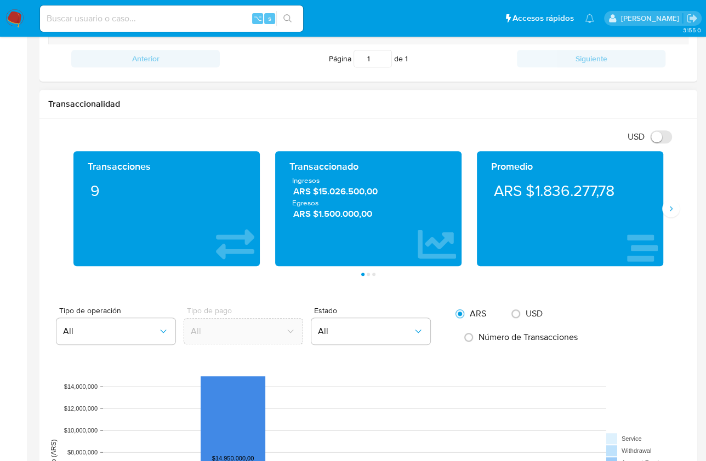
scroll to position [13, 0]
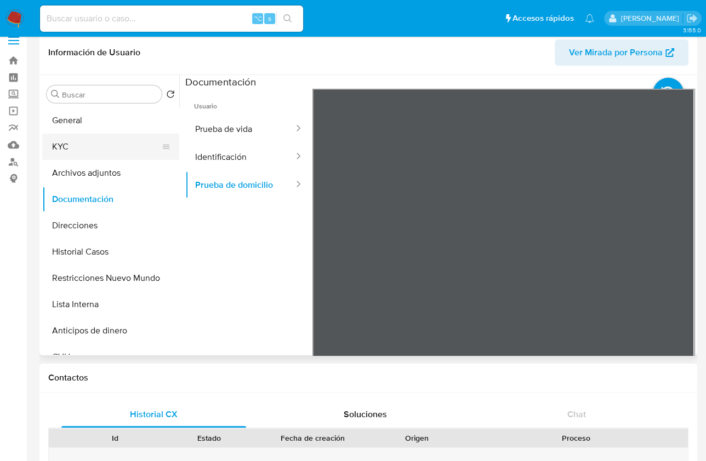
drag, startPoint x: 116, startPoint y: 142, endPoint x: 132, endPoint y: 145, distance: 16.0
click at [115, 142] on button "KYC" at bounding box center [106, 147] width 128 height 26
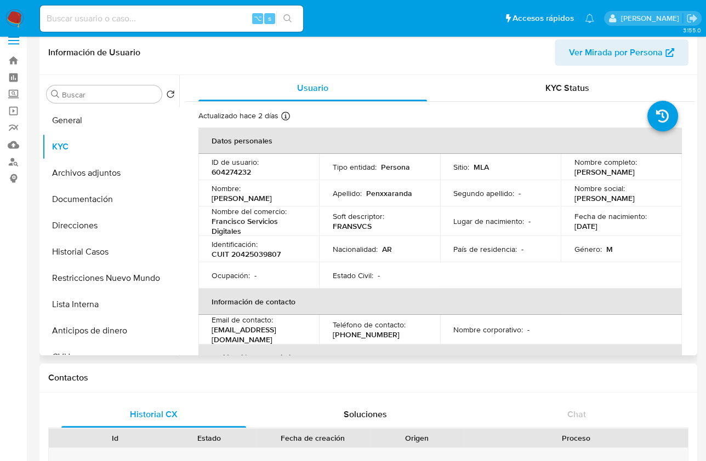
click at [384, 198] on p "Penxxaranda" at bounding box center [388, 193] width 46 height 10
click at [121, 197] on button "Documentación" at bounding box center [106, 199] width 128 height 26
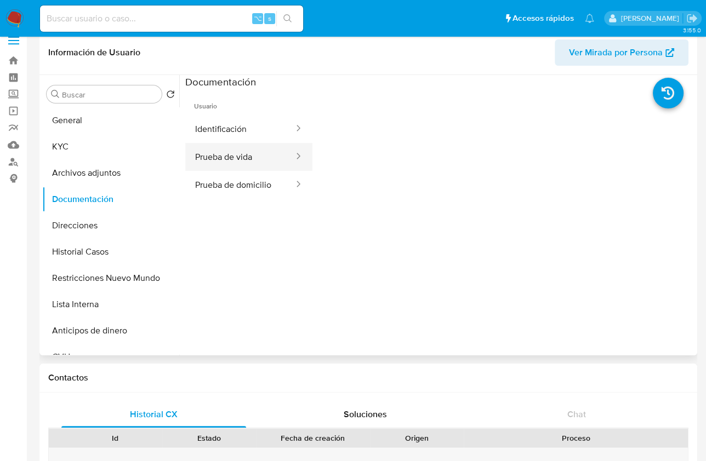
click at [253, 160] on button "Prueba de vida" at bounding box center [240, 157] width 110 height 28
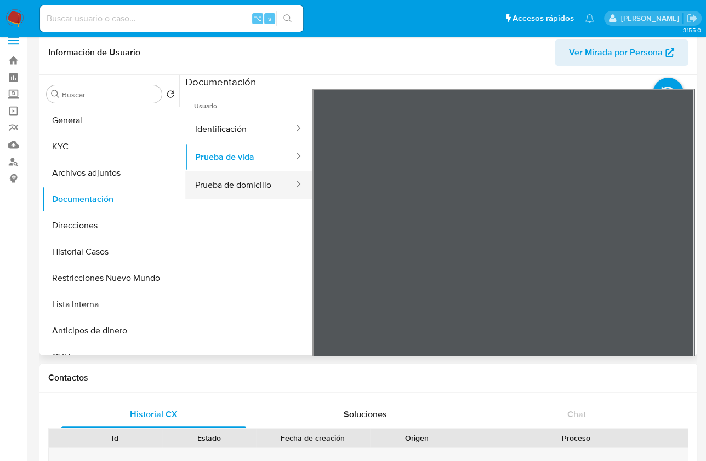
click at [216, 176] on button "Prueba de domicilio" at bounding box center [240, 185] width 110 height 28
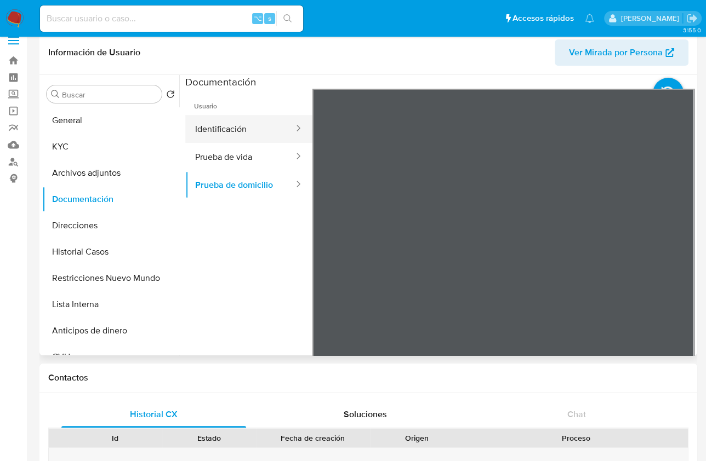
click at [237, 117] on button "Identificación" at bounding box center [240, 129] width 110 height 28
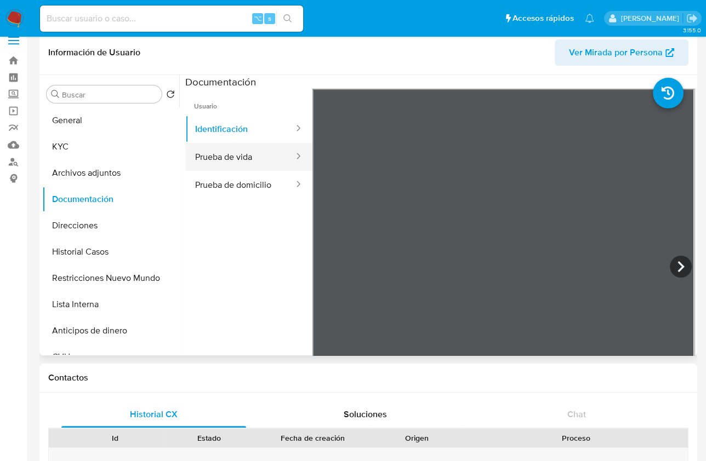
click at [223, 159] on button "Prueba de vida" at bounding box center [240, 157] width 110 height 28
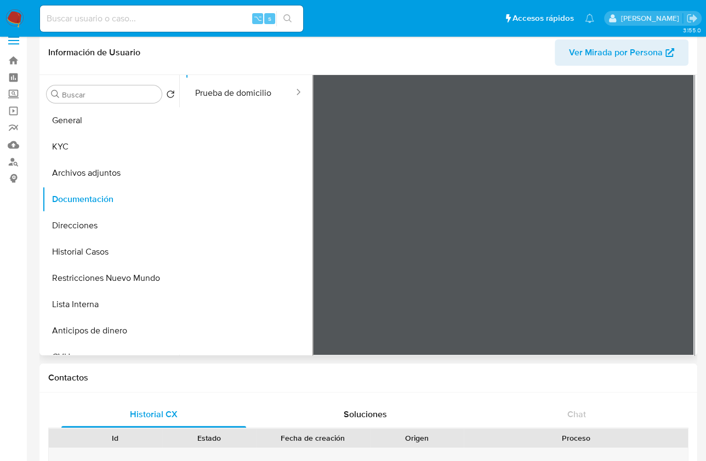
scroll to position [92, 0]
